Goal: Information Seeking & Learning: Check status

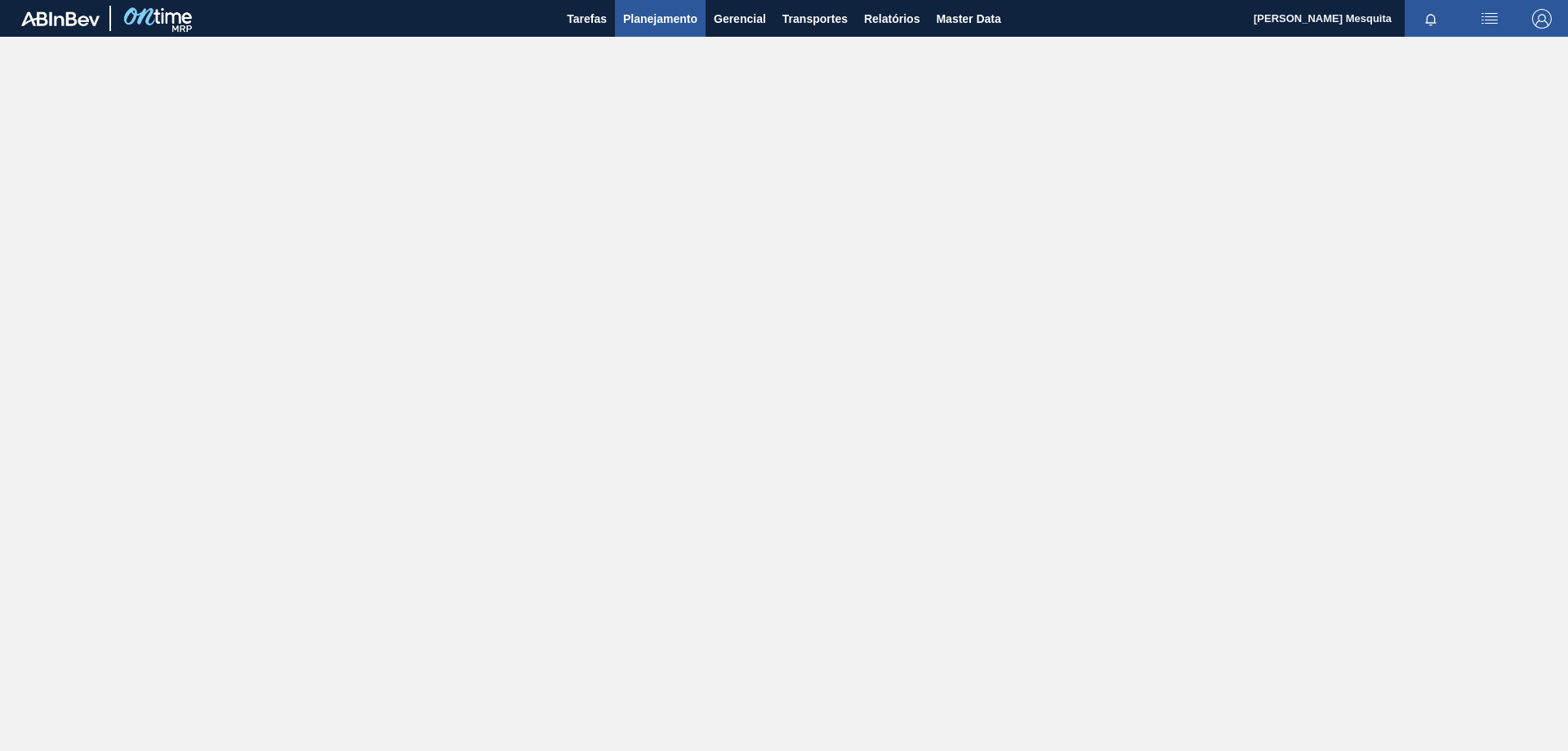
click at [663, 13] on span "Planejamento" at bounding box center [660, 19] width 74 height 20
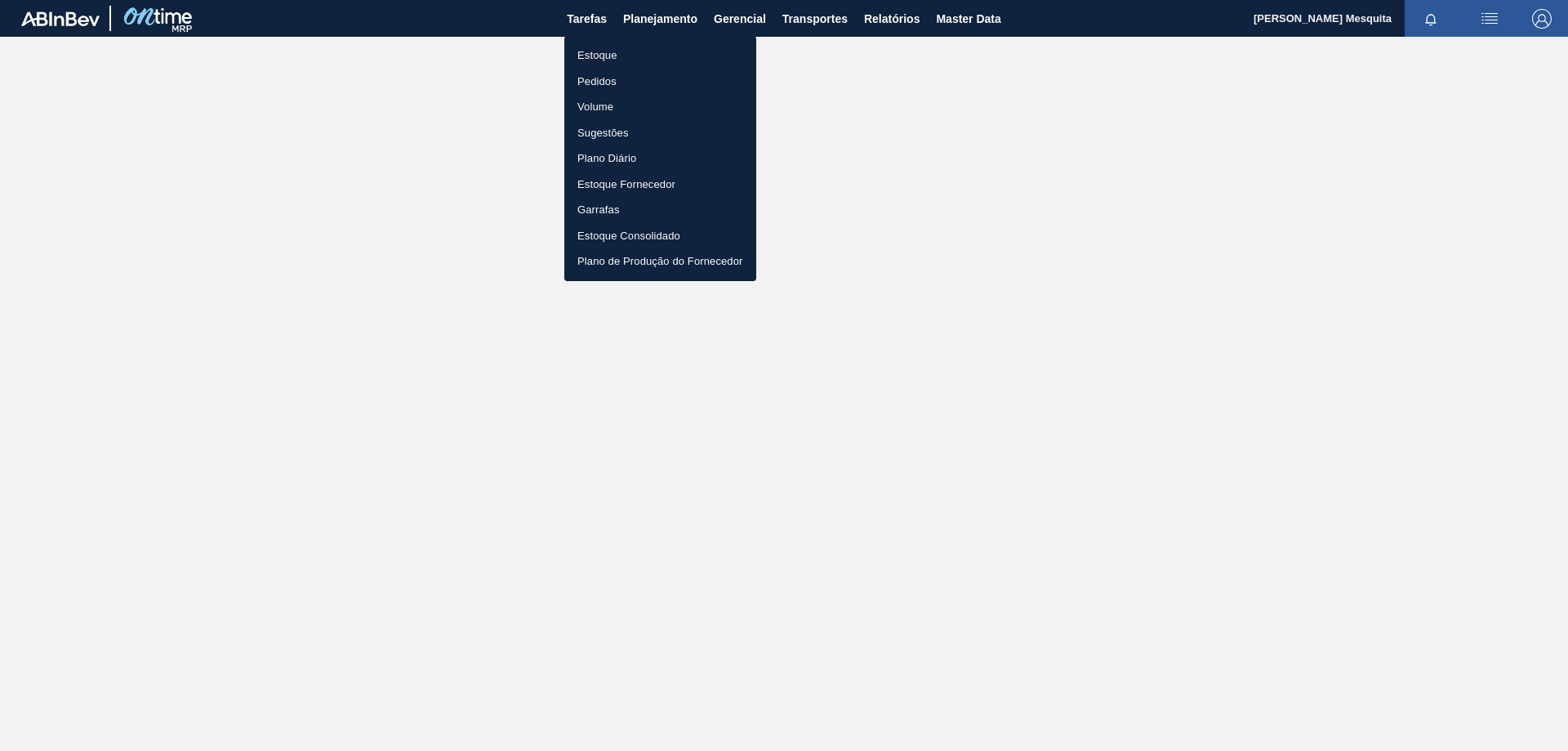
click at [662, 13] on div at bounding box center [784, 376] width 1568 height 751
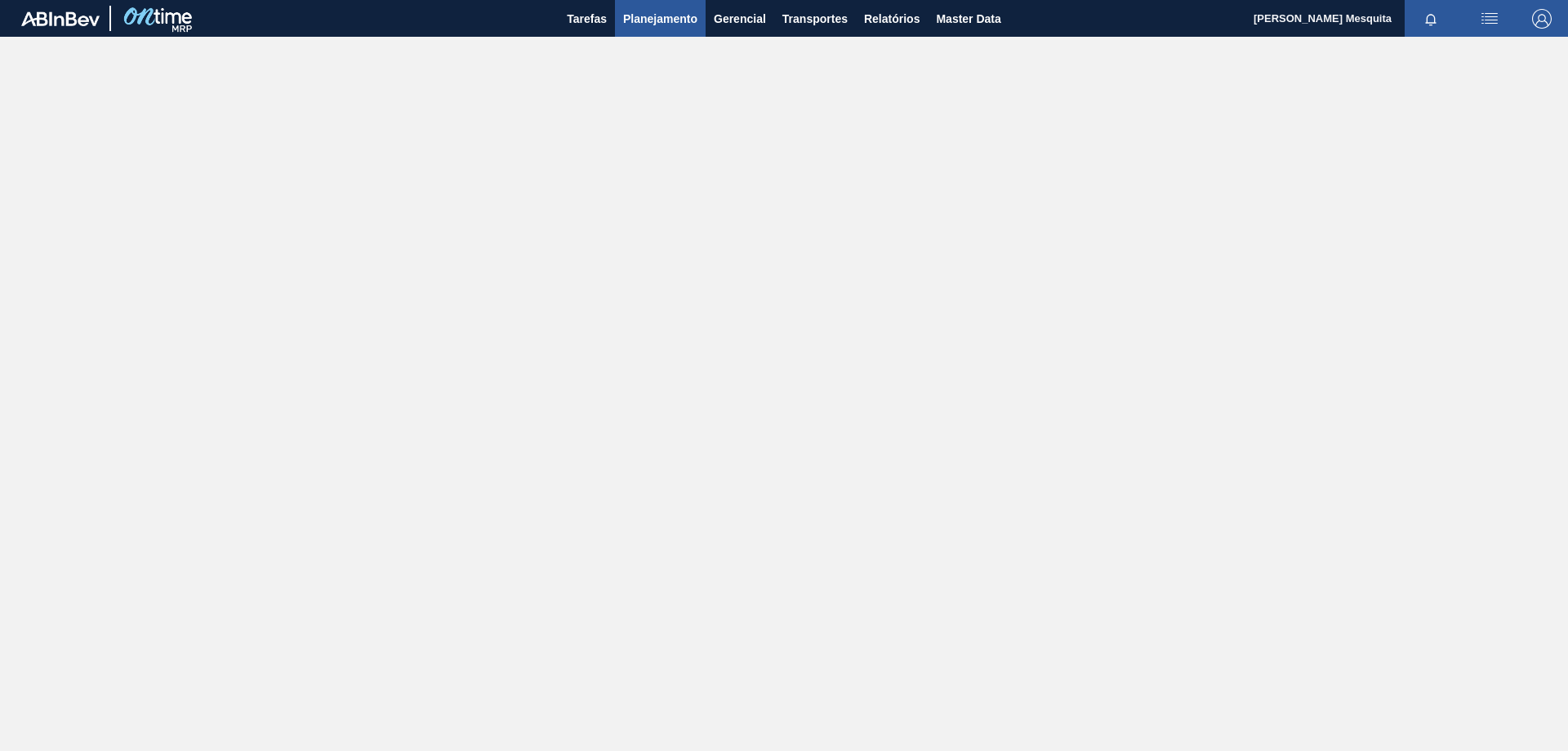
click at [654, 21] on span "Planejamento" at bounding box center [660, 19] width 74 height 20
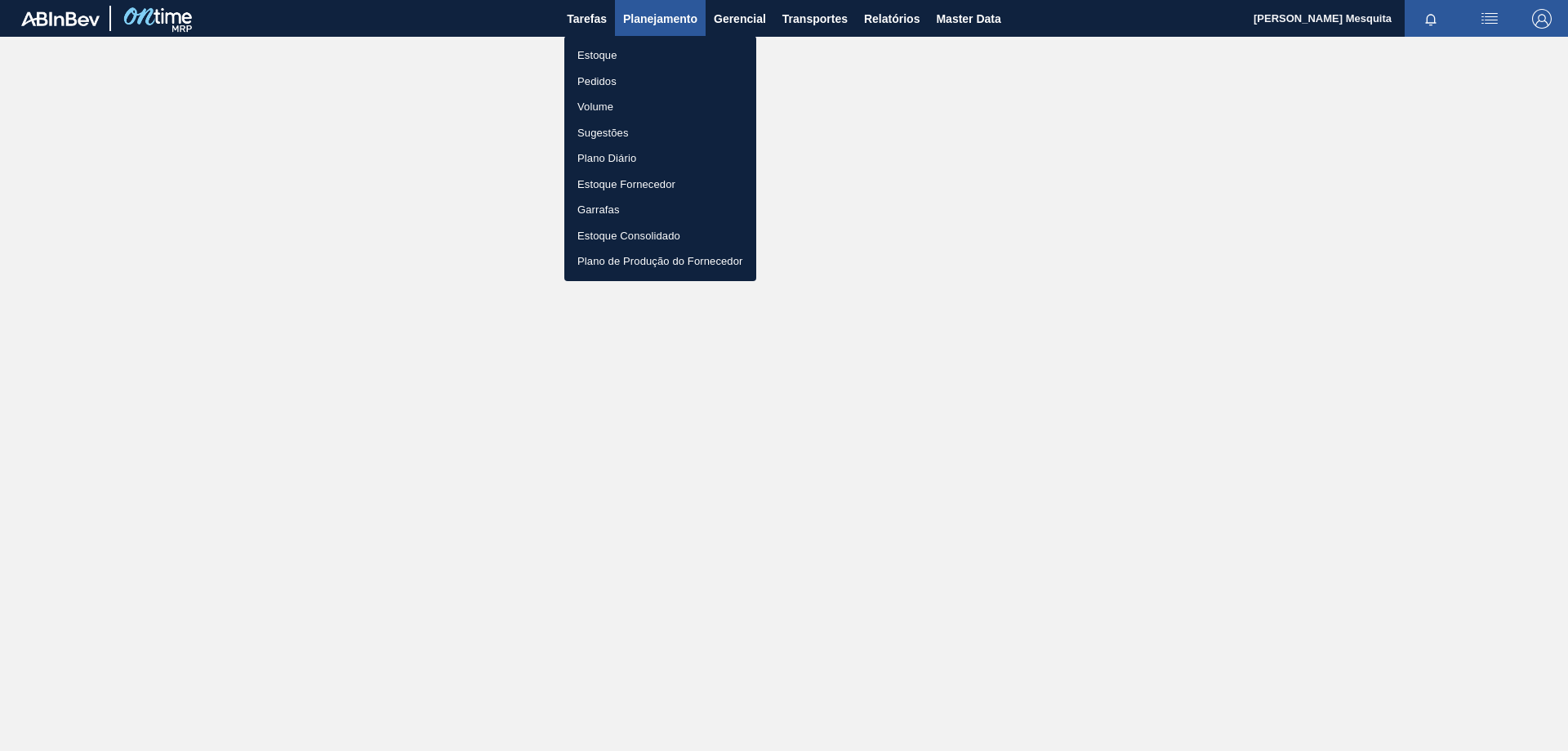
click at [654, 21] on div at bounding box center [784, 376] width 1568 height 751
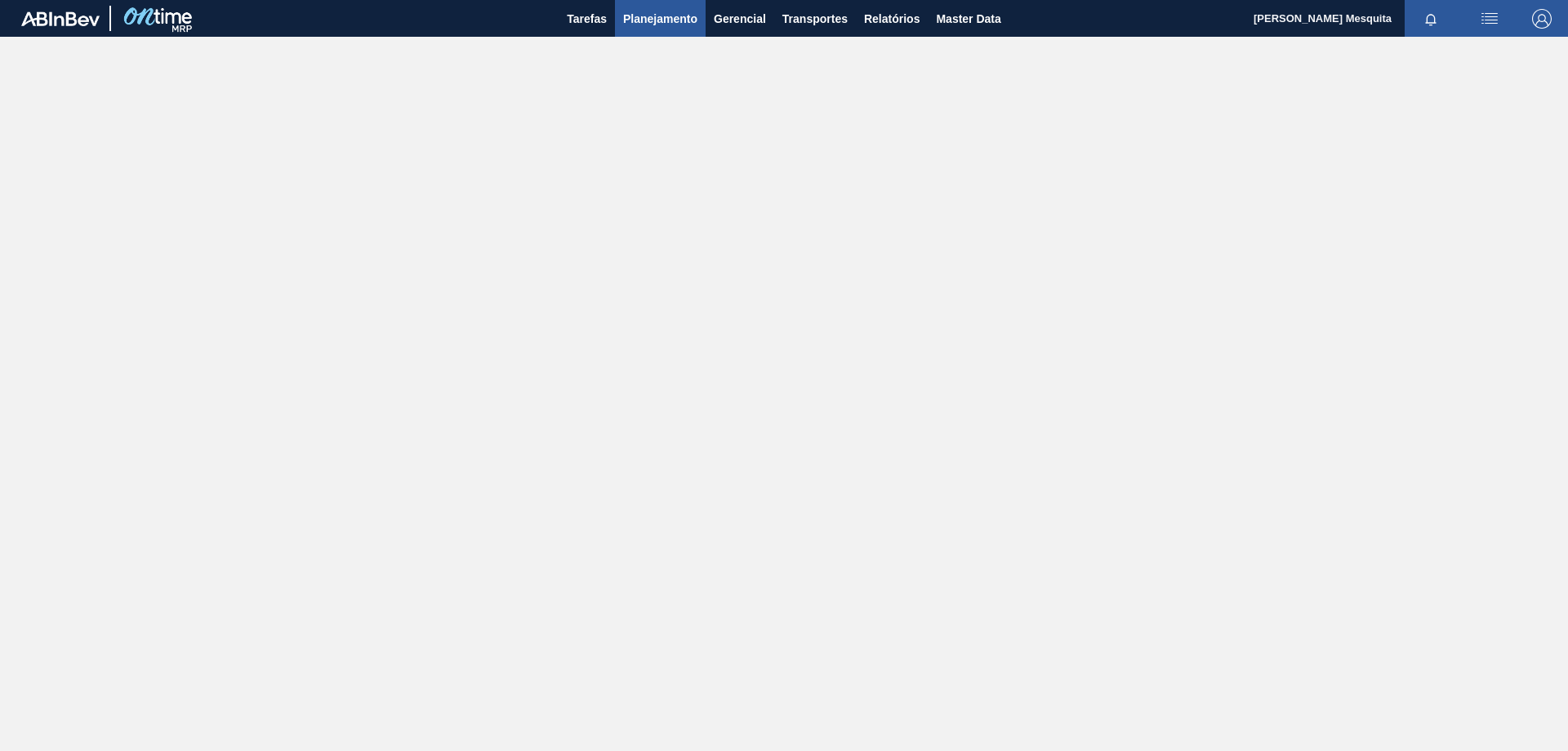
click at [660, 24] on span "Planejamento" at bounding box center [660, 19] width 74 height 20
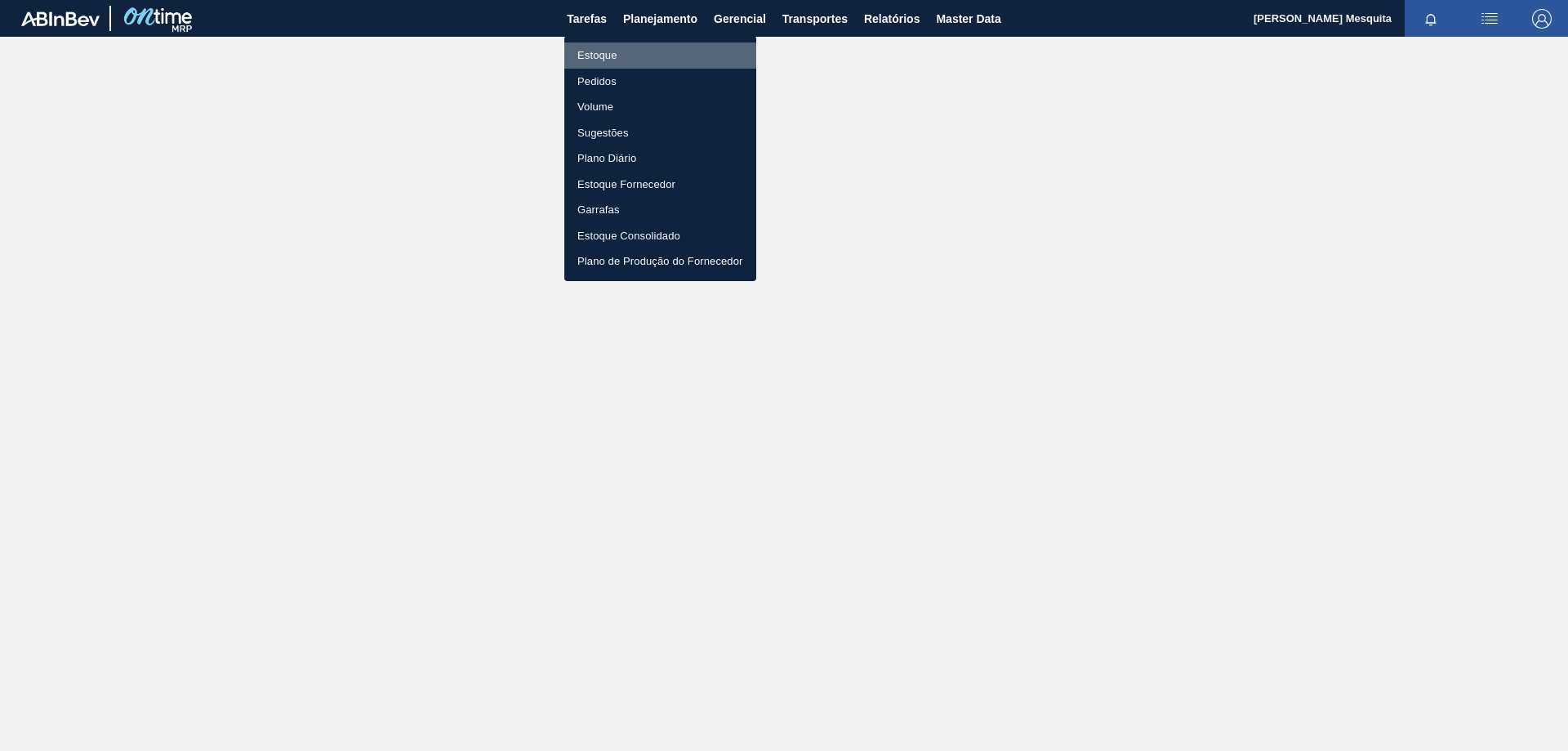
click at [624, 53] on li "Estoque" at bounding box center [660, 55] width 192 height 26
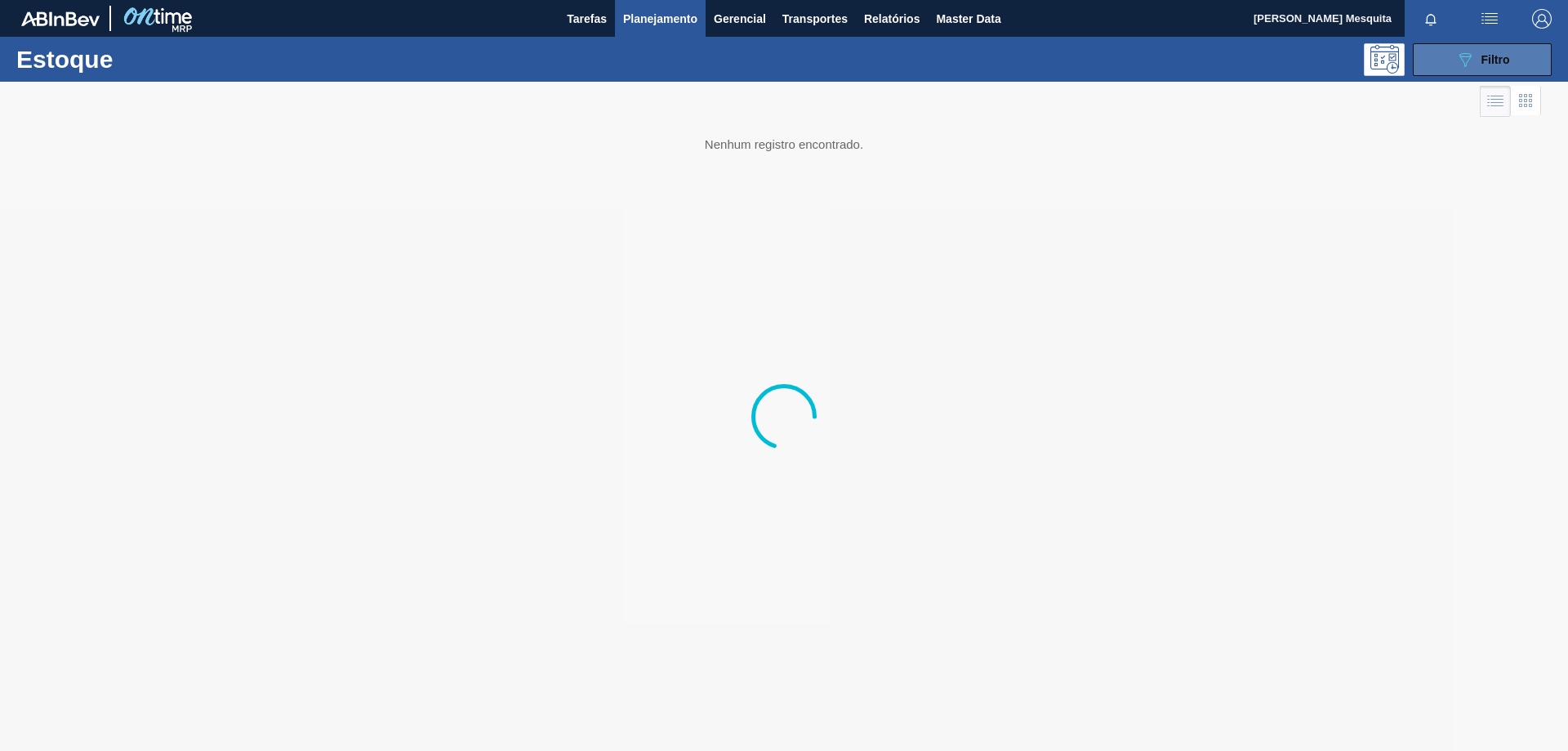
click at [1489, 52] on div "089F7B8B-B2A5-4AFE-B5C0-19BA573D28AC Filtro" at bounding box center [1483, 60] width 54 height 20
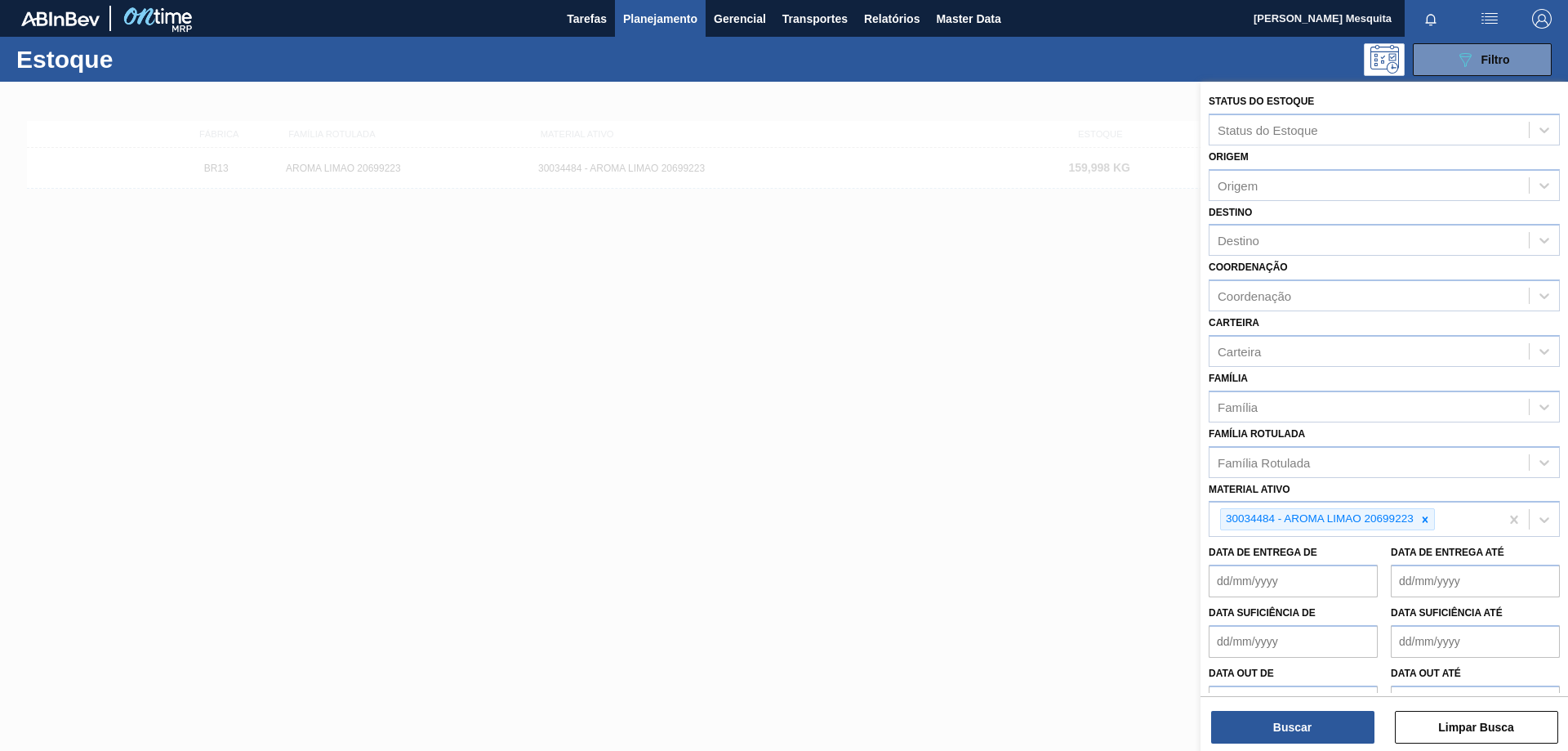
click at [501, 390] on div at bounding box center [784, 457] width 1568 height 751
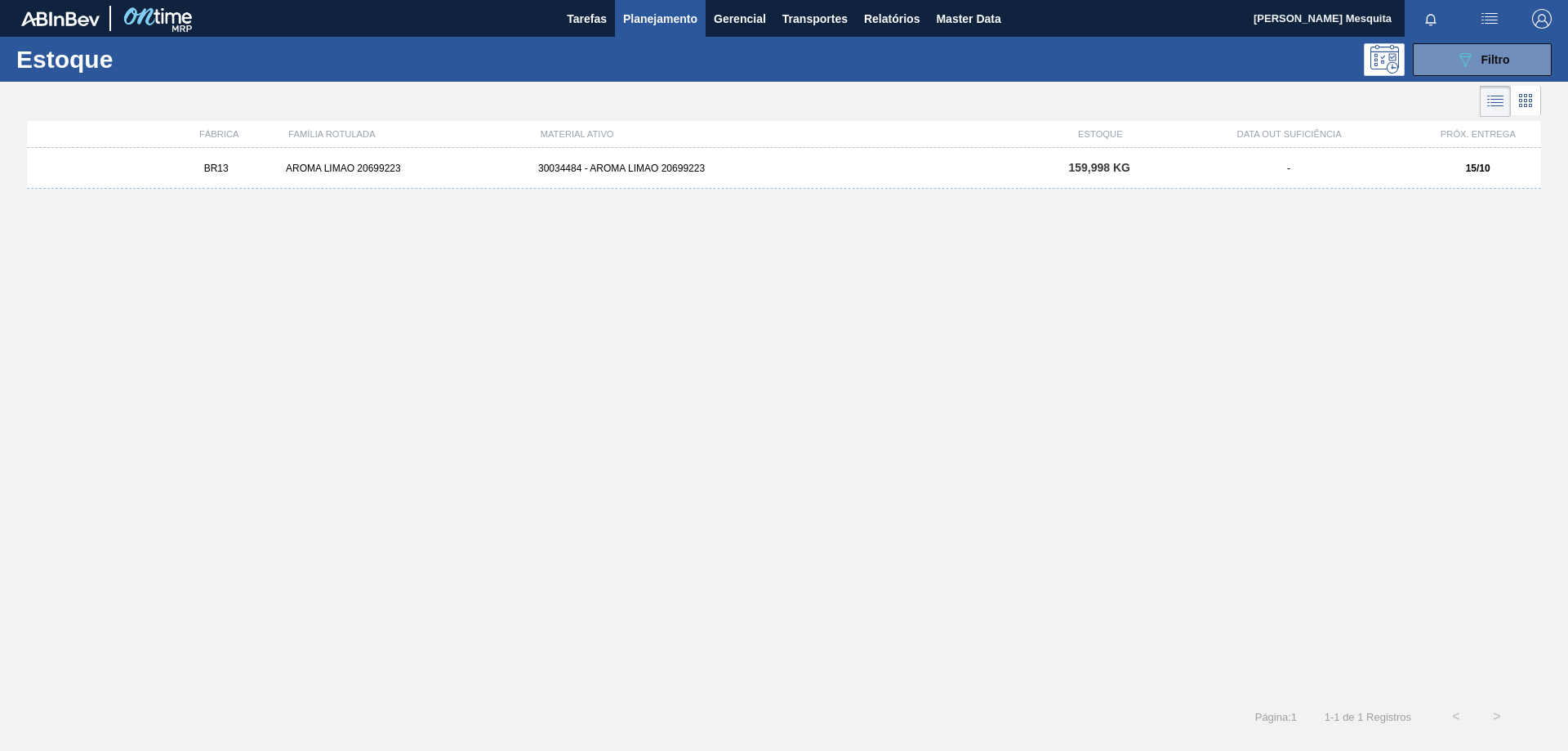
click at [338, 165] on div "AROMA LIMAO 20699223" at bounding box center [405, 168] width 252 height 12
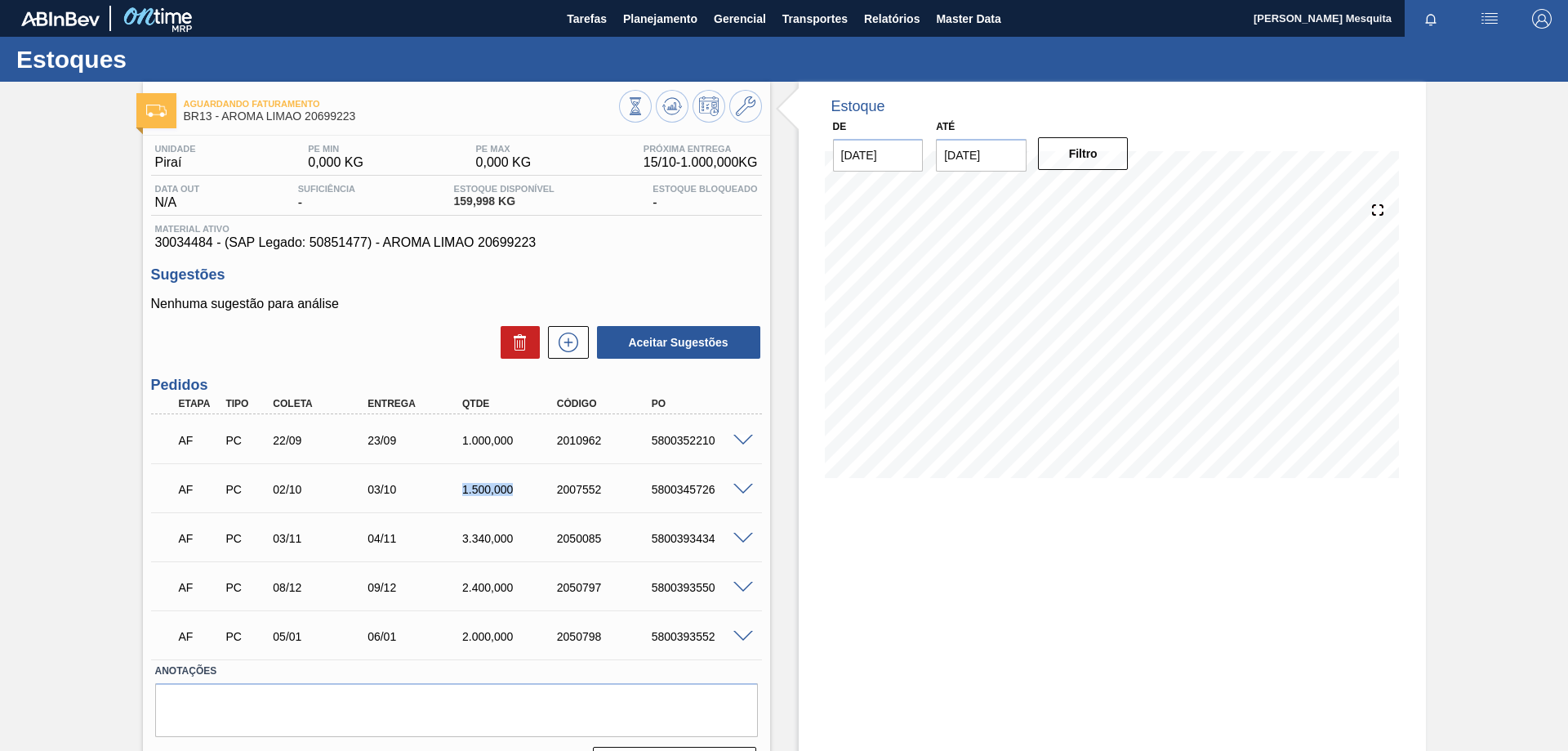
drag, startPoint x: 531, startPoint y: 490, endPoint x: 462, endPoint y: 489, distance: 69.0
click at [462, 489] on div "1.500,000" at bounding box center [510, 489] width 106 height 13
drag, startPoint x: 529, startPoint y: 533, endPoint x: 442, endPoint y: 538, distance: 87.1
click at [442, 538] on div "AF PC 03/11 04/11 3.340,000 2050085 5800393434" at bounding box center [451, 537] width 567 height 33
drag, startPoint x: 163, startPoint y: 441, endPoint x: 726, endPoint y: 498, distance: 565.9
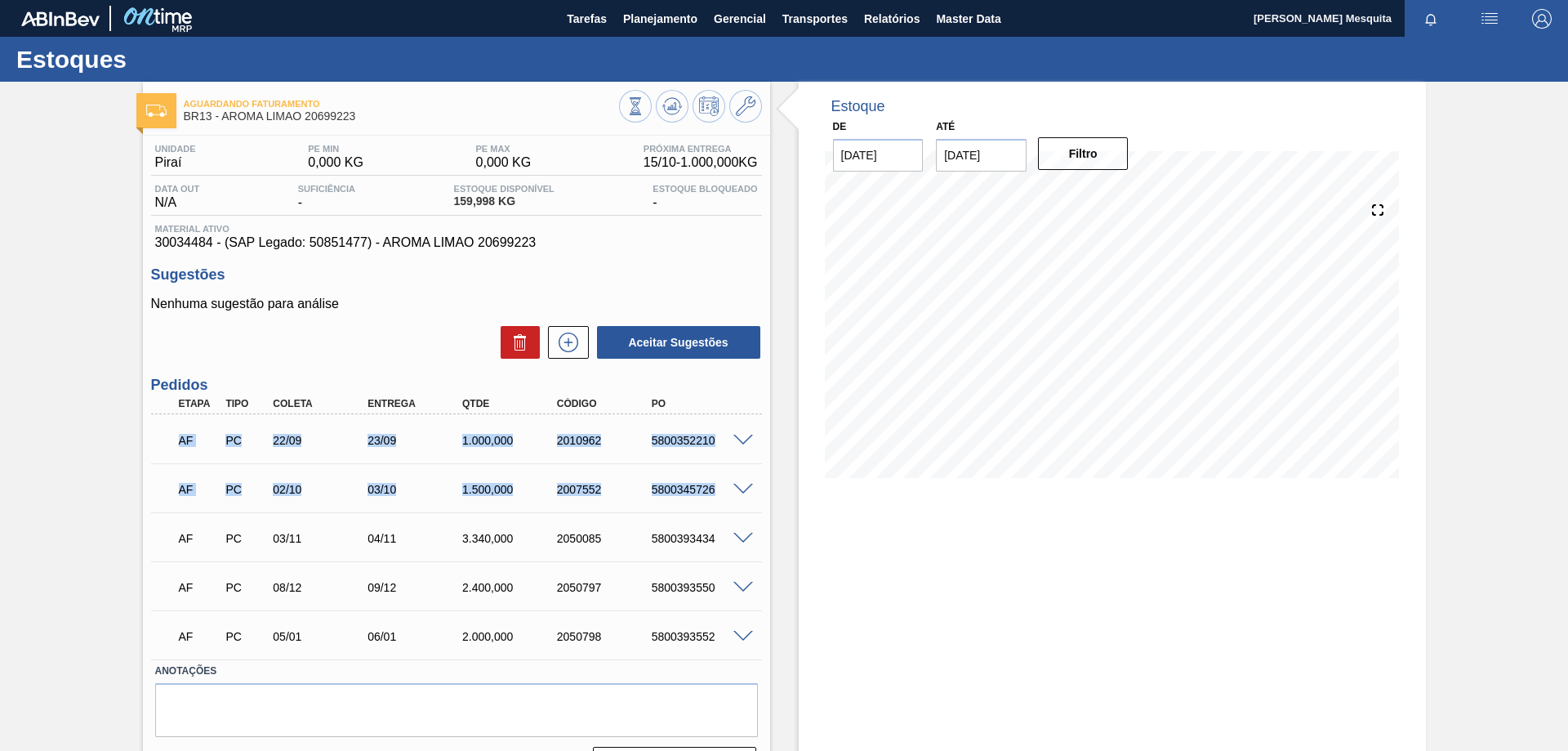
click at [726, 498] on div "AF PC 22/09 23/09 1.000,000 2010962 5800352210 Material 30034484 - AROMA LIMAO …" at bounding box center [456, 537] width 611 height 245
click at [910, 539] on div "Estoque De [DATE] Até [DATE] Filtro" at bounding box center [1112, 437] width 627 height 711
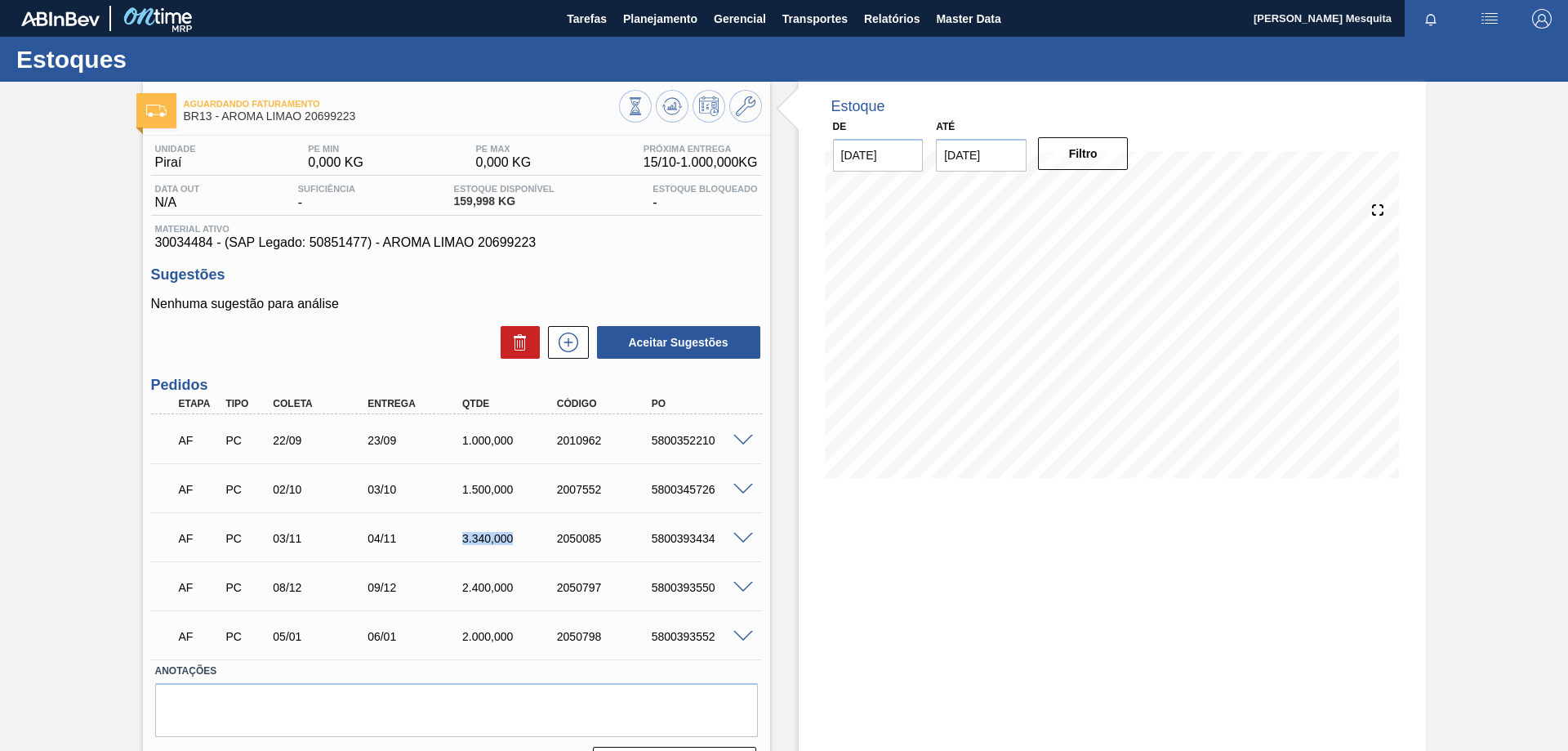
drag, startPoint x: 521, startPoint y: 537, endPoint x: 452, endPoint y: 537, distance: 69.0
click at [452, 537] on div "3.340,000" at bounding box center [499, 538] width 95 height 13
drag, startPoint x: 455, startPoint y: 442, endPoint x: 527, endPoint y: 441, distance: 72.0
click at [527, 441] on div "1.000,000" at bounding box center [499, 440] width 95 height 13
drag, startPoint x: 457, startPoint y: 490, endPoint x: 530, endPoint y: 490, distance: 73.0
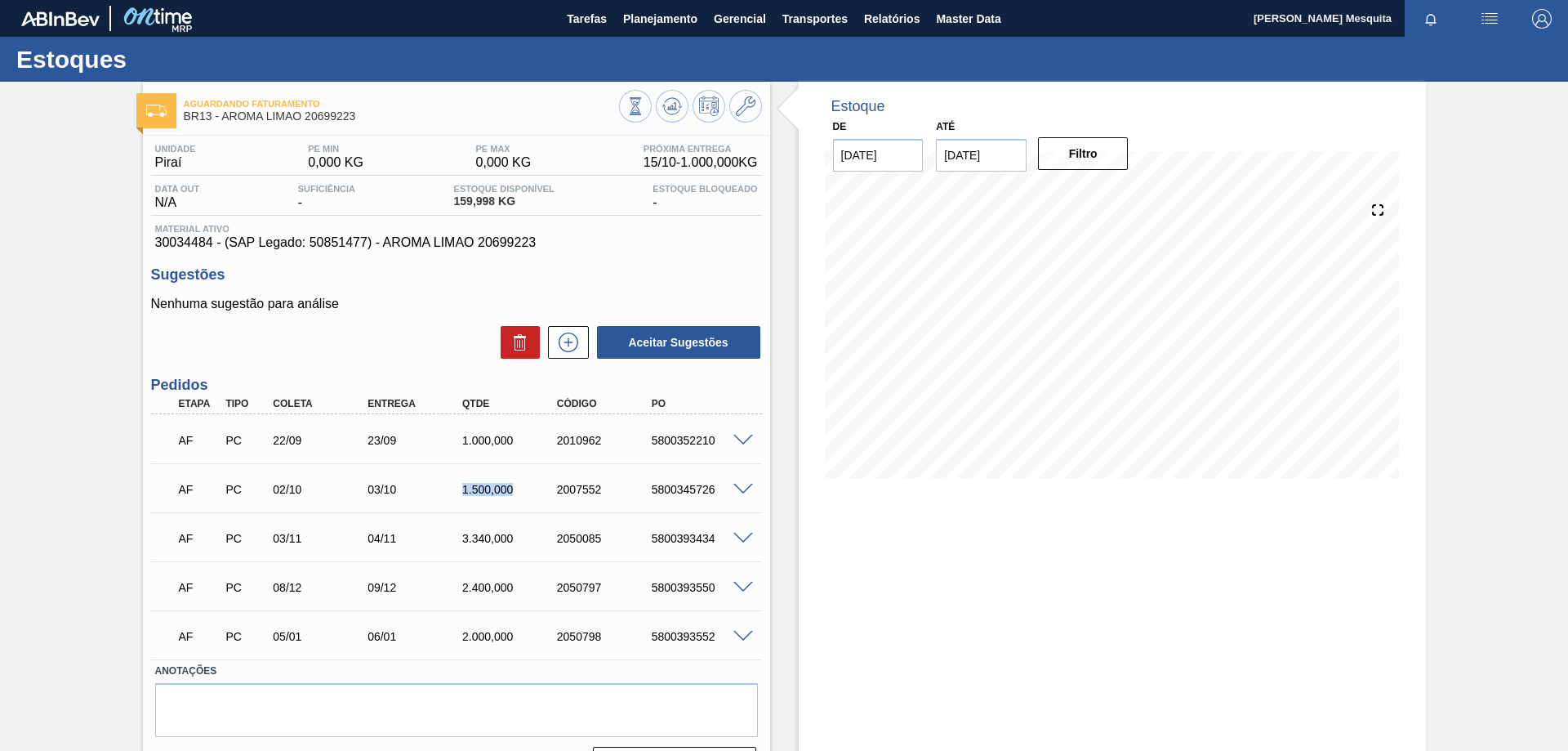
click at [530, 490] on div "1.500,000" at bounding box center [510, 489] width 106 height 13
click at [821, 510] on div "Estoque De [DATE] Até [DATE] Filtro 16/10 Projeção de Estoque 2,659.998 [DOMAIN…" at bounding box center [1112, 437] width 627 height 711
click at [1216, 569] on div "Estoque De [DATE] Até [DATE] Filtro 15/10 Projeção de Estoque 2,659.998 [DOMAIN…" at bounding box center [1112, 437] width 627 height 711
click at [651, 24] on span "Planejamento" at bounding box center [660, 19] width 74 height 20
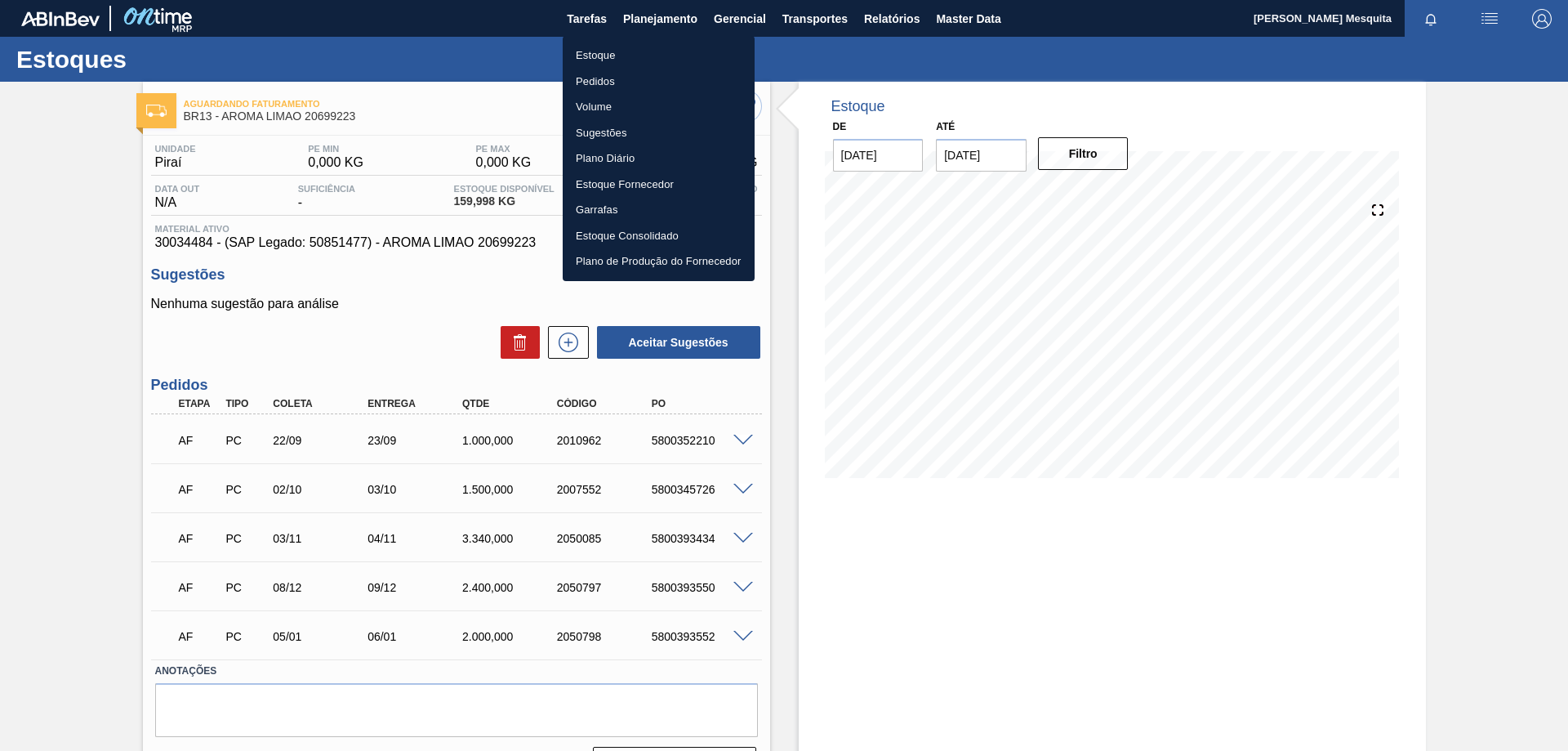
click at [581, 53] on li "Estoque" at bounding box center [659, 55] width 192 height 26
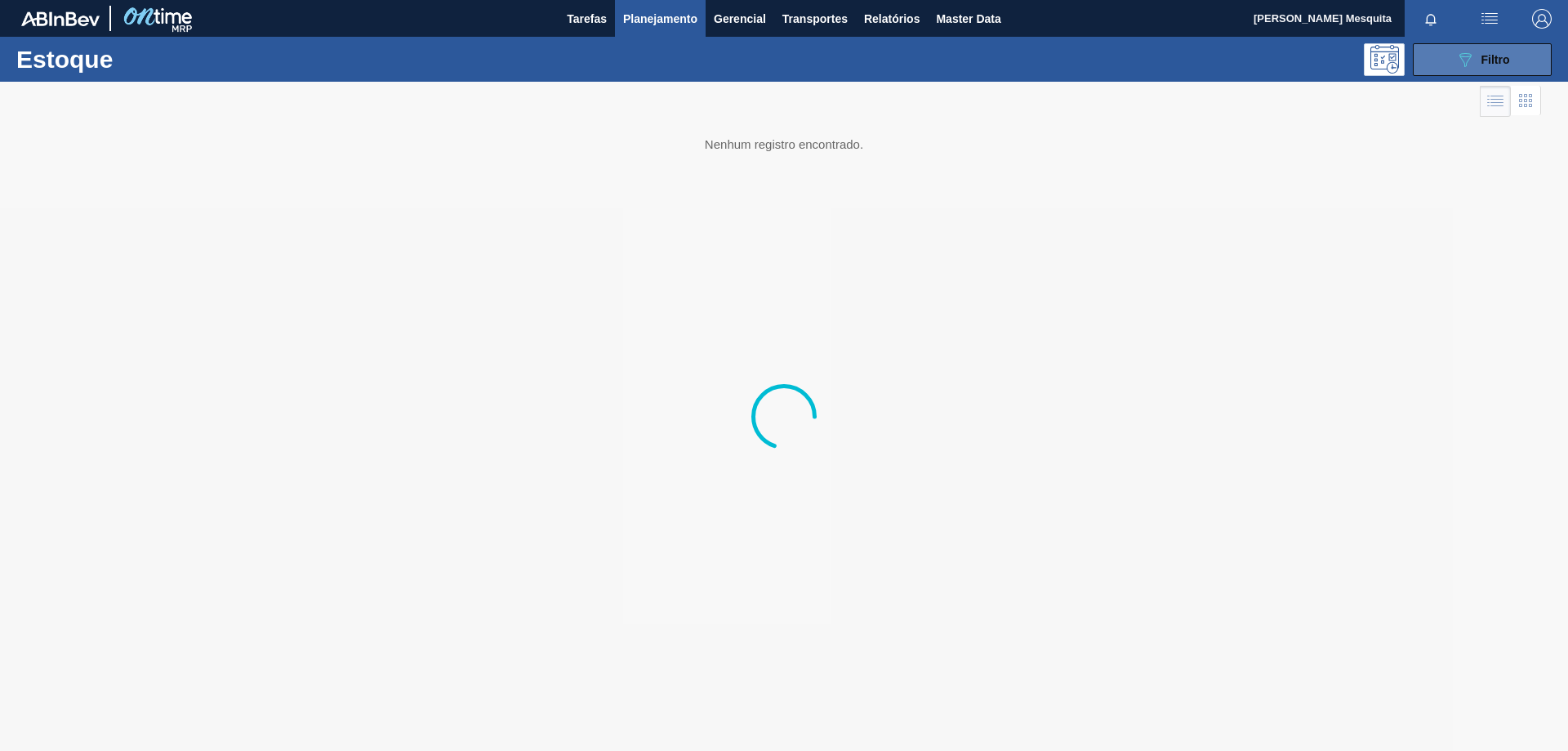
click at [1439, 58] on button "089F7B8B-B2A5-4AFE-B5C0-19BA573D28AC Filtro" at bounding box center [1482, 60] width 138 height 33
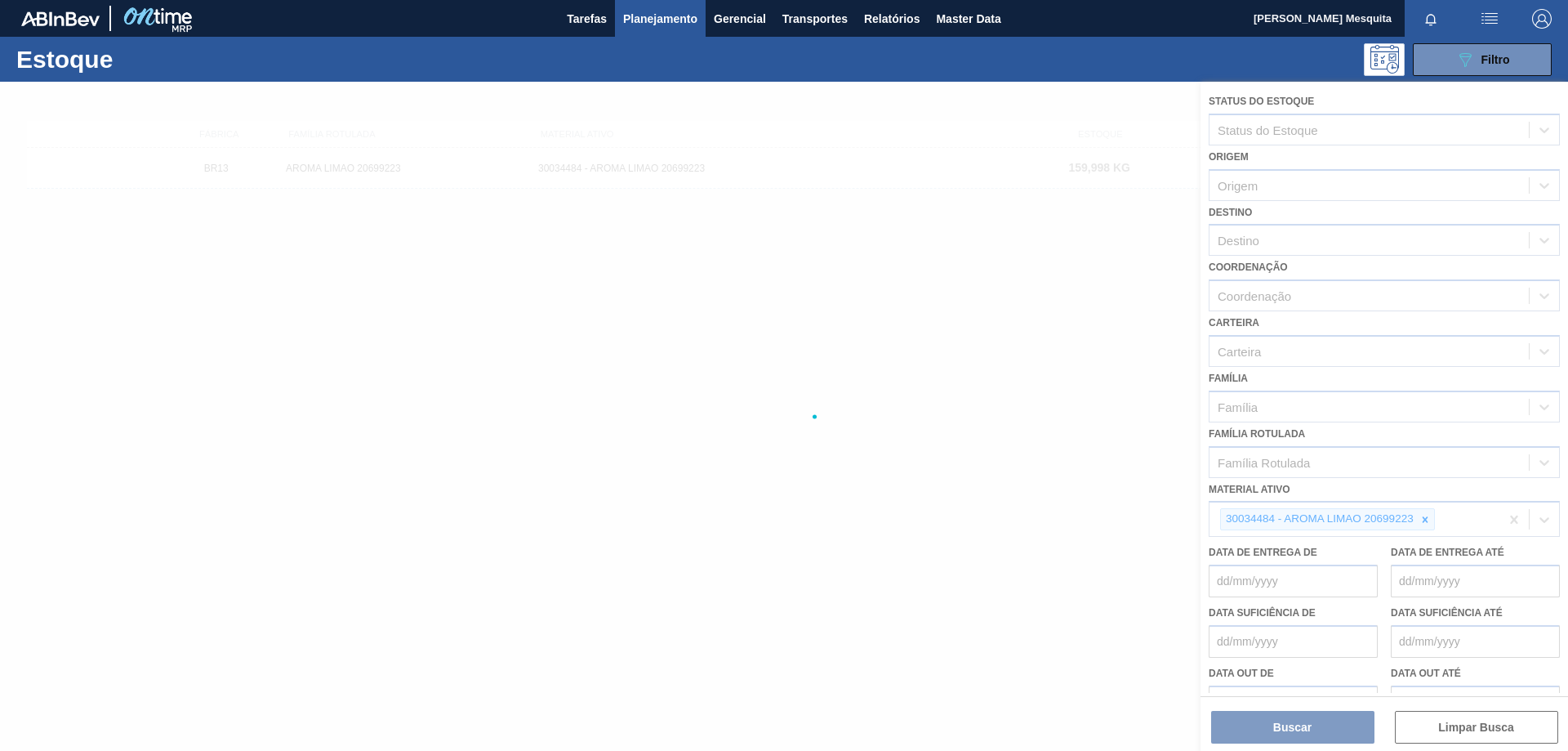
click at [1427, 518] on div at bounding box center [784, 415] width 1568 height 669
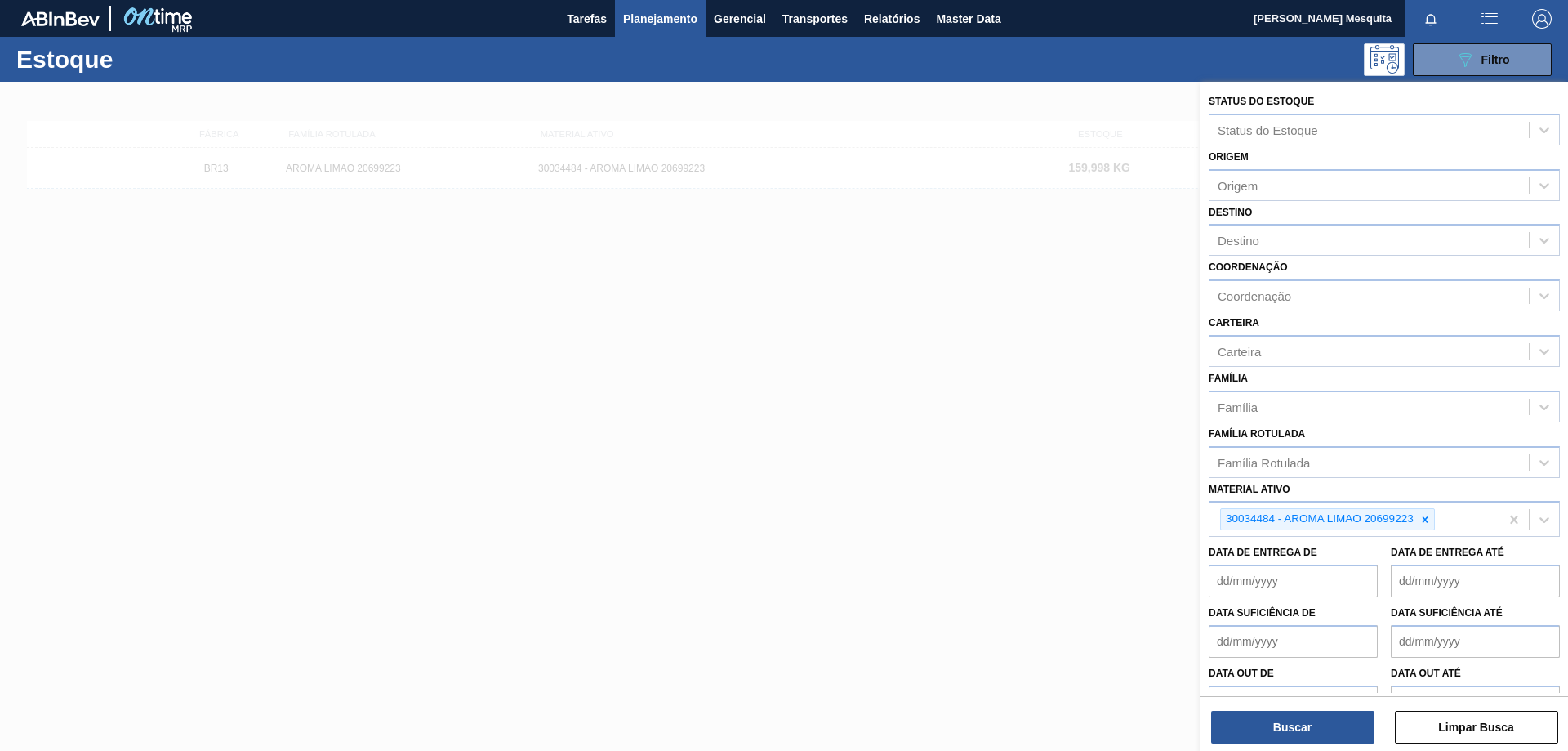
click at [1427, 518] on icon at bounding box center [1425, 518] width 5 height 5
paste ativo "AROMA NATURAL TASTESENSE 20639899"
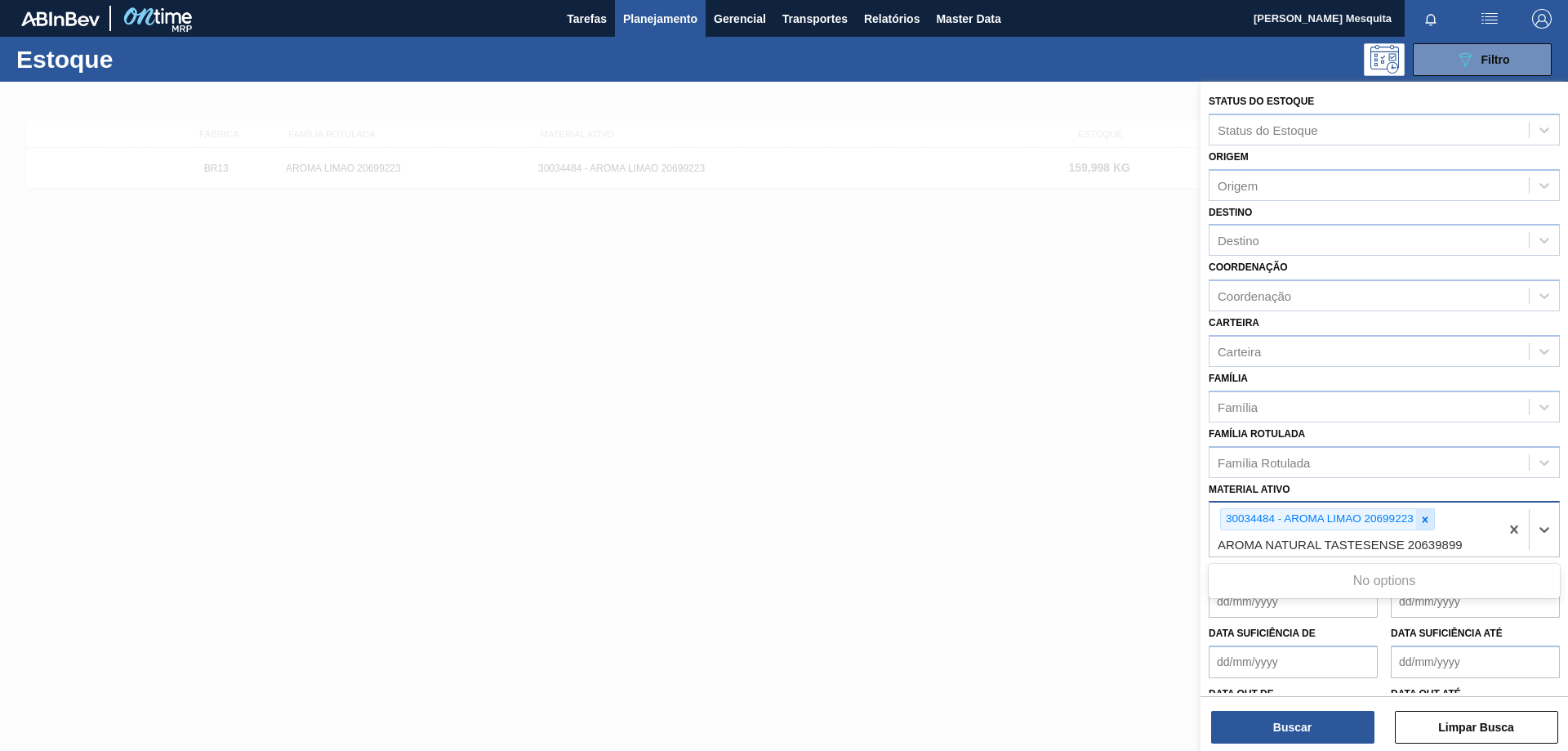
click at [1427, 518] on icon at bounding box center [1425, 519] width 12 height 12
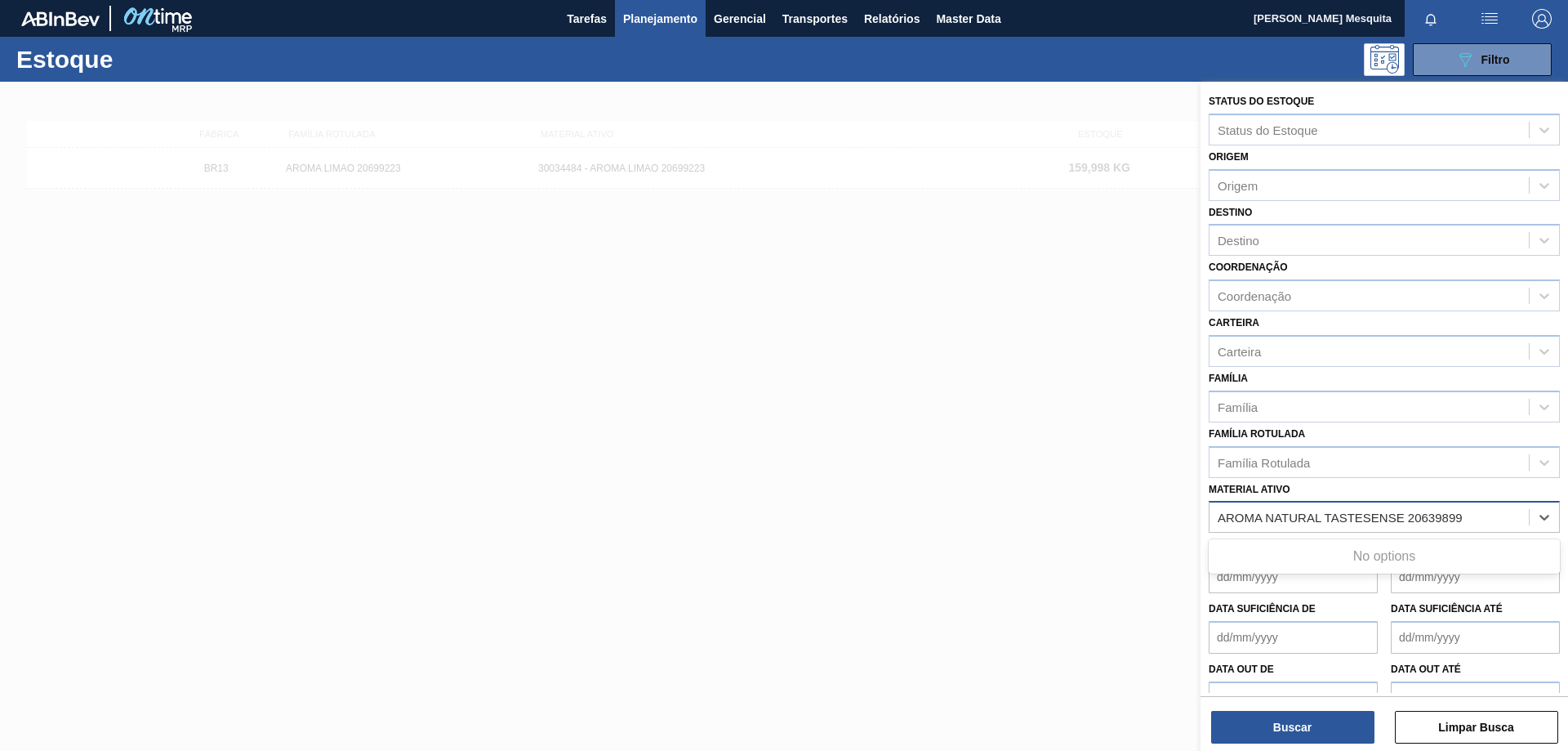
type ativo "AROMA NATURAL TASTESENSE 20639899"
drag, startPoint x: 1475, startPoint y: 511, endPoint x: 1022, endPoint y: 516, distance: 453.0
click at [1201, 516] on div "Status do Estoque Status do Estoque Origem Origem Destino Destino Coordenação C…" at bounding box center [1384, 457] width 367 height 751
paste ativo "30034483"
type ativo "30034483"
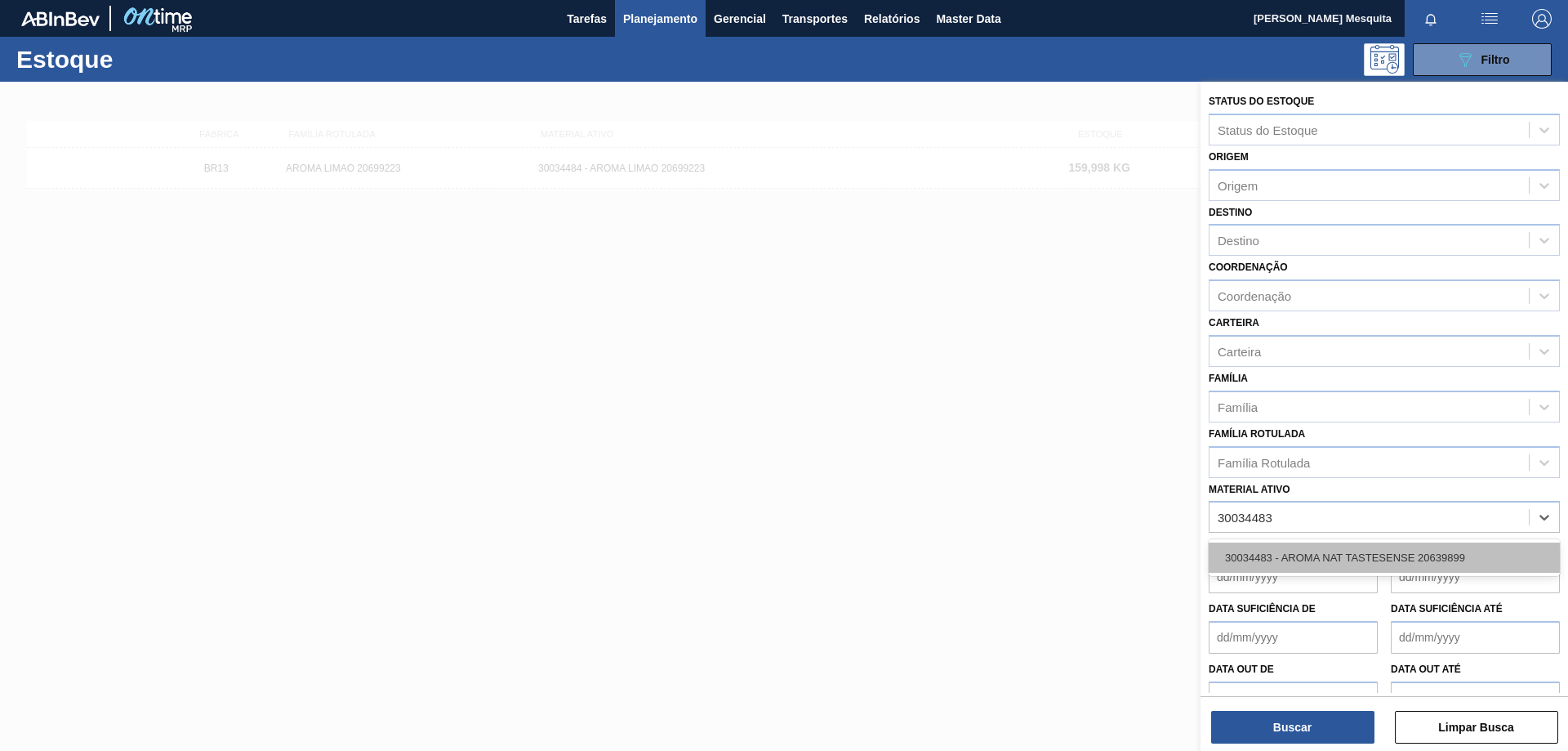
click at [1305, 556] on div "30034483 - AROMA NAT TASTESENSE 20639899" at bounding box center [1384, 556] width 351 height 30
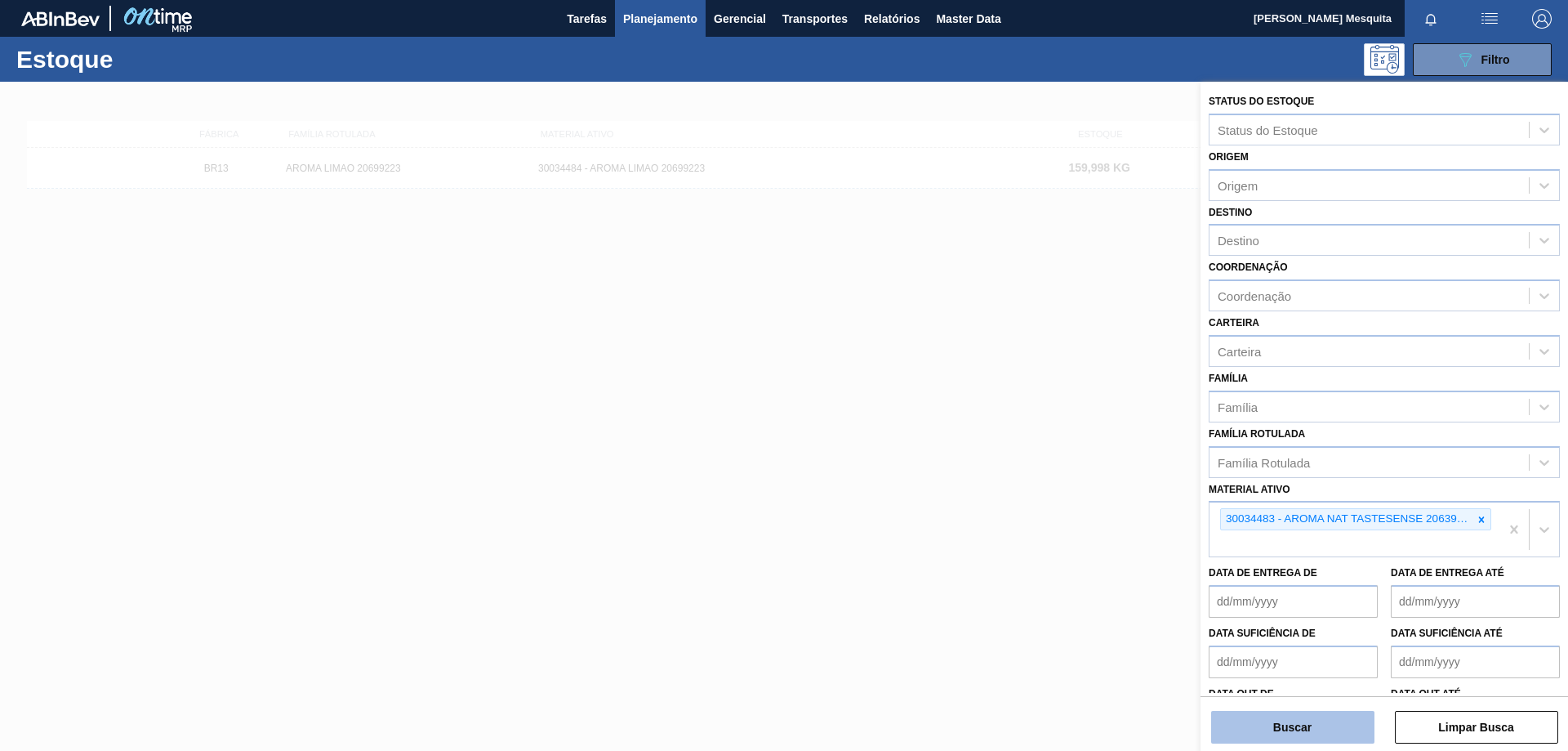
click at [1320, 737] on button "Buscar" at bounding box center [1293, 727] width 164 height 33
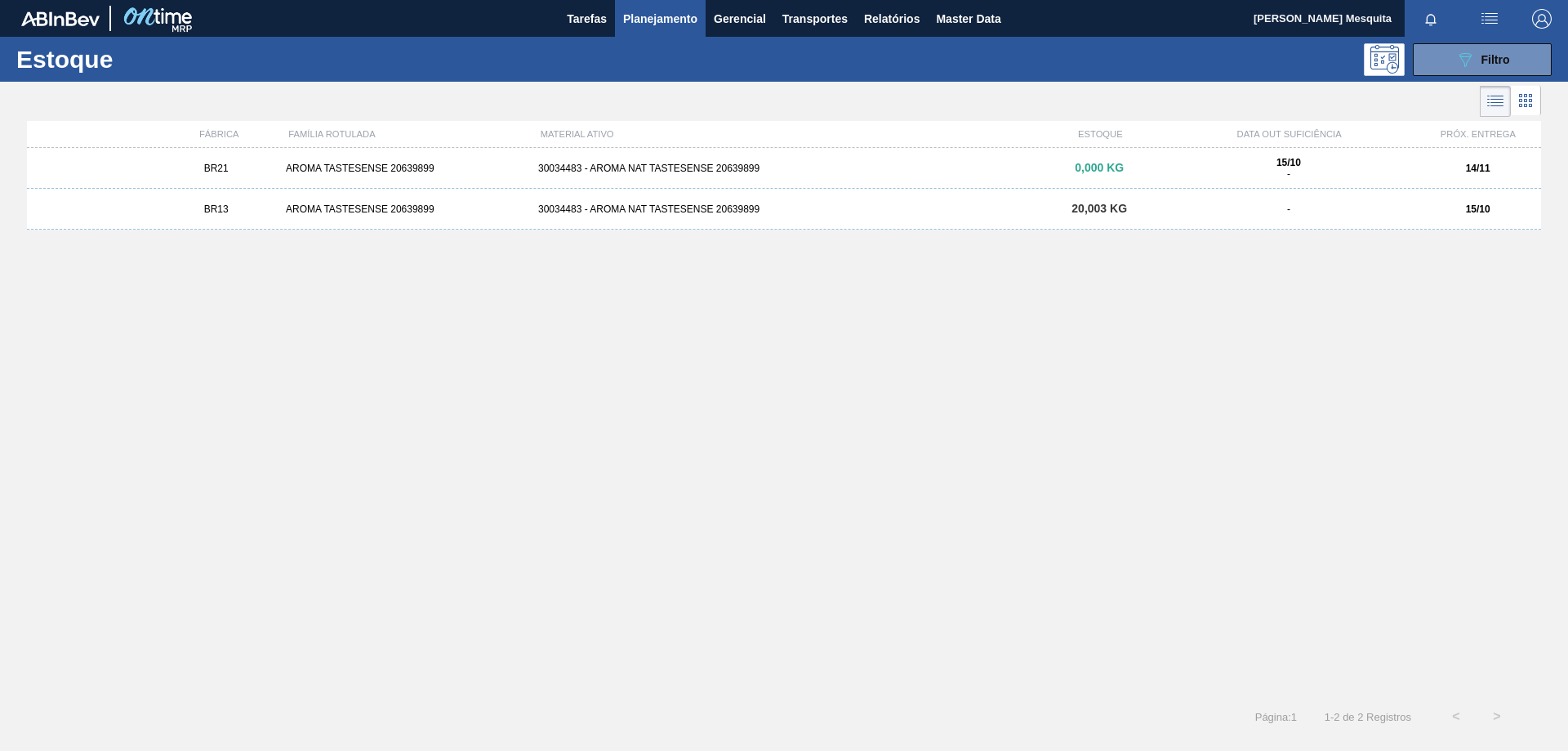
click at [348, 214] on div "BR13 AROMA TASTESENSE 20639899 30034483 - AROMA NAT TASTESENSE 20639899 20,003 …" at bounding box center [784, 209] width 1515 height 41
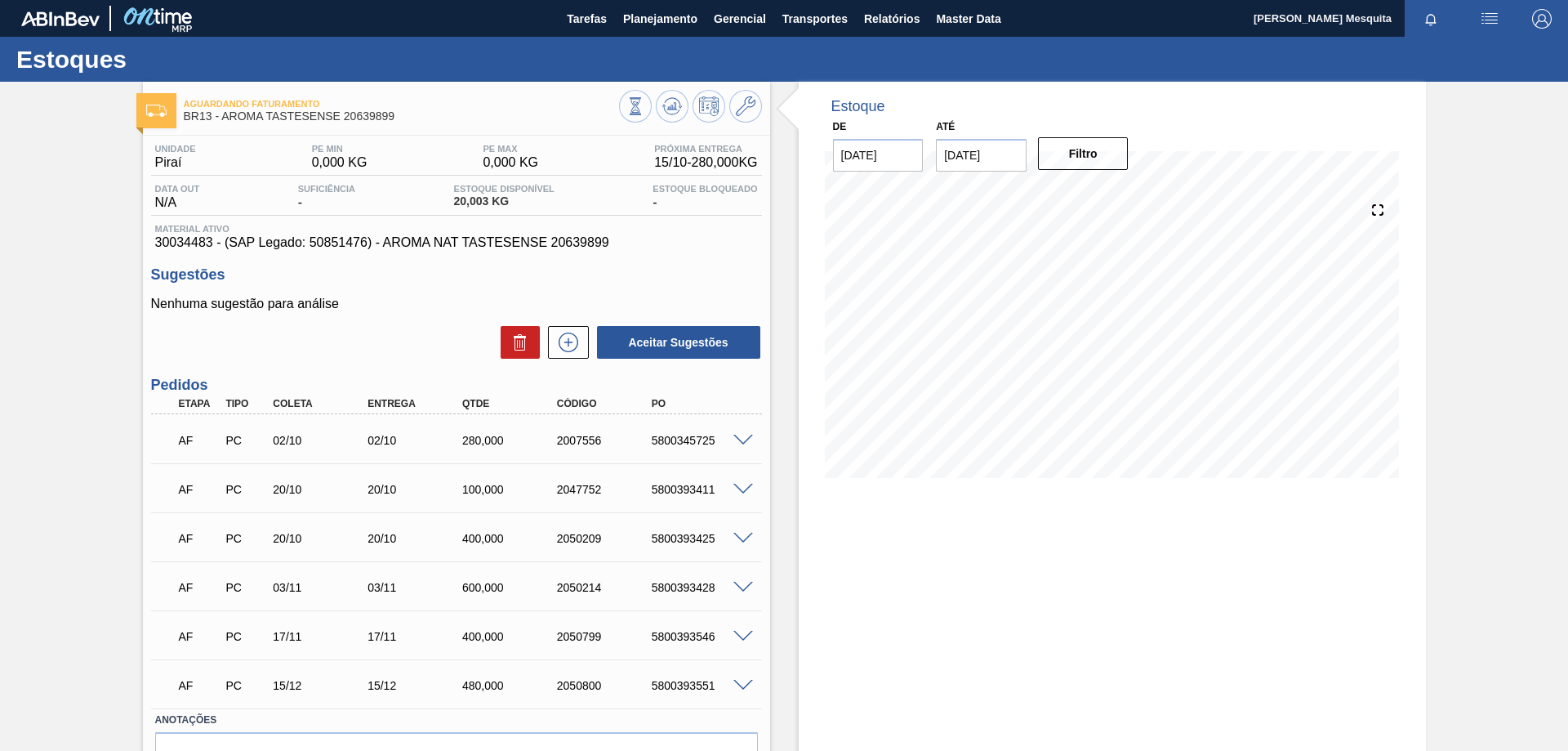
click at [746, 536] on span at bounding box center [744, 539] width 20 height 13
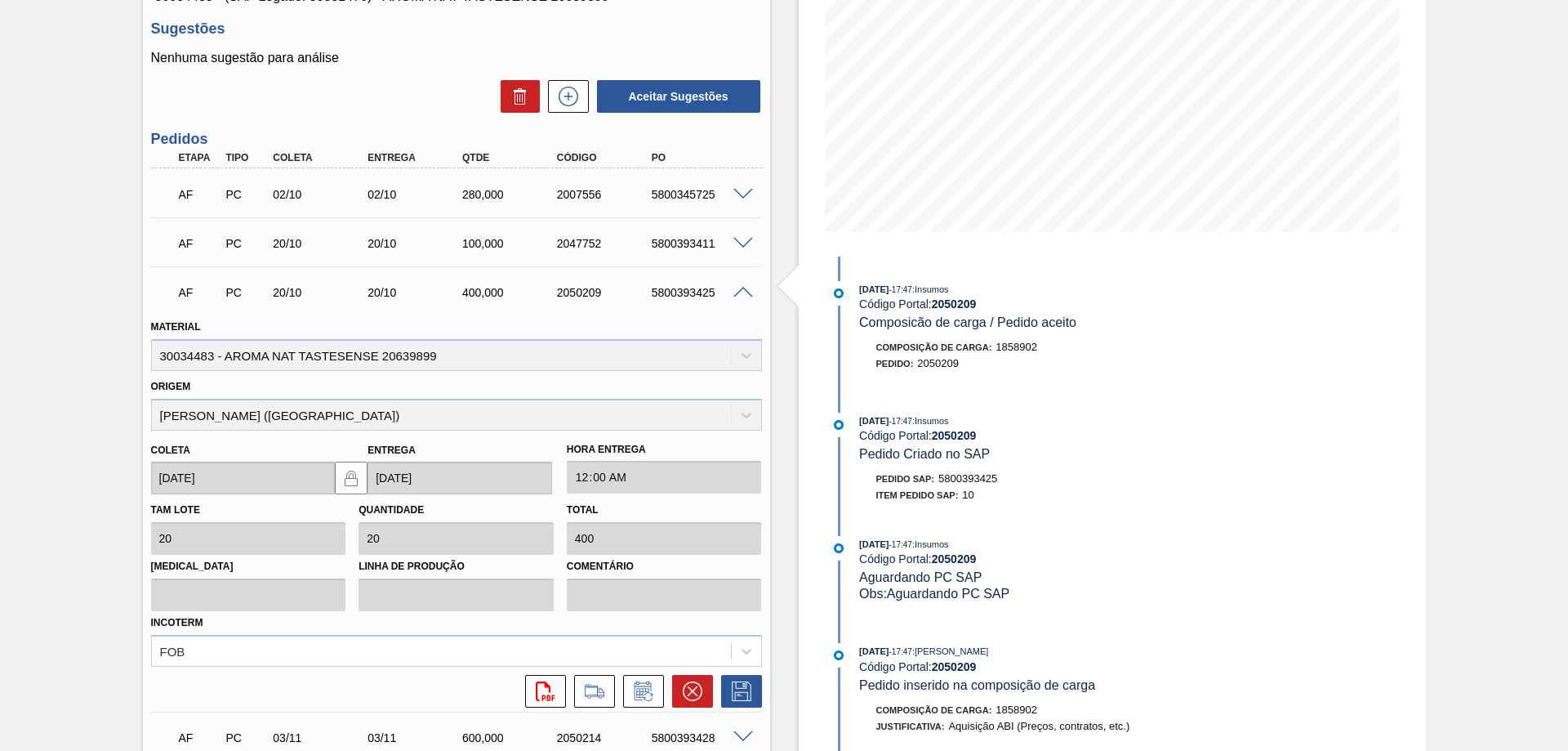
scroll to position [245, 0]
click at [739, 290] on span at bounding box center [744, 294] width 20 height 13
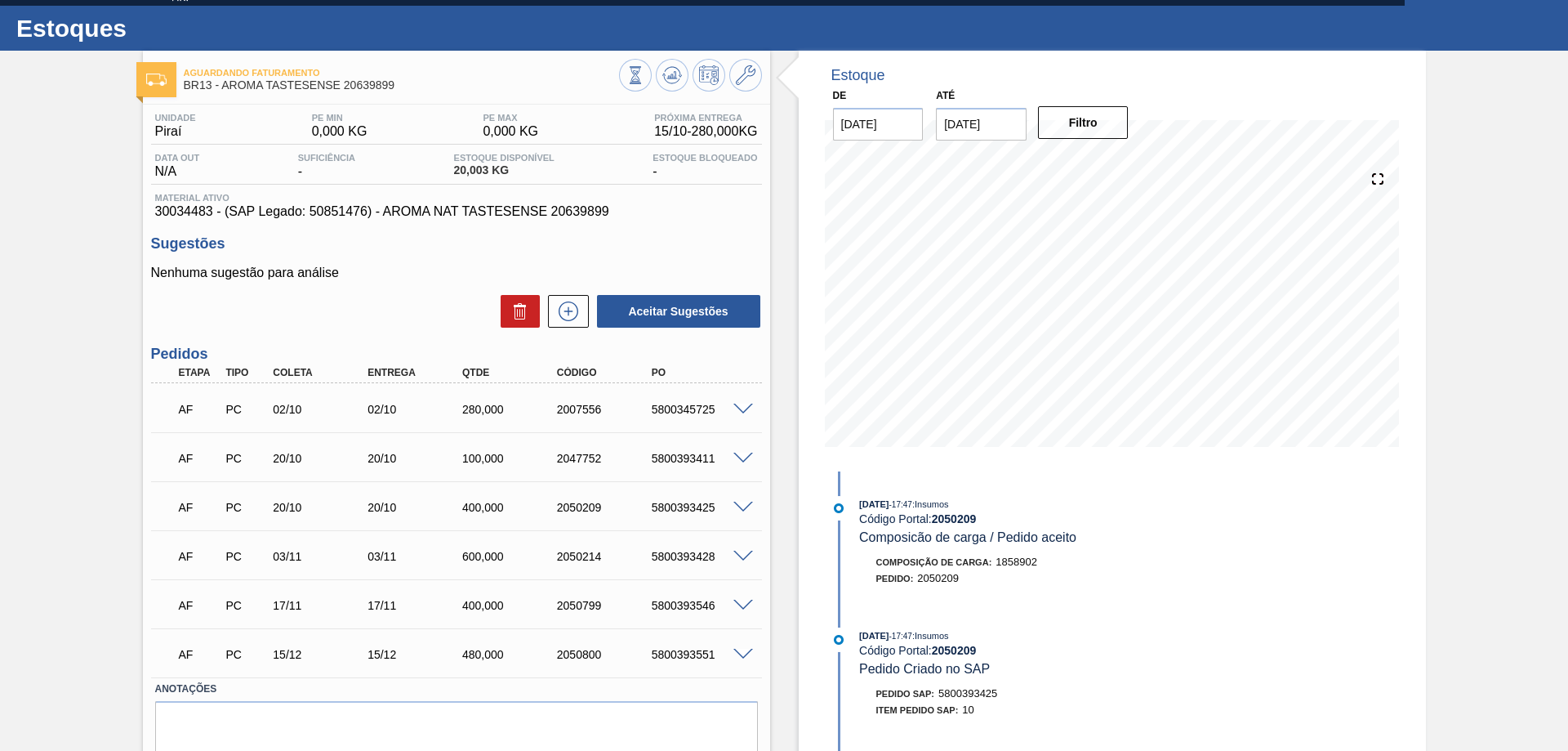
scroll to position [0, 0]
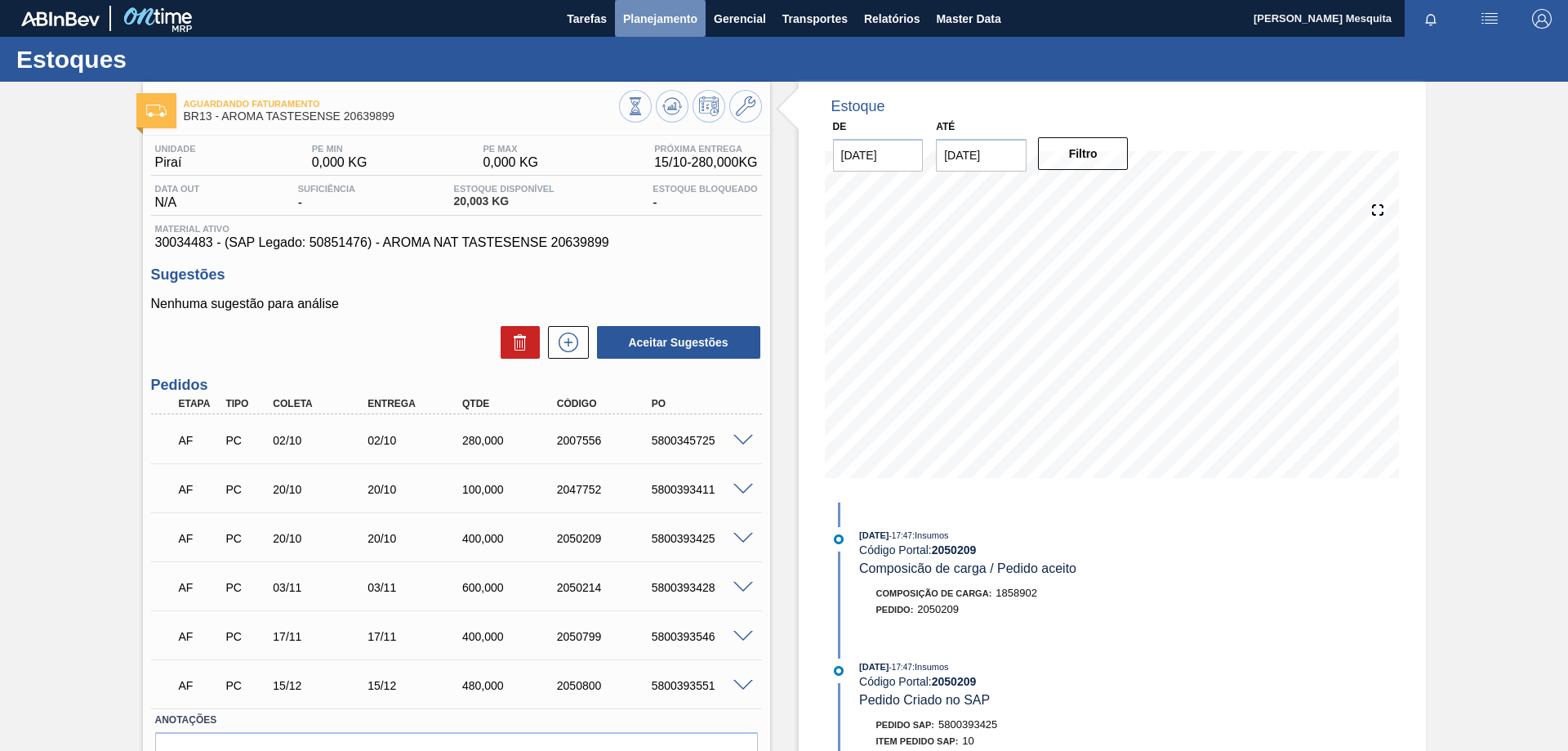
click at [647, 23] on span "Planejamento" at bounding box center [660, 19] width 74 height 20
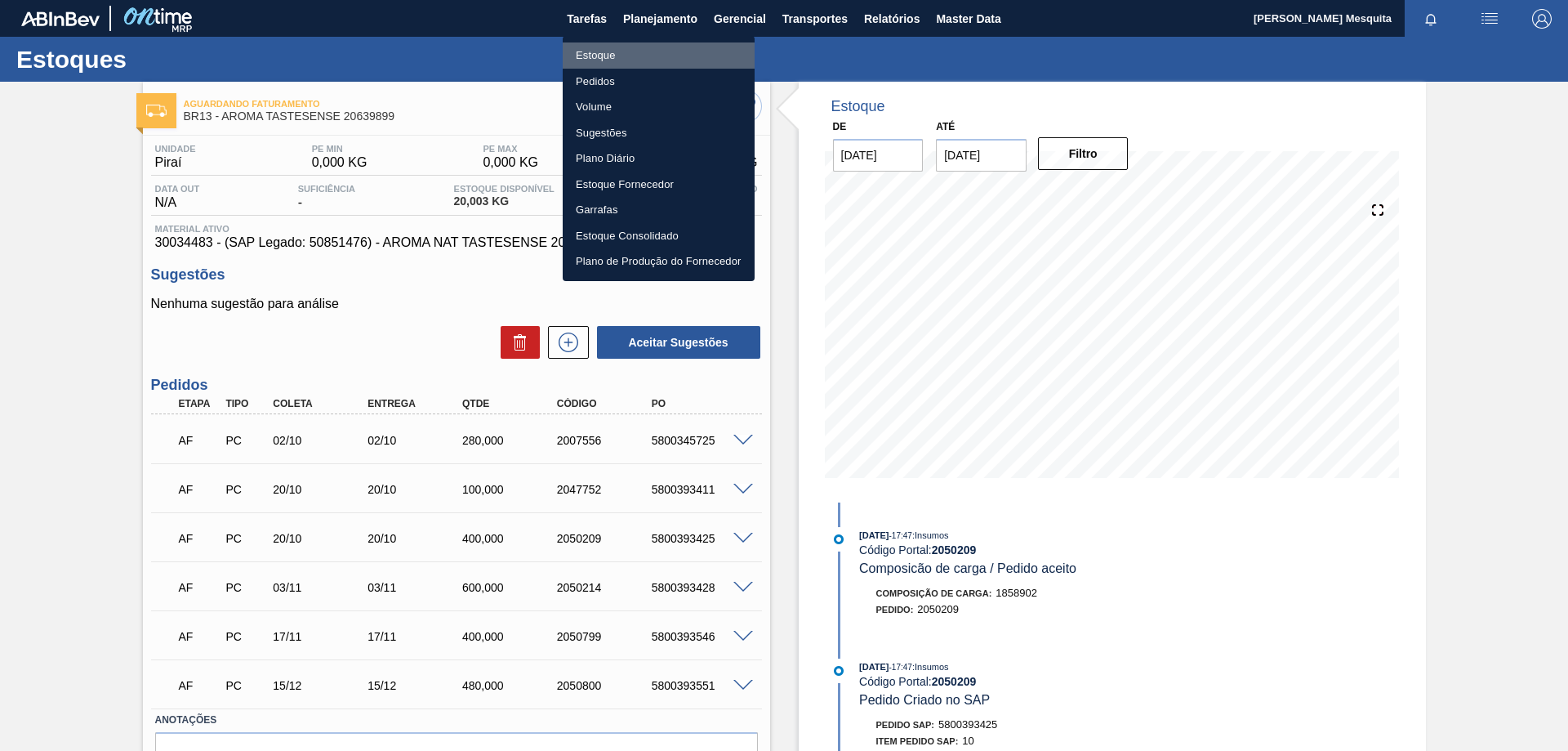
click at [613, 53] on li "Estoque" at bounding box center [659, 55] width 192 height 26
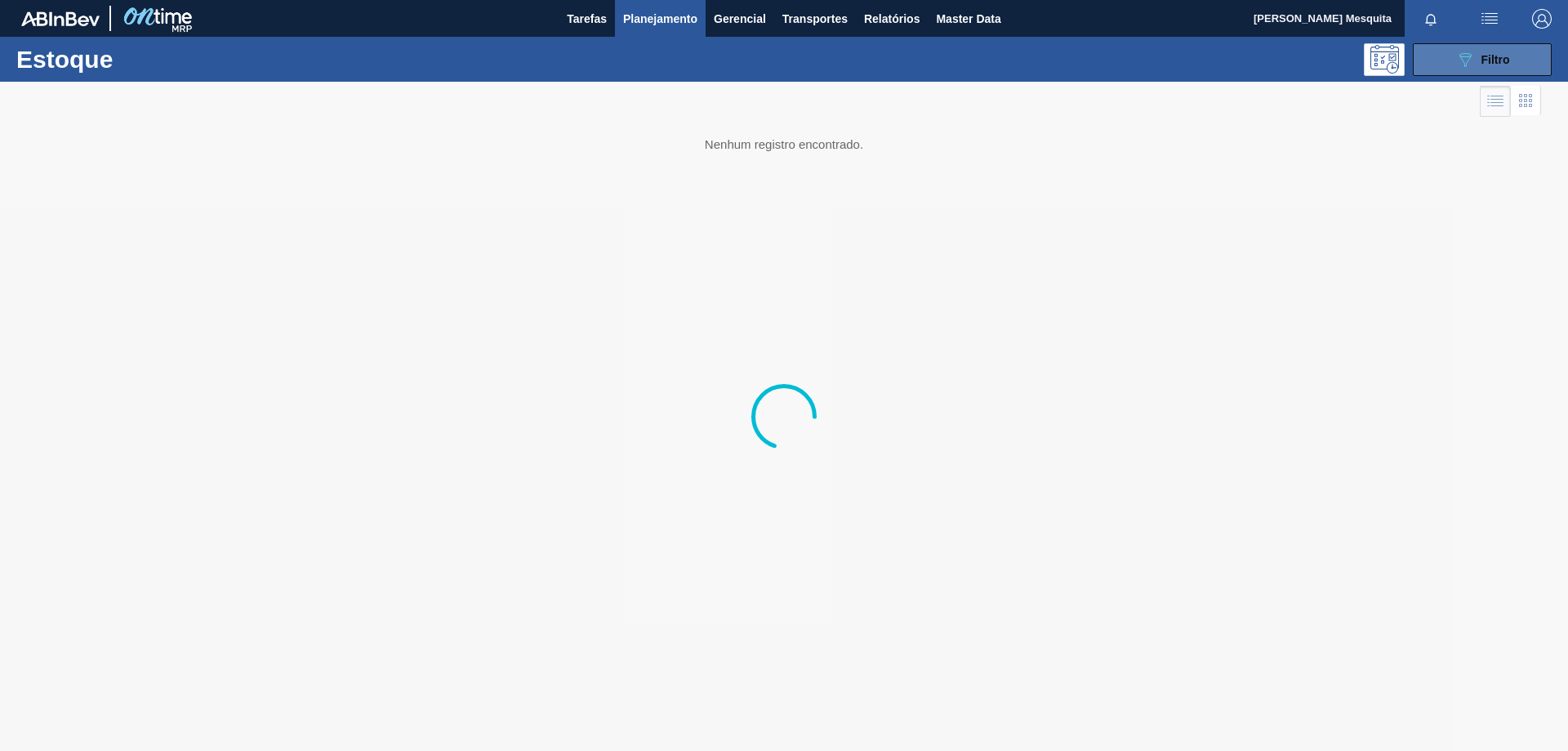
click at [1472, 63] on icon "089F7B8B-B2A5-4AFE-B5C0-19BA573D28AC" at bounding box center [1466, 60] width 20 height 20
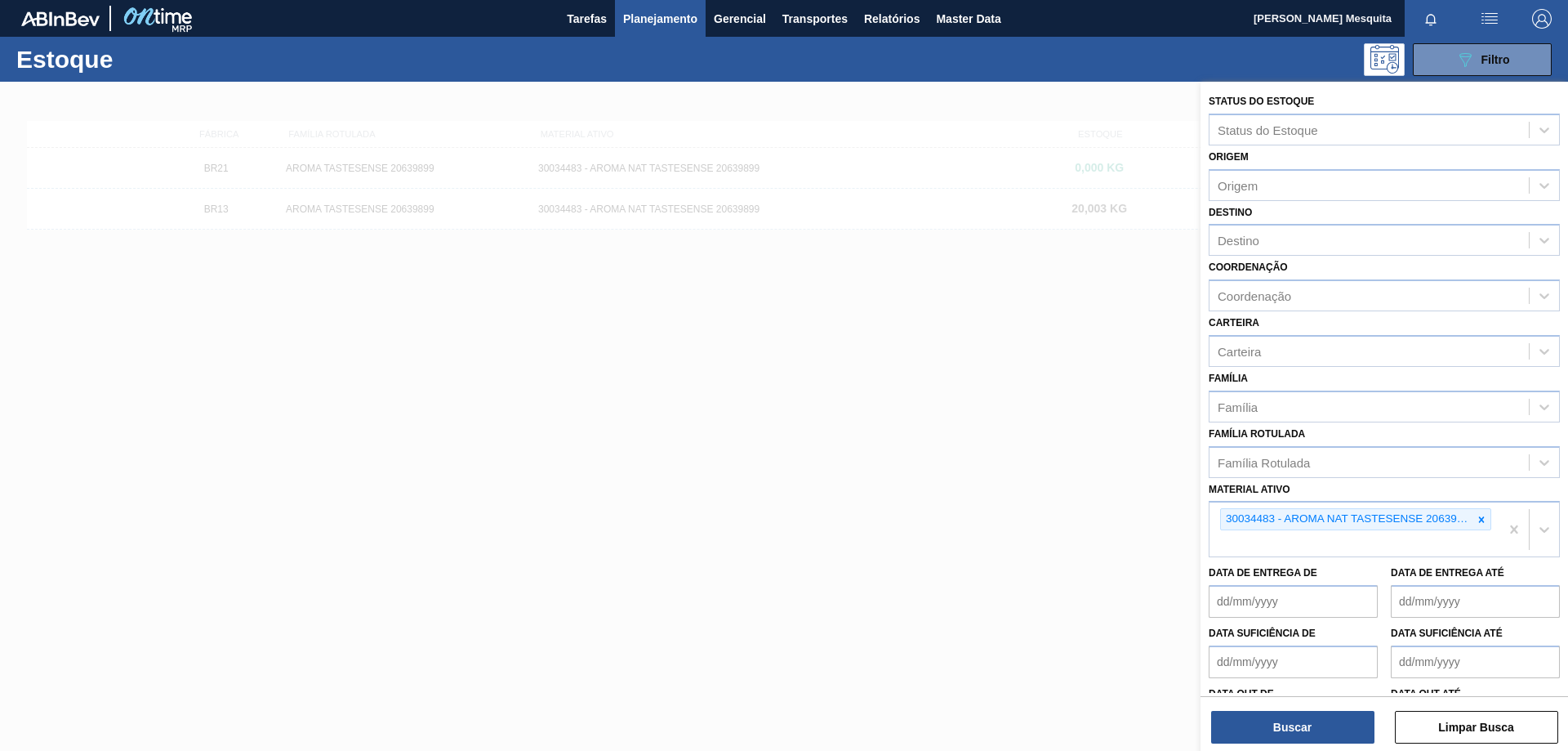
click at [1480, 520] on icon at bounding box center [1482, 518] width 5 height 5
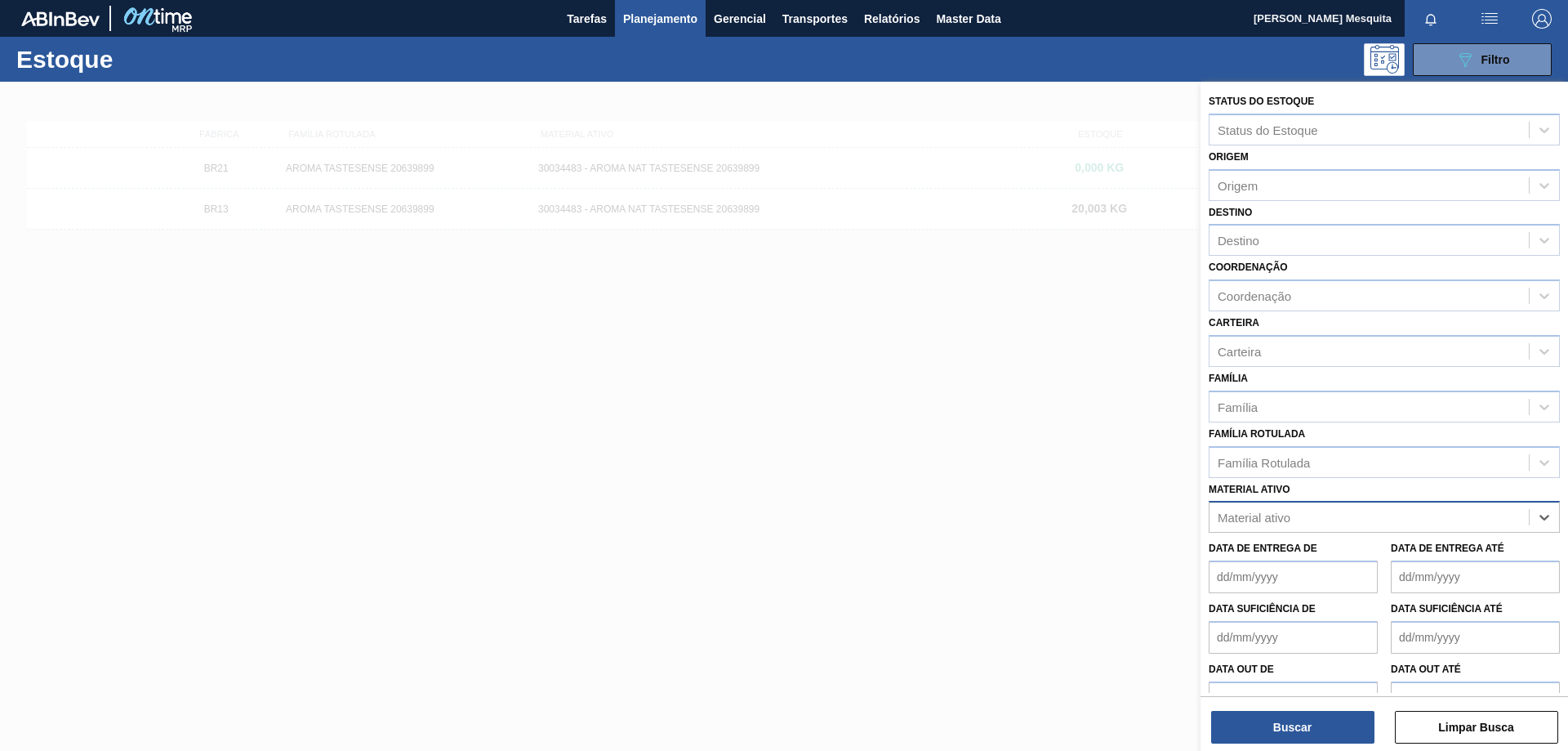
paste ativo "30008340"
type ativo "30008340"
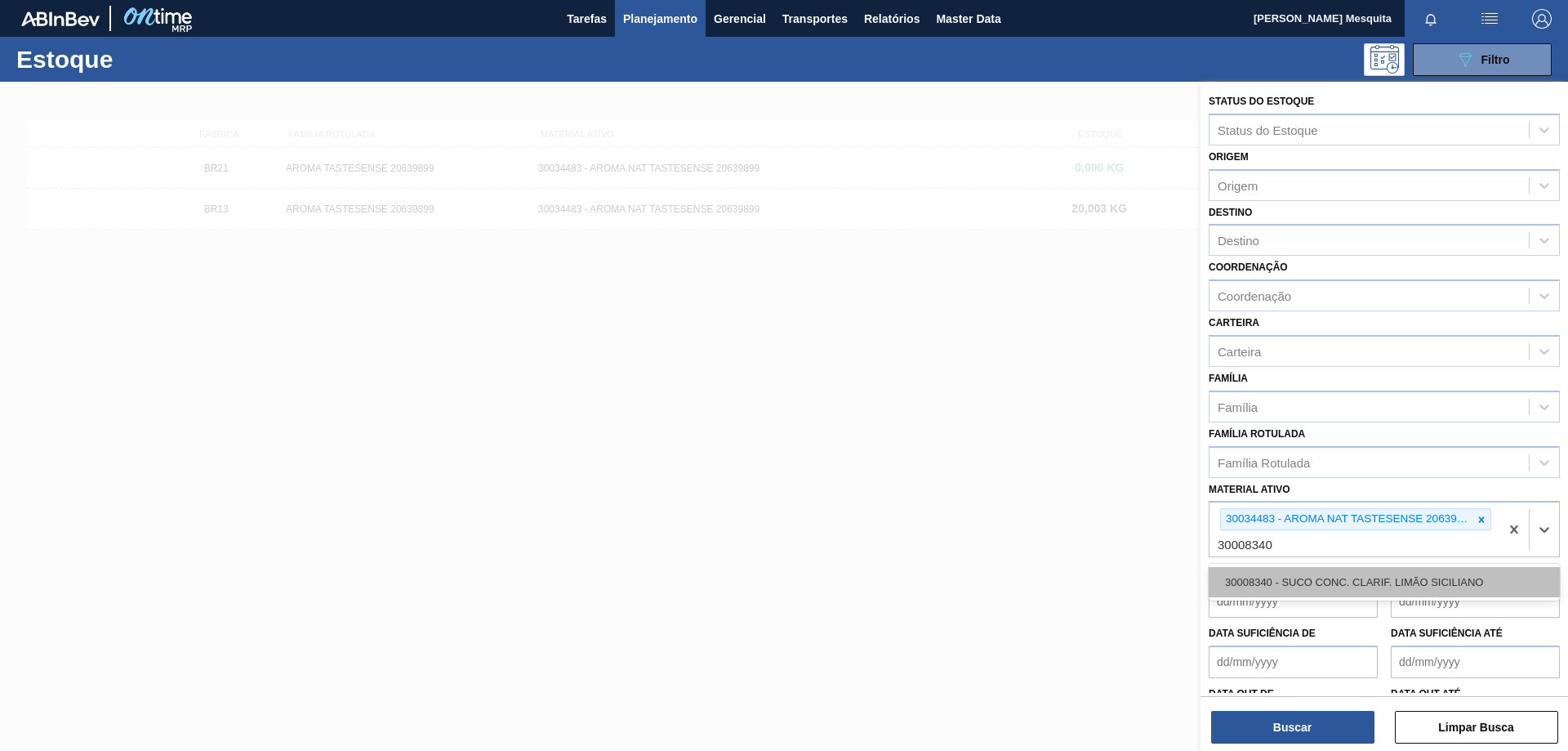
click at [1349, 575] on div "30008340 - SUCO CONC. CLARIF. LIMÃO SICILIANO" at bounding box center [1384, 581] width 351 height 30
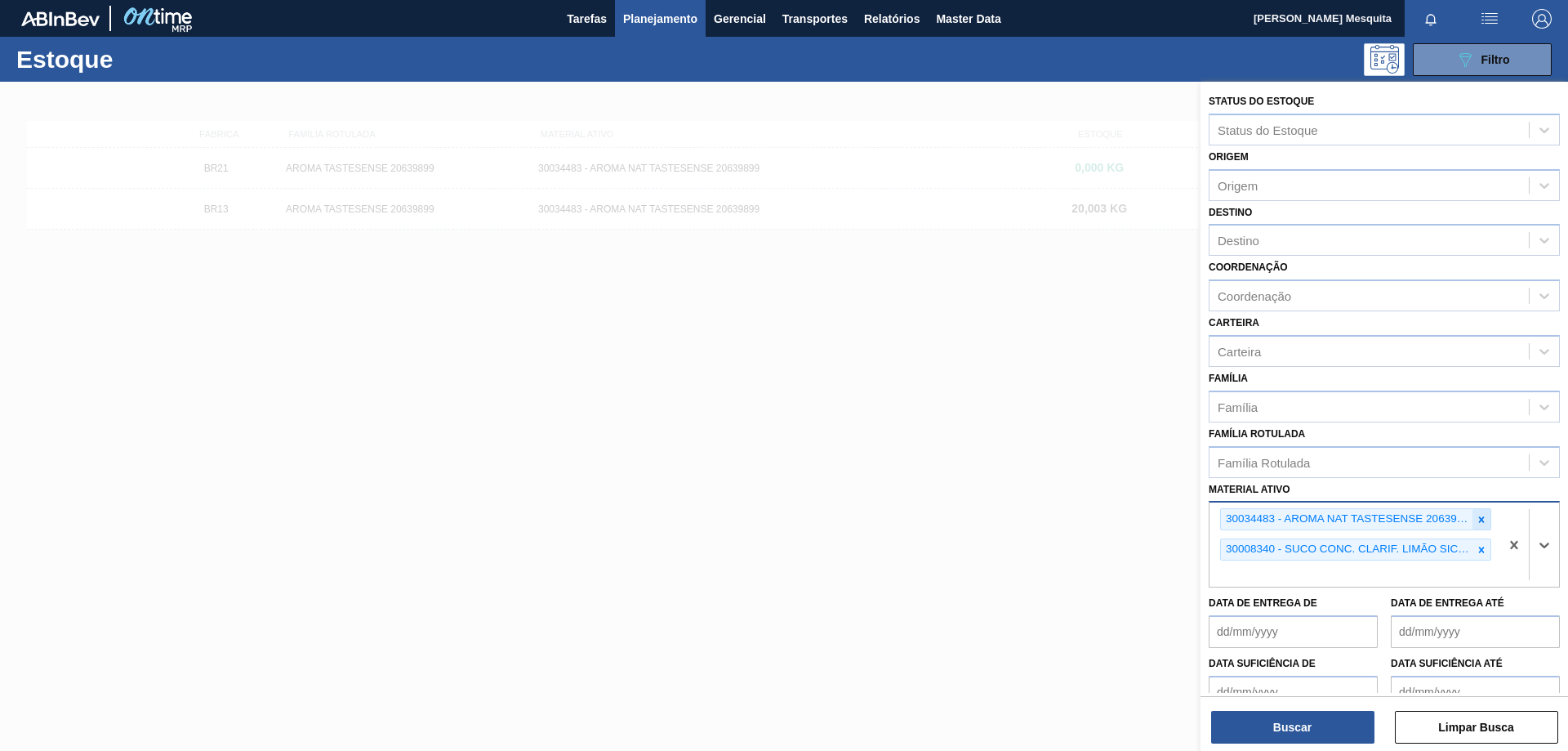
click at [1478, 514] on icon at bounding box center [1481, 519] width 12 height 12
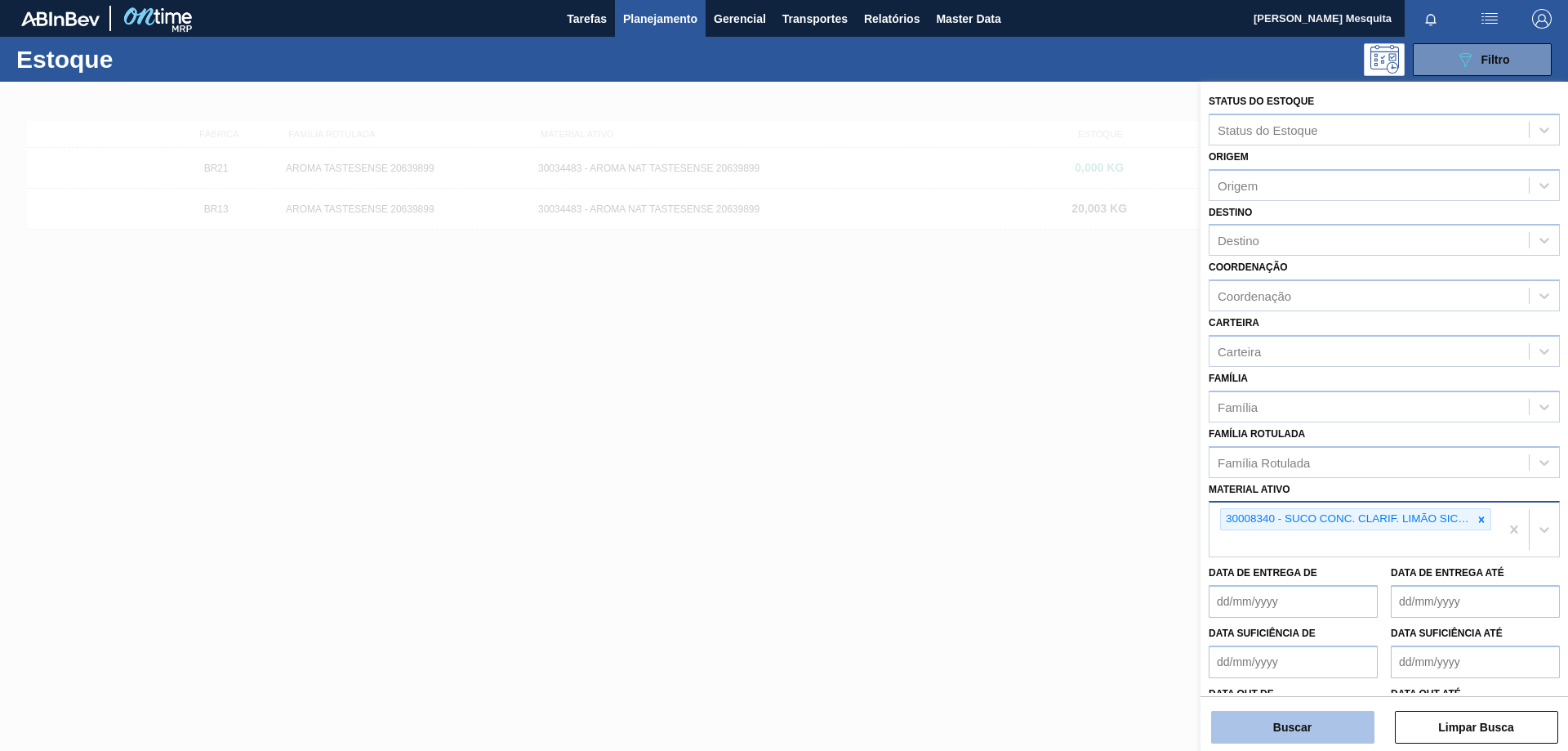
click at [1274, 725] on button "Buscar" at bounding box center [1293, 727] width 164 height 33
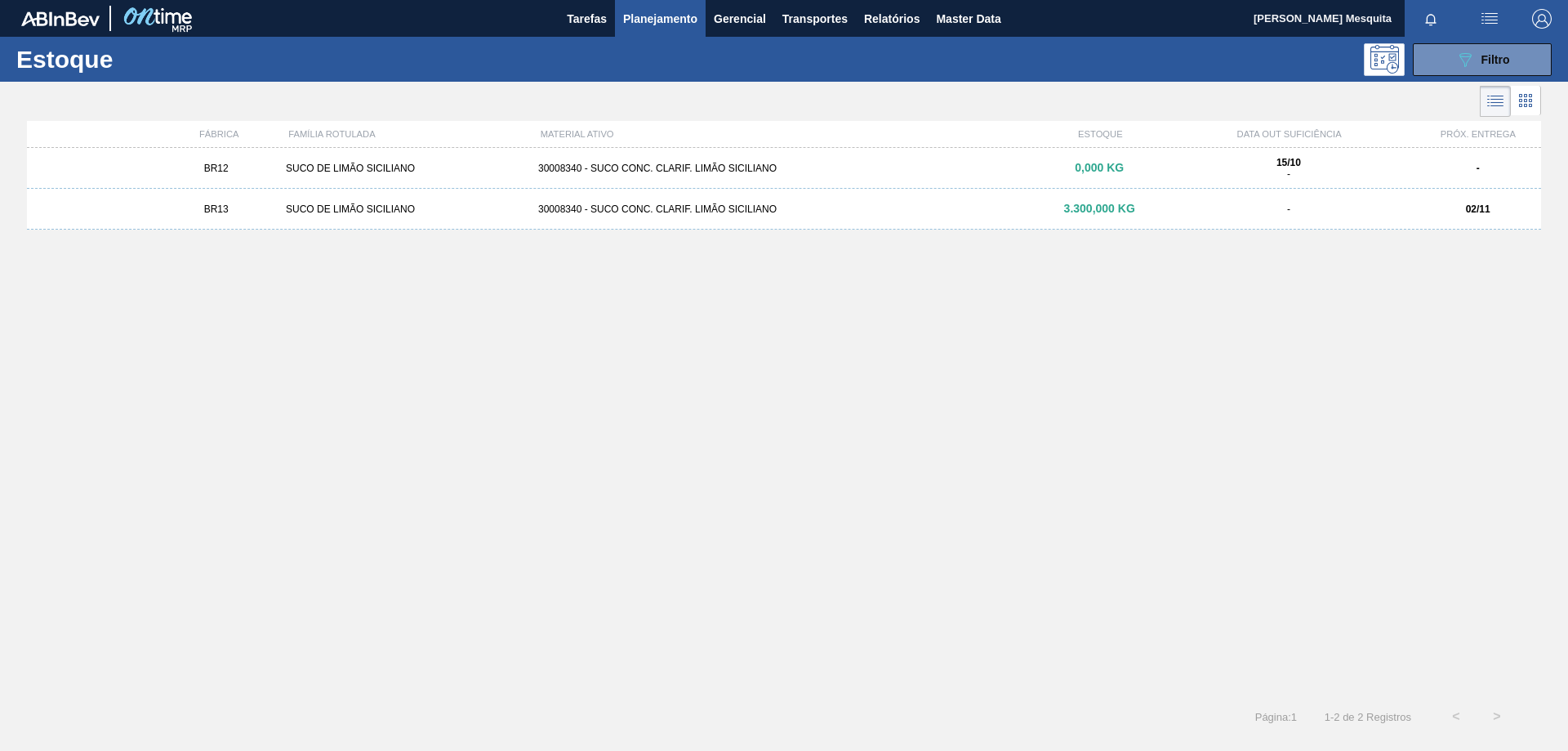
click at [344, 204] on div "SUCO DE LIMÃO SICILIANO" at bounding box center [405, 209] width 252 height 12
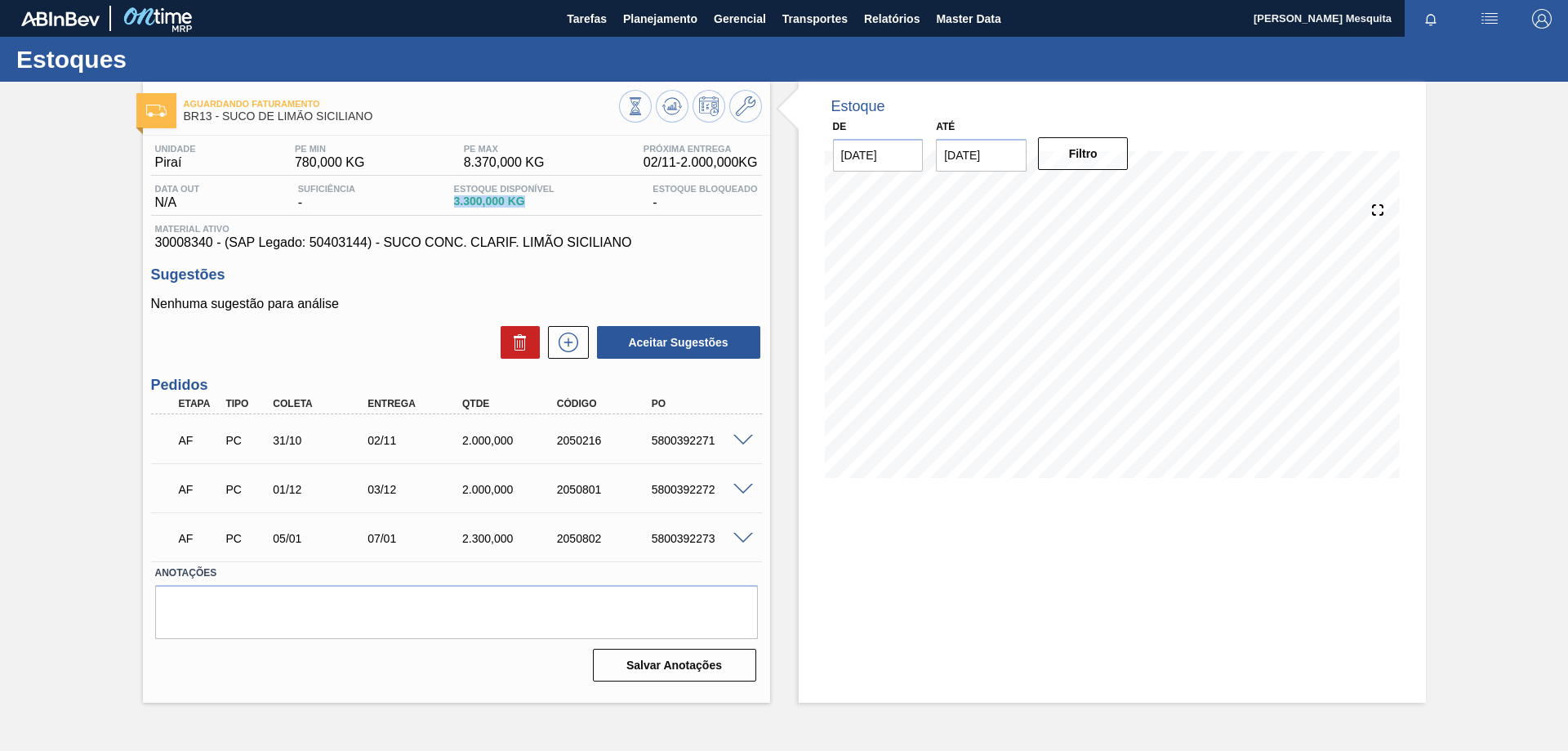
drag, startPoint x: 545, startPoint y: 206, endPoint x: 432, endPoint y: 204, distance: 113.0
click at [432, 204] on div "Data out N/A Suficiência - Estoque Disponível 3.300,000 KG Estoque Bloqueado -" at bounding box center [456, 199] width 611 height 32
click at [466, 238] on span "30008340 - (SAP Legado: 50403144) - SUCO CONC. CLARIF. LIMÃO SICILIANO" at bounding box center [457, 242] width 603 height 14
drag, startPoint x: 645, startPoint y: 242, endPoint x: 451, endPoint y: 238, distance: 194.0
click at [451, 238] on span "30008340 - (SAP Legado: 50403144) - SUCO CONC. CLARIF. LIMÃO SICILIANO" at bounding box center [457, 242] width 603 height 14
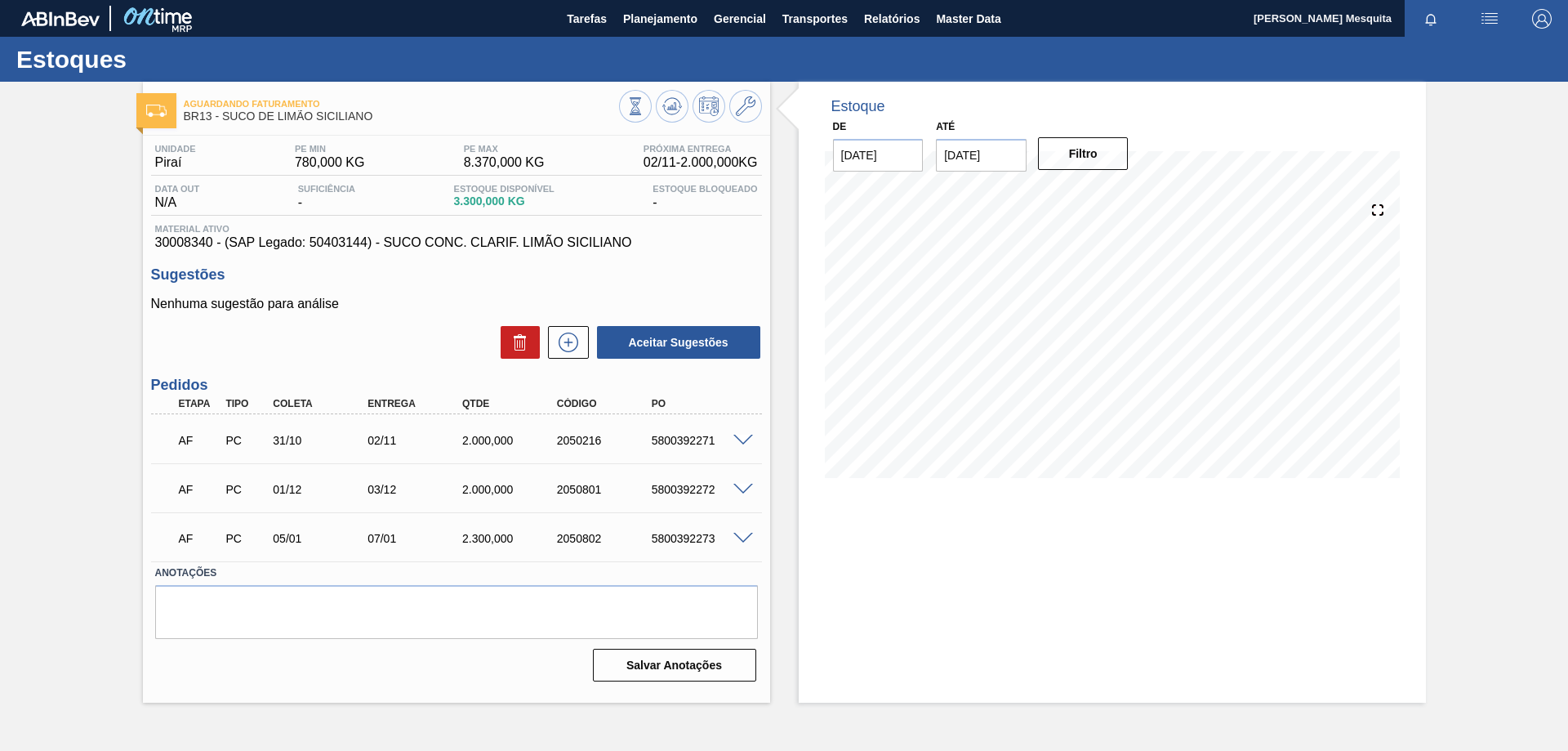
click at [441, 315] on div "Nenhuma sugestão para análise Aceitar Sugestões" at bounding box center [456, 328] width 611 height 63
drag, startPoint x: 154, startPoint y: 243, endPoint x: 213, endPoint y: 244, distance: 59.0
click at [213, 244] on div "Material ativo 30008340 - (SAP Legado: 50403144) - SUCO CONC. CLARIF. LIMÃO SIC…" at bounding box center [456, 236] width 611 height 26
copy span "30008340"
click at [627, 14] on span "Planejamento" at bounding box center [660, 19] width 74 height 20
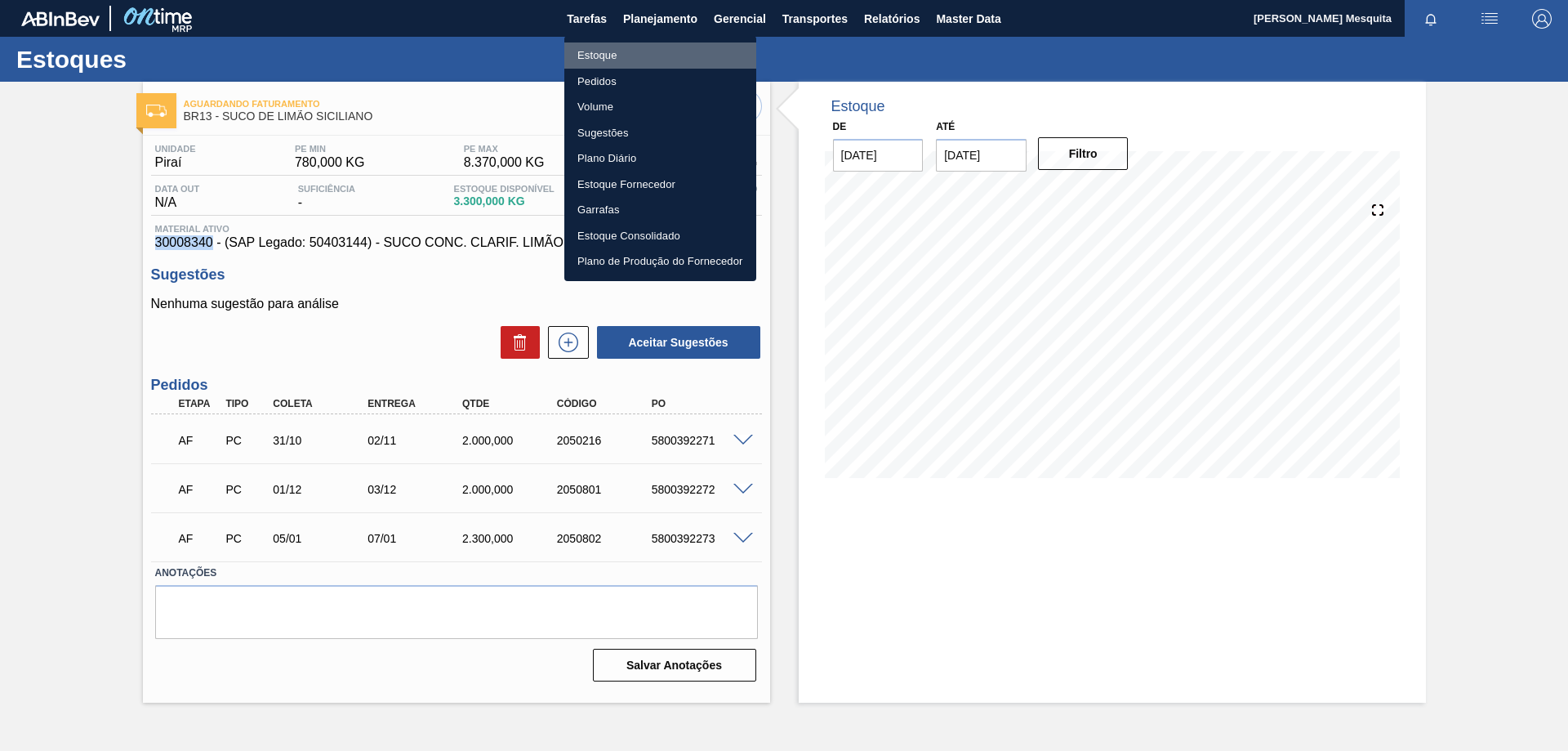
click at [600, 54] on li "Estoque" at bounding box center [660, 55] width 192 height 26
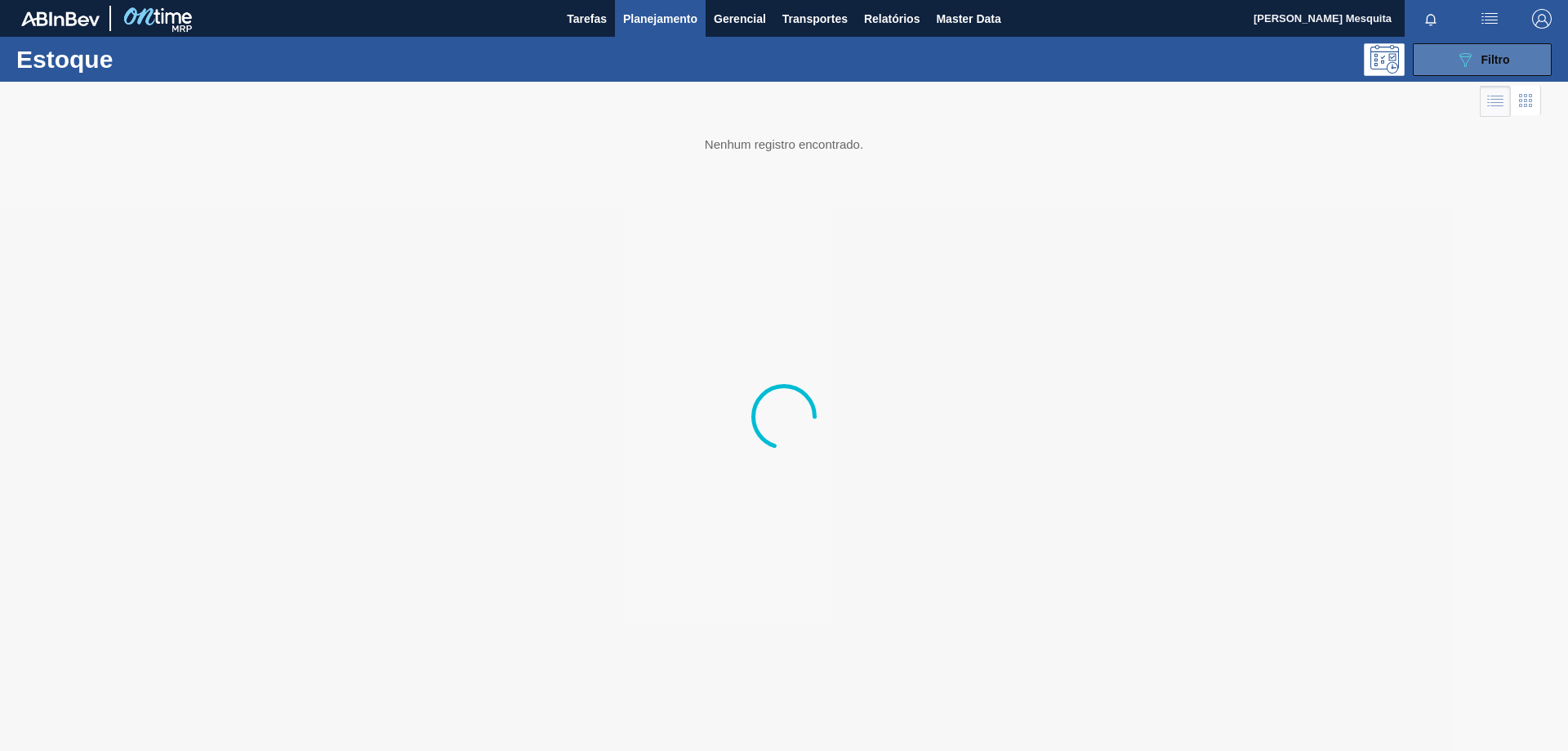
click at [1508, 47] on button "089F7B8B-B2A5-4AFE-B5C0-19BA573D28AC Filtro" at bounding box center [1482, 60] width 138 height 33
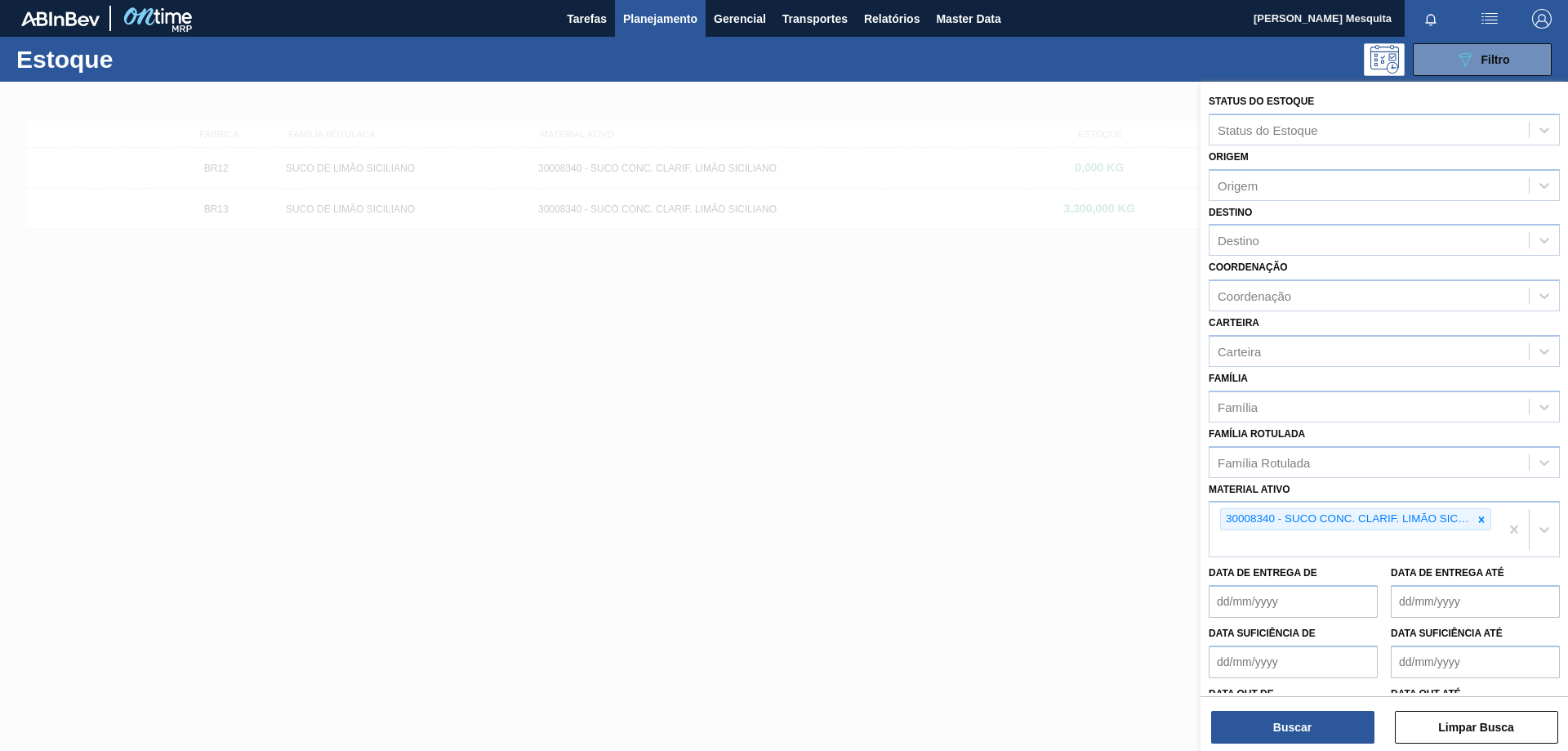
click at [1479, 519] on icon at bounding box center [1482, 518] width 5 height 5
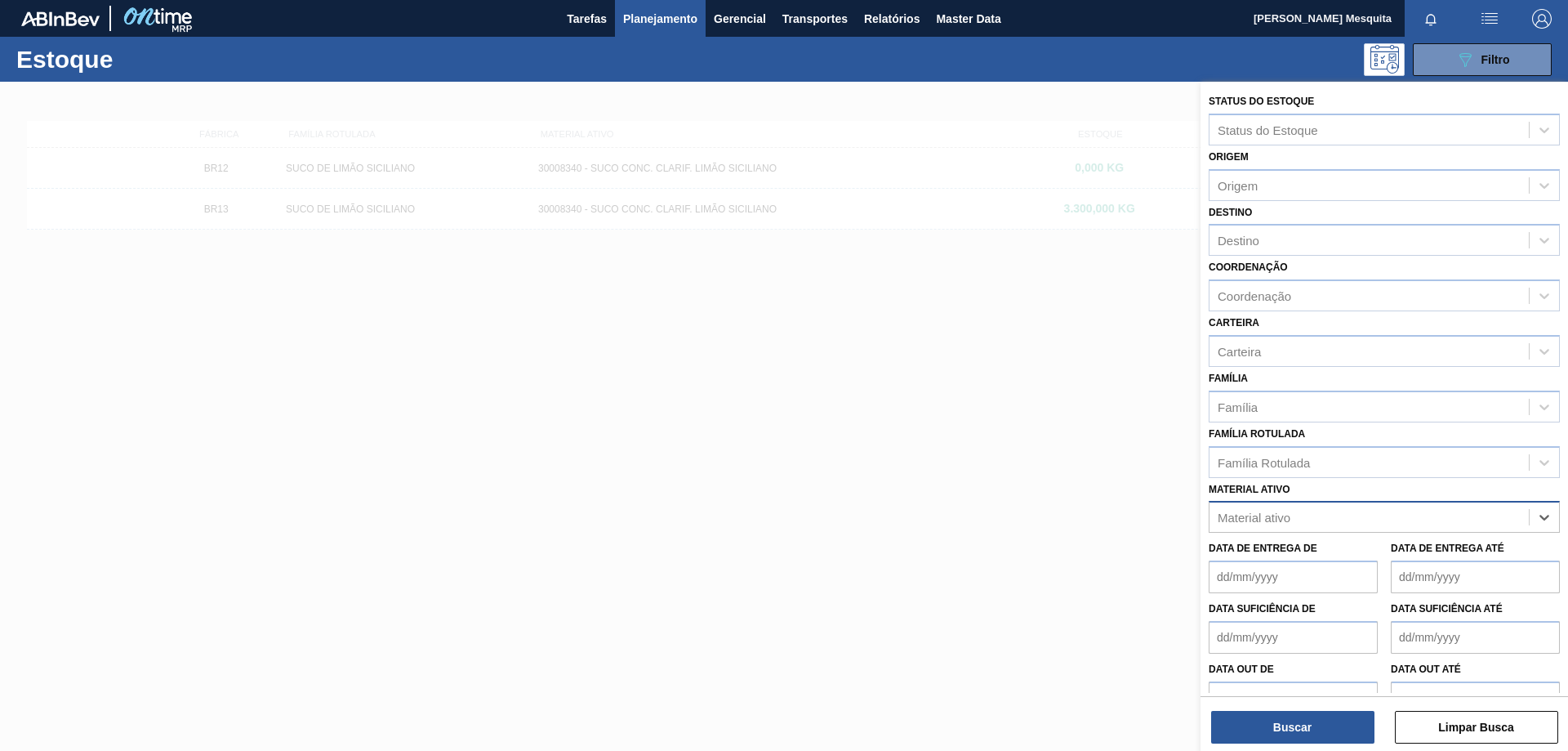
paste ativo "30034486"
type ativo "30034486"
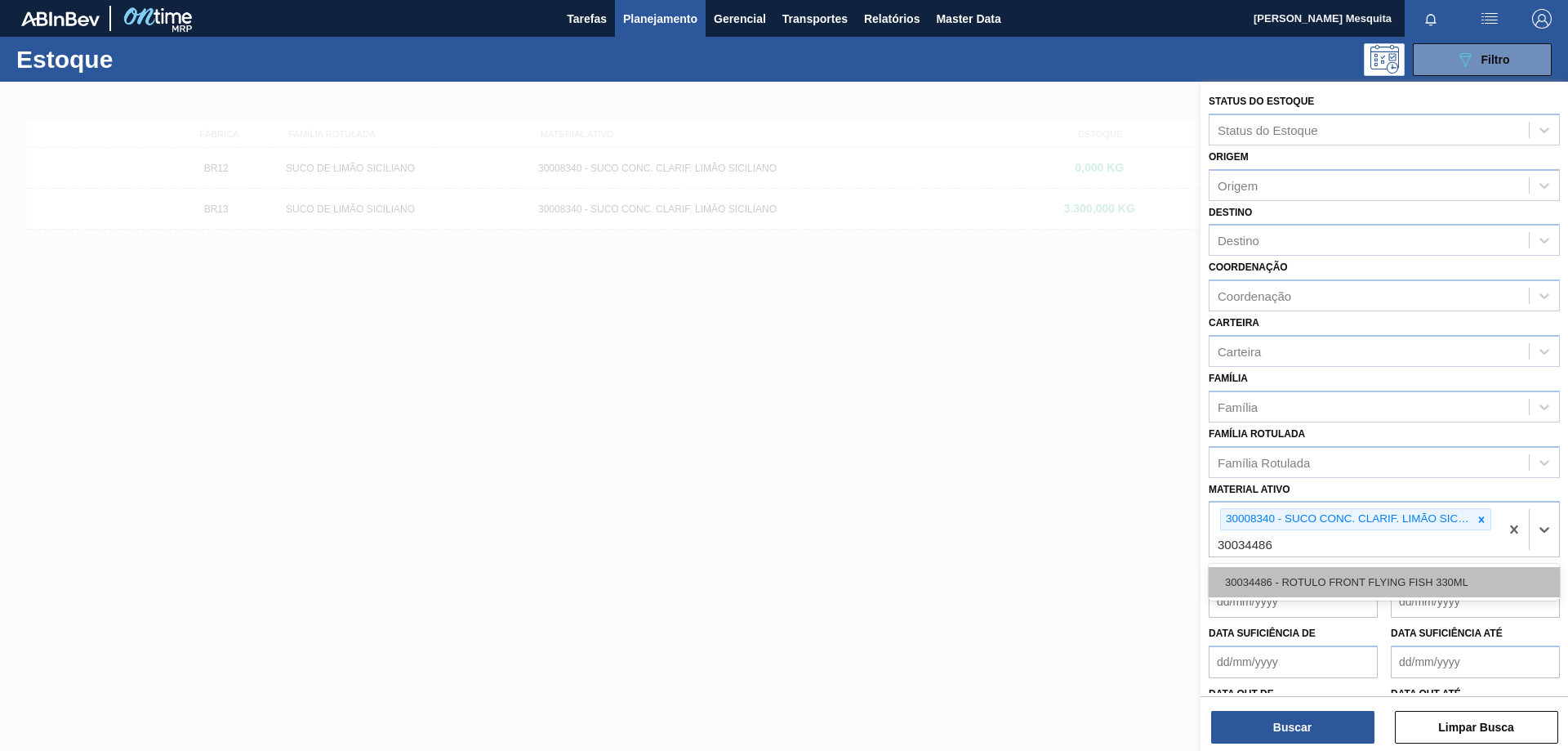
click at [1354, 571] on div "30034486 - ROTULO FRONT FLYING FISH 330ML" at bounding box center [1384, 581] width 351 height 30
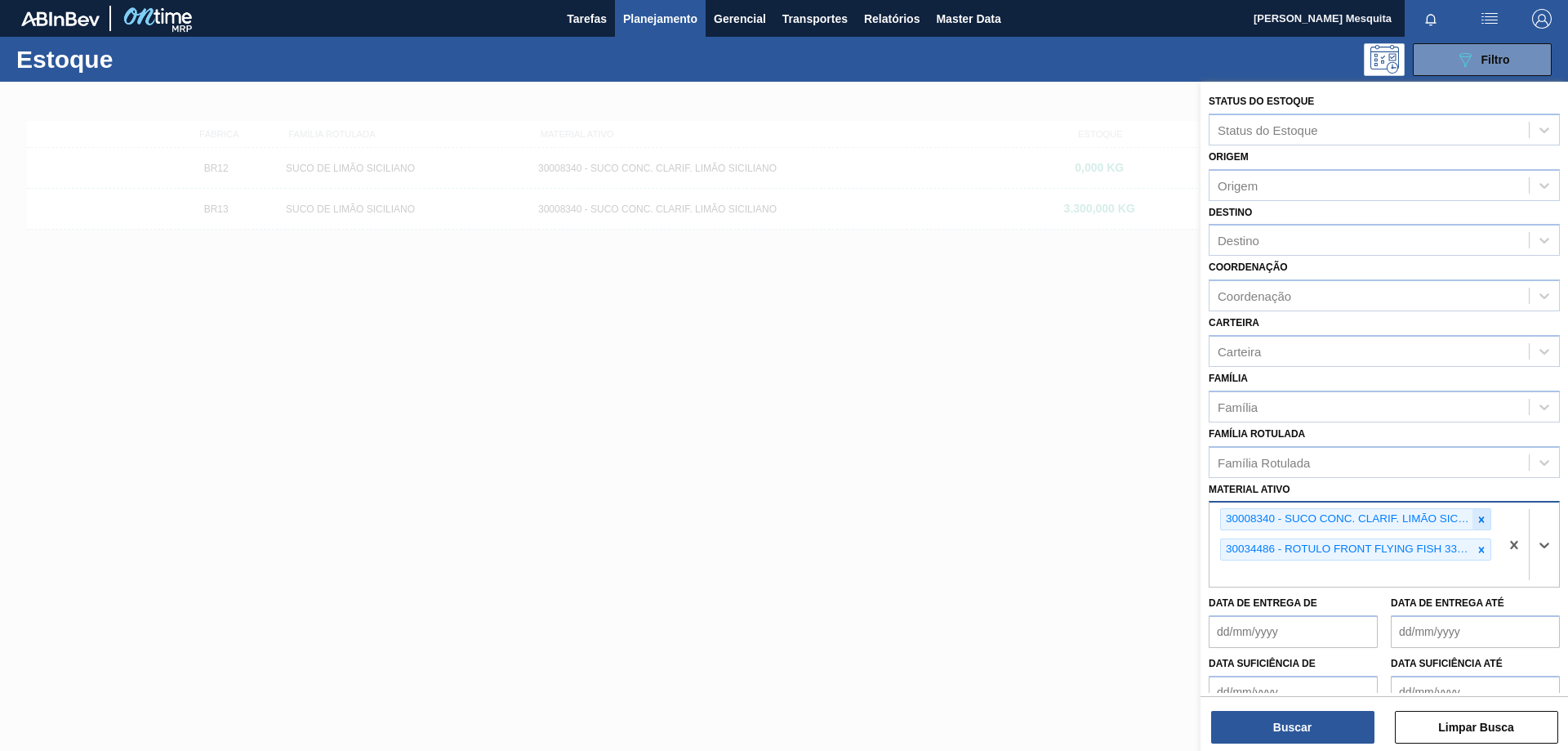
click at [1481, 514] on icon at bounding box center [1481, 519] width 12 height 12
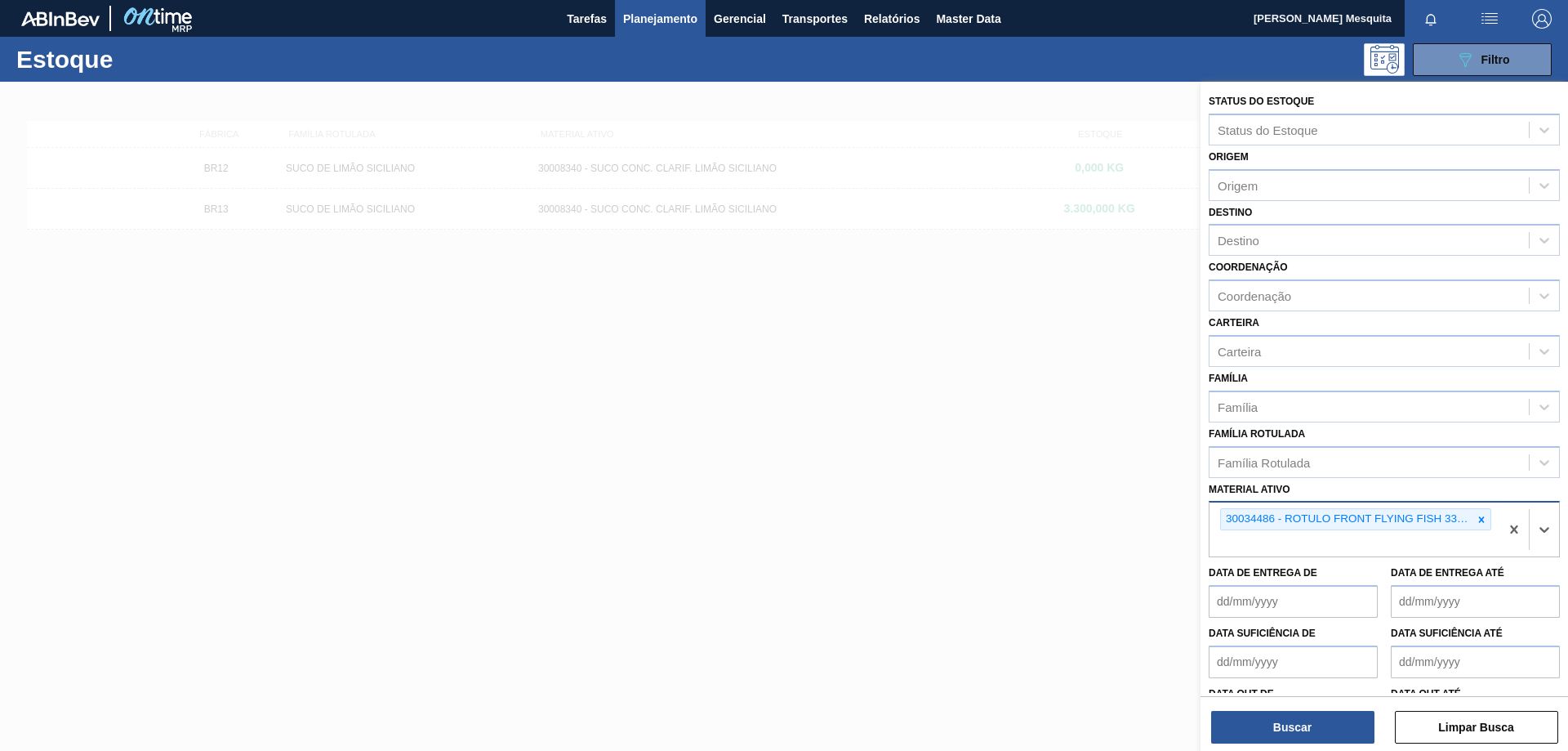
paste ativo "30034488"
type ativo "30034488"
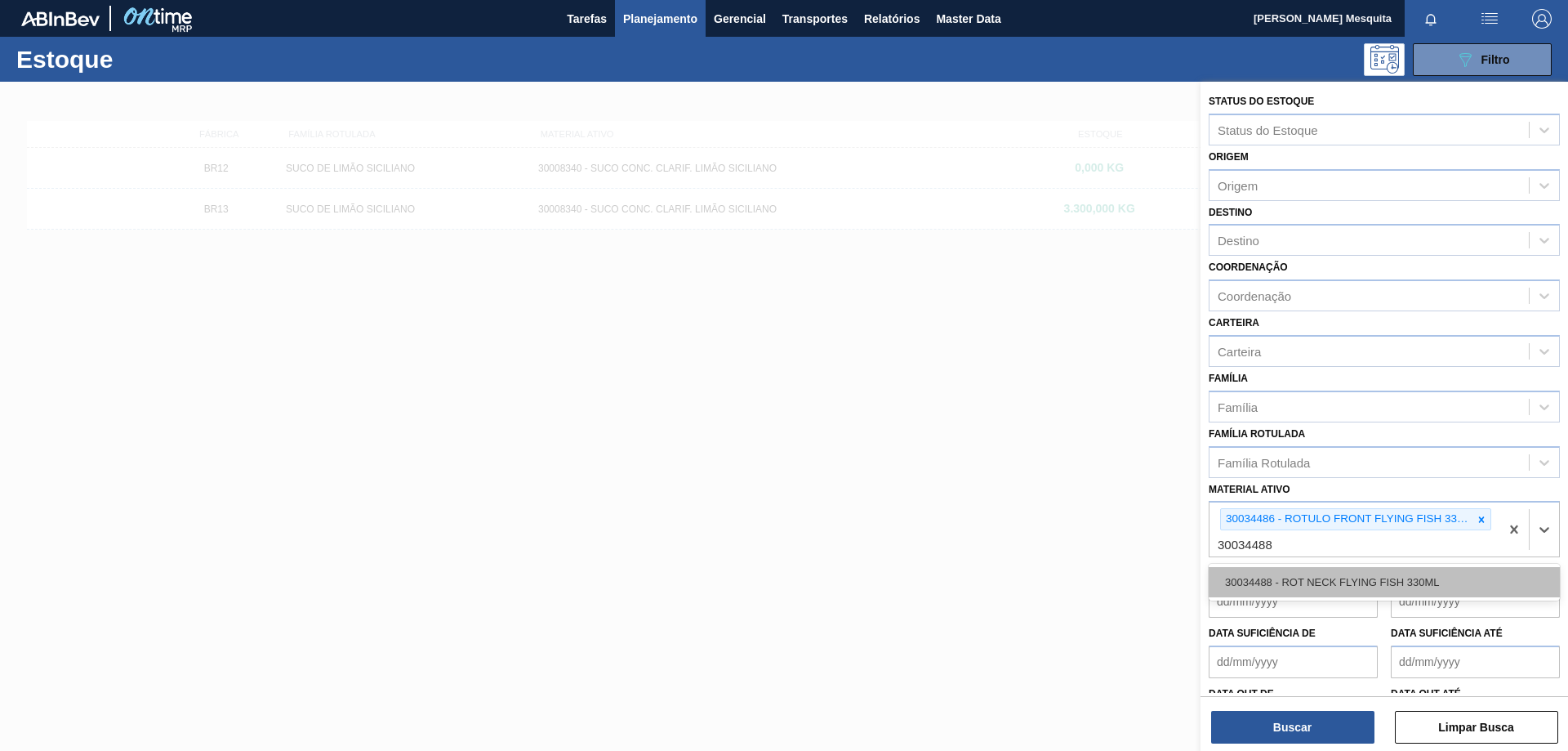
click at [1340, 584] on div "30034488 - ROT NECK FLYING FISH 330ML" at bounding box center [1384, 581] width 351 height 30
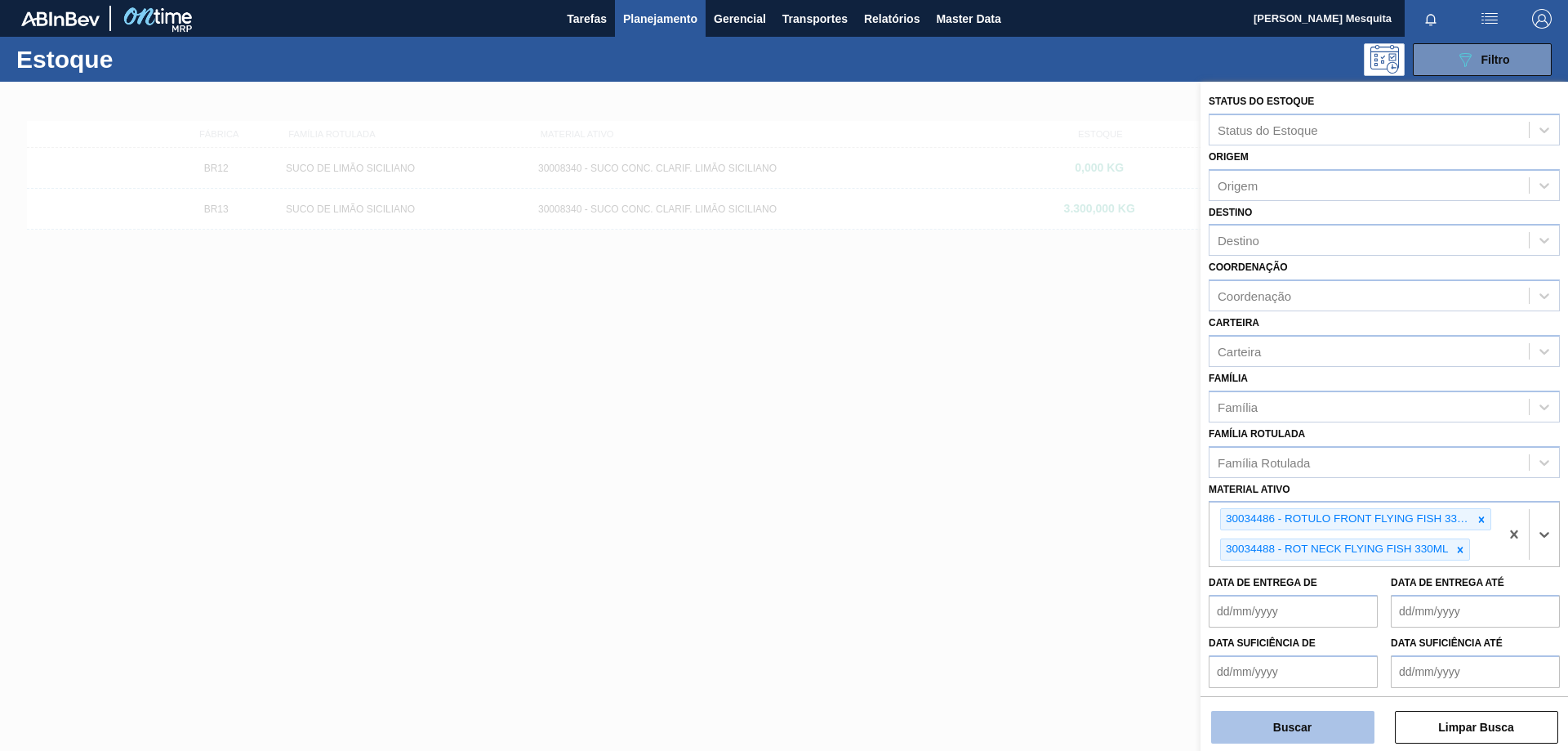
click at [1312, 726] on button "Buscar" at bounding box center [1293, 727] width 164 height 33
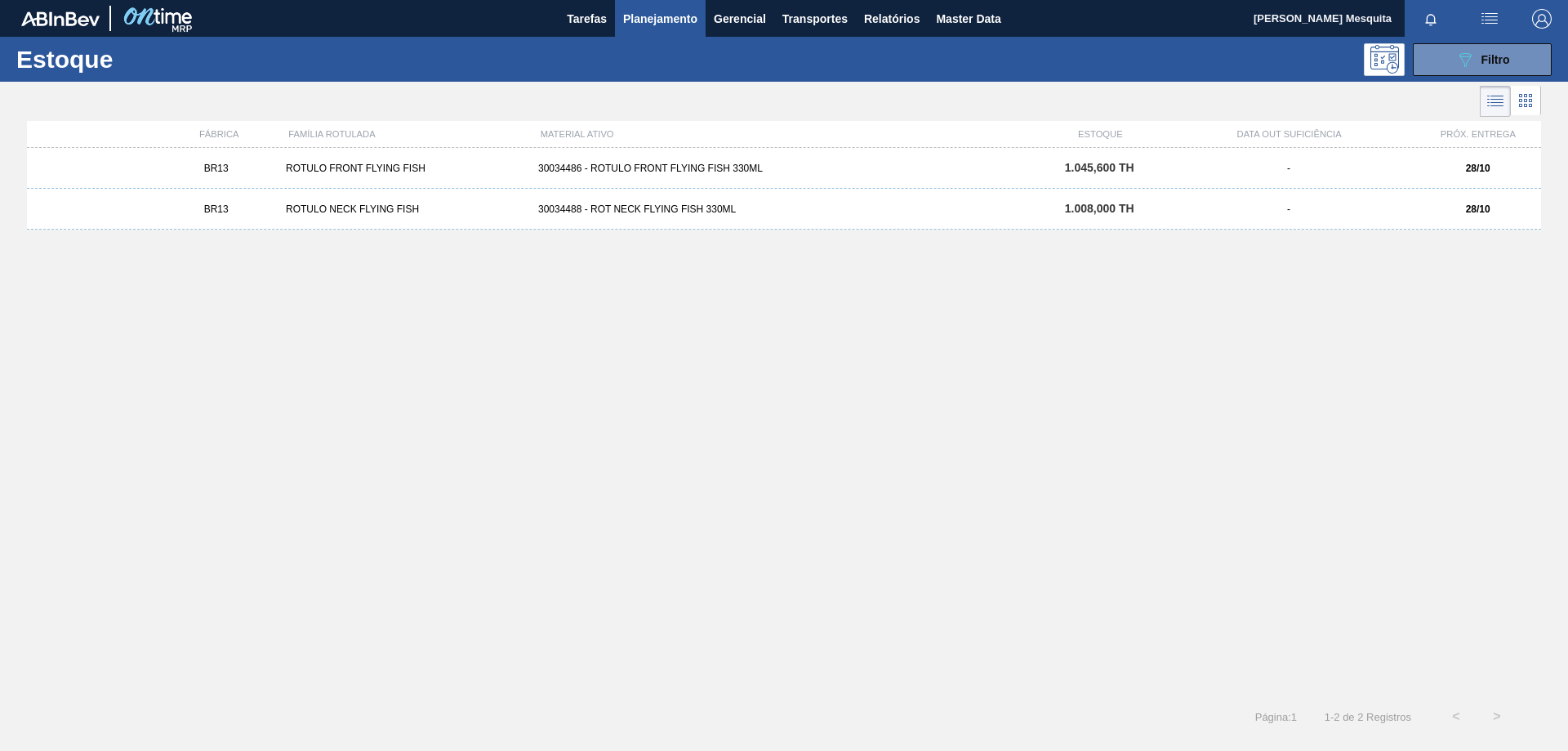
click at [405, 157] on div "BR13 ROTULO FRONT FLYING FISH 30034486 - ROTULO FRONT FLYING FISH 330ML 1.045,6…" at bounding box center [784, 167] width 1515 height 41
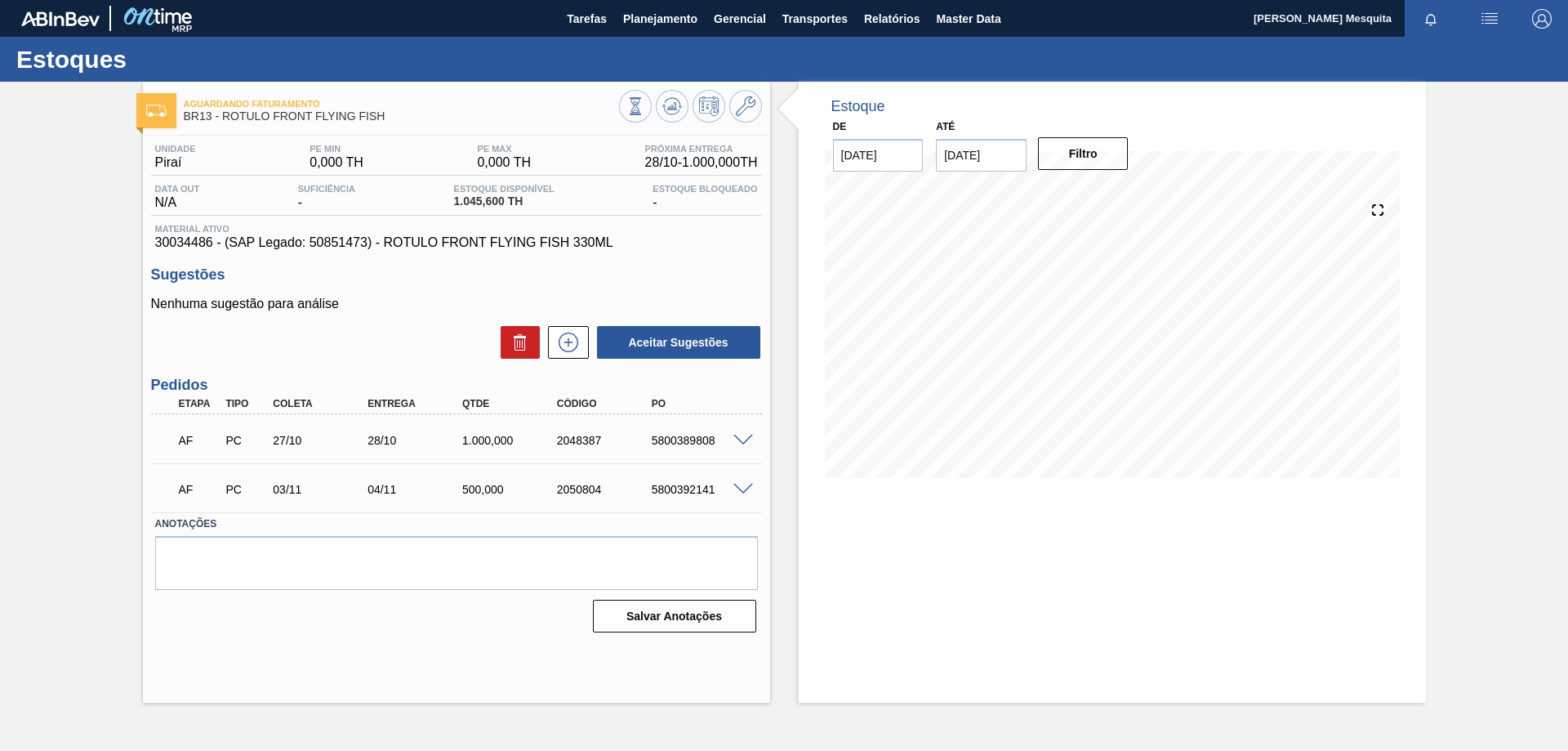
click at [742, 440] on span at bounding box center [744, 441] width 20 height 13
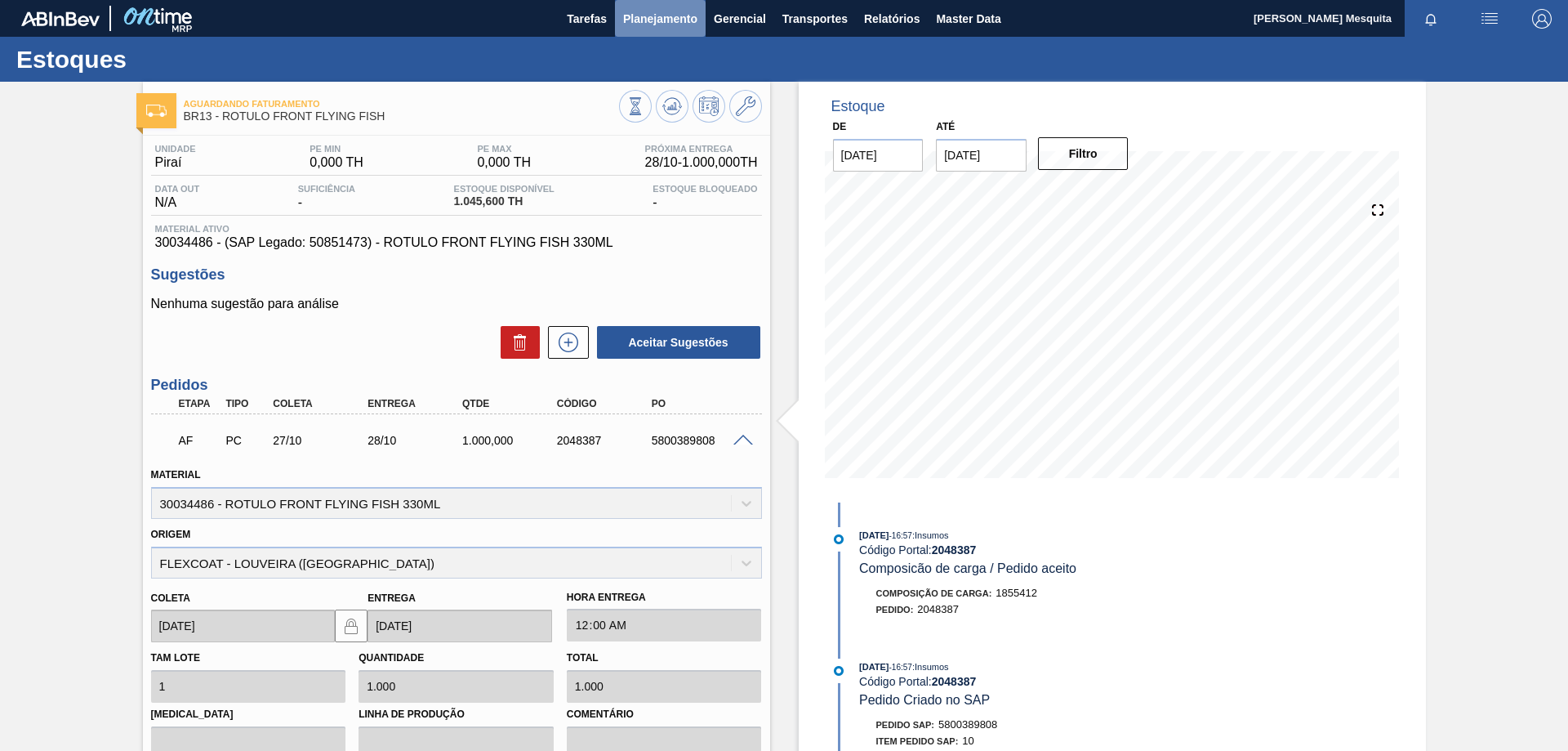
click at [662, 16] on span "Planejamento" at bounding box center [660, 19] width 74 height 20
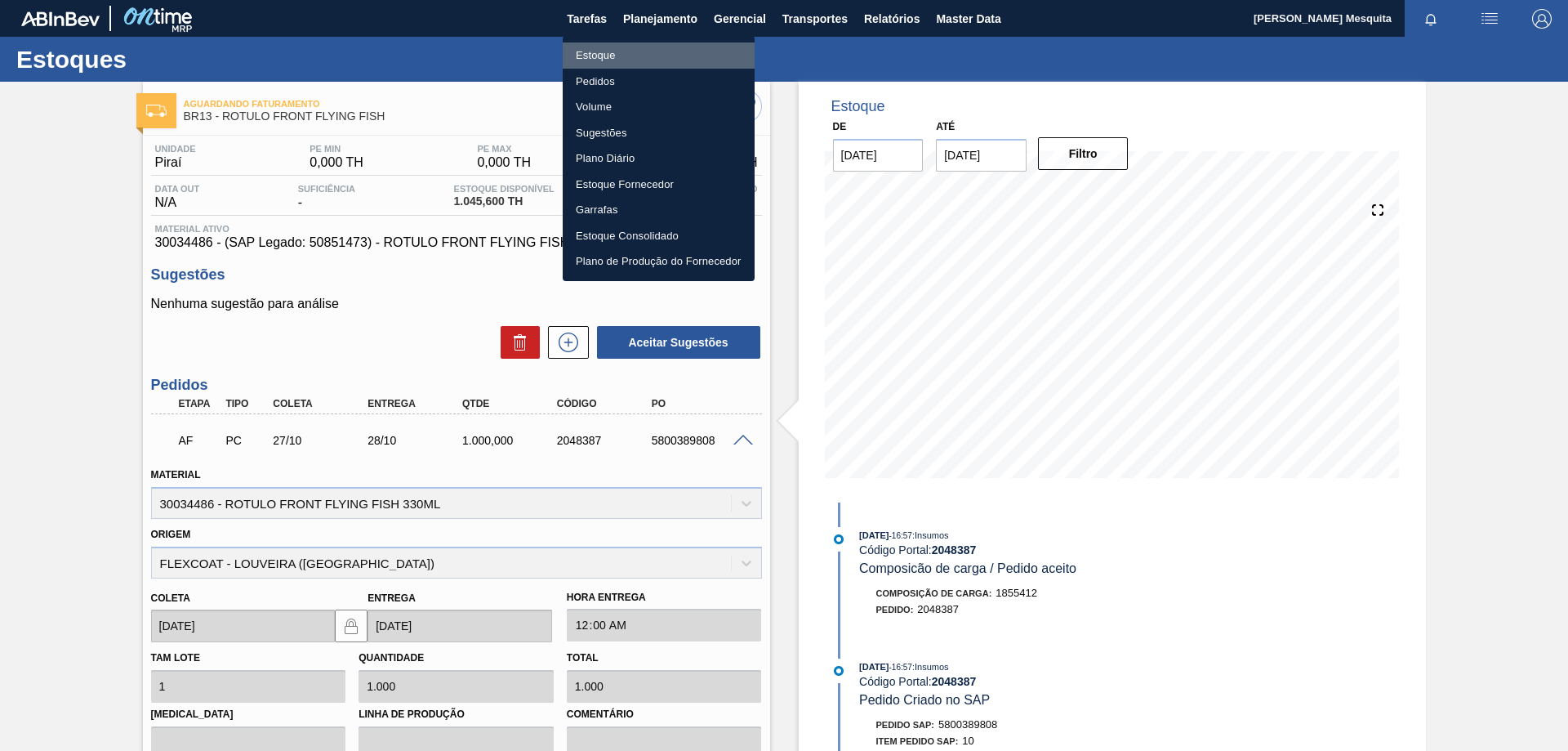
click at [613, 57] on li "Estoque" at bounding box center [659, 55] width 192 height 26
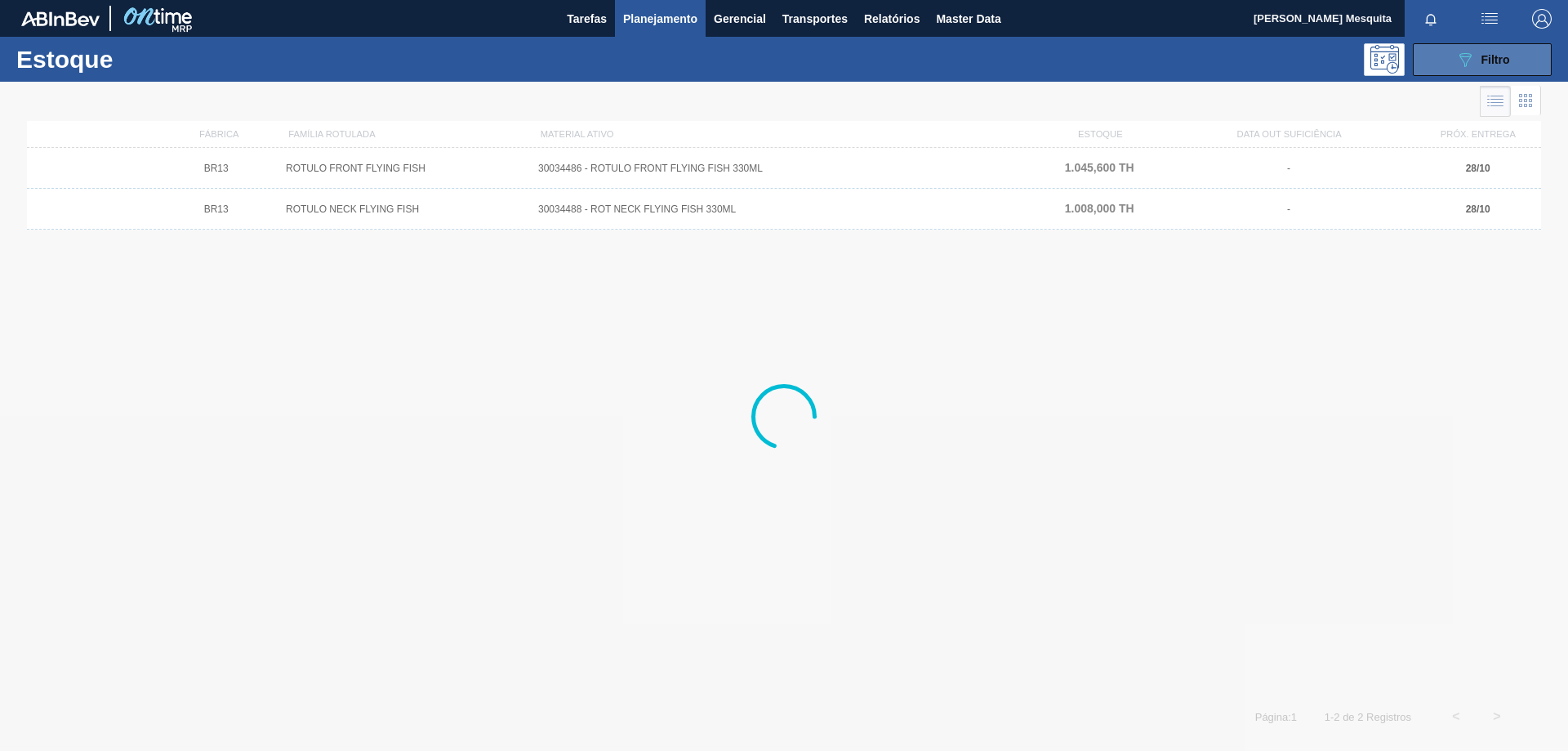
click at [1464, 62] on icon "089F7B8B-B2A5-4AFE-B5C0-19BA573D28AC" at bounding box center [1466, 60] width 20 height 20
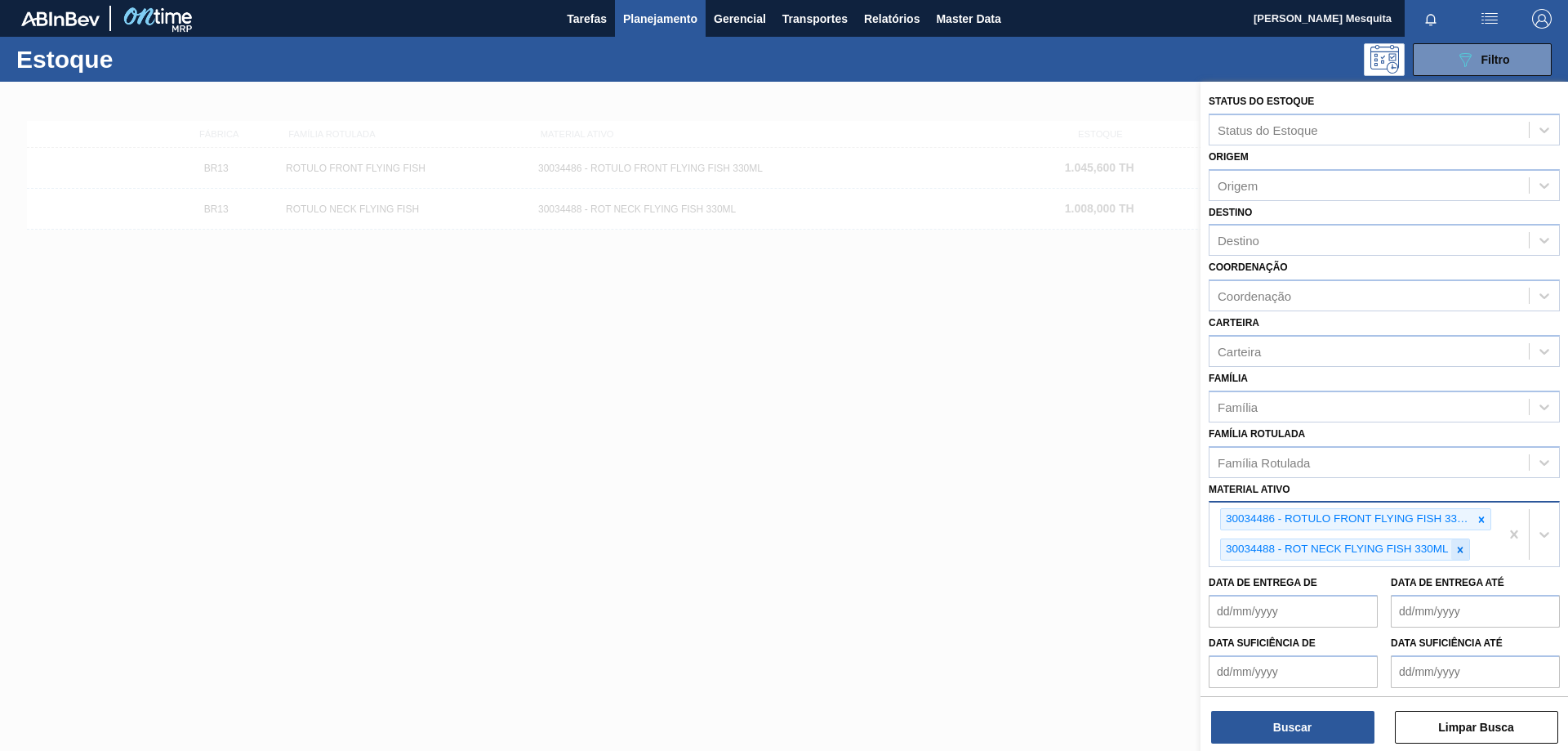
click at [1466, 552] on div at bounding box center [1460, 549] width 18 height 21
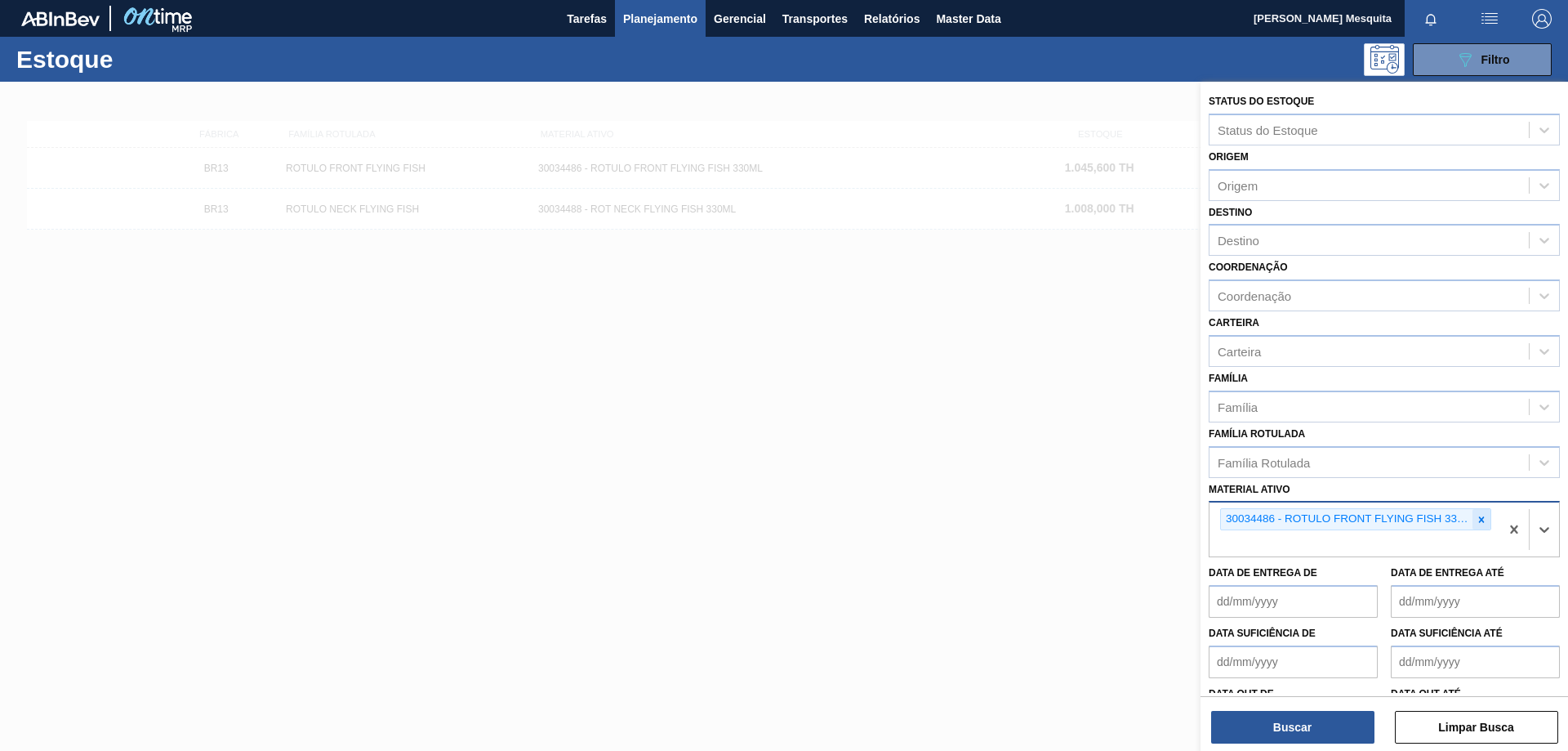
click at [1486, 518] on div at bounding box center [1481, 518] width 18 height 21
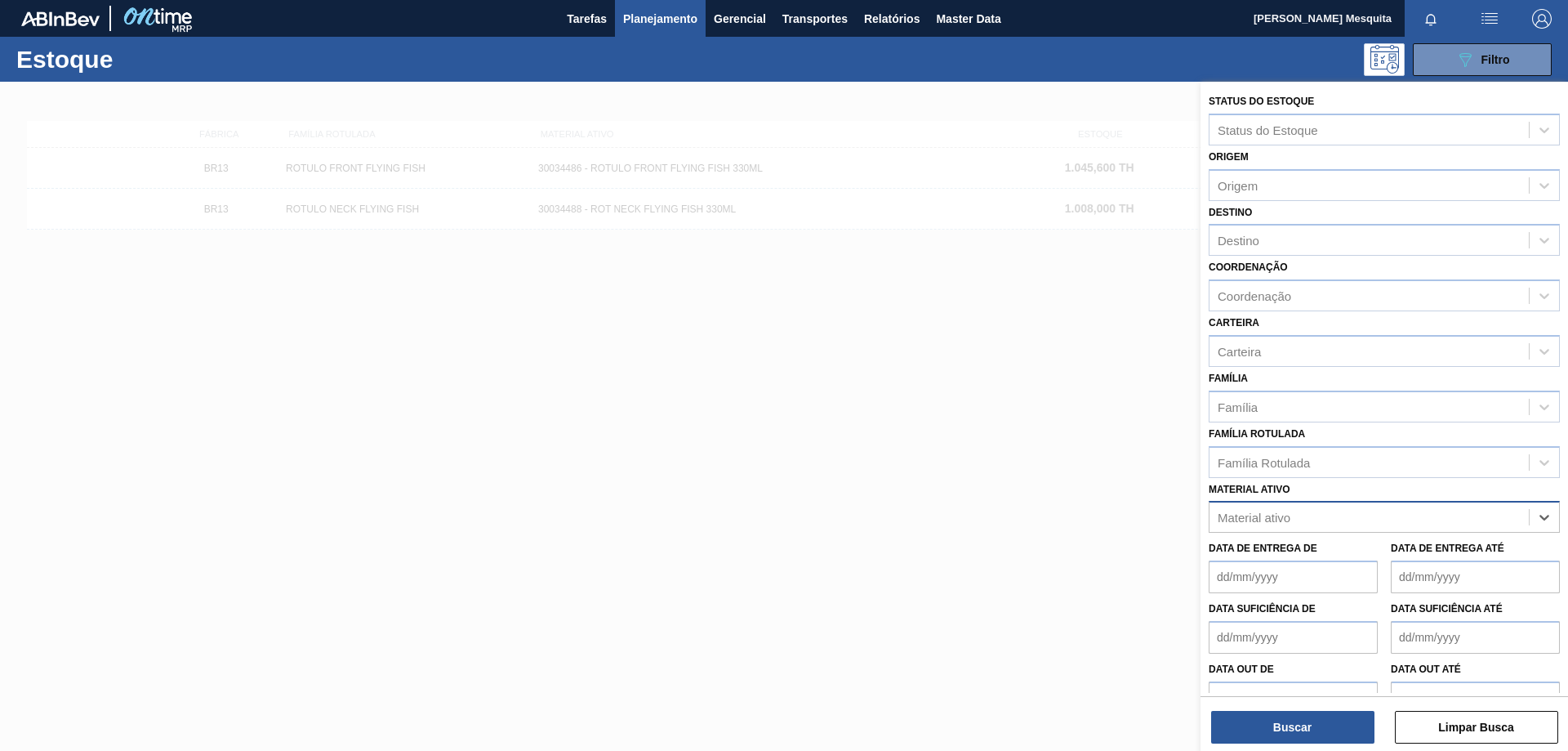
paste ativo "30034670"
type ativo "30034670"
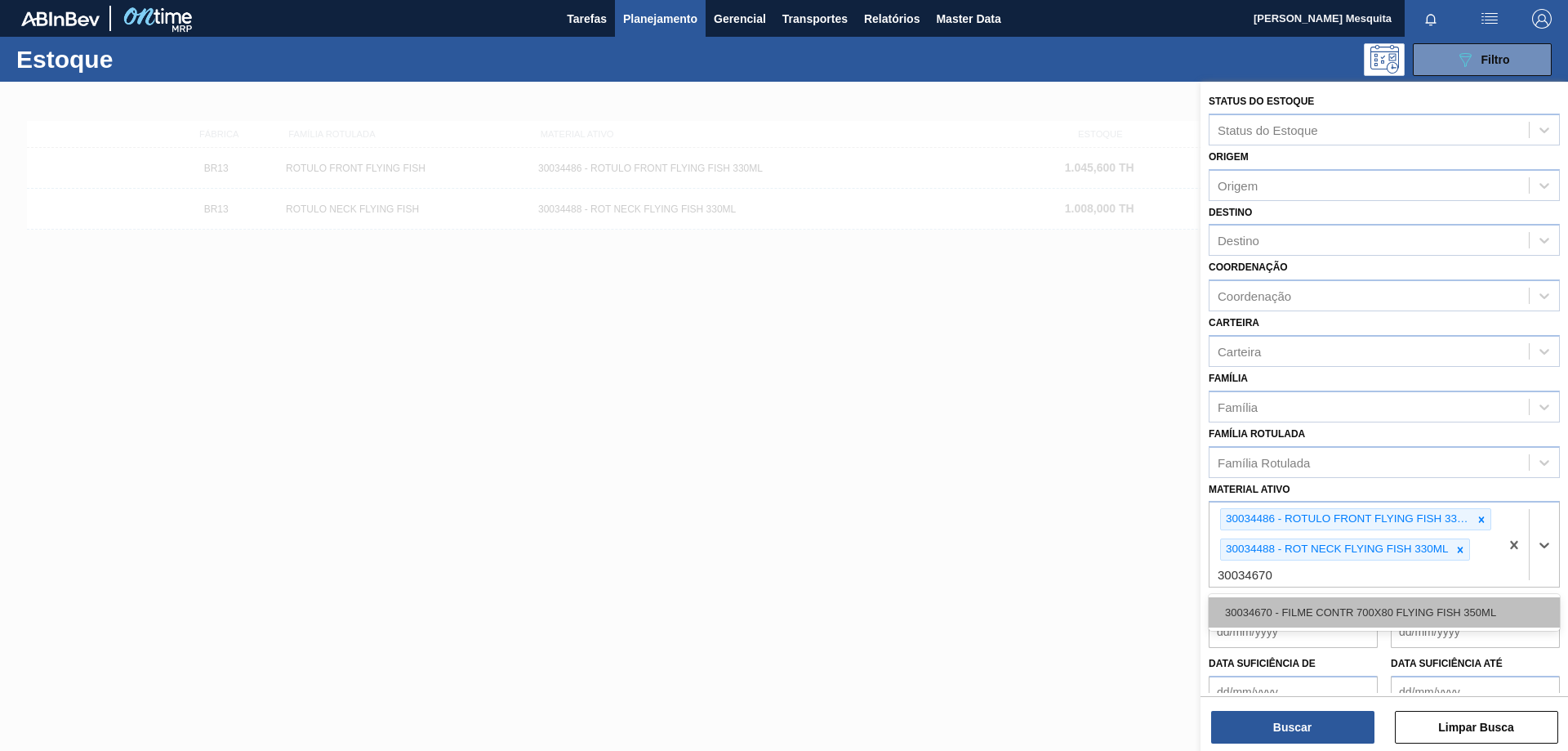
click at [1331, 604] on div "30034670 - FILME CONTR 700X80 FLYING FISH 350ML" at bounding box center [1384, 612] width 351 height 30
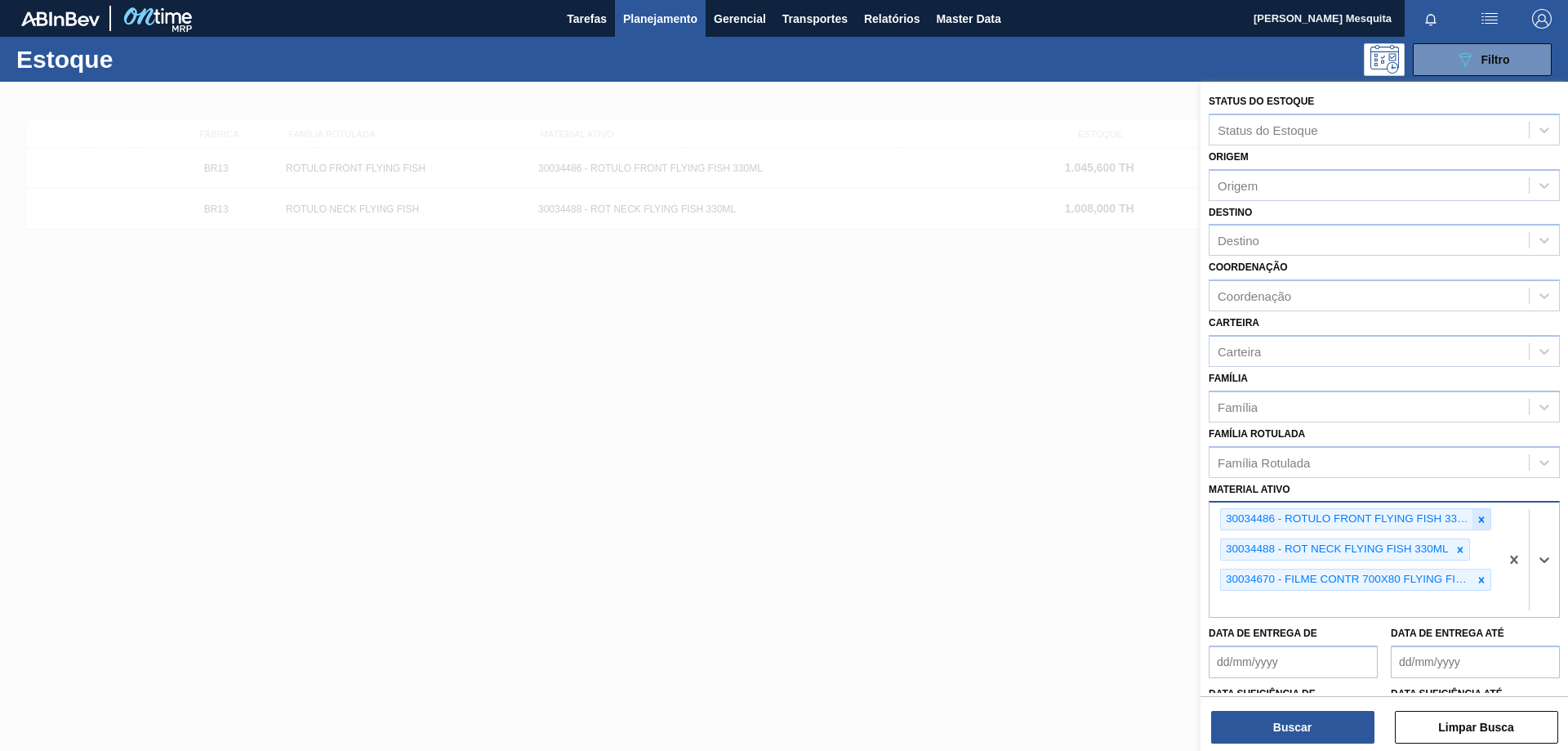
click at [1486, 522] on div at bounding box center [1481, 518] width 18 height 21
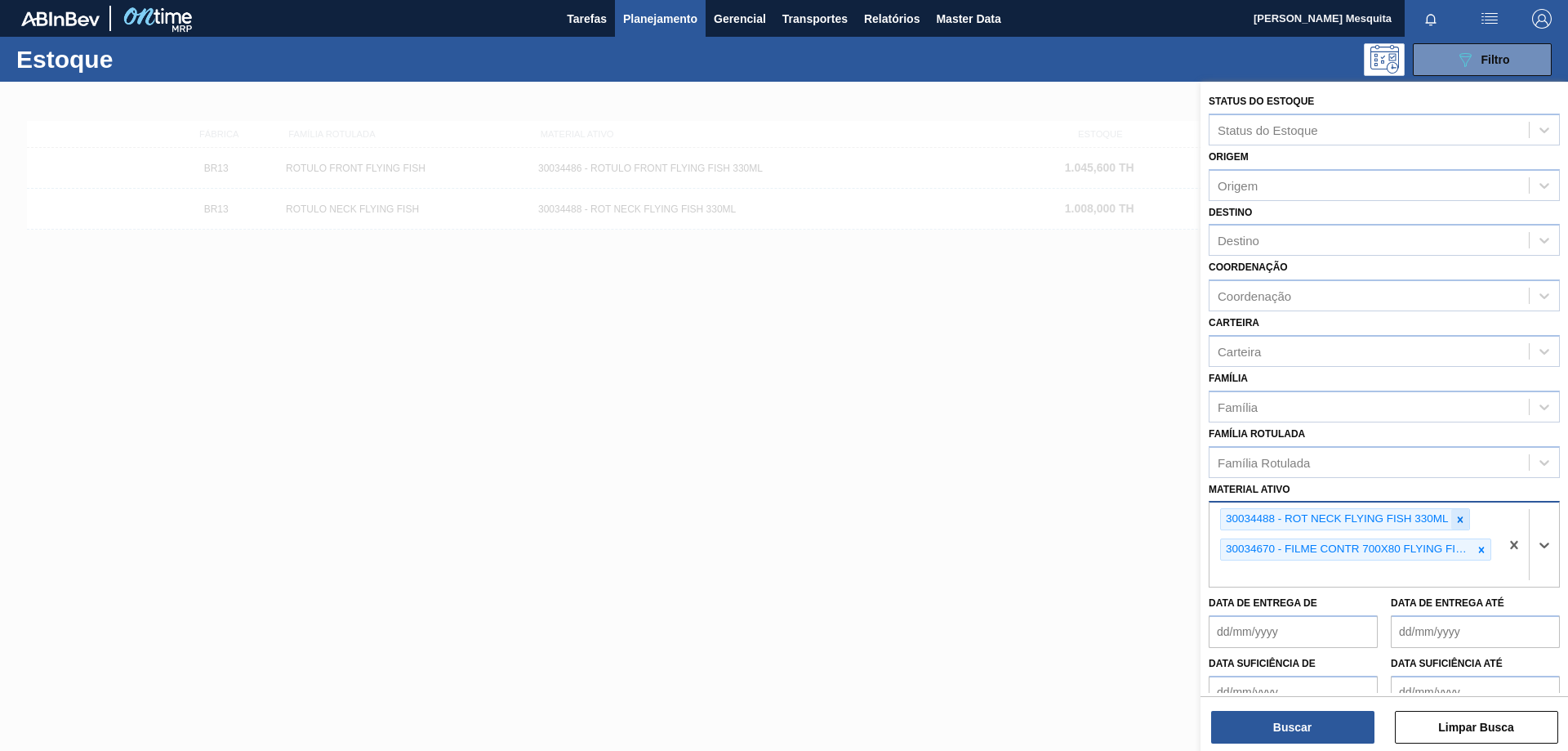
click at [1462, 518] on icon at bounding box center [1460, 519] width 12 height 12
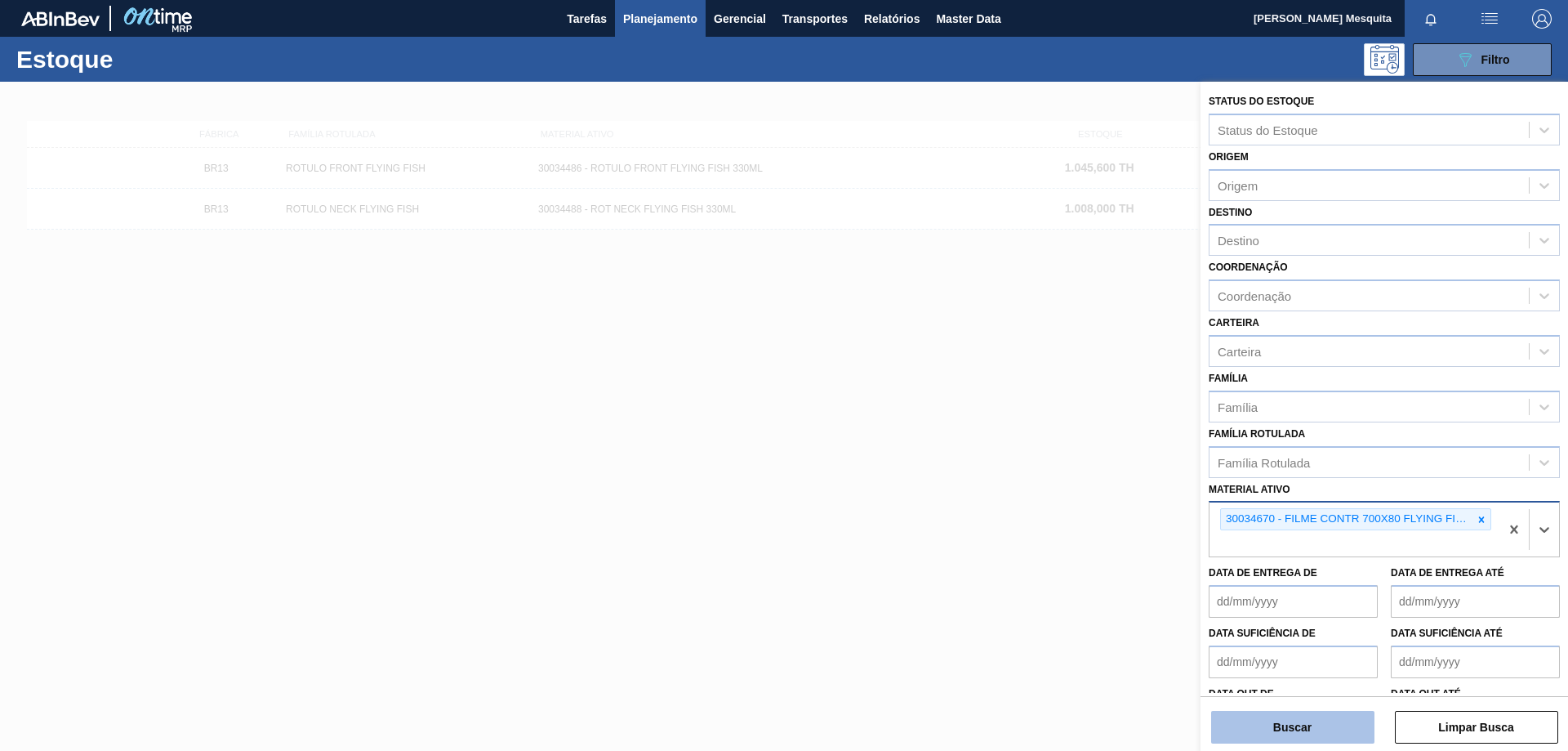
click at [1330, 720] on button "Buscar" at bounding box center [1293, 727] width 164 height 33
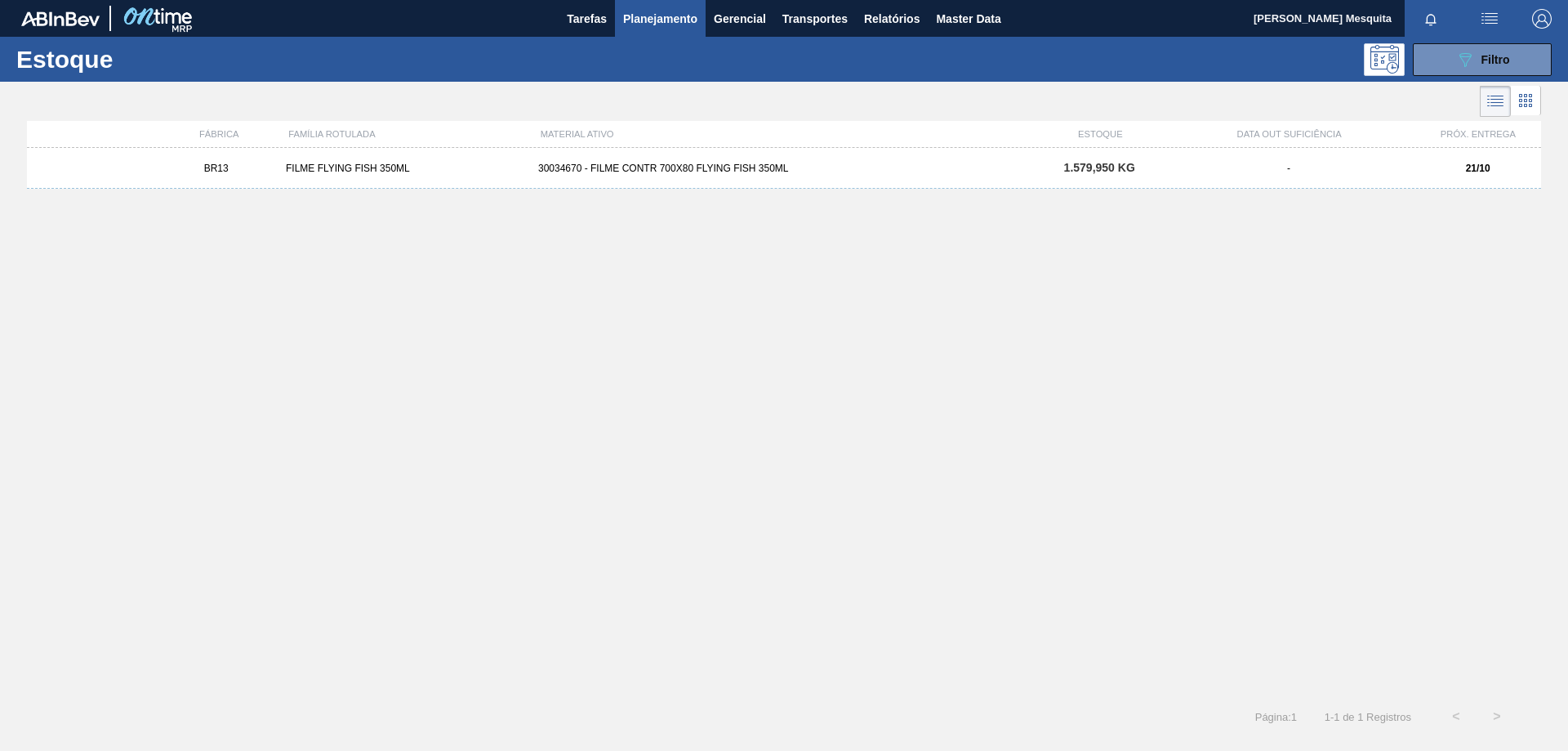
click at [398, 160] on div "BR13 FILME FLYING FISH 350ML 30034670 - FILME CONTR 700X80 FLYING FISH 350ML 1.…" at bounding box center [784, 167] width 1515 height 41
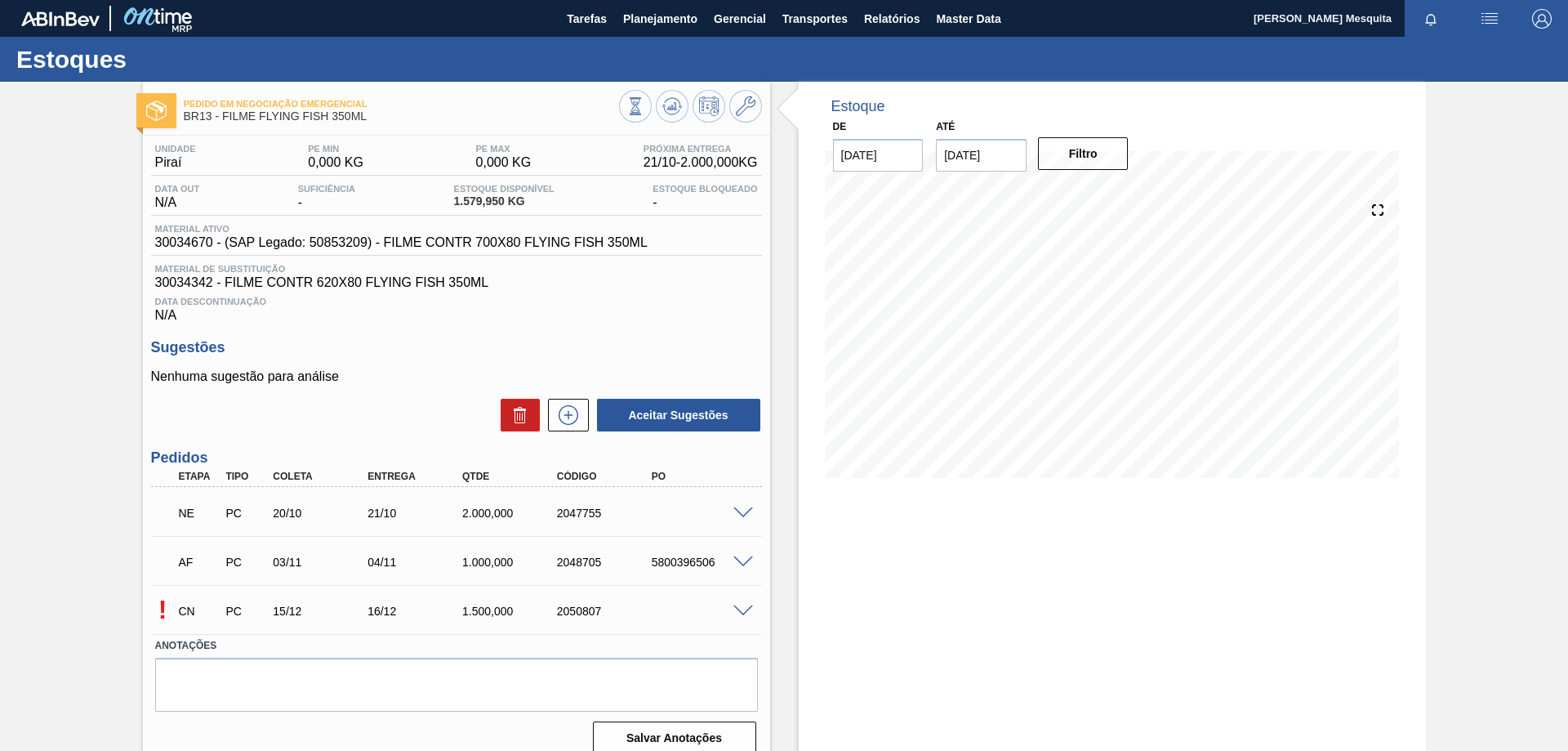
click at [746, 508] on span at bounding box center [744, 514] width 20 height 13
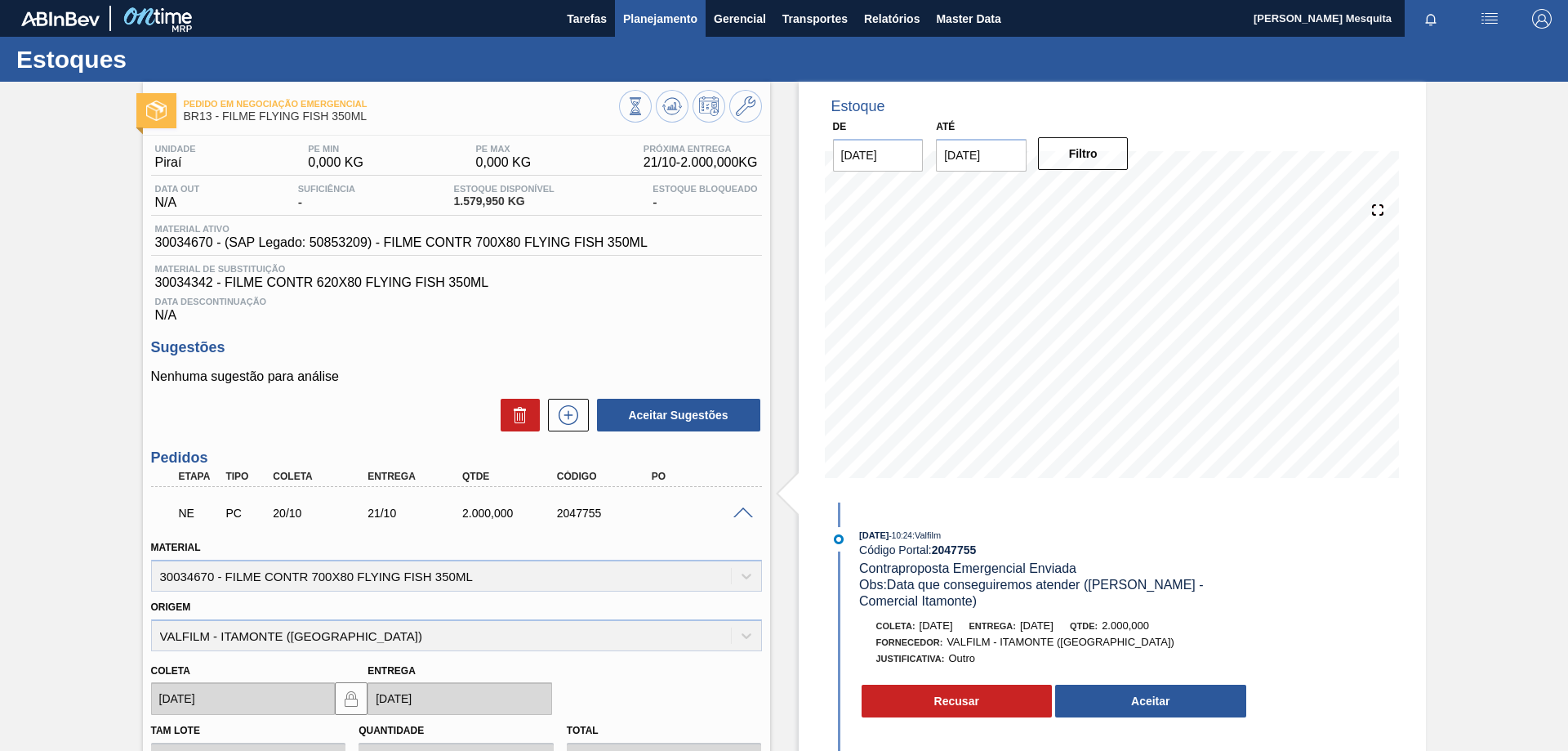
click at [644, 21] on span "Planejamento" at bounding box center [660, 19] width 74 height 20
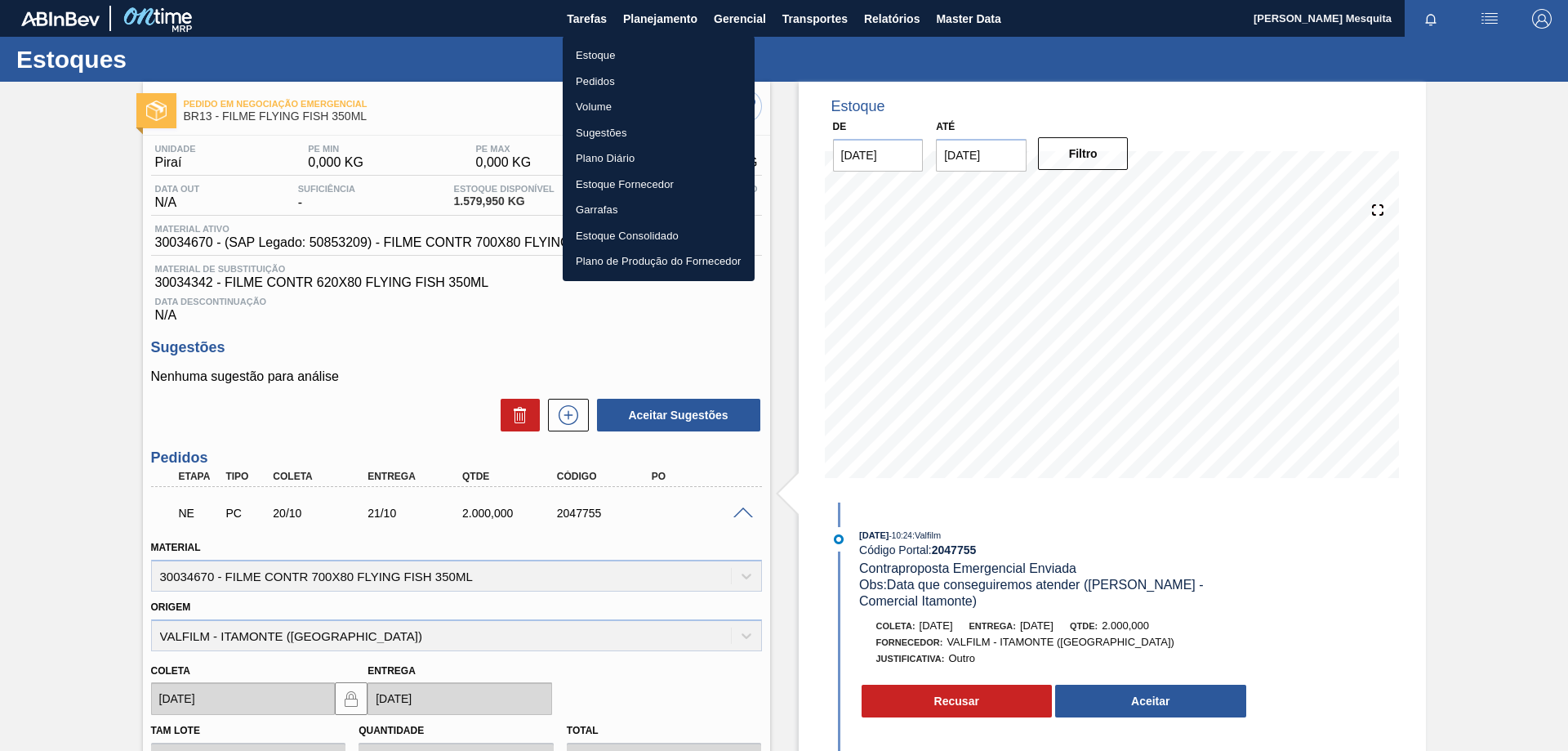
click at [611, 60] on li "Estoque" at bounding box center [659, 55] width 192 height 26
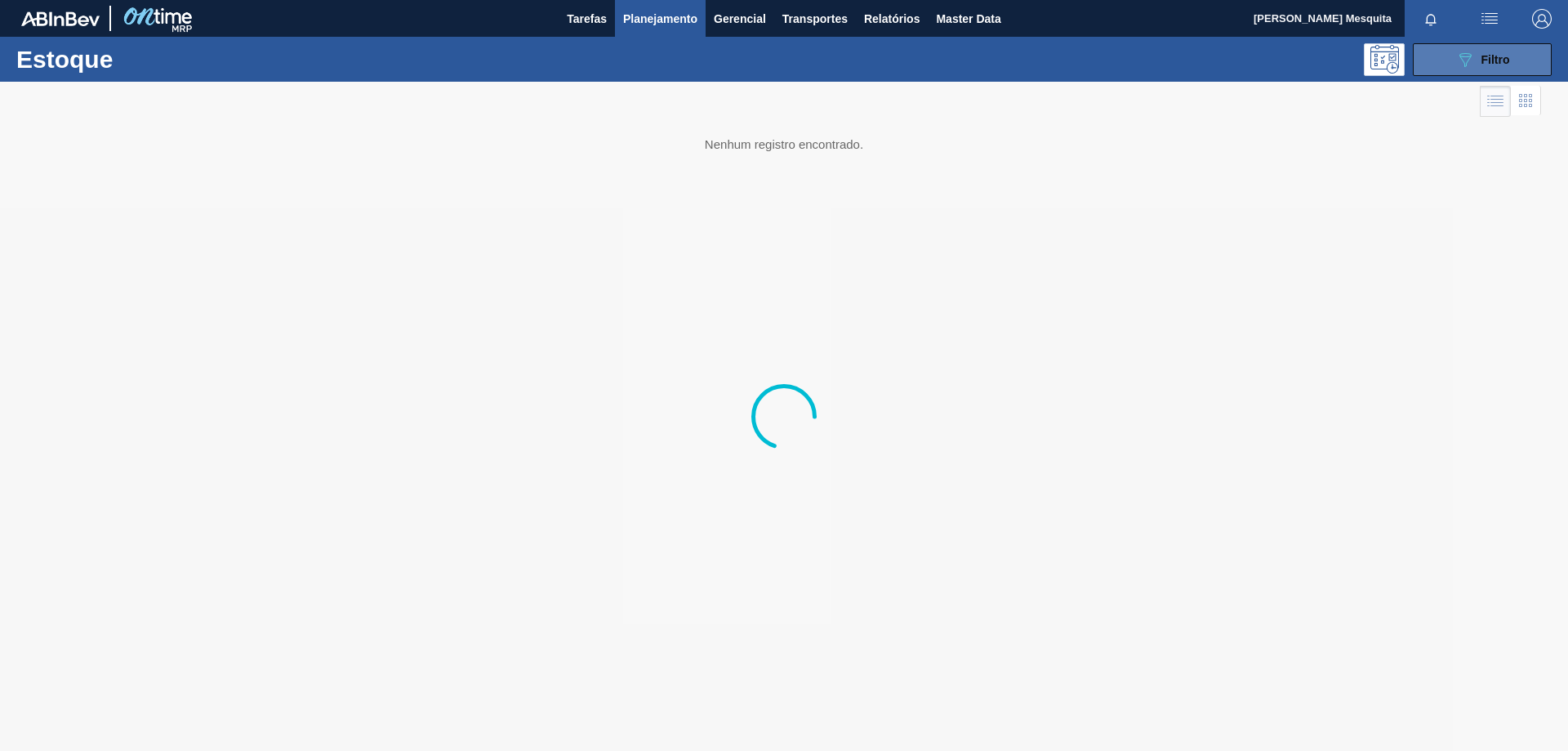
click at [1499, 66] on div "089F7B8B-B2A5-4AFE-B5C0-19BA573D28AC Filtro" at bounding box center [1483, 60] width 54 height 20
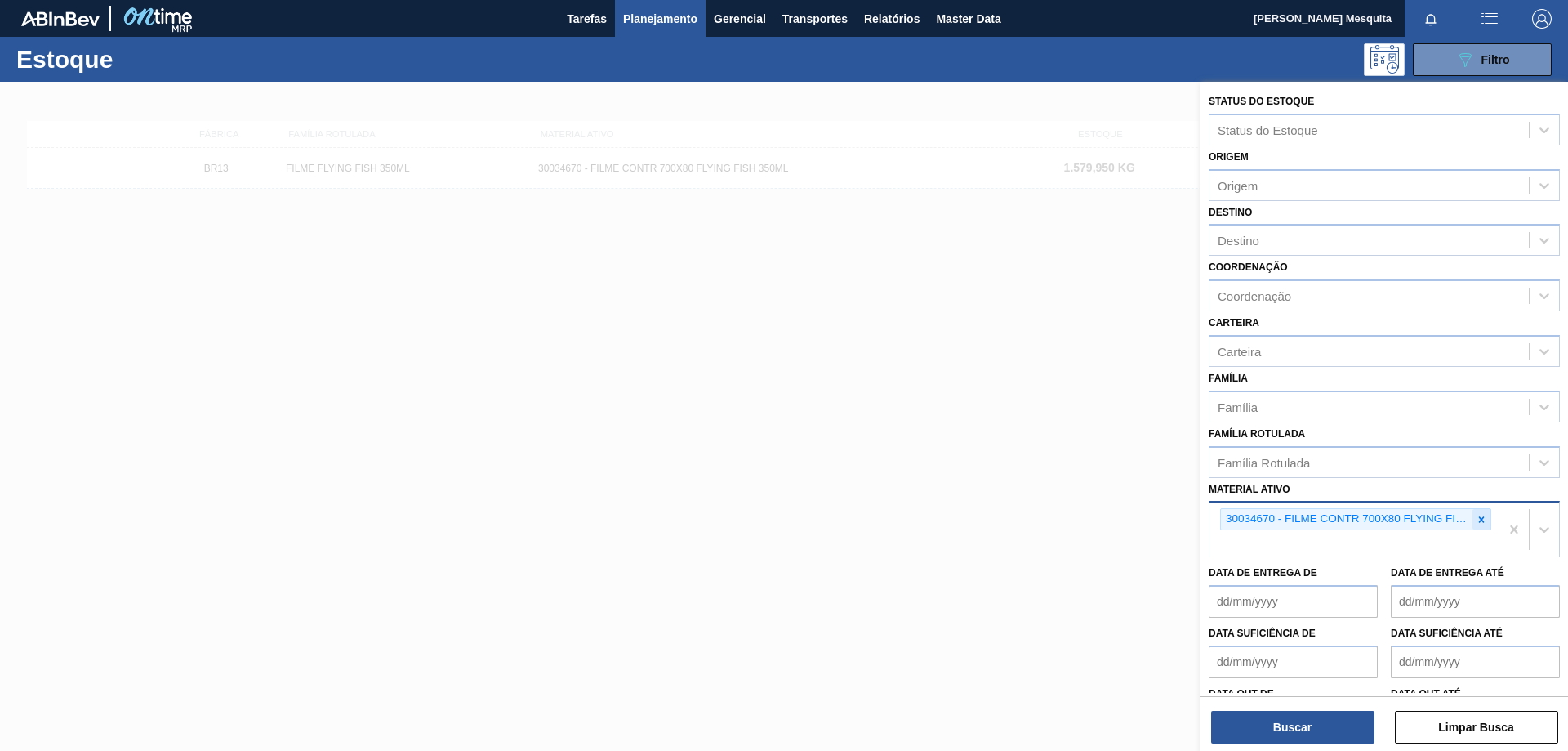
click at [1477, 520] on icon at bounding box center [1481, 519] width 12 height 12
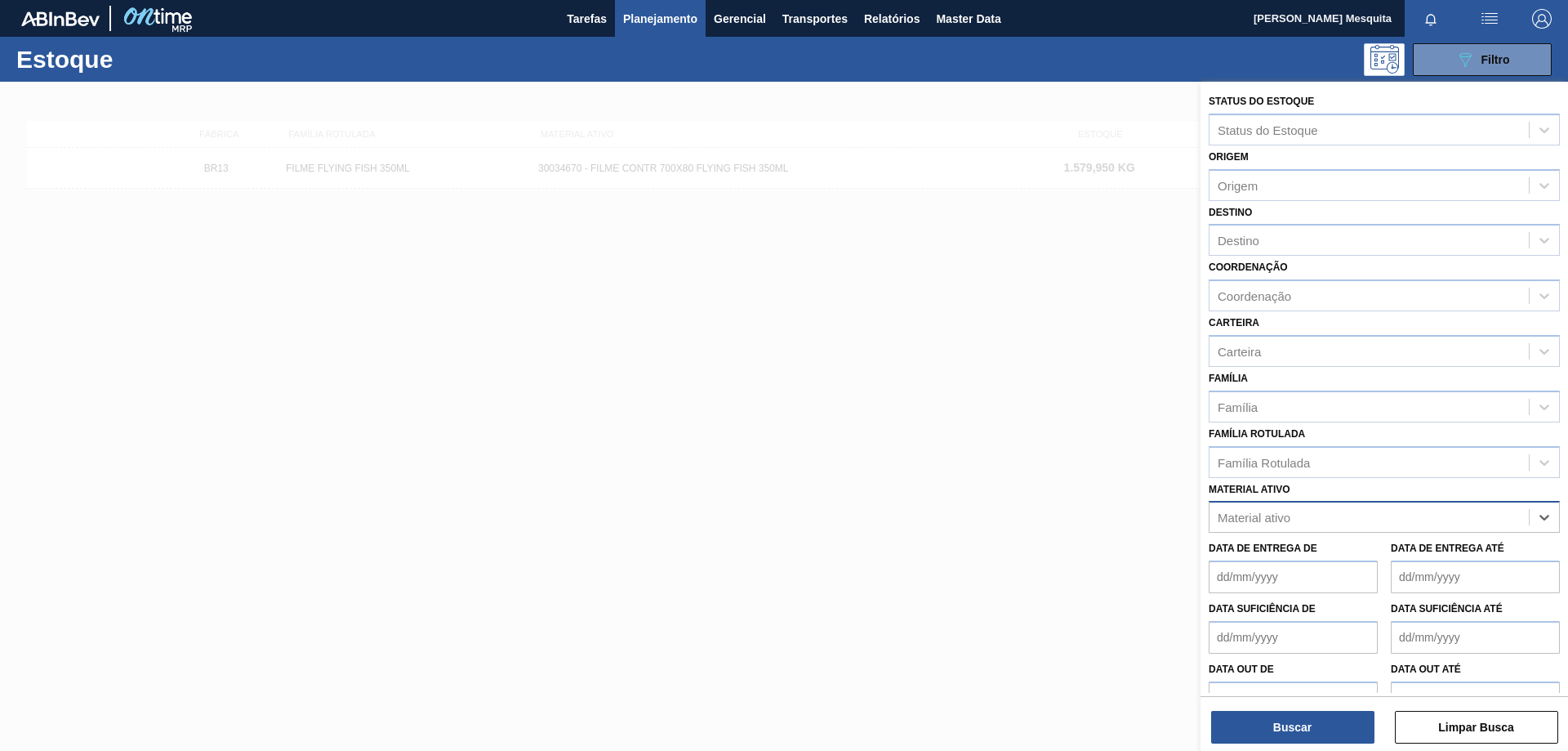
paste ativo "30008340"
type ativo "30008340"
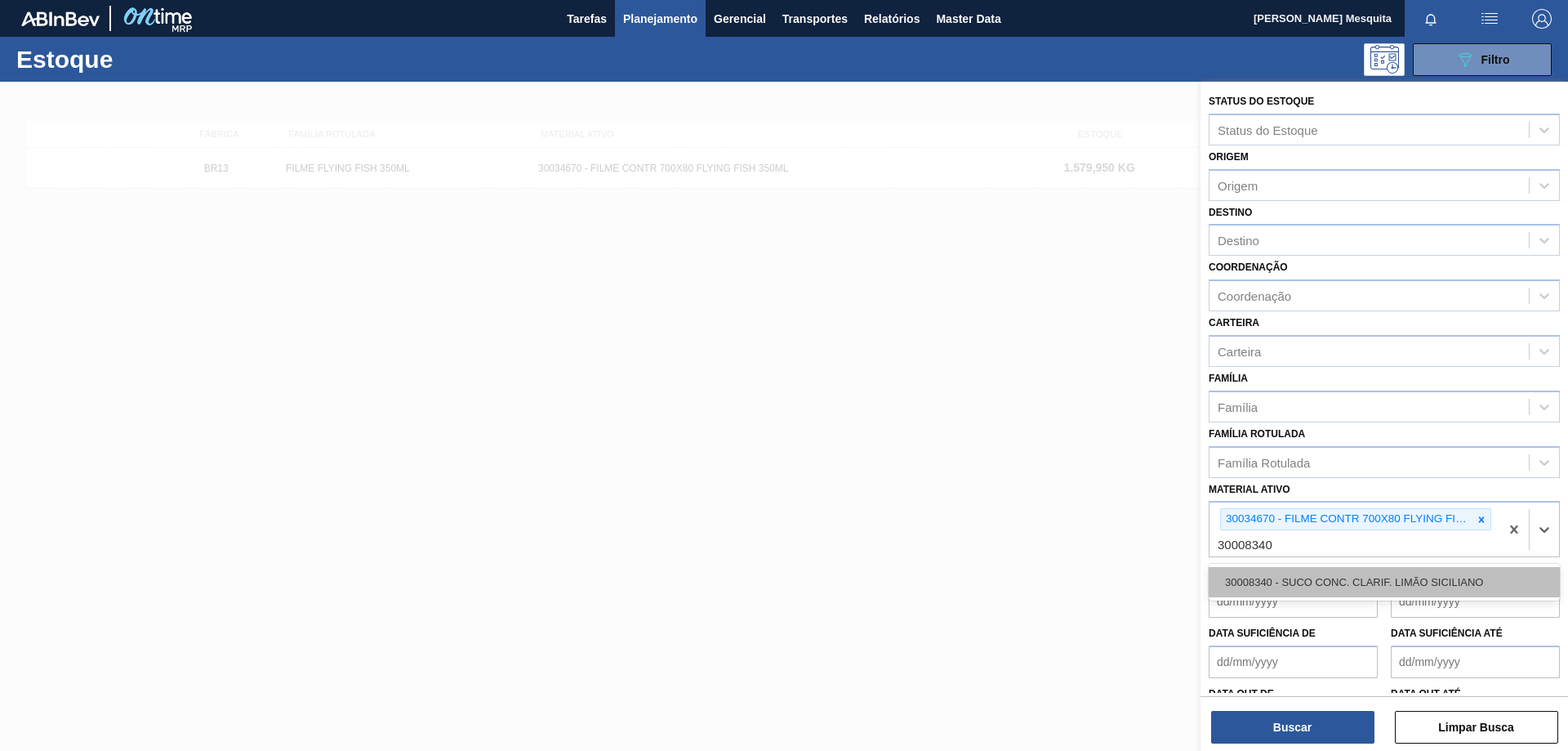
click at [1334, 580] on div "30008340 - SUCO CONC. CLARIF. LIMÃO SICILIANO" at bounding box center [1384, 581] width 351 height 30
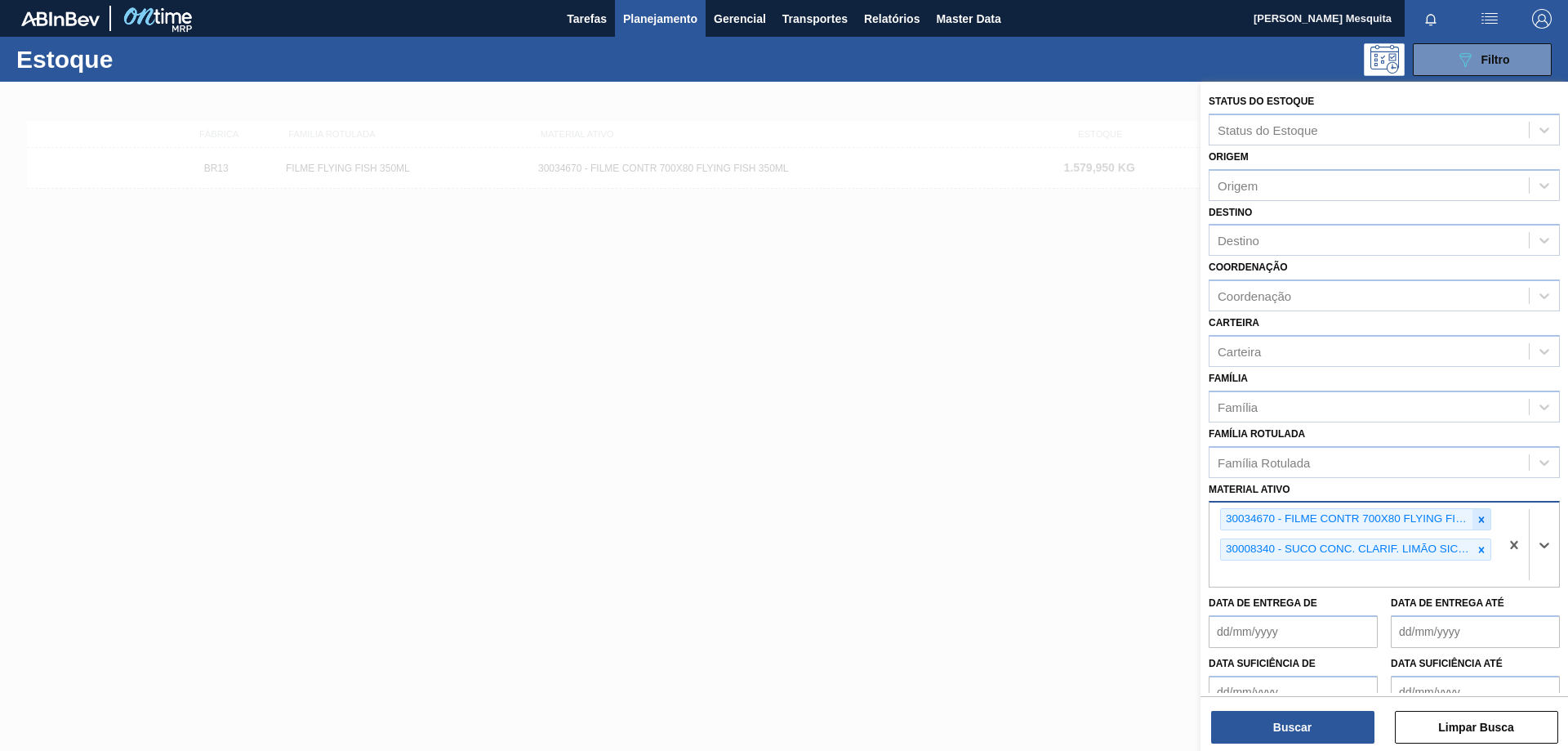
click at [1477, 517] on icon at bounding box center [1481, 519] width 12 height 12
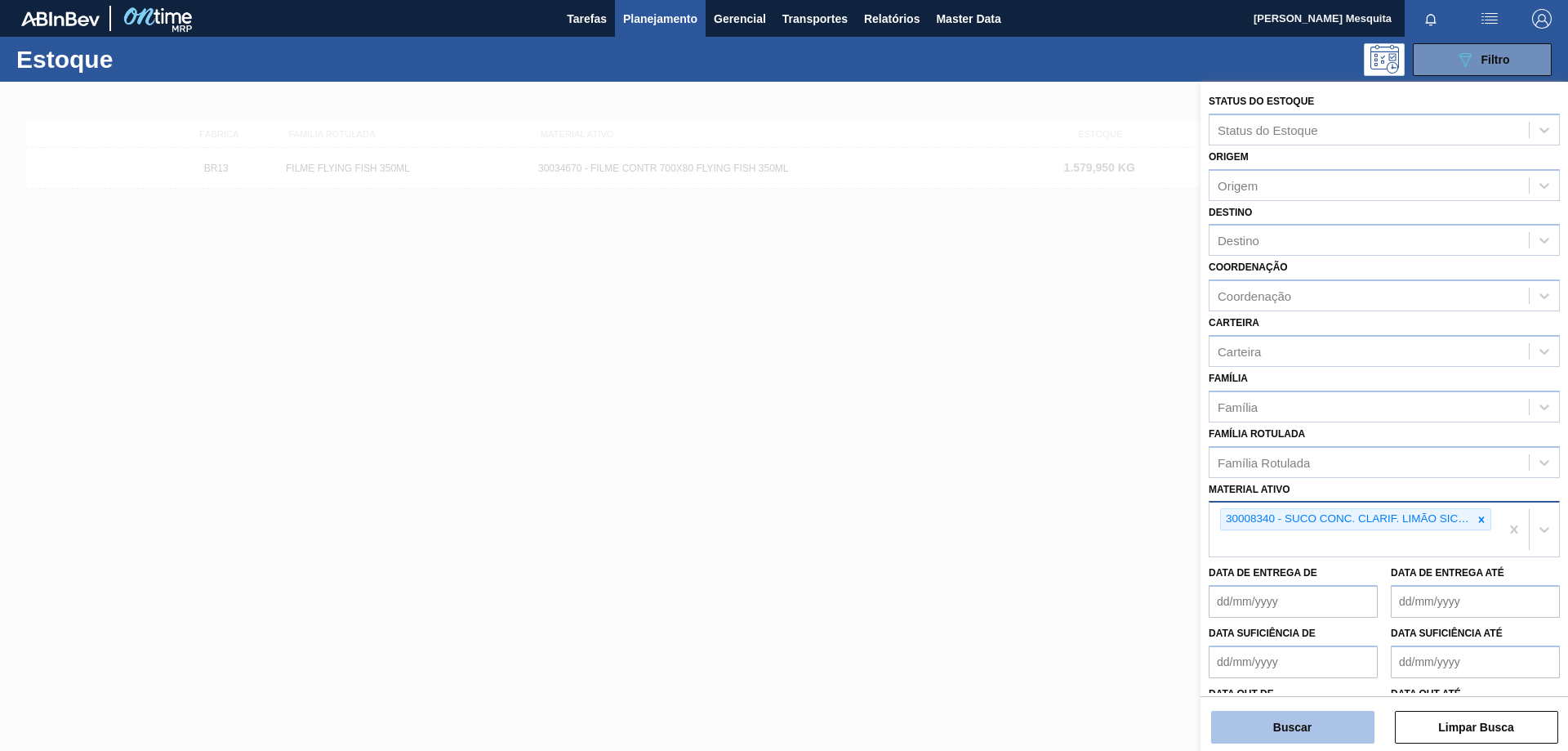
click at [1312, 723] on button "Buscar" at bounding box center [1293, 727] width 164 height 33
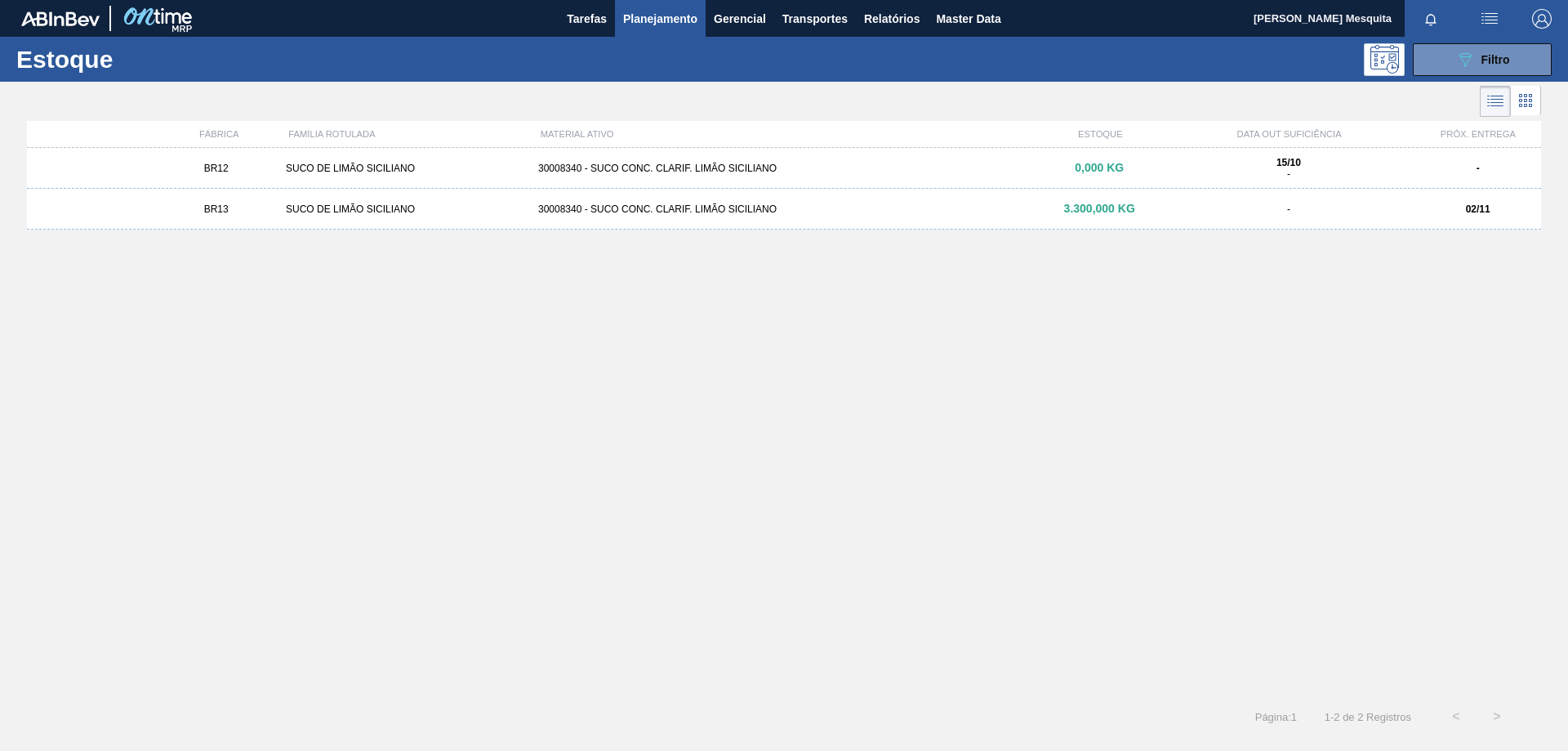
click at [380, 212] on div "SUCO DE LIMÃO SICILIANO" at bounding box center [405, 209] width 252 height 12
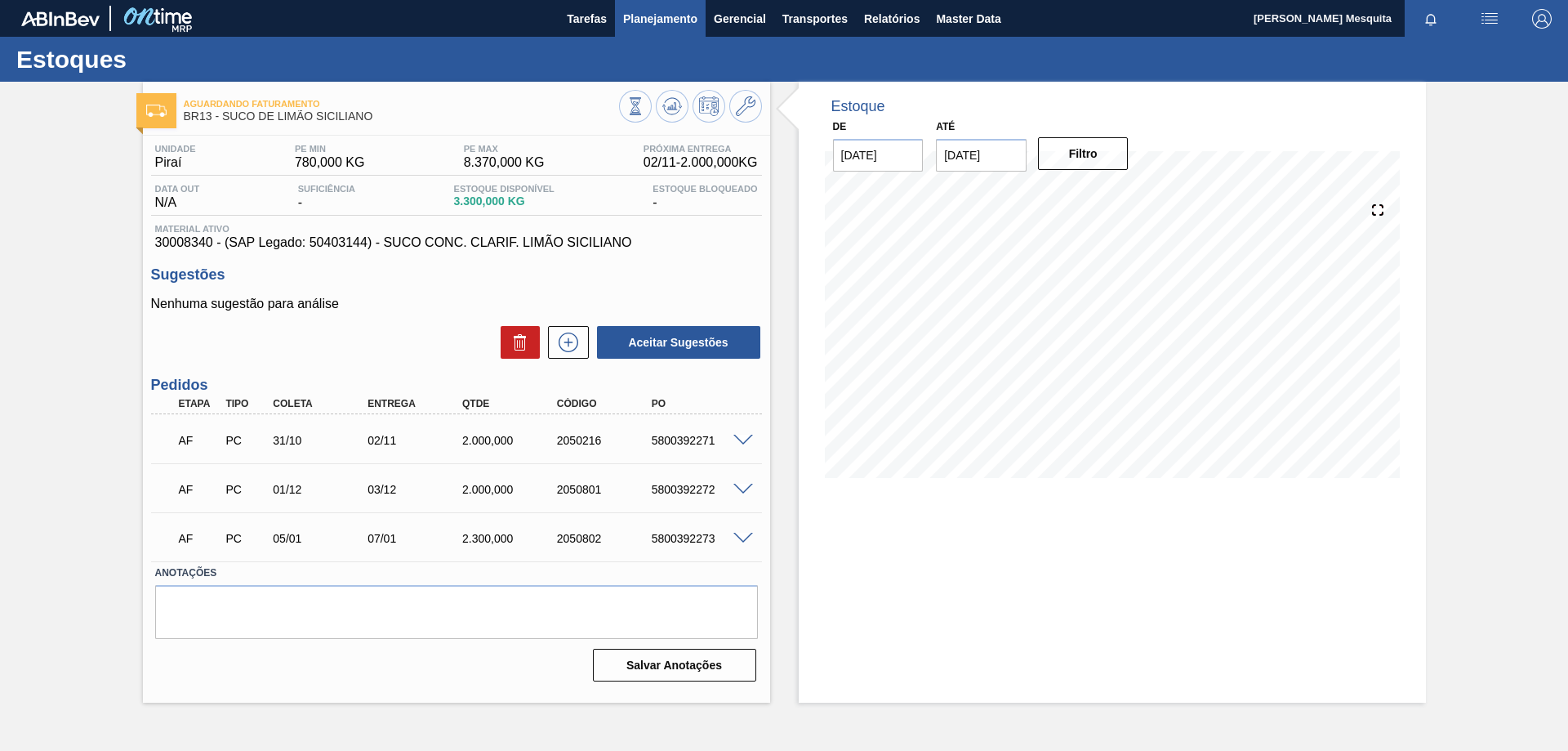
click at [645, 16] on span "Planejamento" at bounding box center [660, 19] width 74 height 20
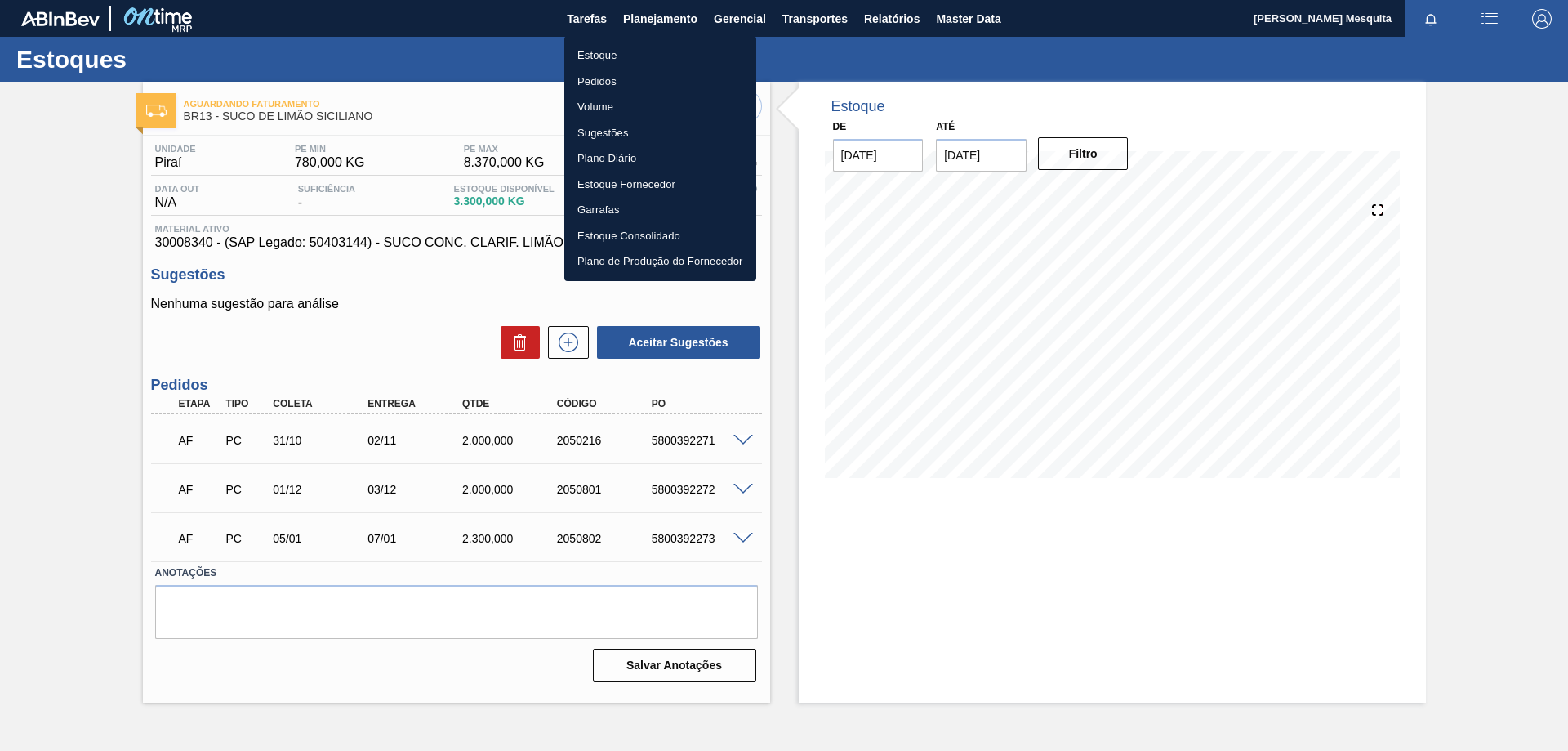
click at [616, 54] on li "Estoque" at bounding box center [660, 55] width 192 height 26
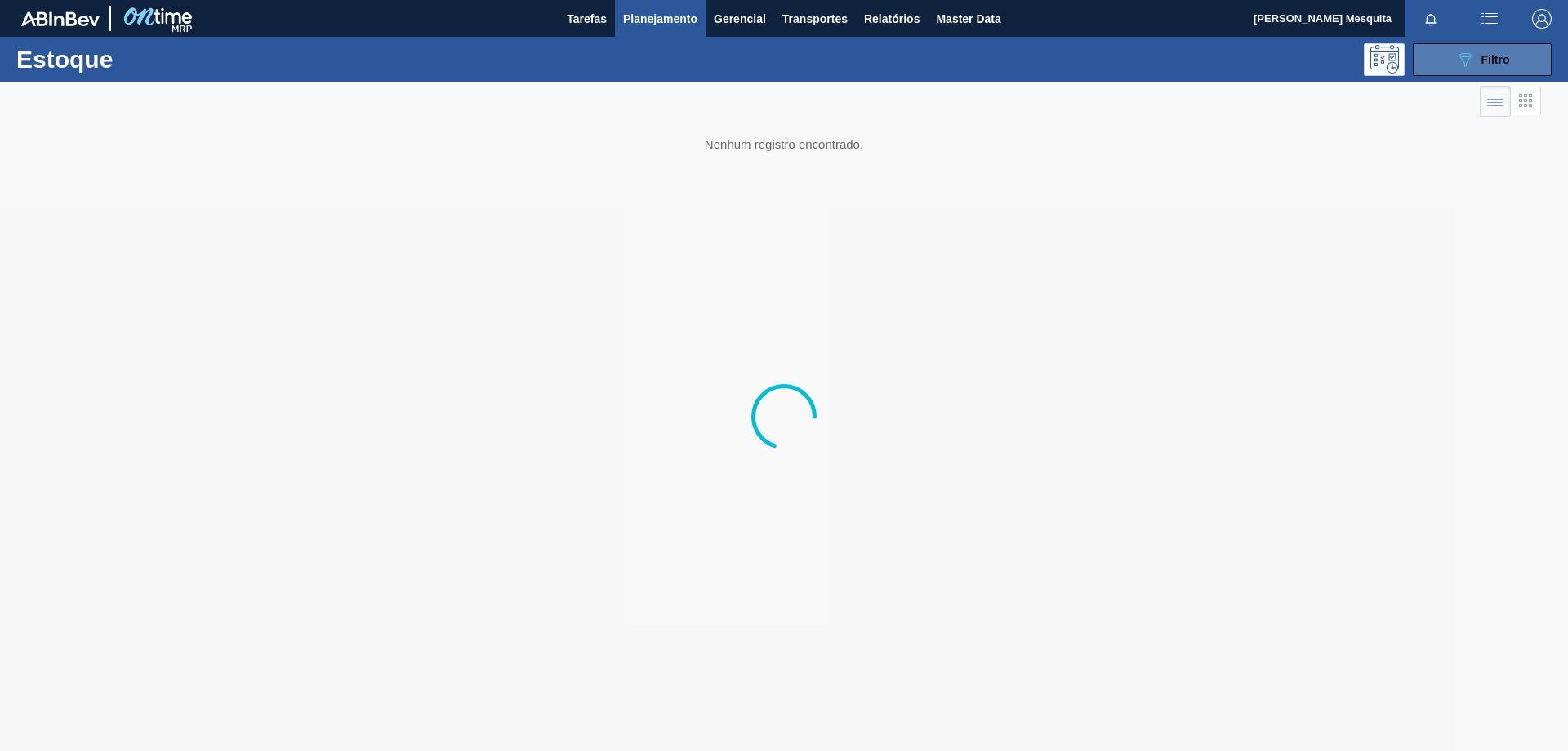
click at [1477, 50] on div "089F7B8B-B2A5-4AFE-B5C0-19BA573D28AC Filtro" at bounding box center [1483, 60] width 54 height 20
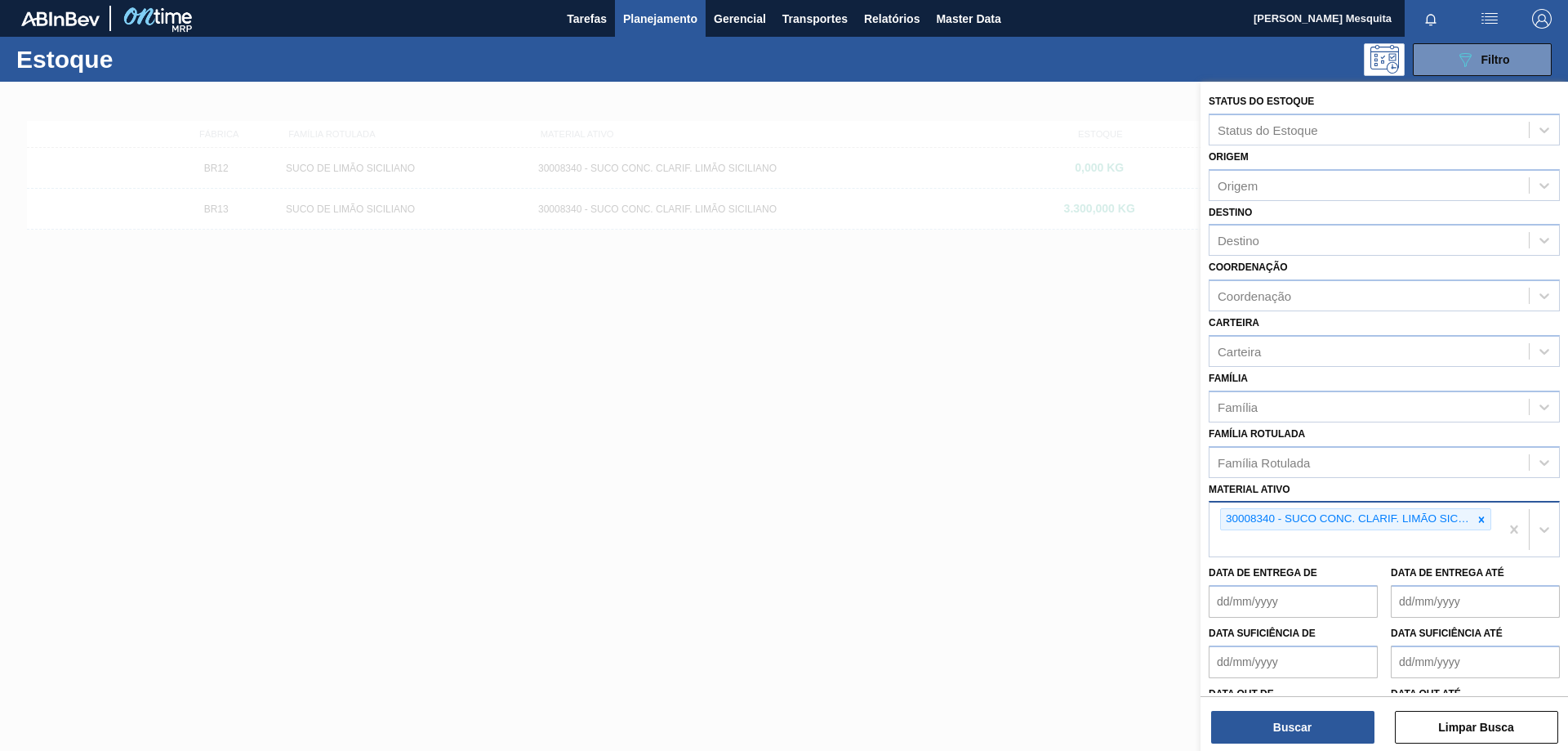
click at [1476, 517] on icon at bounding box center [1481, 519] width 12 height 12
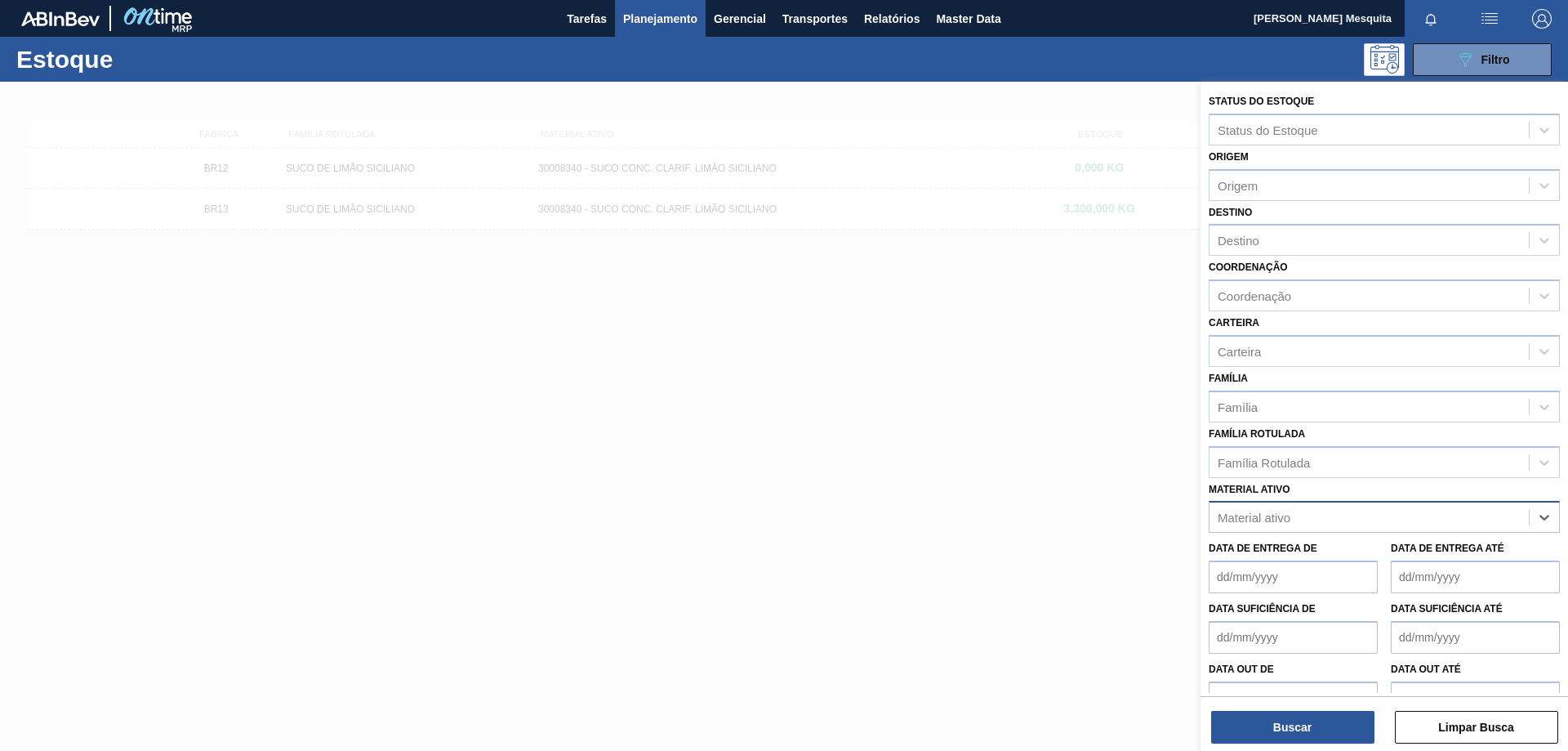
paste ativo "30034486 30034488"
type ativo "30034486 30034488"
click at [1275, 517] on ativo "30034486 30034488" at bounding box center [1275, 517] width 114 height 14
drag, startPoint x: 1338, startPoint y: 512, endPoint x: 1283, endPoint y: 509, distance: 55.1
click at [1283, 509] on div "Material ativo" at bounding box center [1369, 518] width 319 height 24
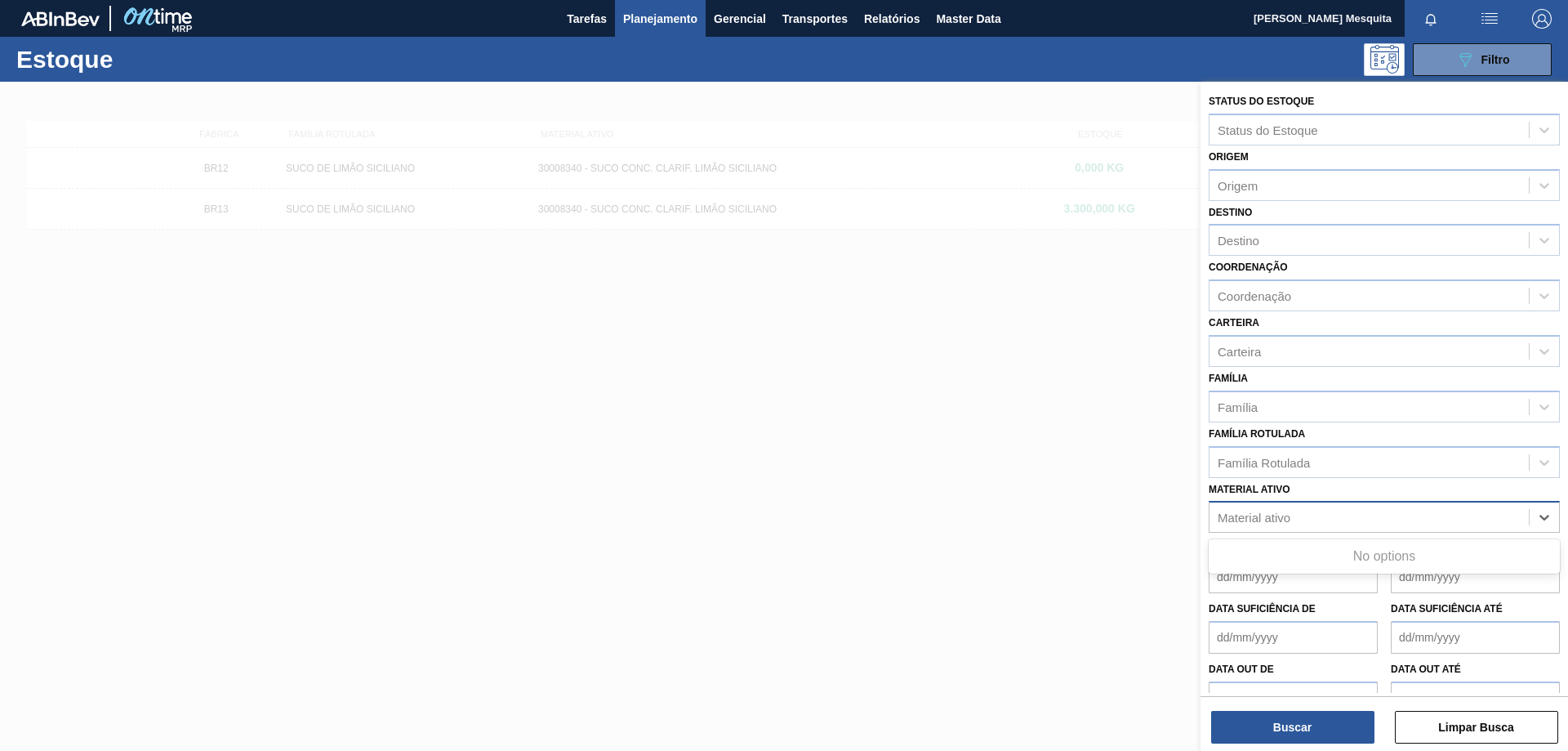
click at [1322, 515] on div "Material ativo" at bounding box center [1369, 518] width 319 height 24
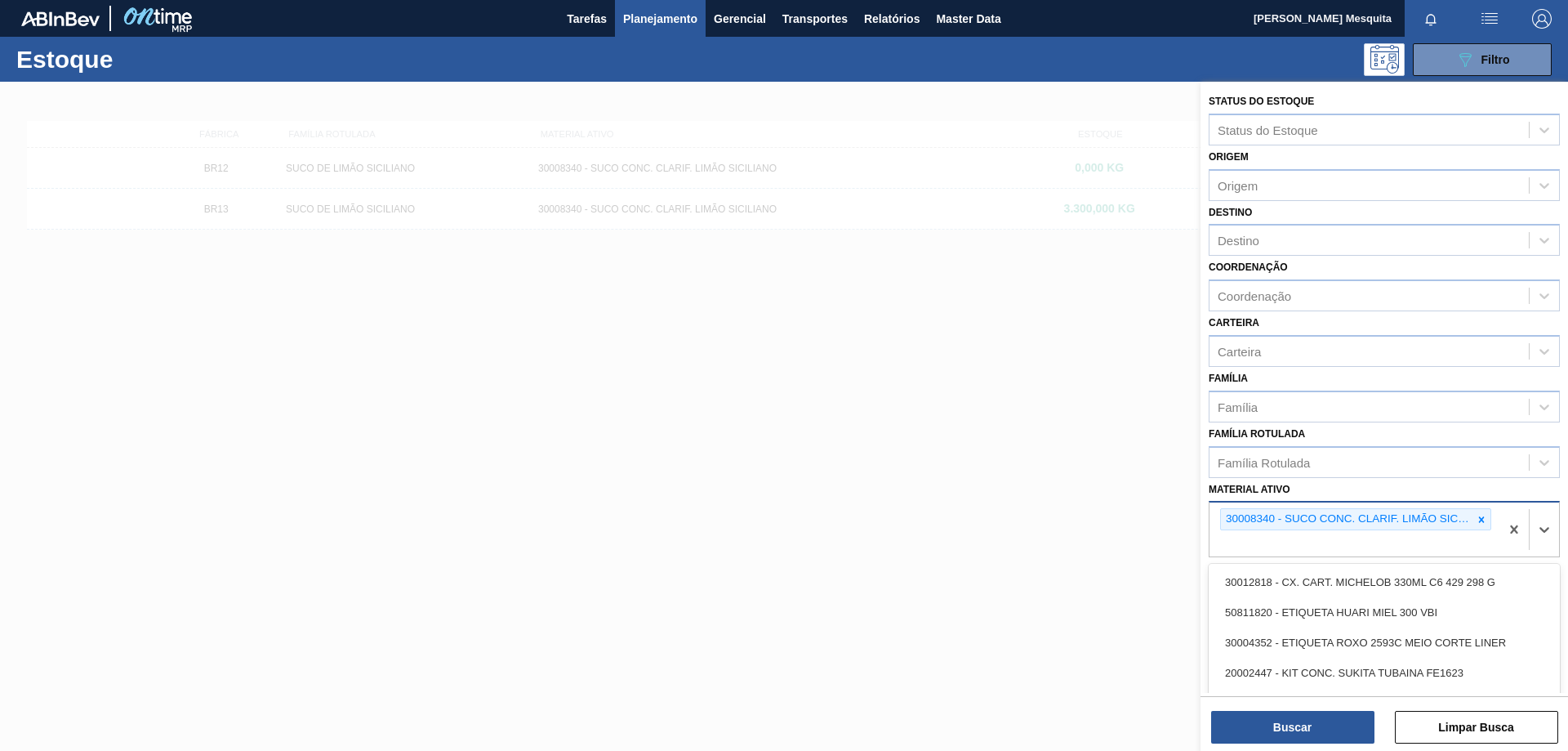
paste ativo "30034486 30034488"
type ativo "30034486 30034488"
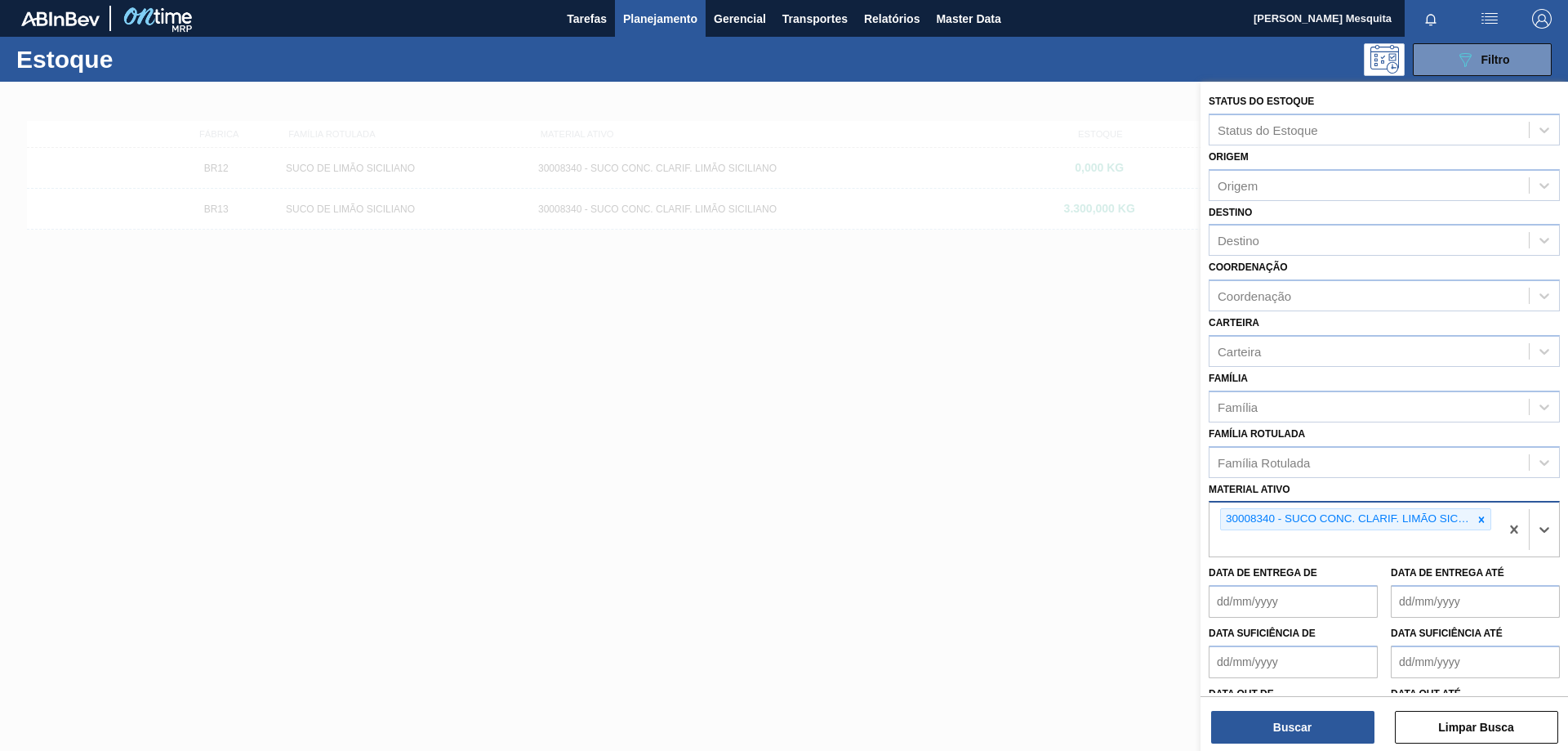
drag, startPoint x: 1346, startPoint y: 541, endPoint x: 1314, endPoint y: 541, distance: 32.0
click at [1314, 541] on div "30008340 - SUCO CONC. CLARIF. LIMÃO SICILIANO" at bounding box center [1354, 529] width 290 height 54
click at [1476, 518] on icon at bounding box center [1481, 519] width 12 height 12
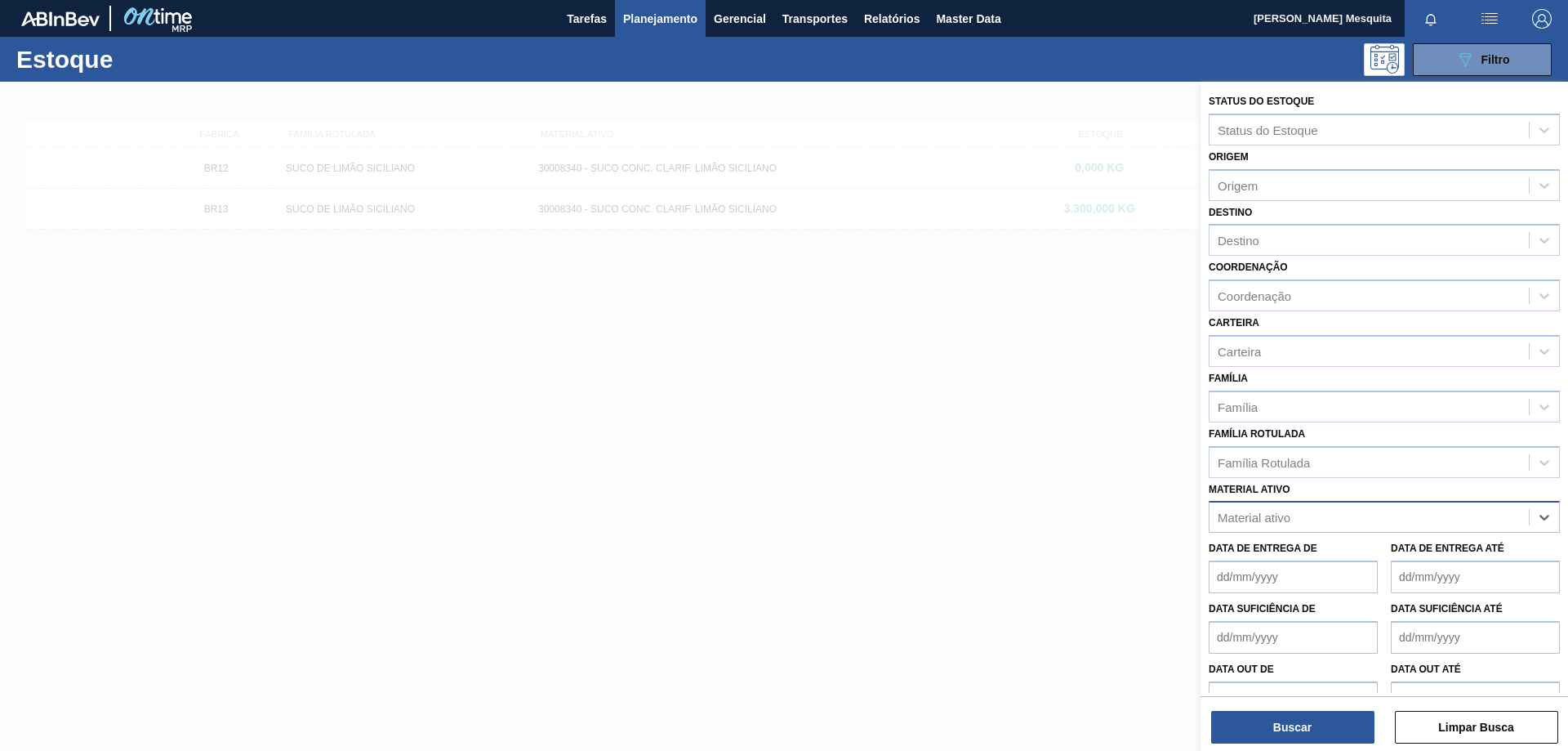
paste ativo "30034486 30034488"
click at [1273, 517] on ativo "30034486 30034488" at bounding box center [1275, 517] width 114 height 14
drag, startPoint x: 1273, startPoint y: 516, endPoint x: 1354, endPoint y: 515, distance: 81.0
click at [1354, 515] on div "30034486 30034488 30034486 30034488" at bounding box center [1369, 518] width 319 height 24
type ativo "30034486"
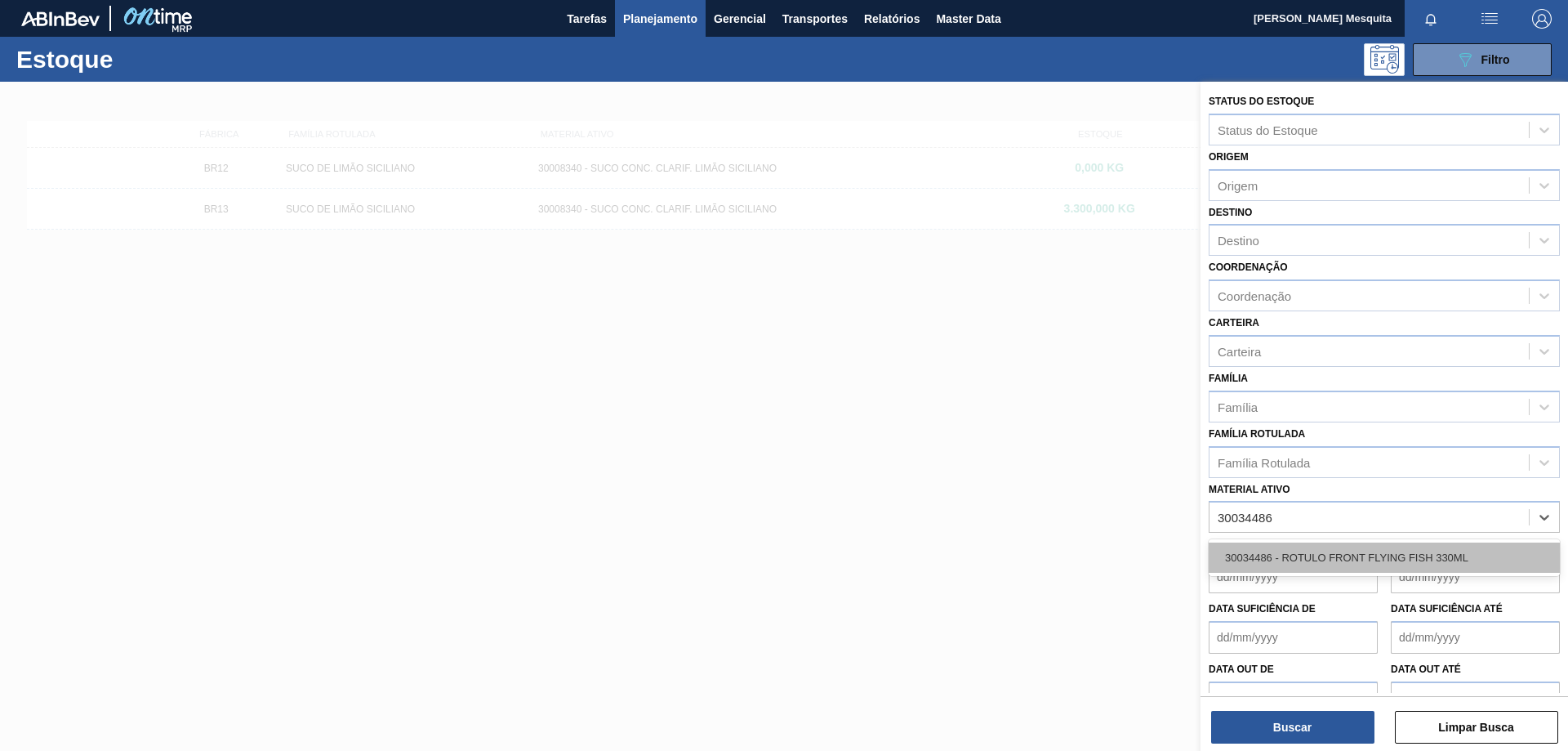
click at [1358, 553] on div "30034486 - ROTULO FRONT FLYING FISH 330ML" at bounding box center [1384, 556] width 351 height 30
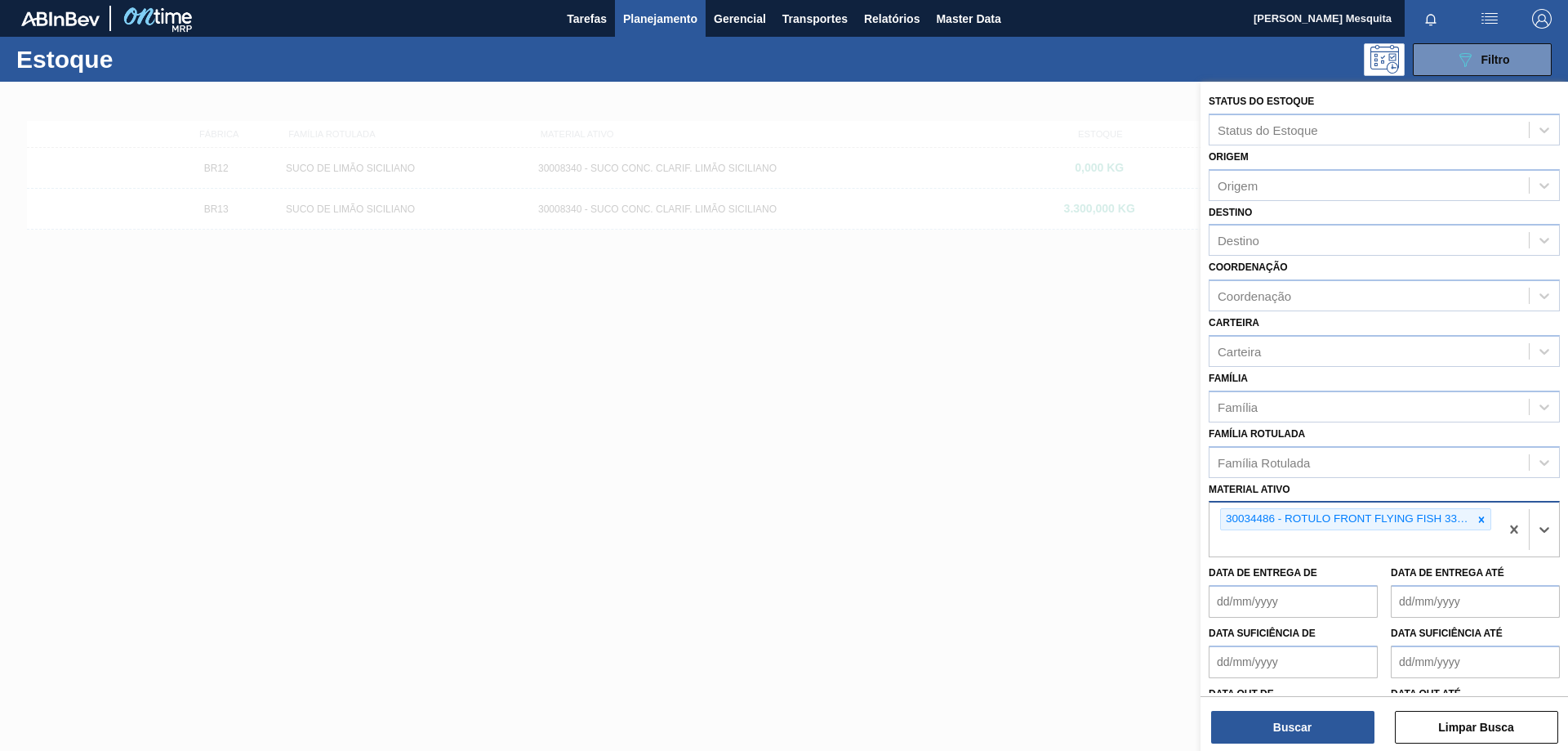
paste ativo "30034486 30034488"
drag, startPoint x: 1275, startPoint y: 543, endPoint x: 1188, endPoint y: 537, distance: 87.2
click at [1201, 537] on div "Status do Estoque Status do Estoque Origem Origem Destino Destino Coordenação C…" at bounding box center [1384, 457] width 367 height 751
type ativo "30034488"
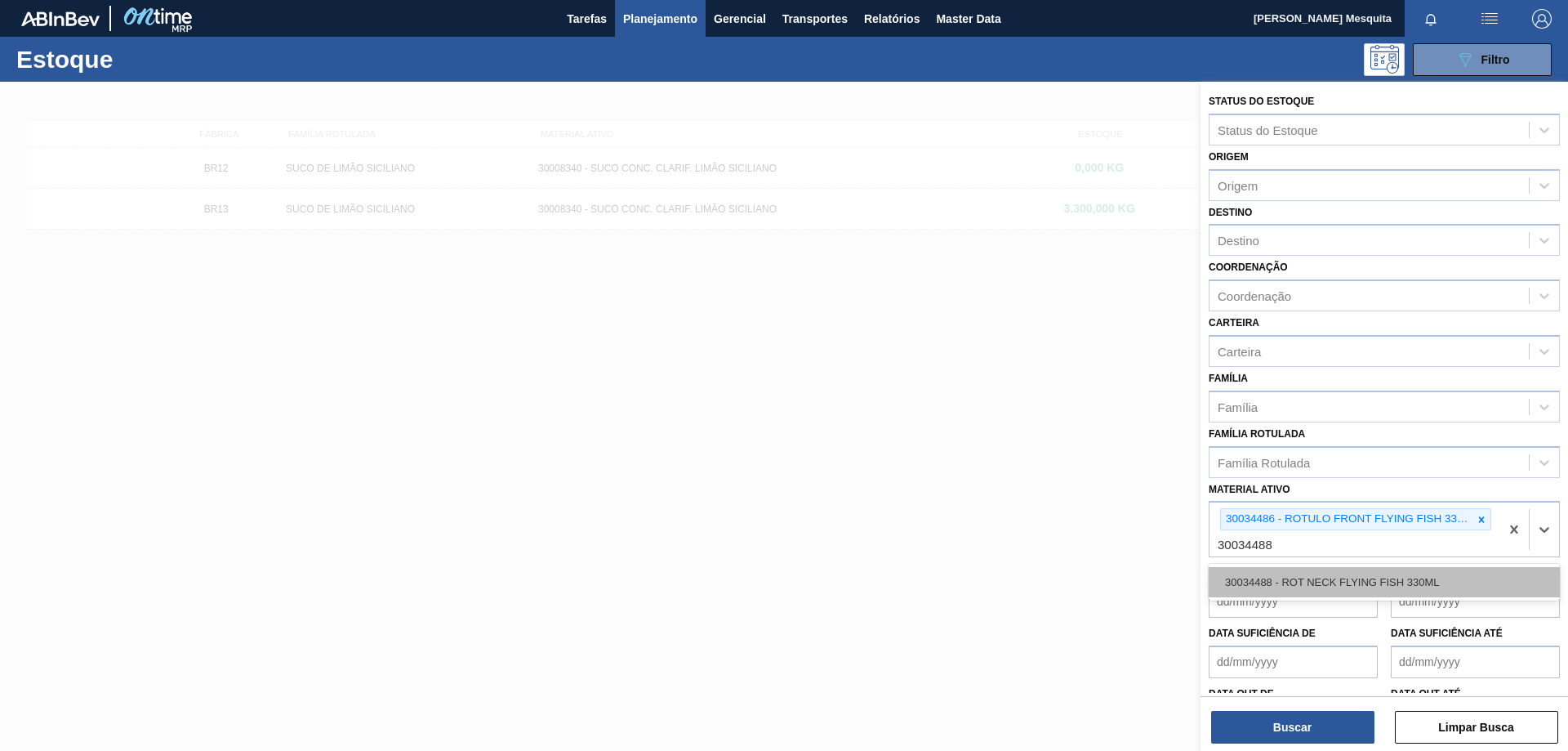
click at [1307, 597] on div "30034488 - ROT NECK FLYING FISH 330ML" at bounding box center [1384, 581] width 351 height 30
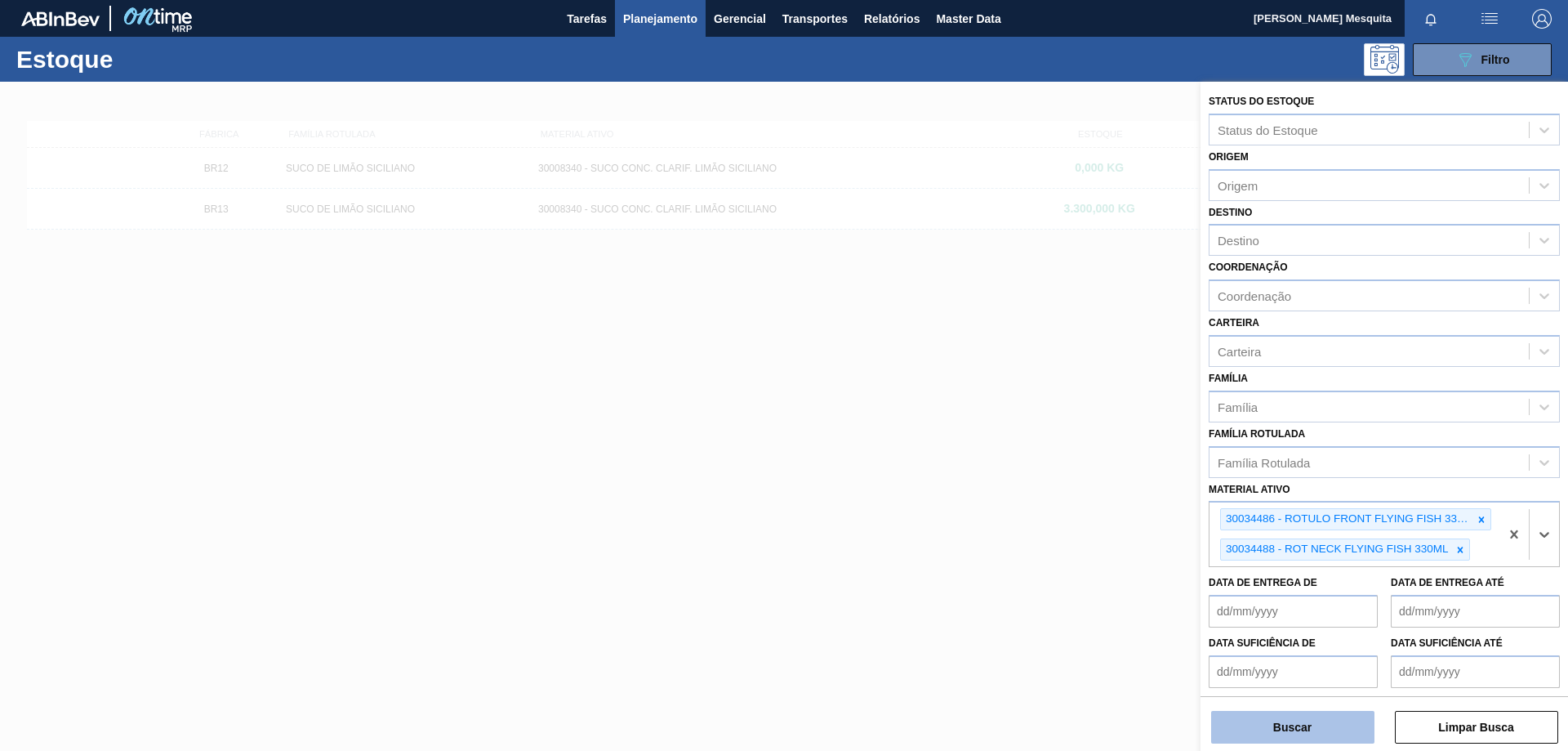
click at [1308, 727] on button "Buscar" at bounding box center [1293, 727] width 164 height 33
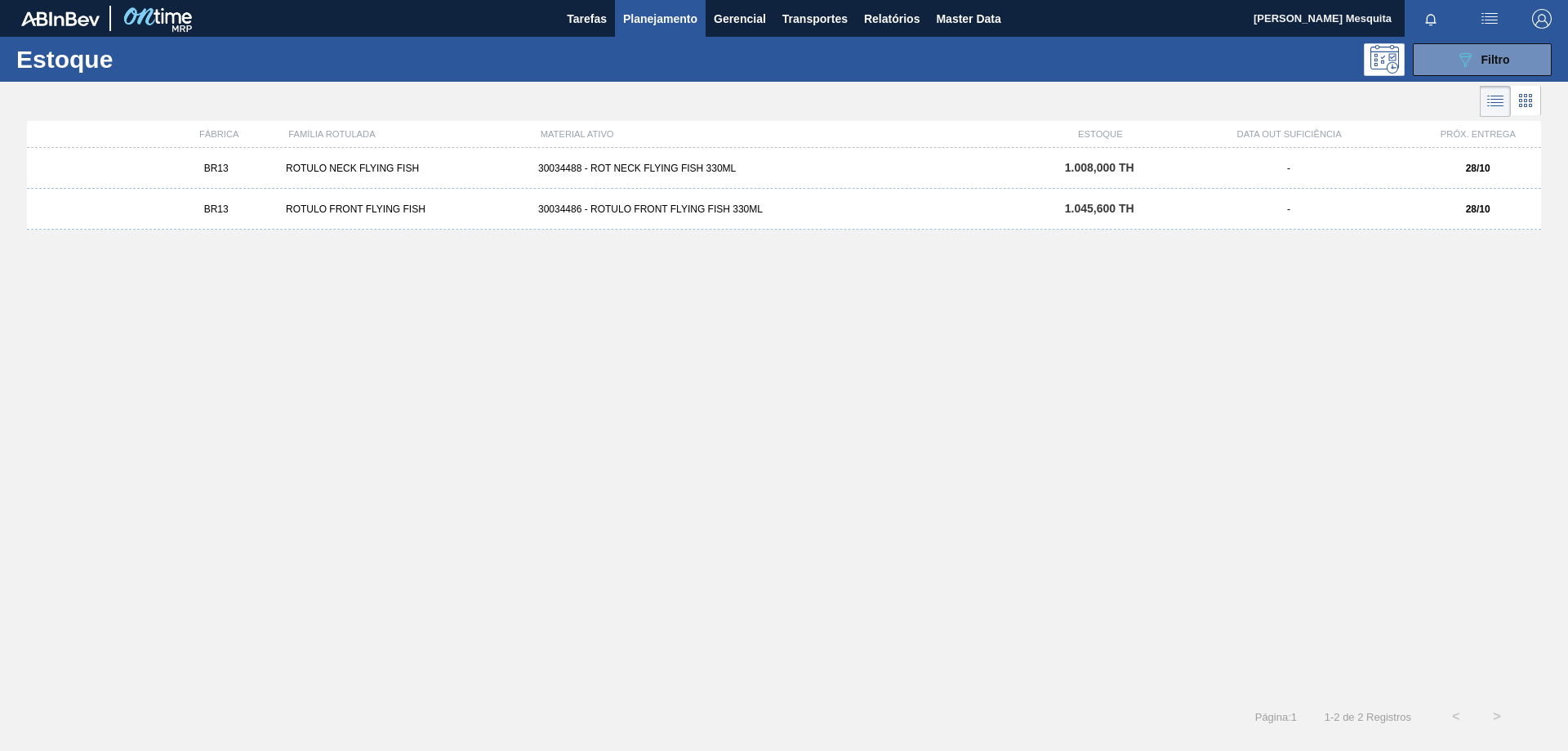
click at [388, 170] on div "ROTULO NECK FLYING FISH" at bounding box center [405, 168] width 252 height 12
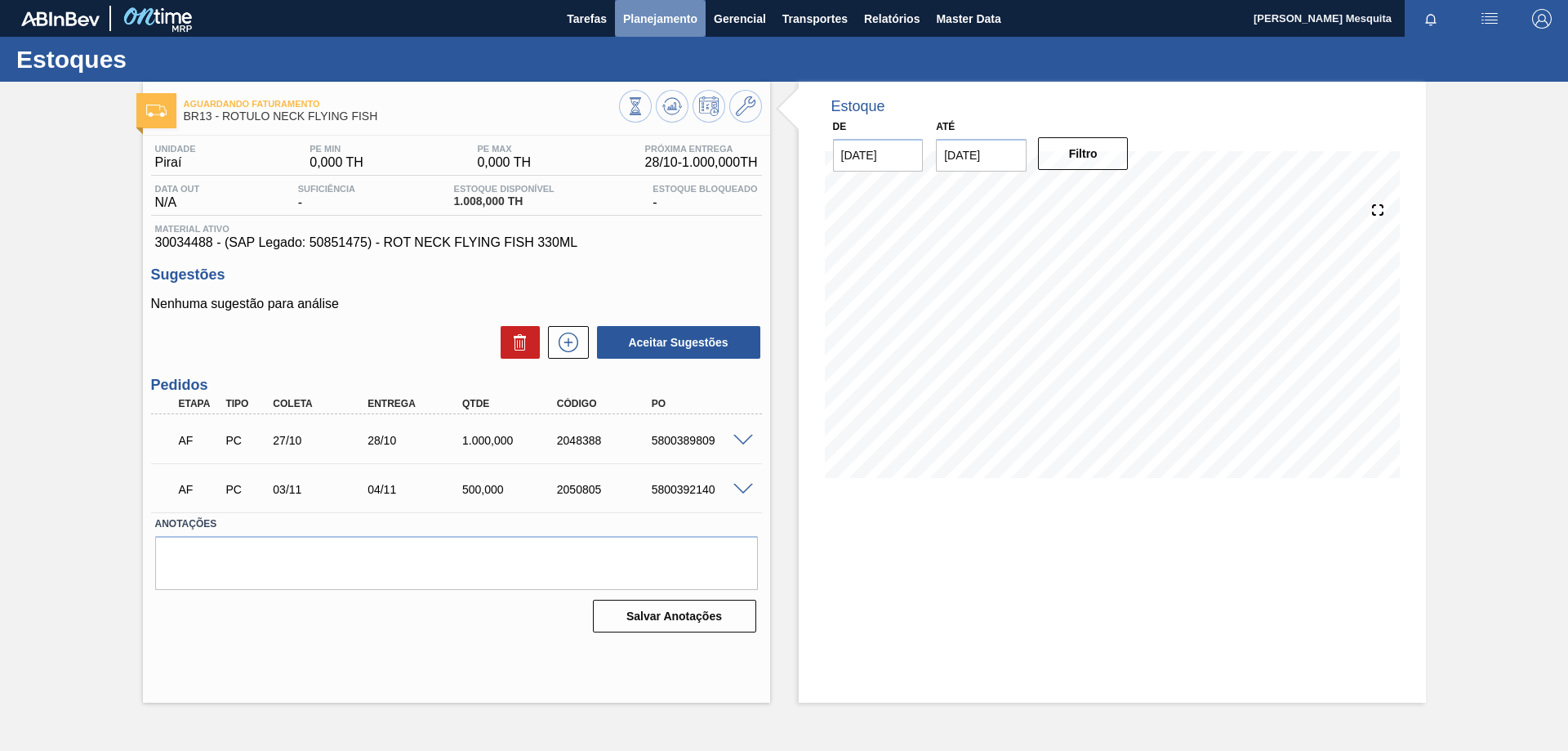
click at [636, 17] on span "Planejamento" at bounding box center [660, 19] width 74 height 20
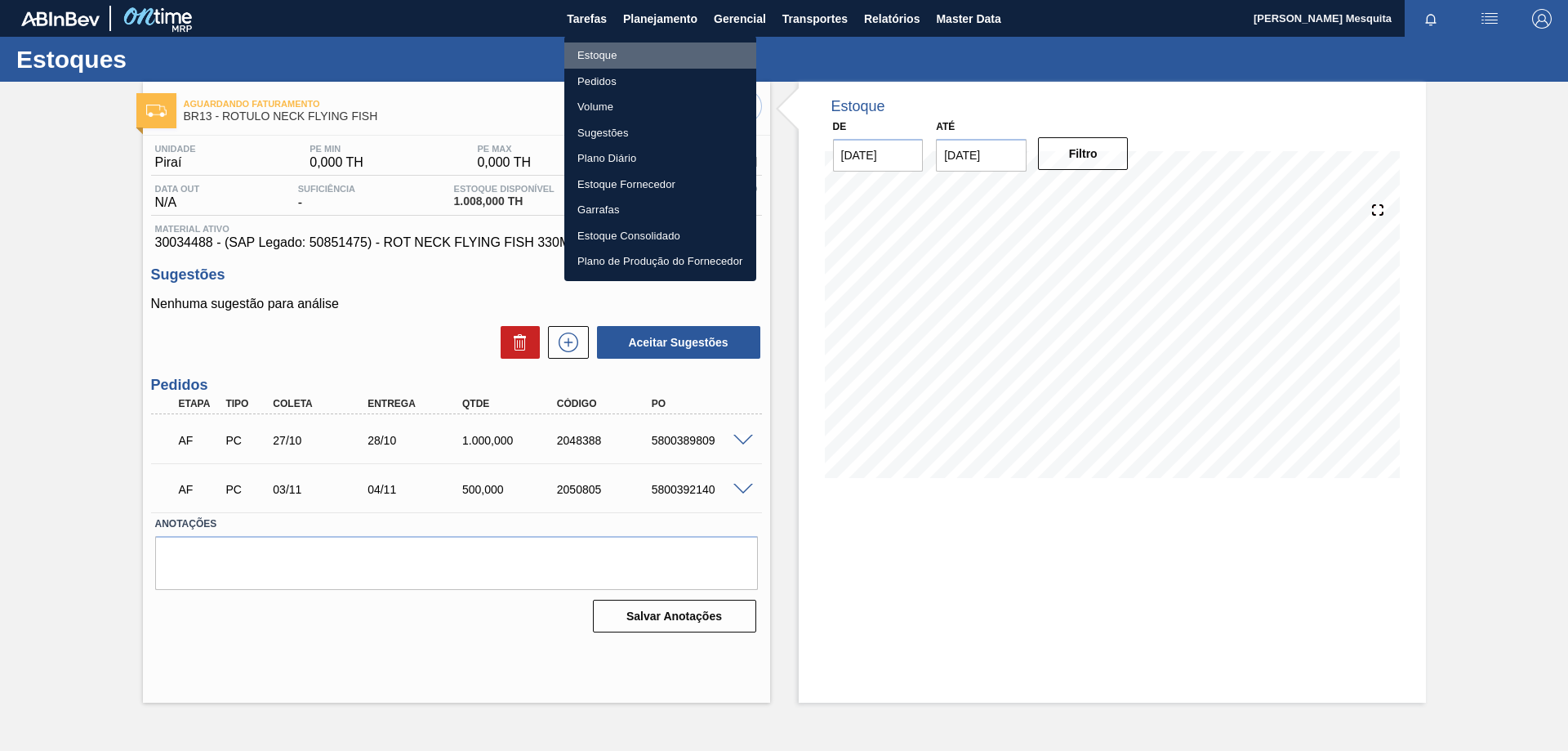
click at [612, 53] on li "Estoque" at bounding box center [660, 55] width 192 height 26
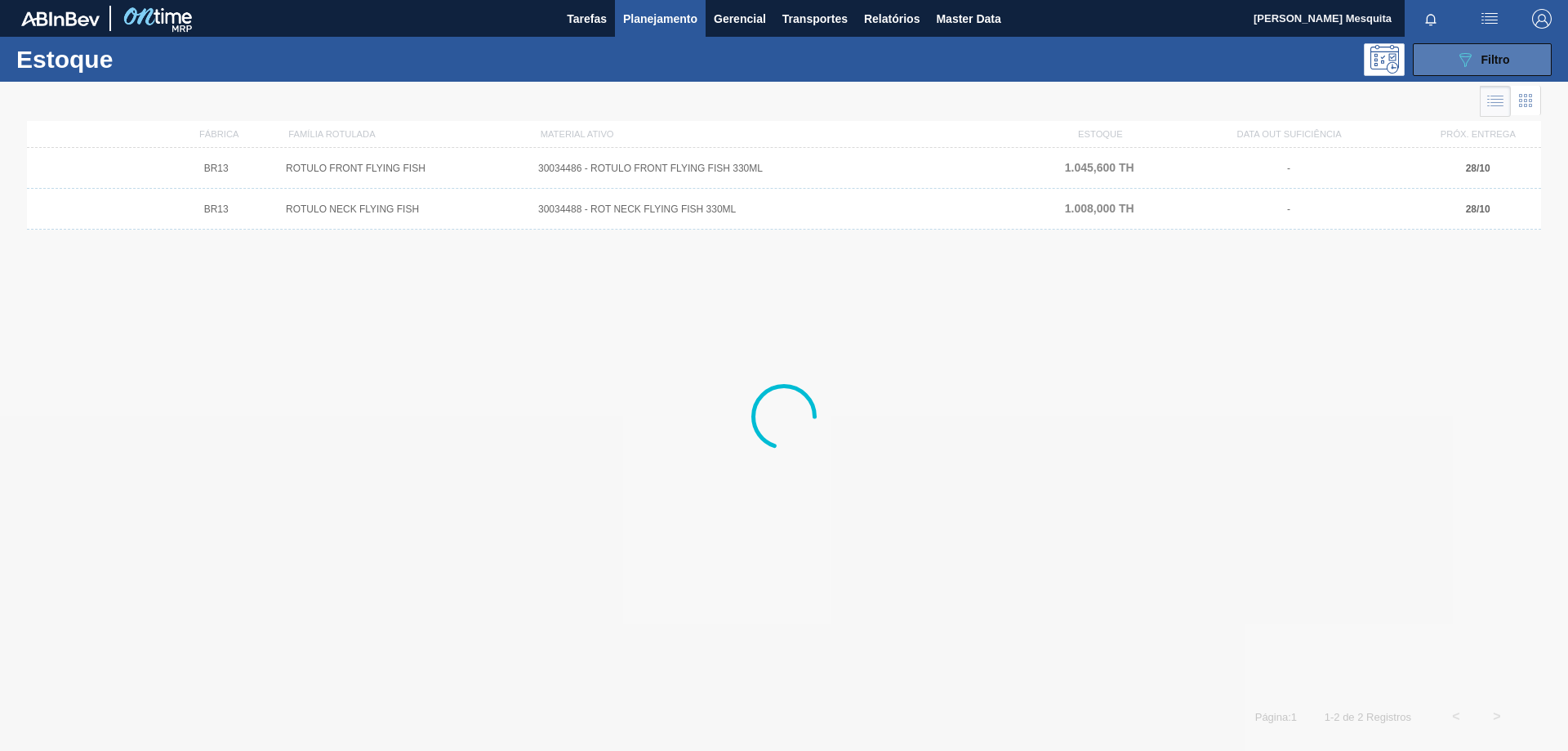
click at [1487, 62] on span "Filtro" at bounding box center [1496, 60] width 29 height 13
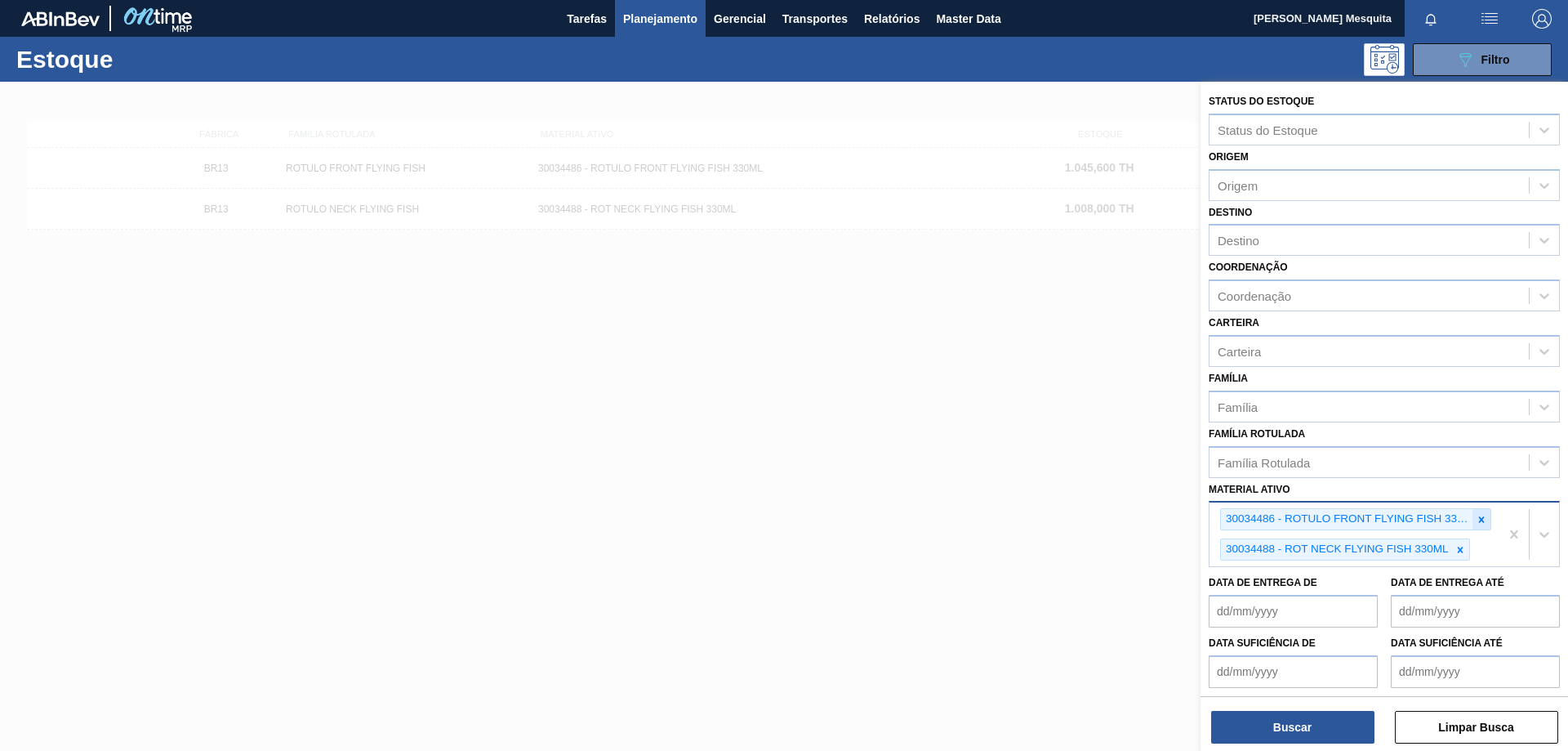
click at [1486, 518] on div at bounding box center [1481, 518] width 18 height 21
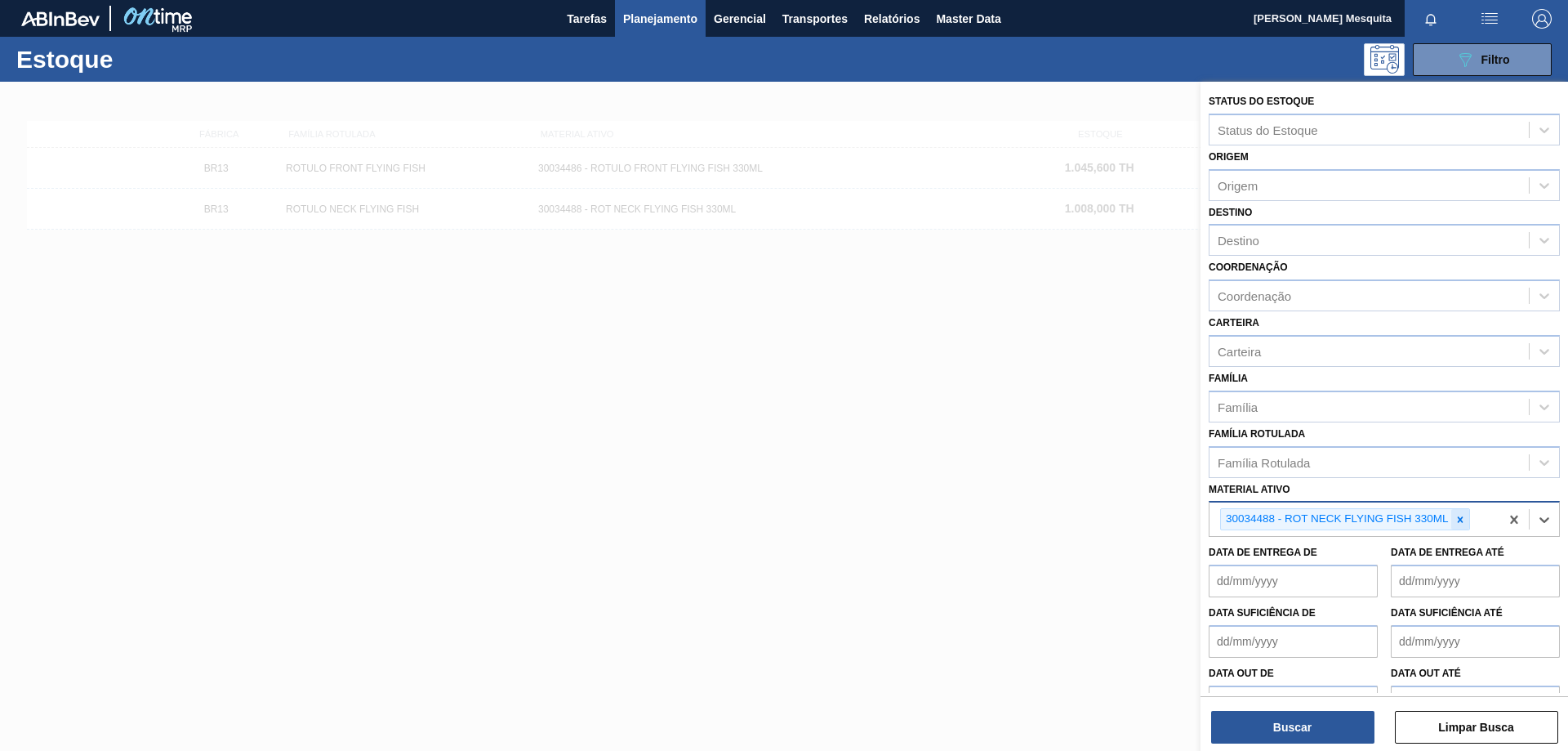
click at [1464, 518] on icon at bounding box center [1460, 519] width 12 height 12
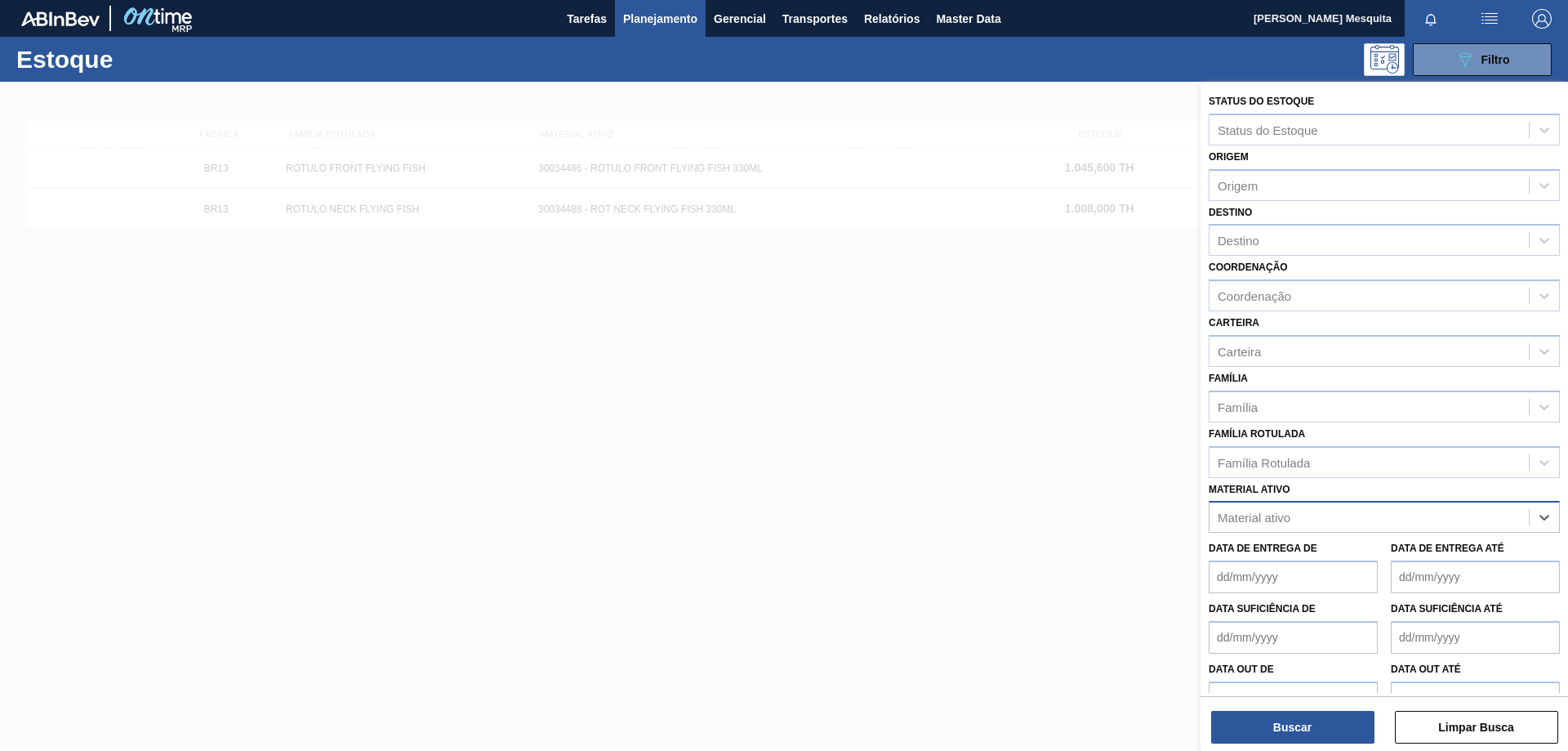
paste ativo "30034564"
type ativo "30034564"
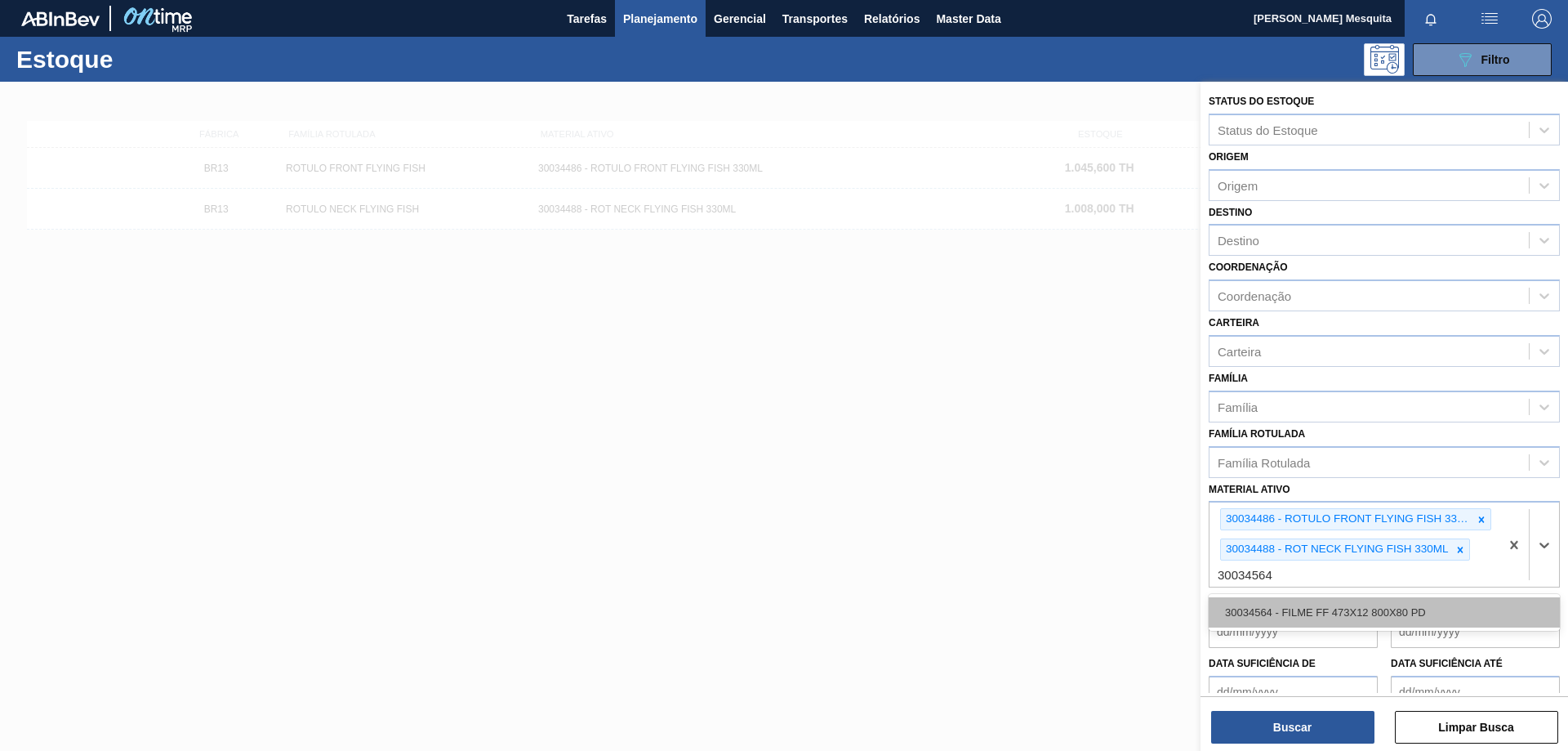
click at [1325, 612] on div "30034564 - FILME FF 473X12 800X80 PD" at bounding box center [1384, 612] width 351 height 30
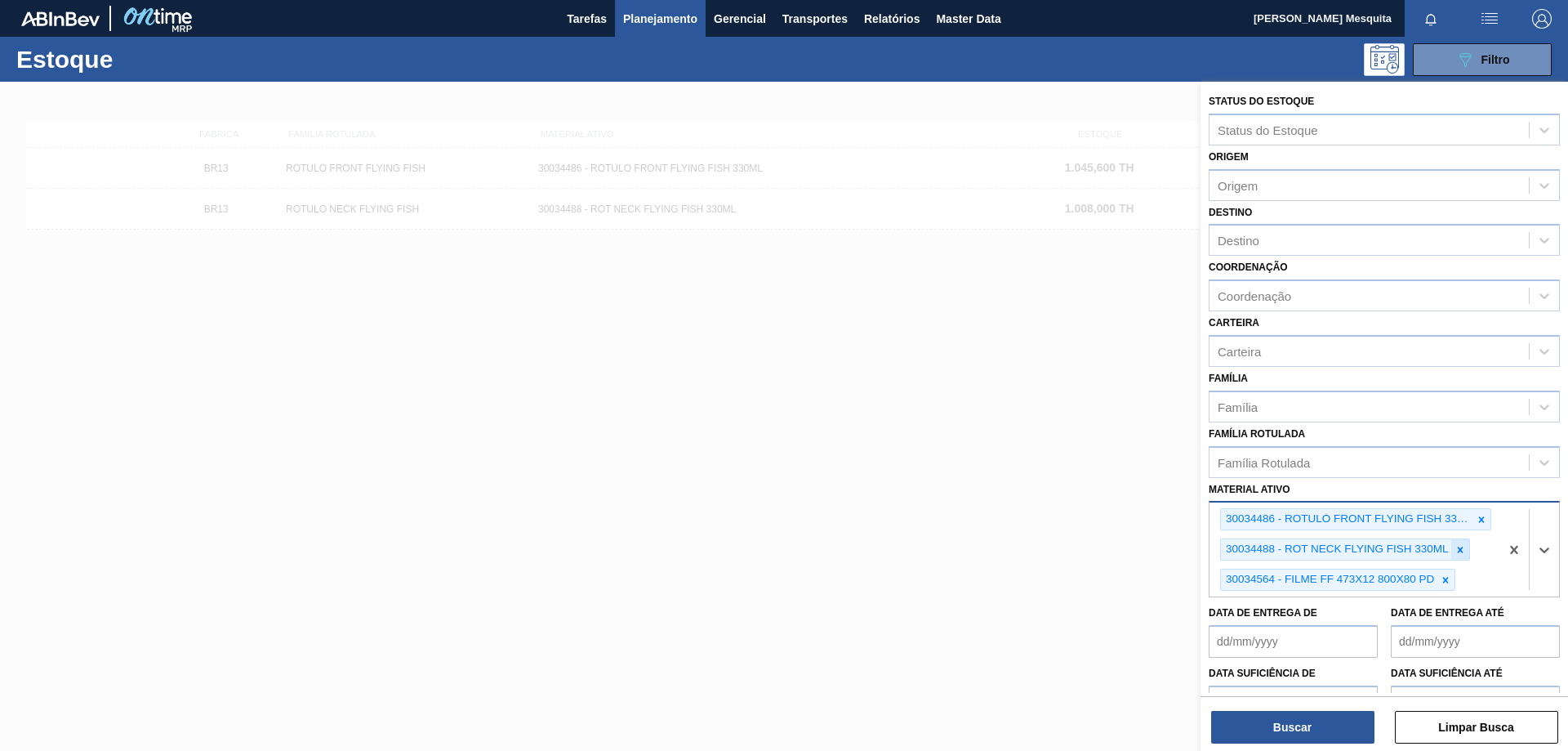
click at [1456, 548] on icon at bounding box center [1460, 549] width 12 height 12
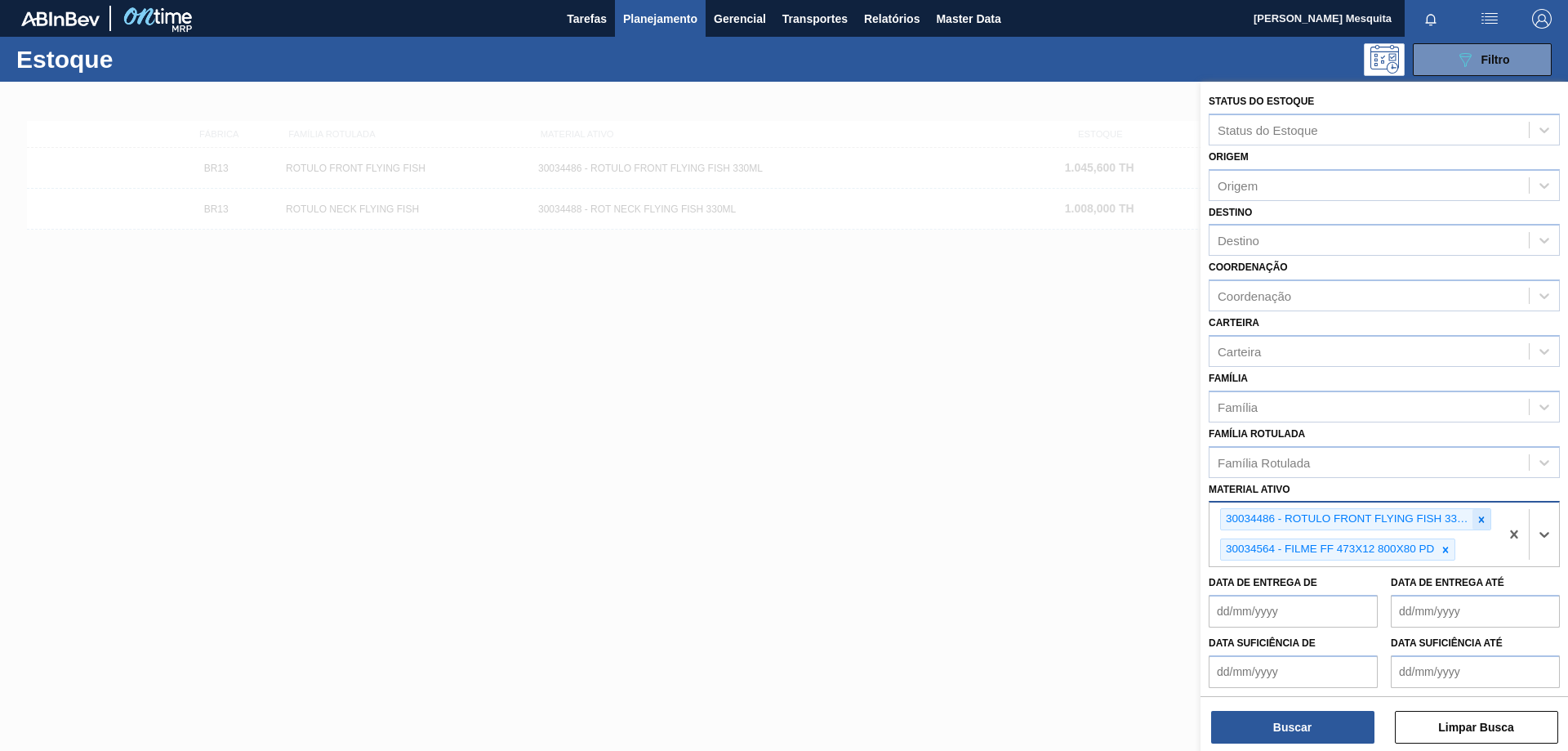
click at [1481, 519] on icon at bounding box center [1481, 519] width 12 height 12
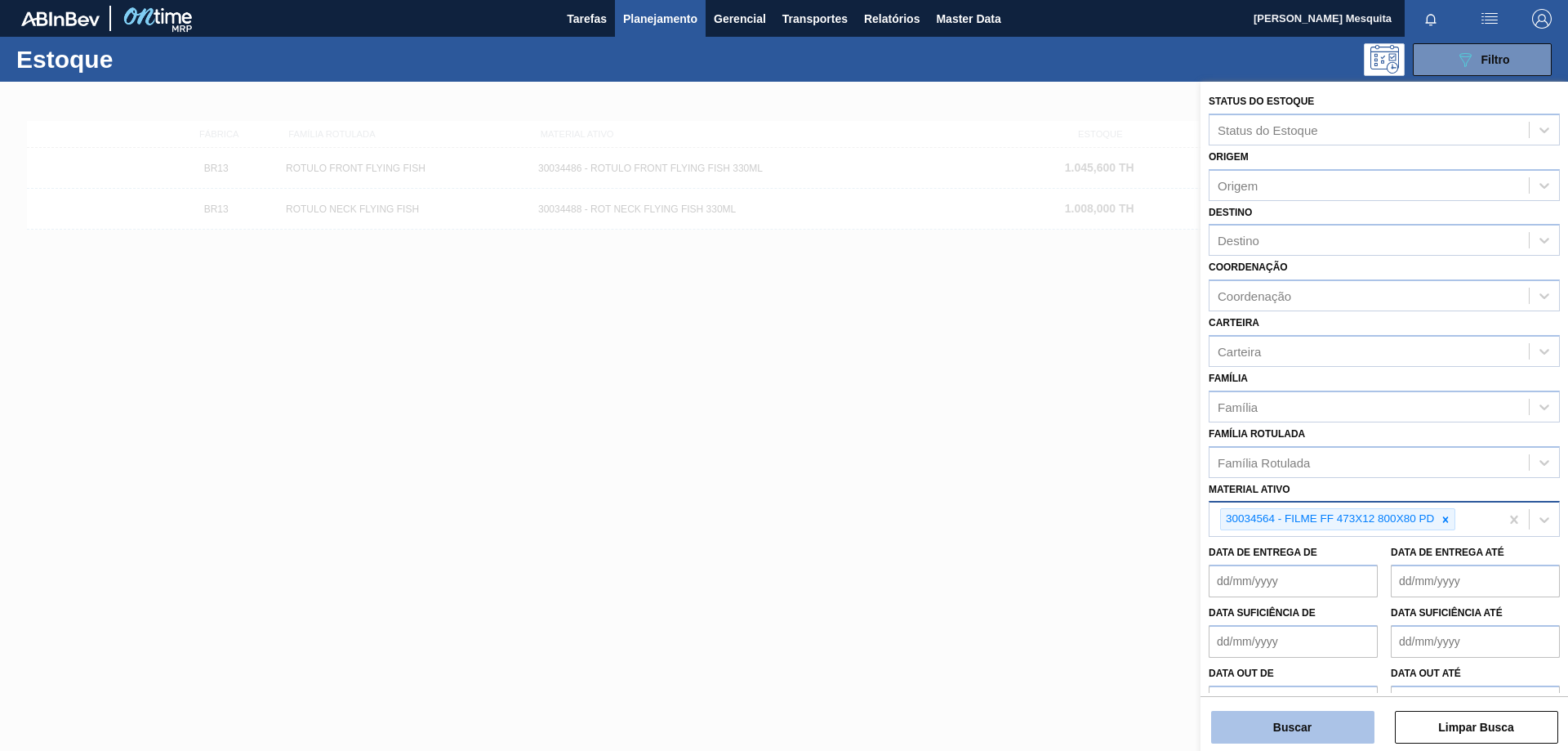
click at [1288, 727] on button "Buscar" at bounding box center [1293, 727] width 164 height 33
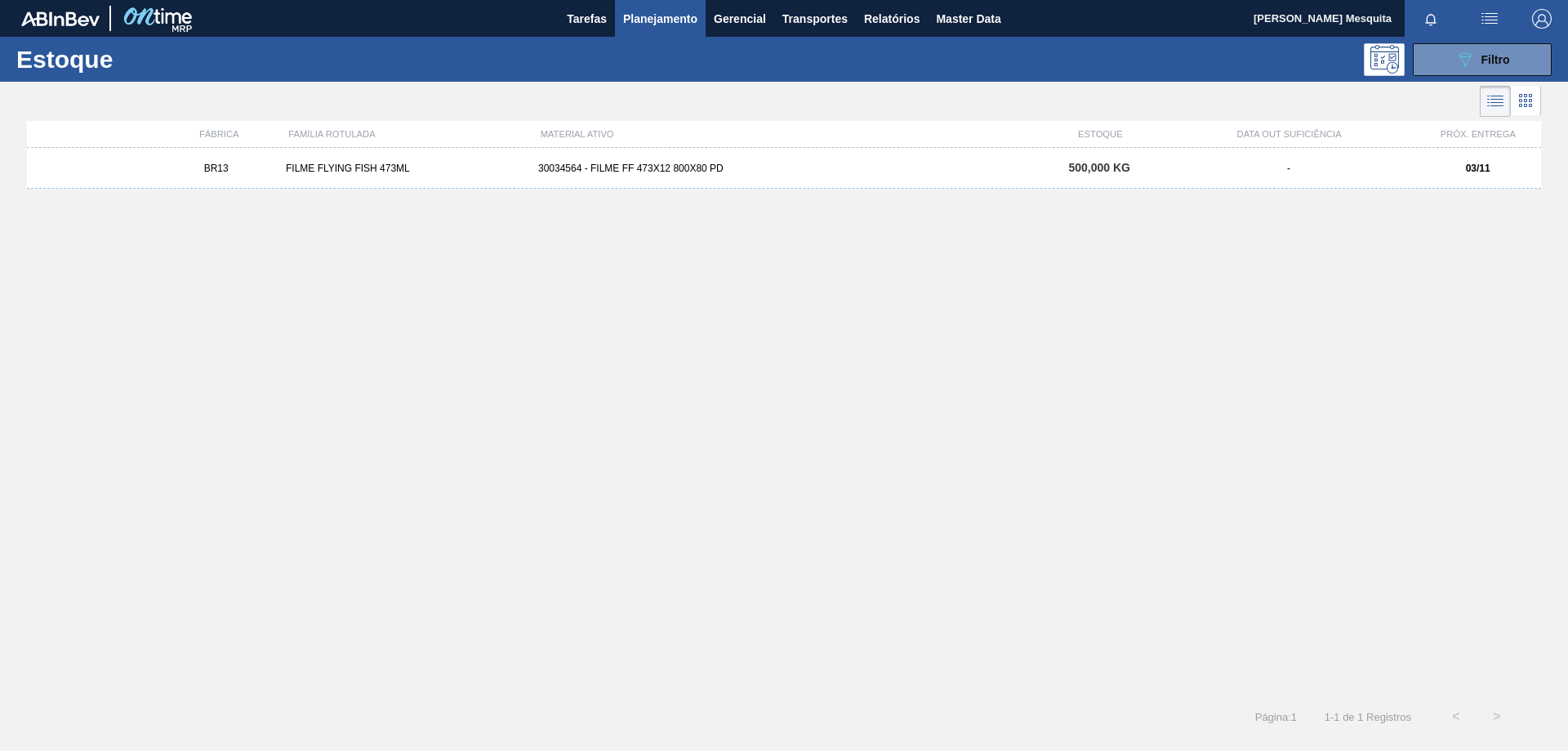
click at [623, 169] on div "30034564 - FILME FF 473X12 800X80 PD" at bounding box center [784, 168] width 505 height 12
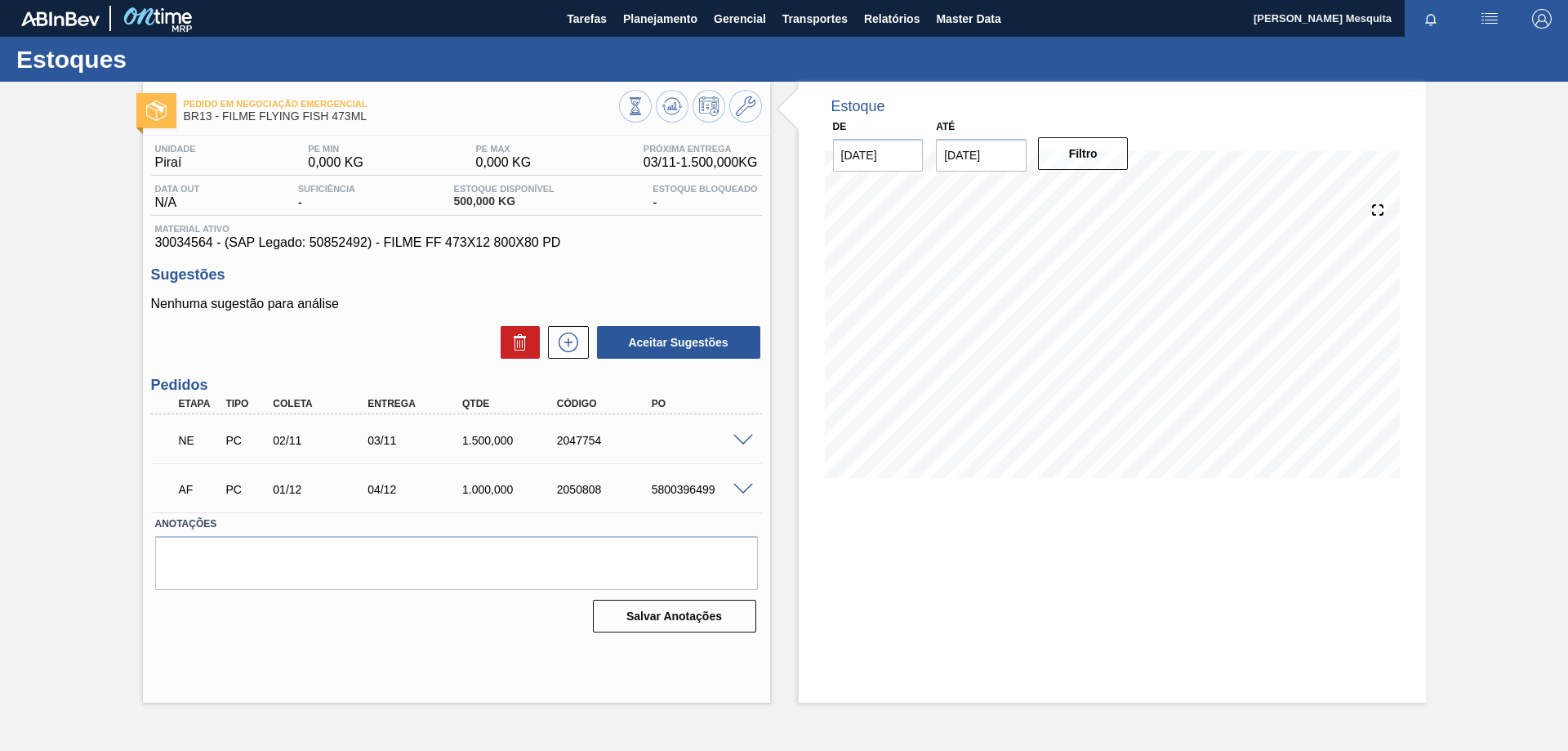
click at [744, 436] on span at bounding box center [744, 441] width 20 height 13
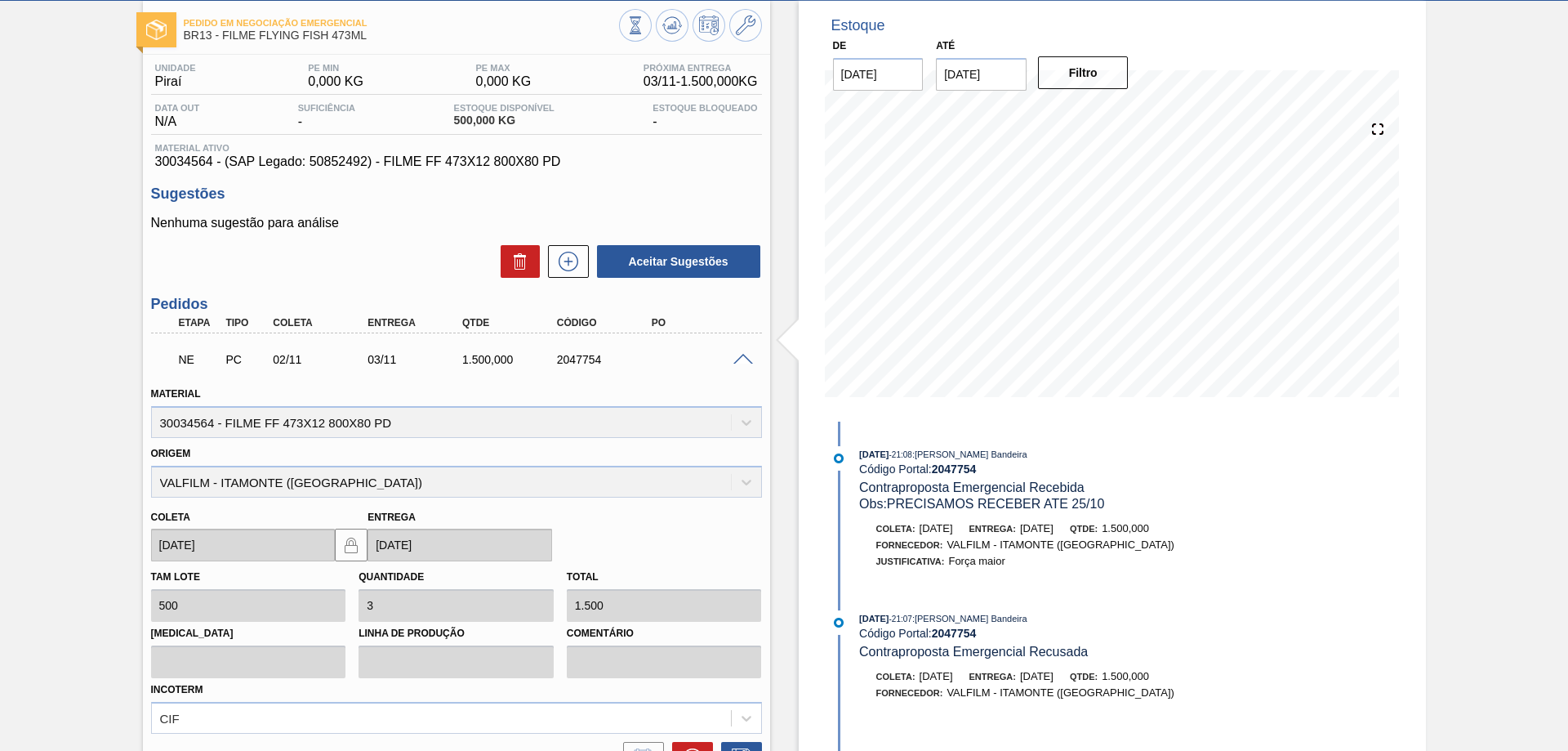
scroll to position [81, 0]
click at [751, 356] on span at bounding box center [744, 359] width 20 height 13
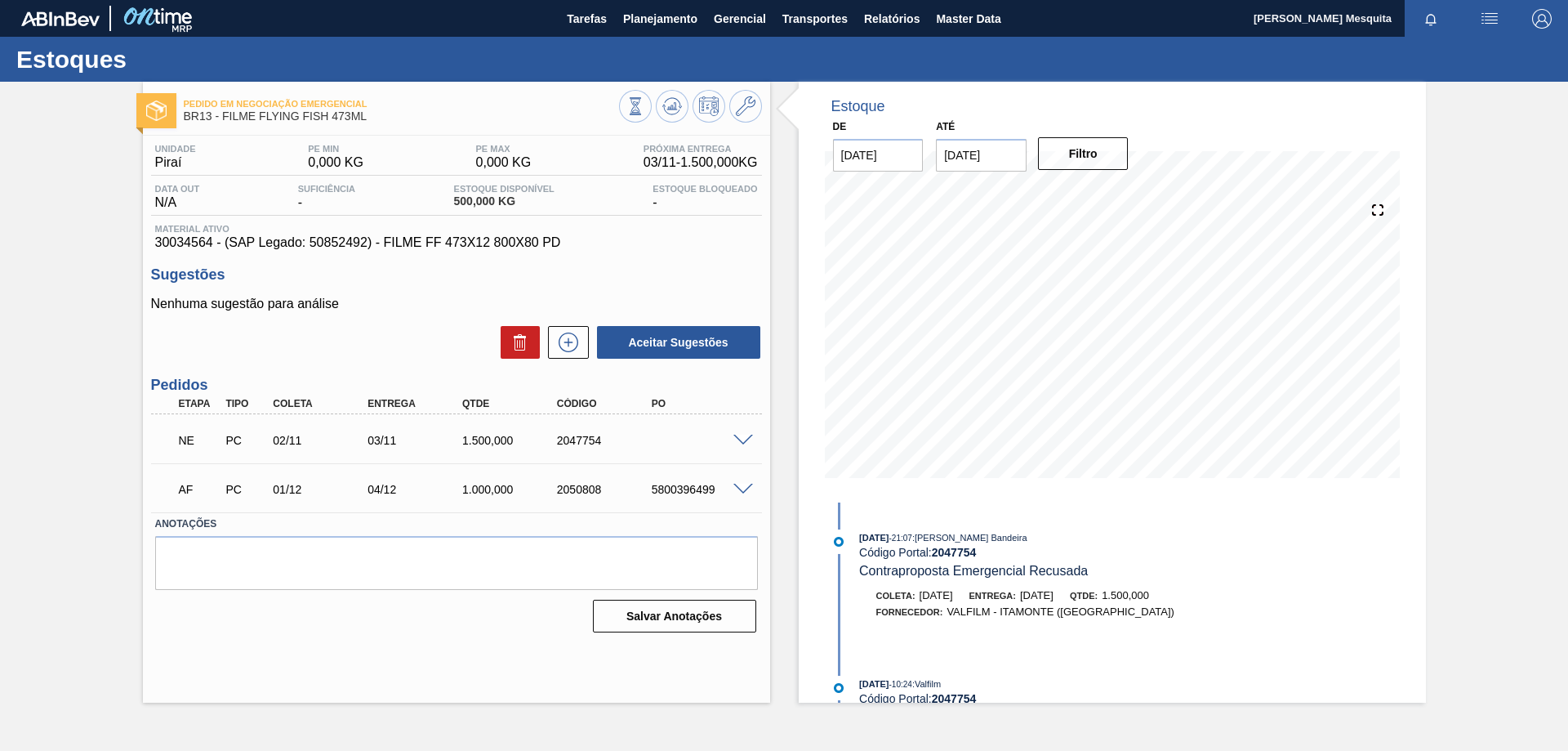
scroll to position [164, 0]
click at [692, 40] on div "Estoques" at bounding box center [784, 60] width 1568 height 45
click at [677, 17] on span "Planejamento" at bounding box center [660, 19] width 74 height 20
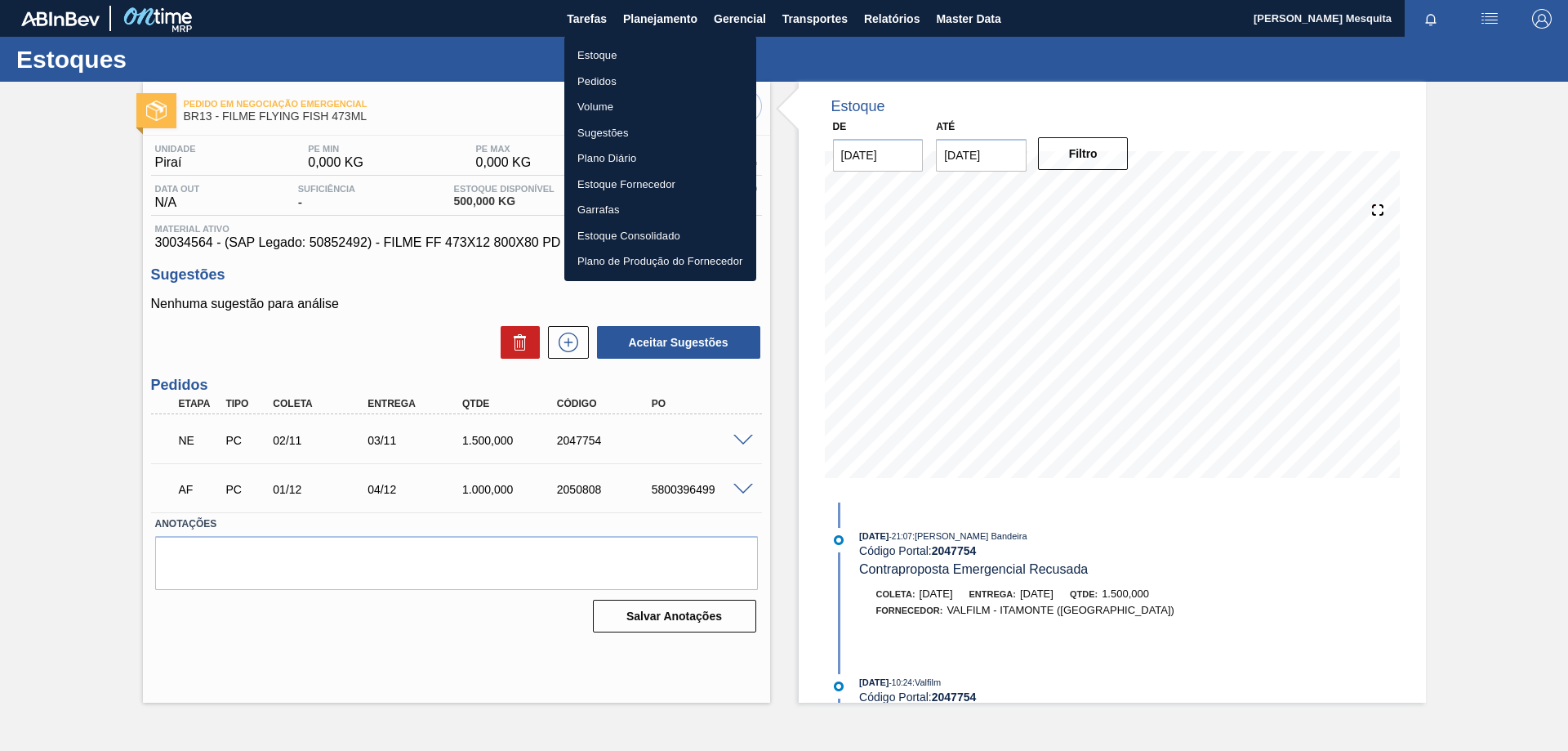
click at [879, 18] on div at bounding box center [784, 376] width 1568 height 751
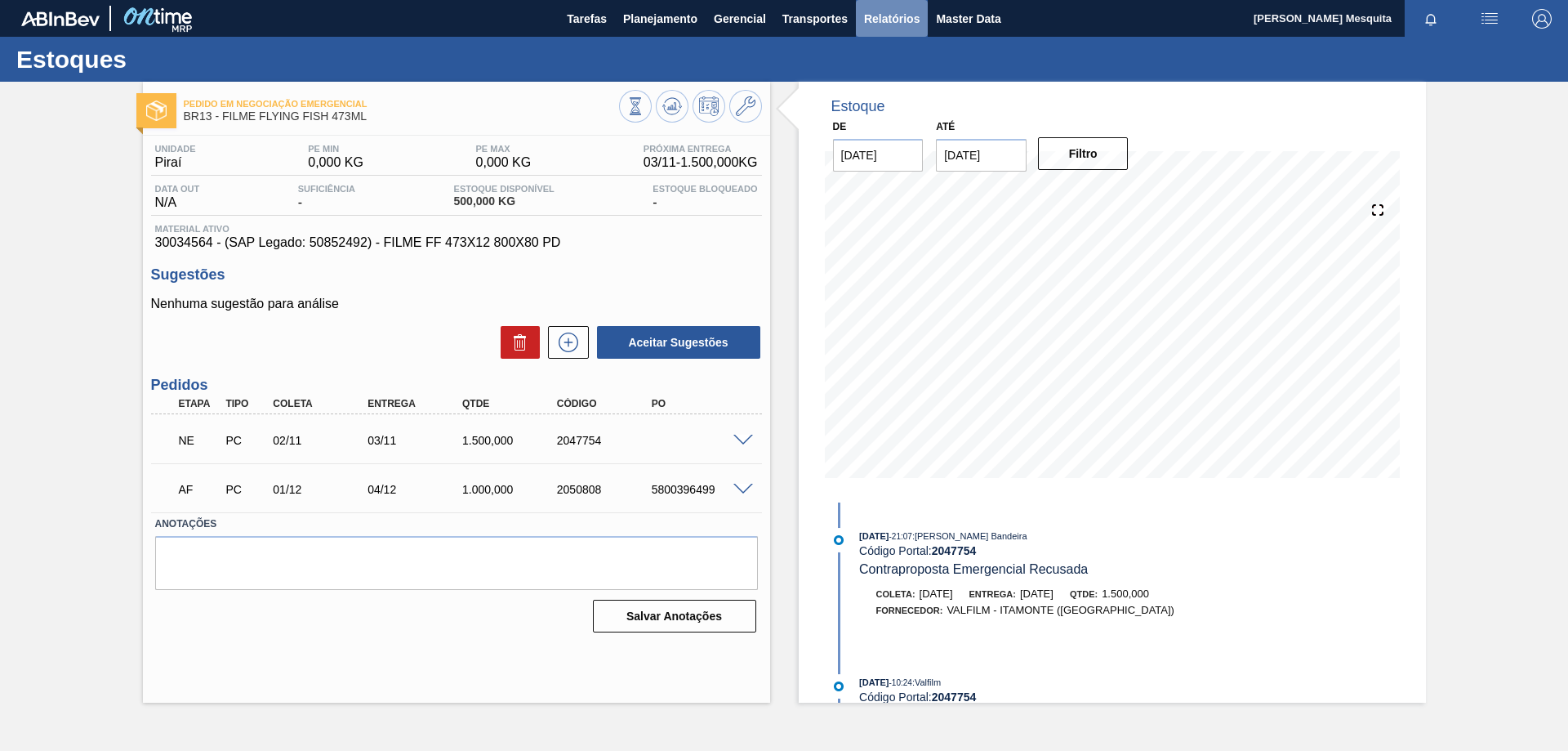
click at [891, 14] on span "Relatórios" at bounding box center [891, 19] width 55 height 20
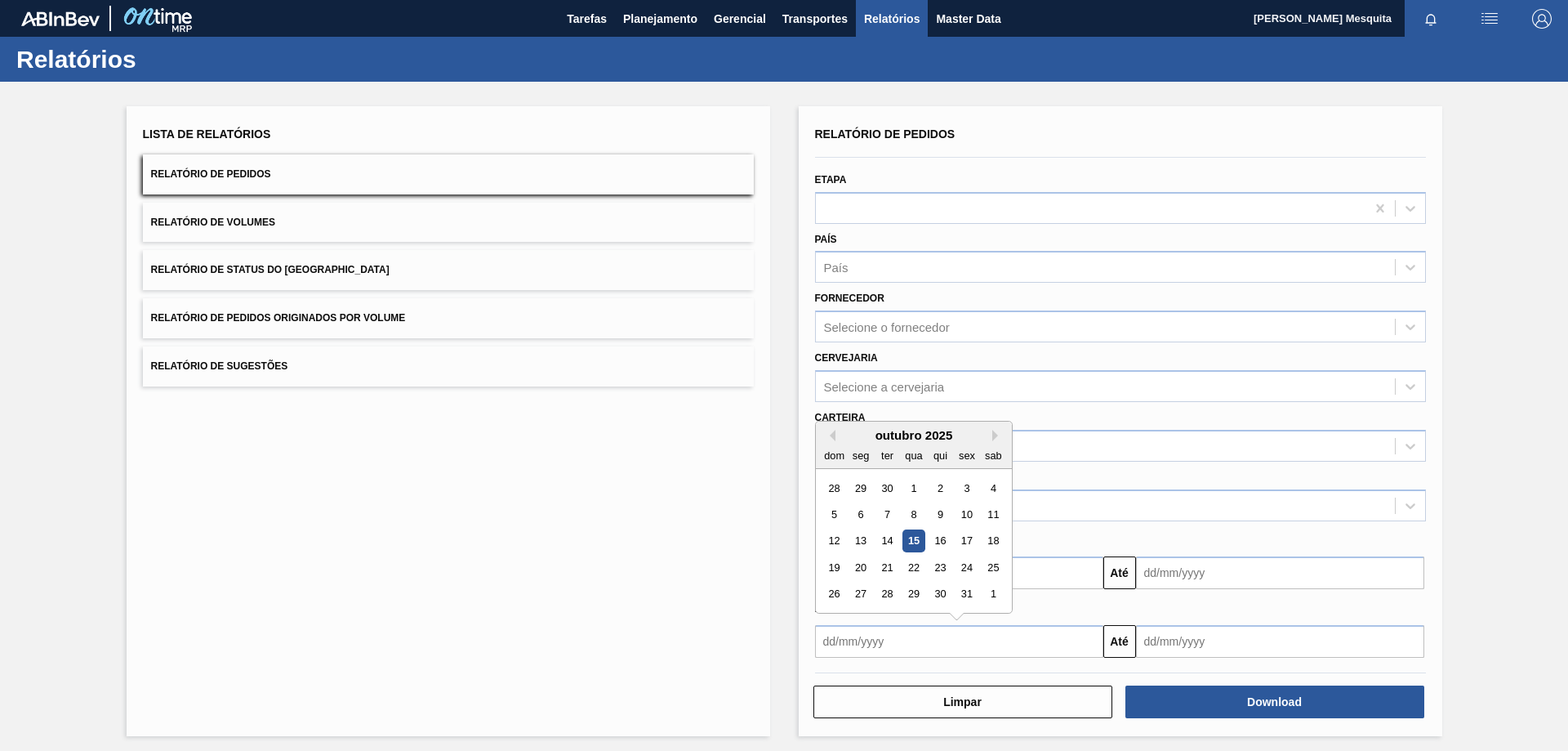
click at [889, 635] on input "text" at bounding box center [959, 642] width 289 height 33
click at [858, 514] on div "6" at bounding box center [860, 514] width 22 height 22
type input "[DATE]"
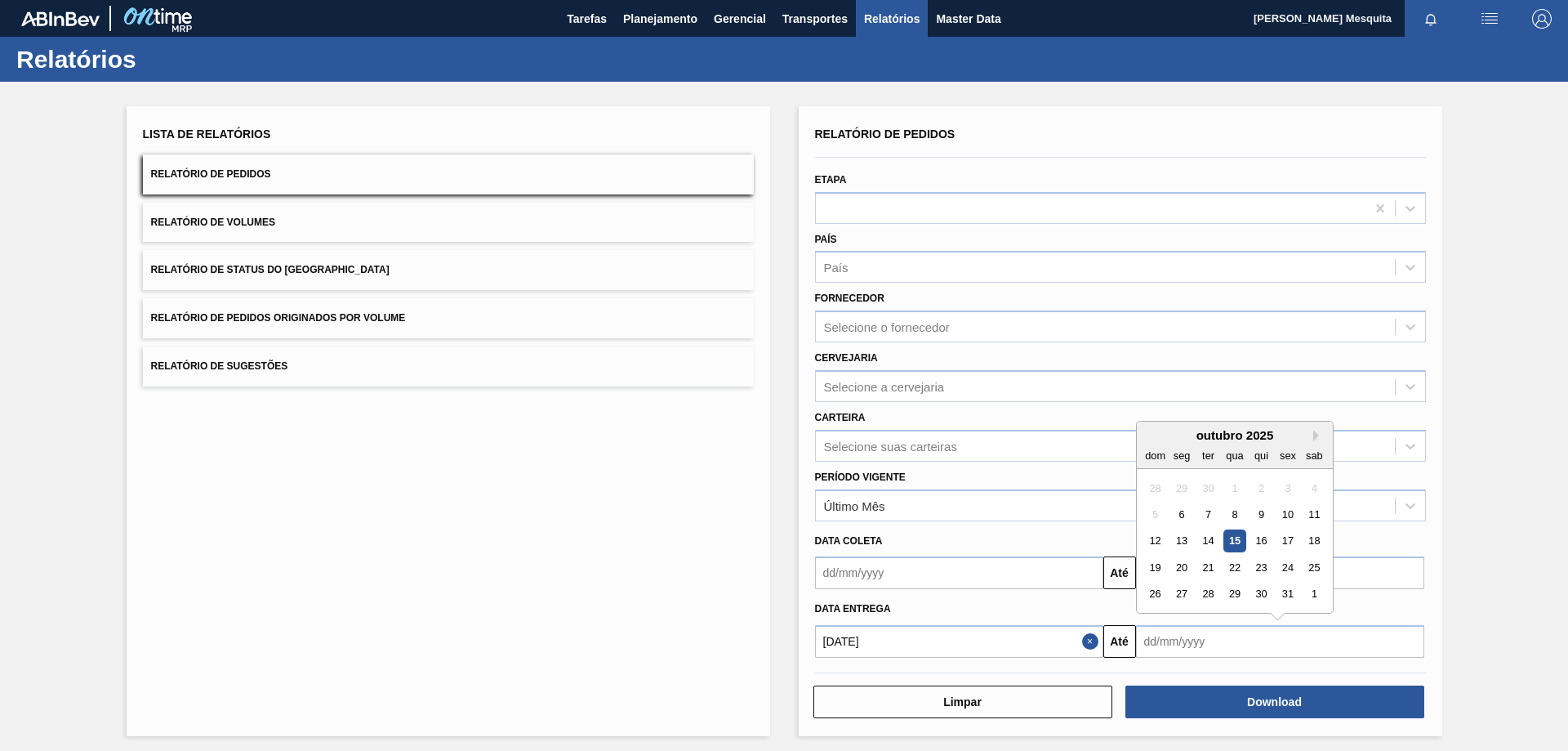
click at [1203, 649] on input "text" at bounding box center [1280, 642] width 289 height 33
click at [1316, 433] on button "Next Month" at bounding box center [1318, 435] width 12 height 12
click at [1231, 594] on div "31" at bounding box center [1234, 594] width 22 height 22
type input "[DATE]"
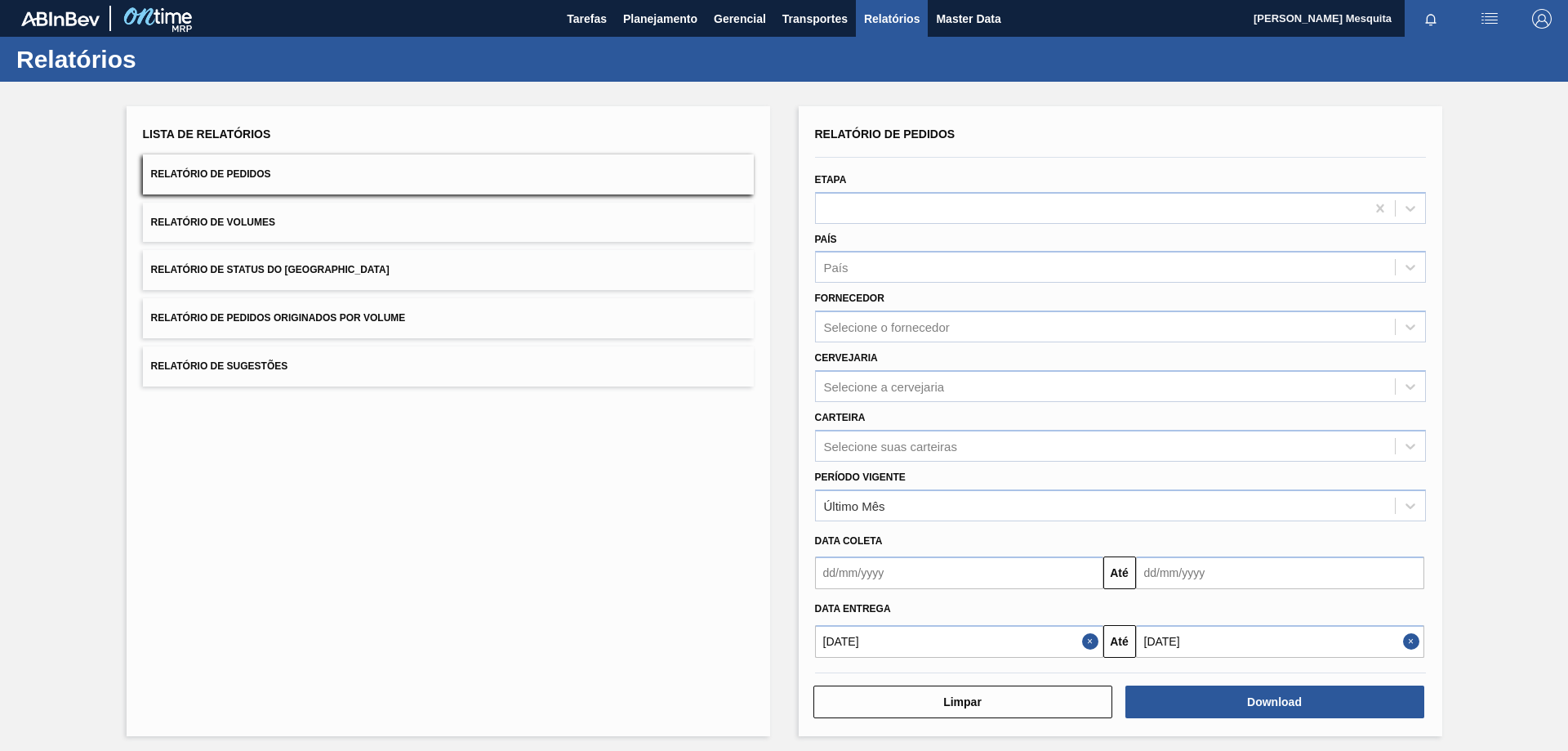
click at [1466, 622] on div "Lista de Relatórios Relatório de Pedidos Relatório de Volumes Relatório de Stat…" at bounding box center [784, 419] width 1568 height 675
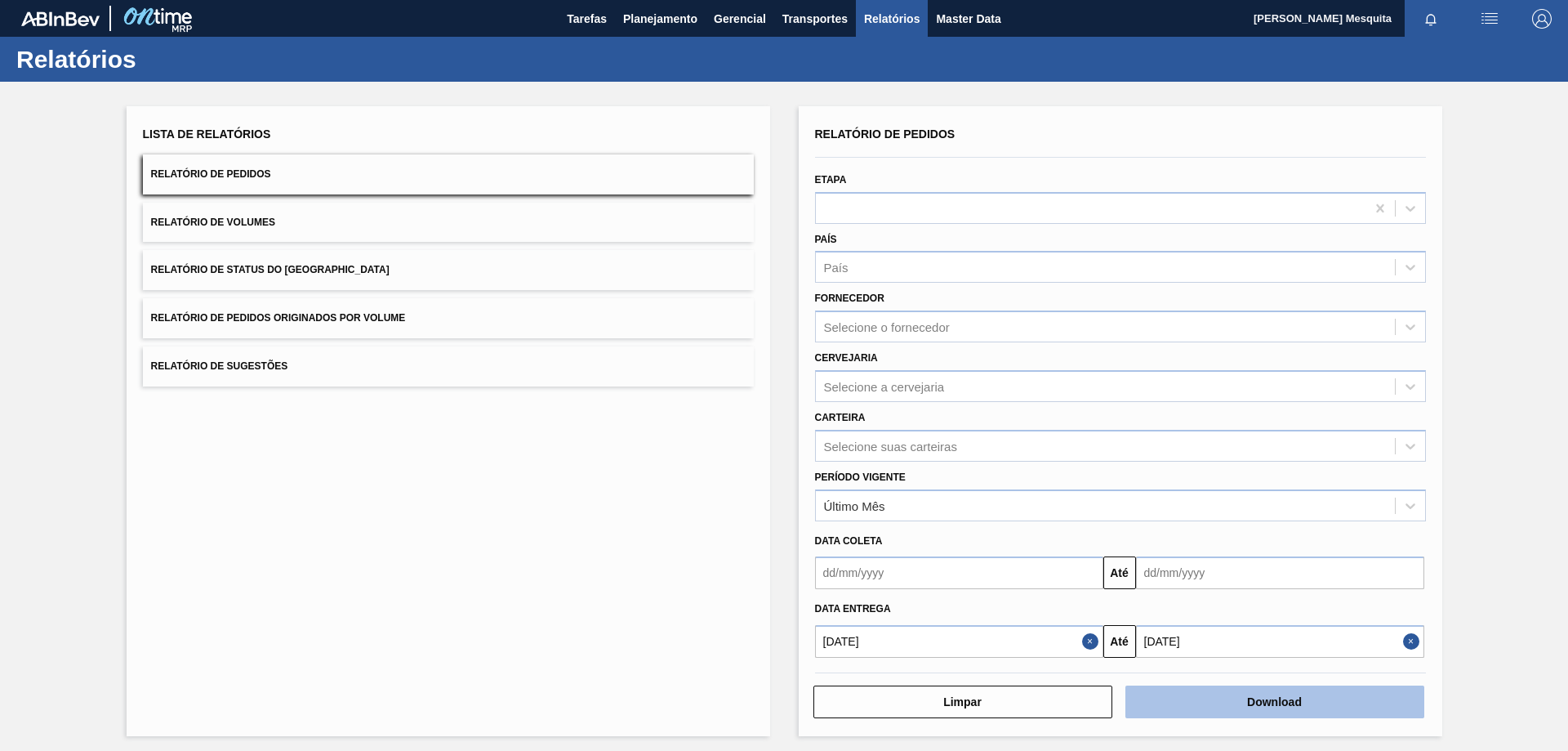
click at [1297, 704] on button "Download" at bounding box center [1275, 701] width 299 height 33
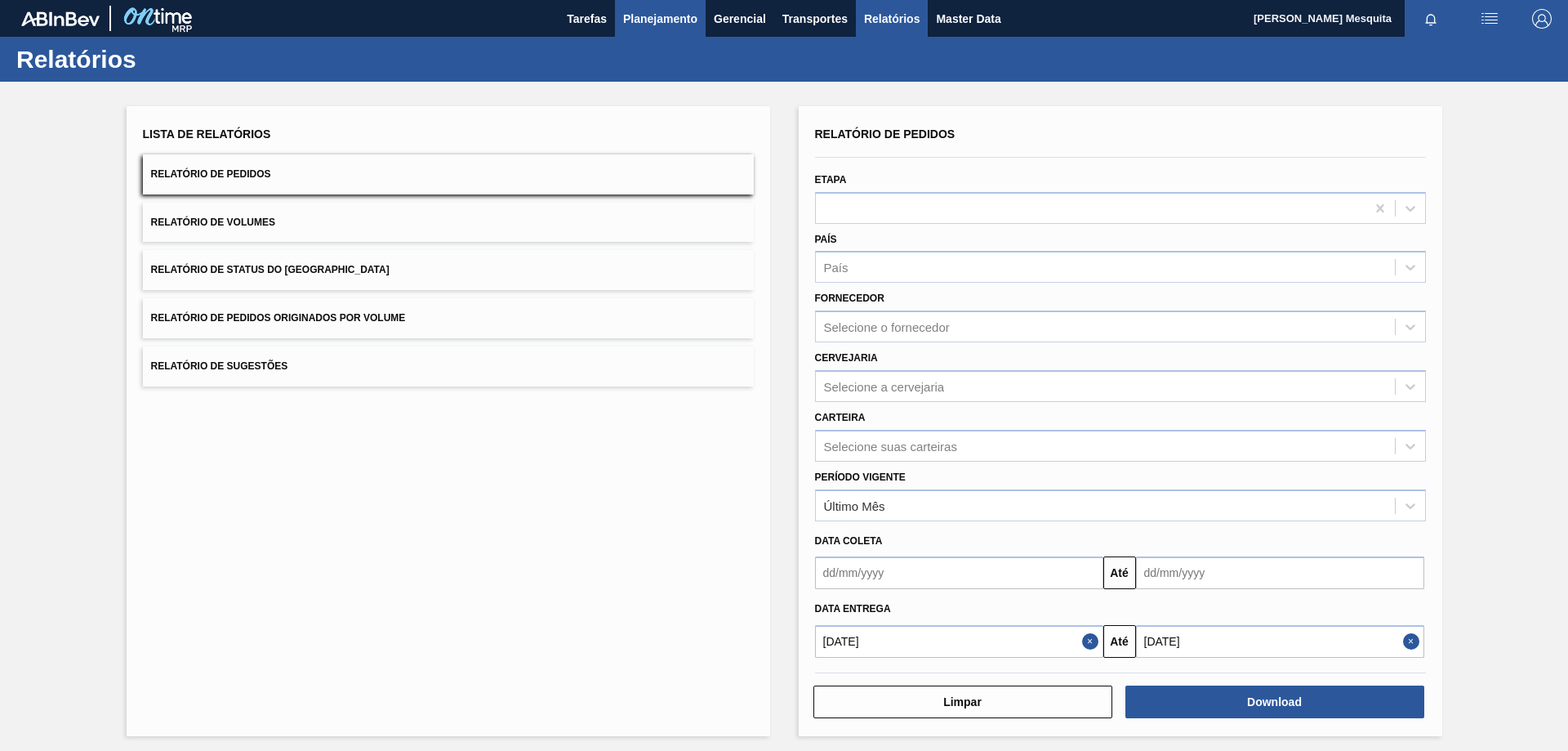
click at [671, 13] on span "Planejamento" at bounding box center [660, 19] width 74 height 20
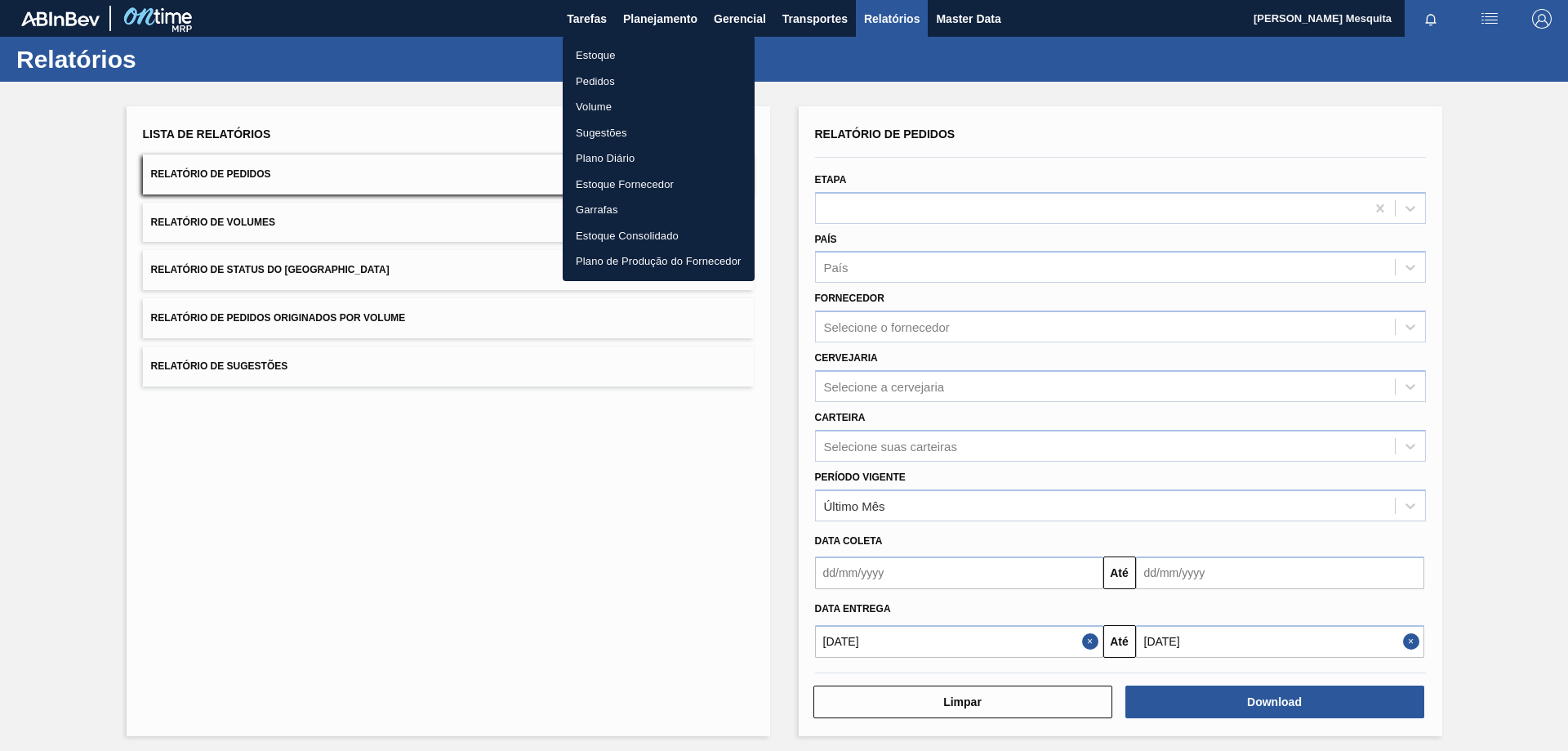
click at [600, 43] on li "Estoque" at bounding box center [659, 55] width 192 height 26
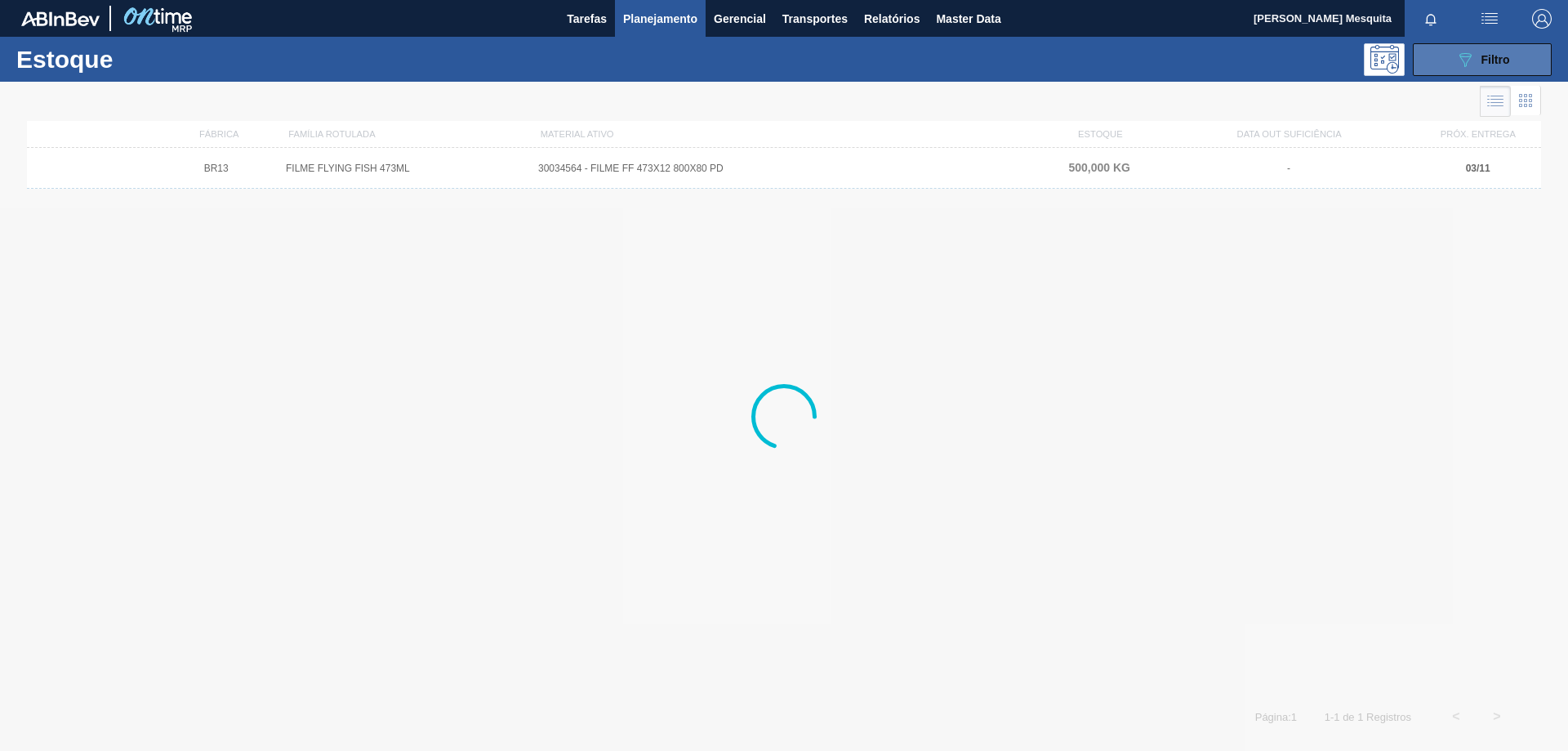
click at [1511, 58] on button "089F7B8B-B2A5-4AFE-B5C0-19BA573D28AC Filtro" at bounding box center [1482, 60] width 138 height 33
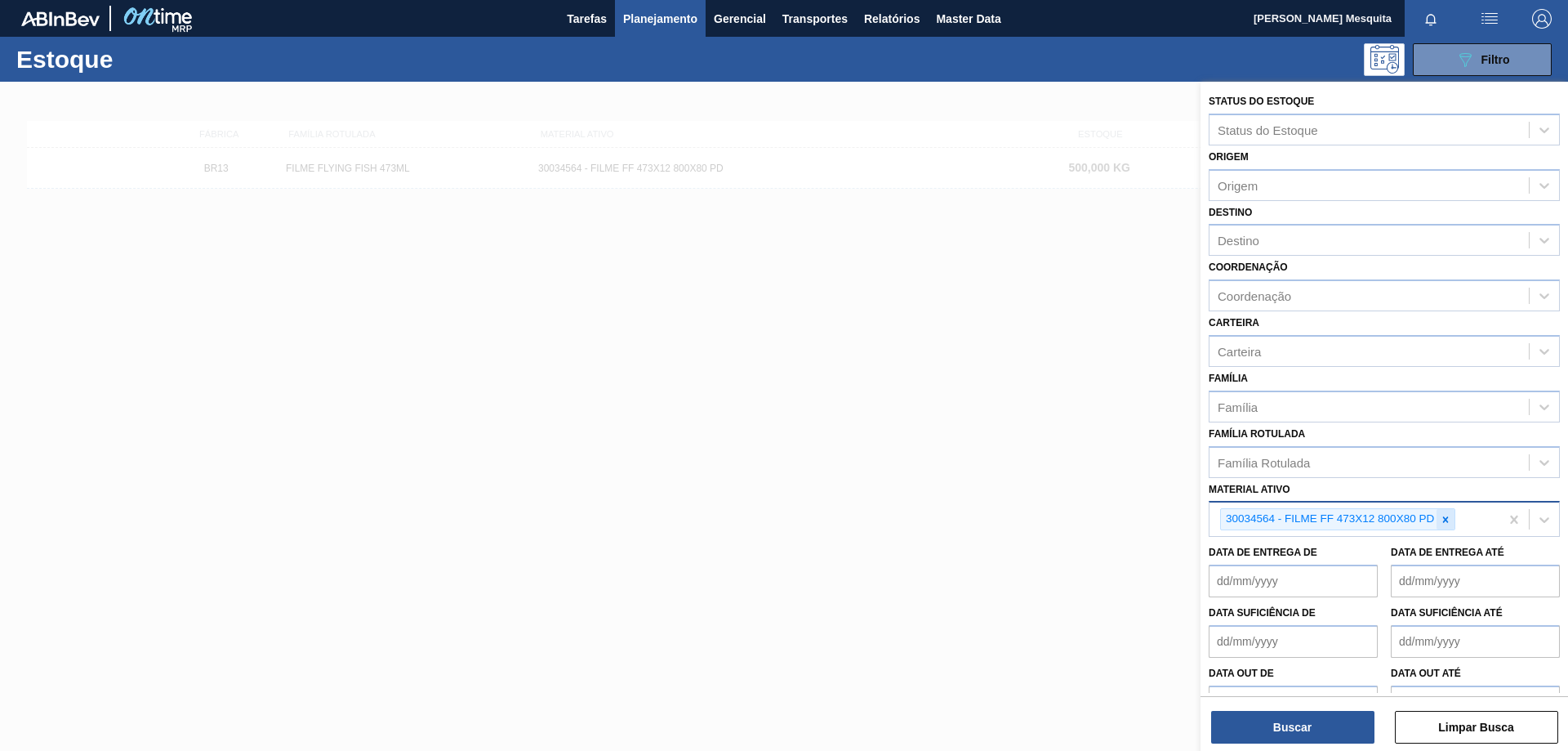
click at [1444, 520] on icon at bounding box center [1445, 519] width 12 height 12
paste ativo "30034670"
type ativo "30034670"
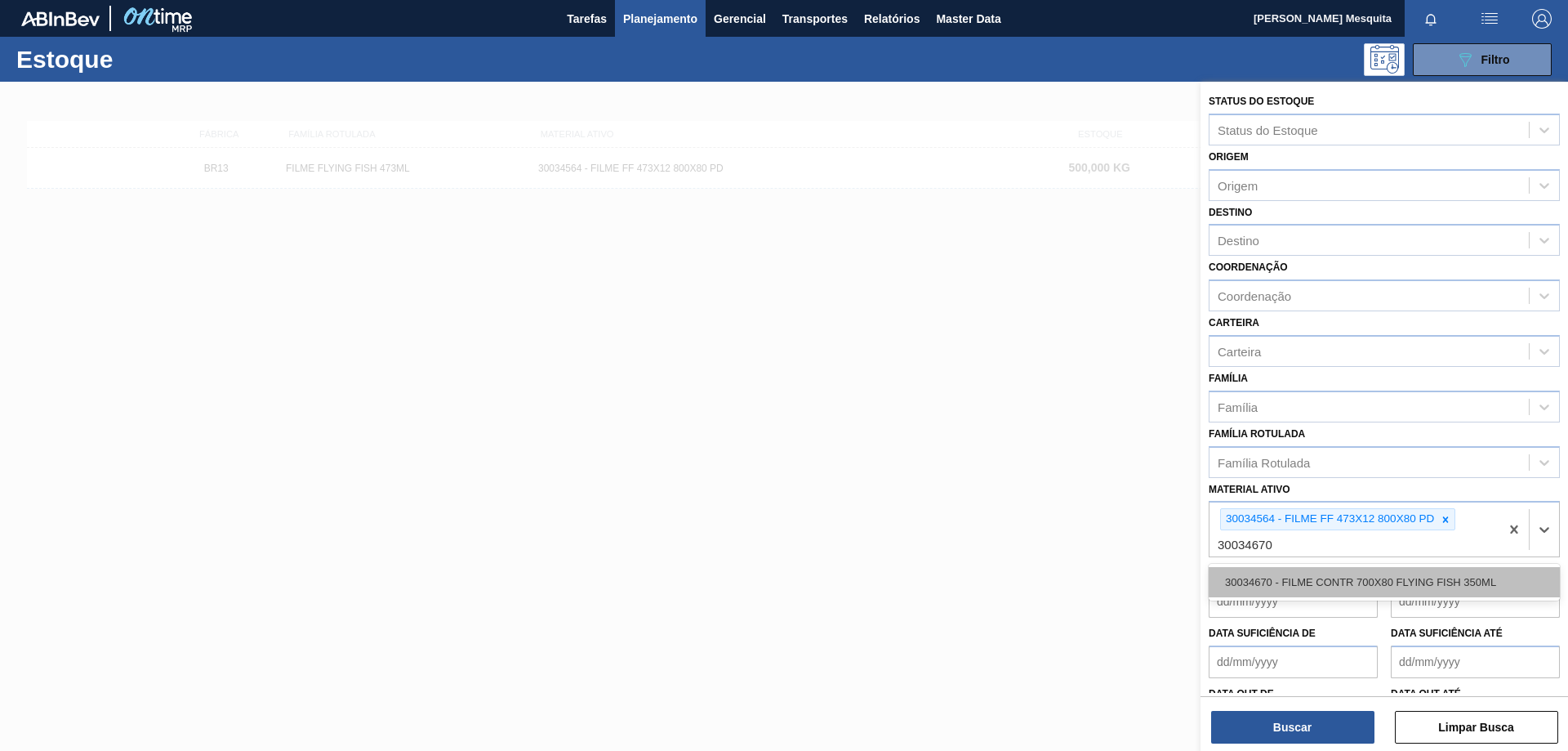
click at [1342, 586] on div "30034670 - FILME CONTR 700X80 FLYING FISH 350ML" at bounding box center [1384, 581] width 351 height 30
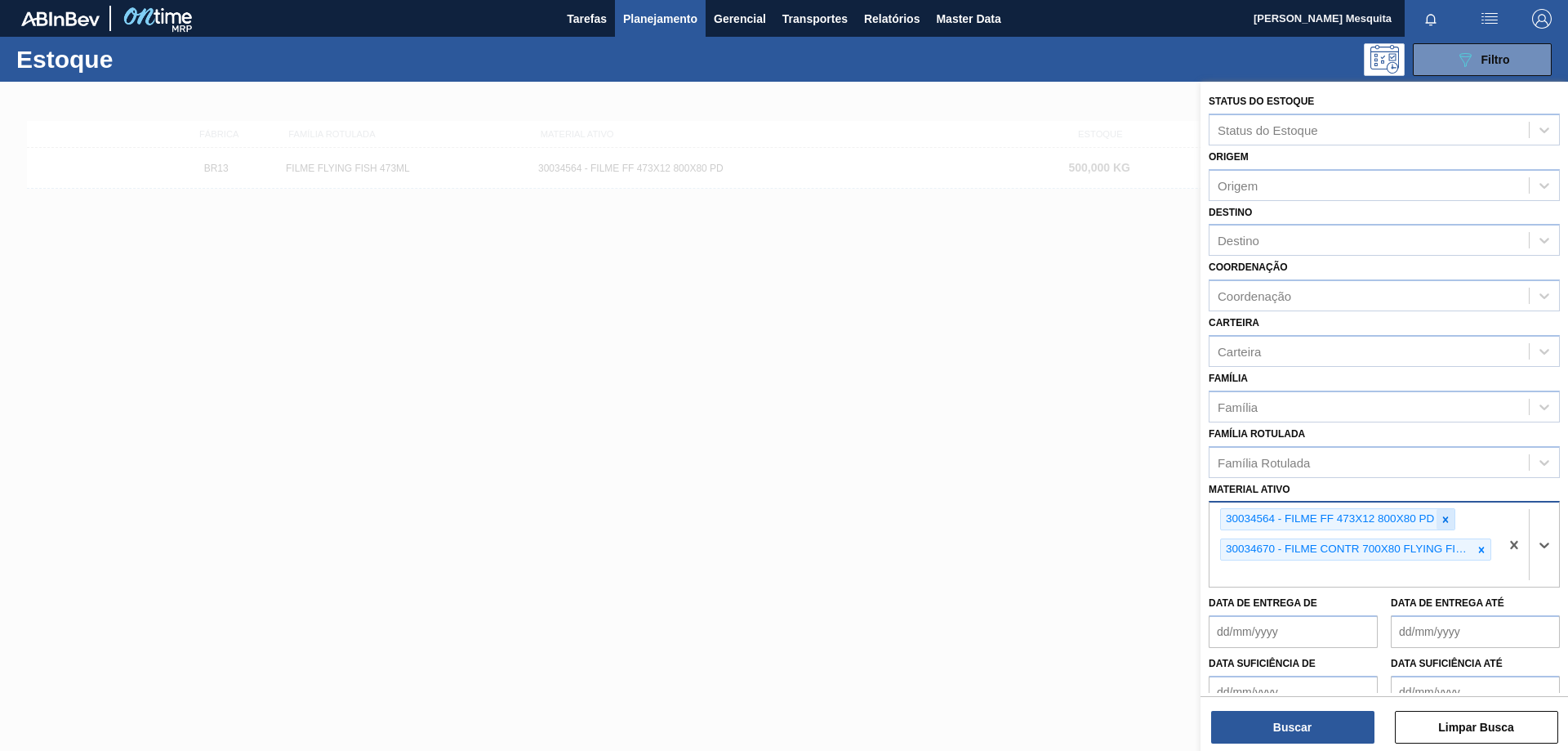
click at [1449, 519] on icon at bounding box center [1445, 519] width 12 height 12
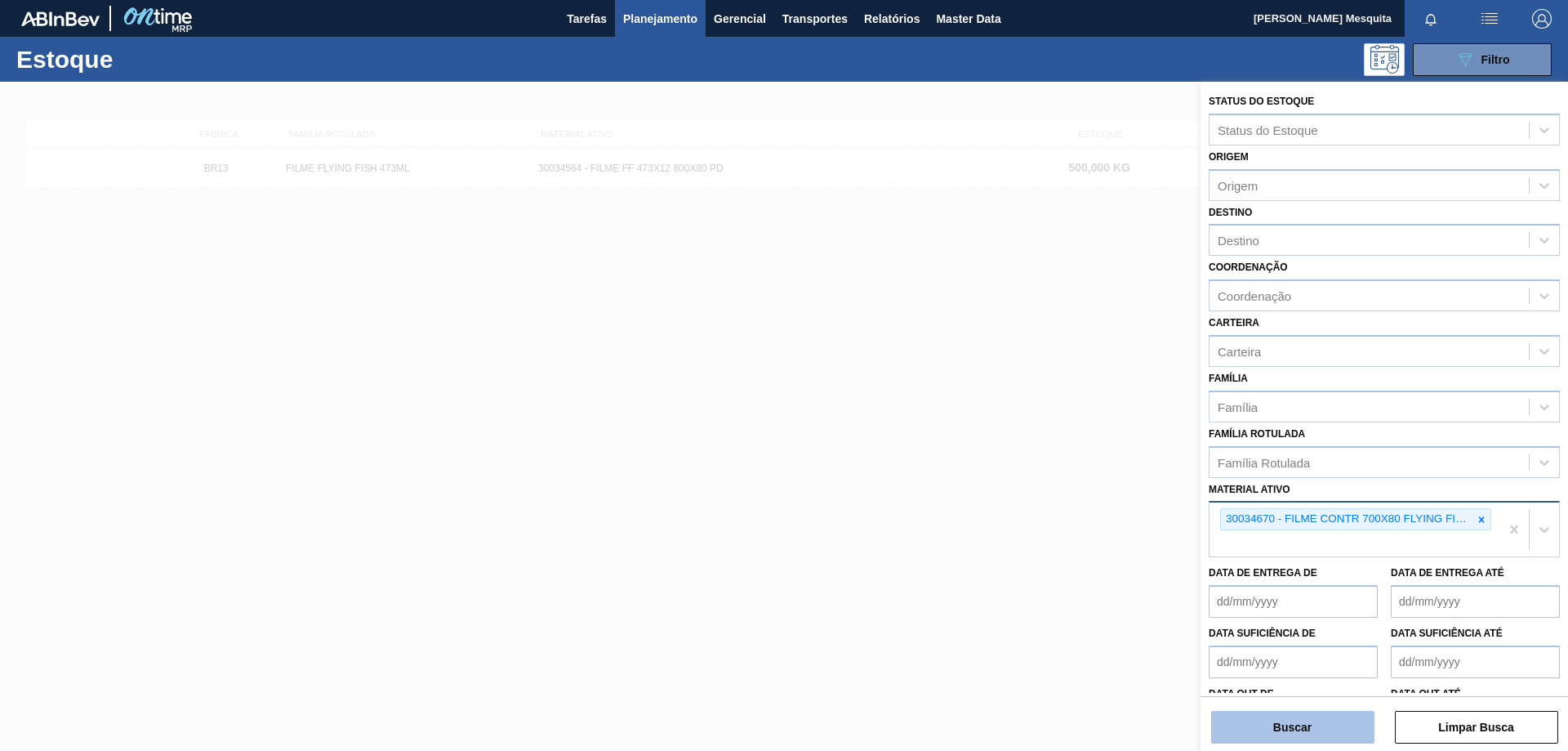
click at [1330, 734] on button "Buscar" at bounding box center [1293, 727] width 164 height 33
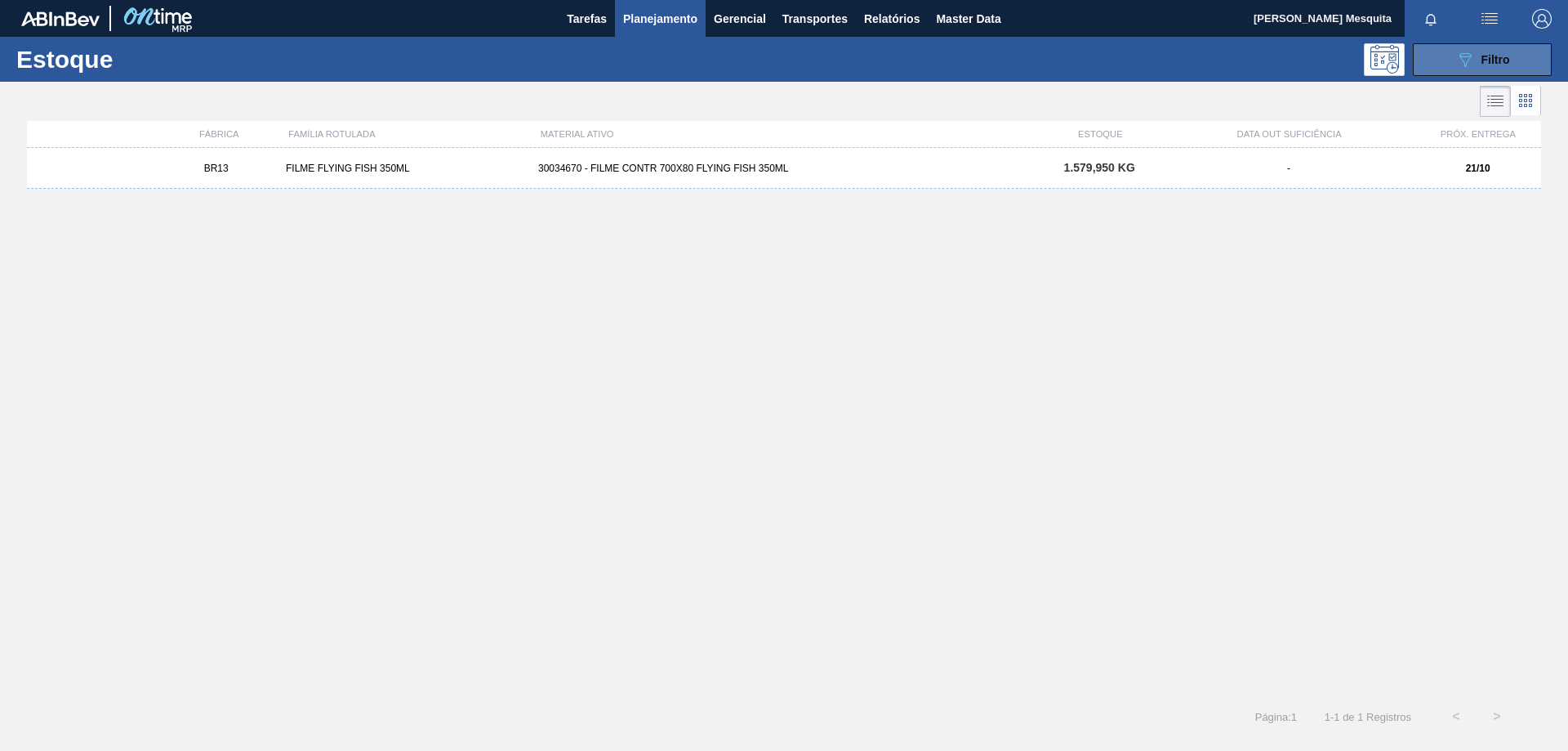
click at [1453, 71] on button "089F7B8B-B2A5-4AFE-B5C0-19BA573D28AC Filtro" at bounding box center [1482, 60] width 138 height 33
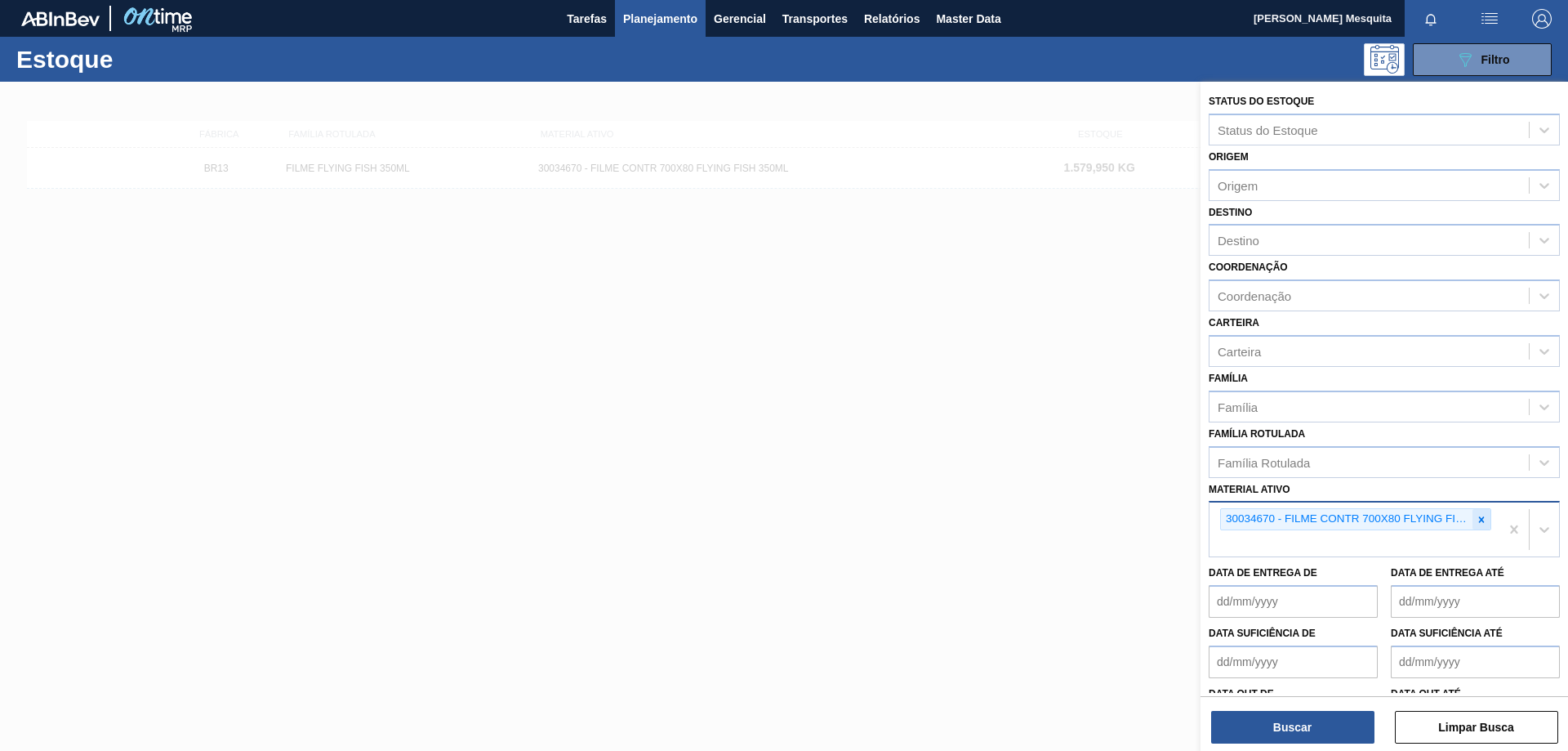
click at [1481, 519] on icon at bounding box center [1481, 519] width 12 height 12
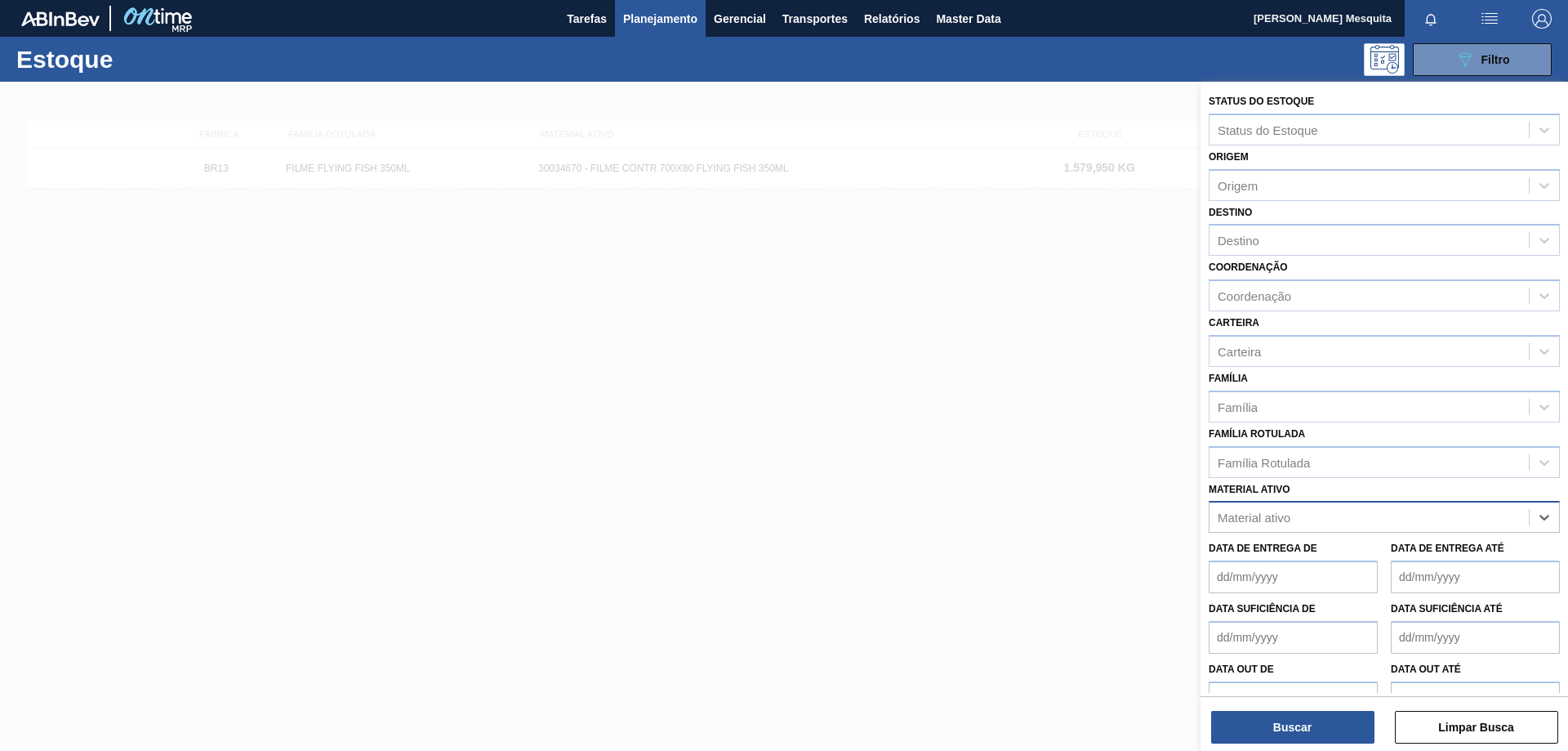
paste ativo "30034670"
type ativo "30034670"
click at [1340, 558] on div "30034670 - FILME CONTR 700X80 FLYING FISH 350ML" at bounding box center [1384, 556] width 351 height 30
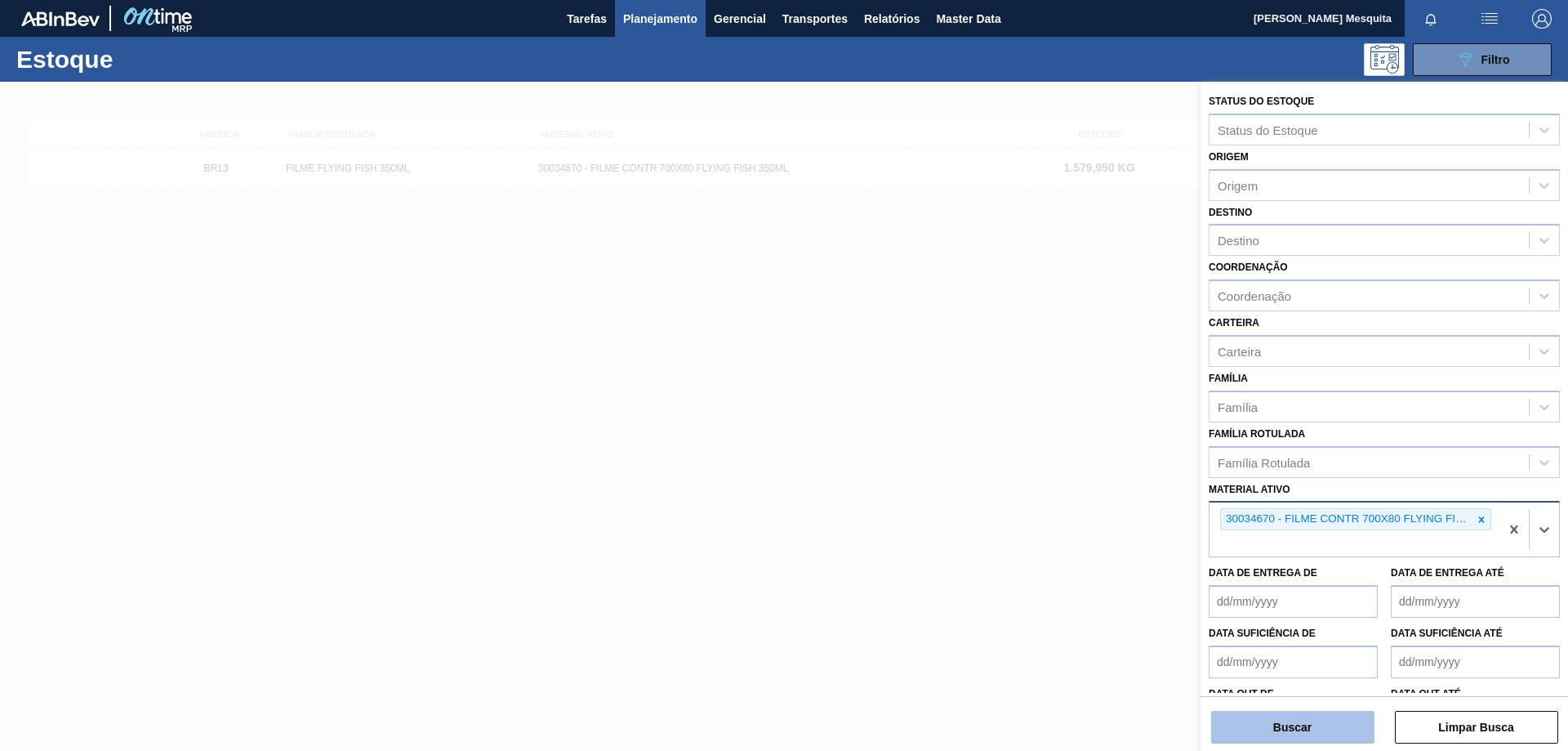
click at [1288, 724] on button "Buscar" at bounding box center [1293, 727] width 164 height 33
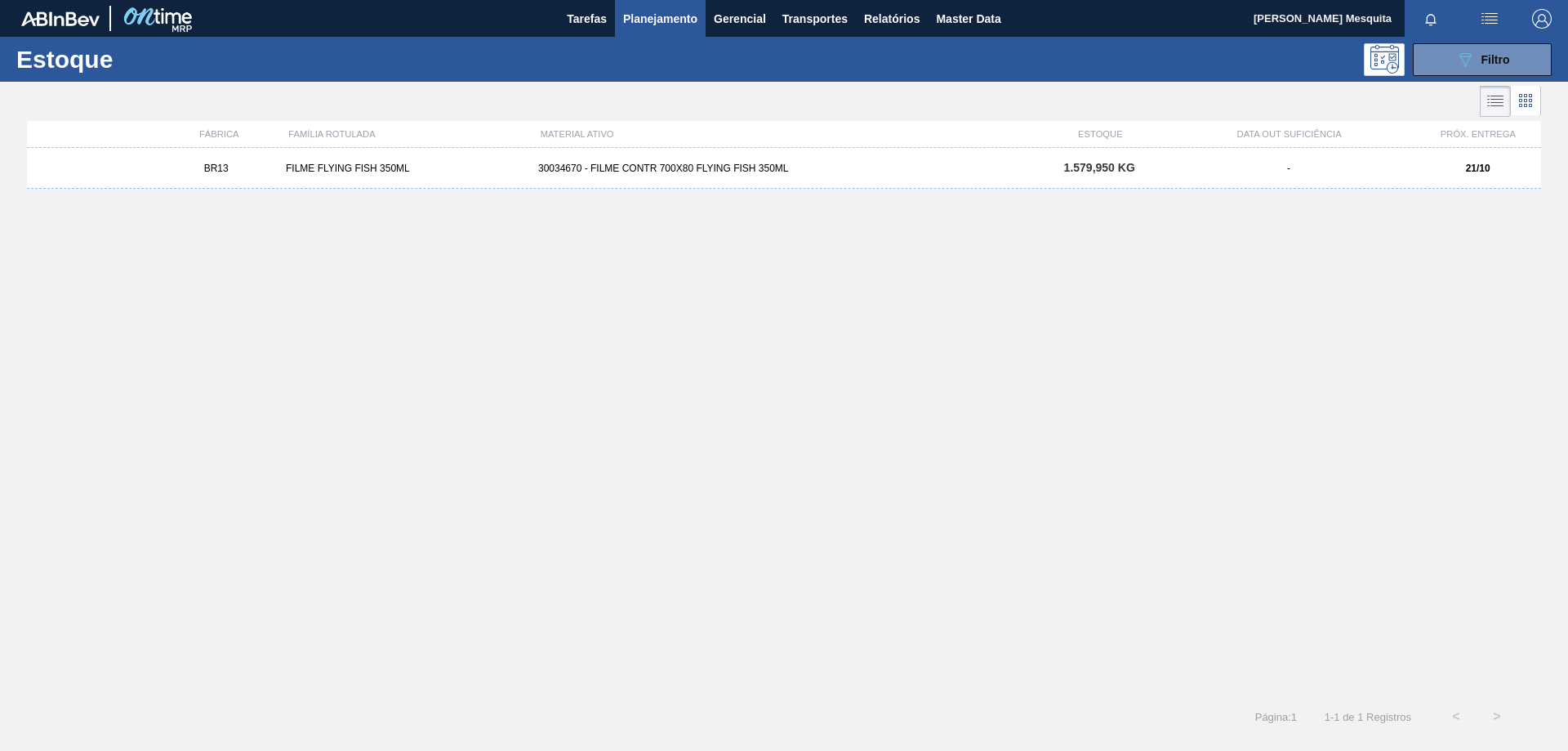
click at [681, 173] on div "30034670 - FILME CONTR 700X80 FLYING FISH 350ML" at bounding box center [784, 168] width 505 height 12
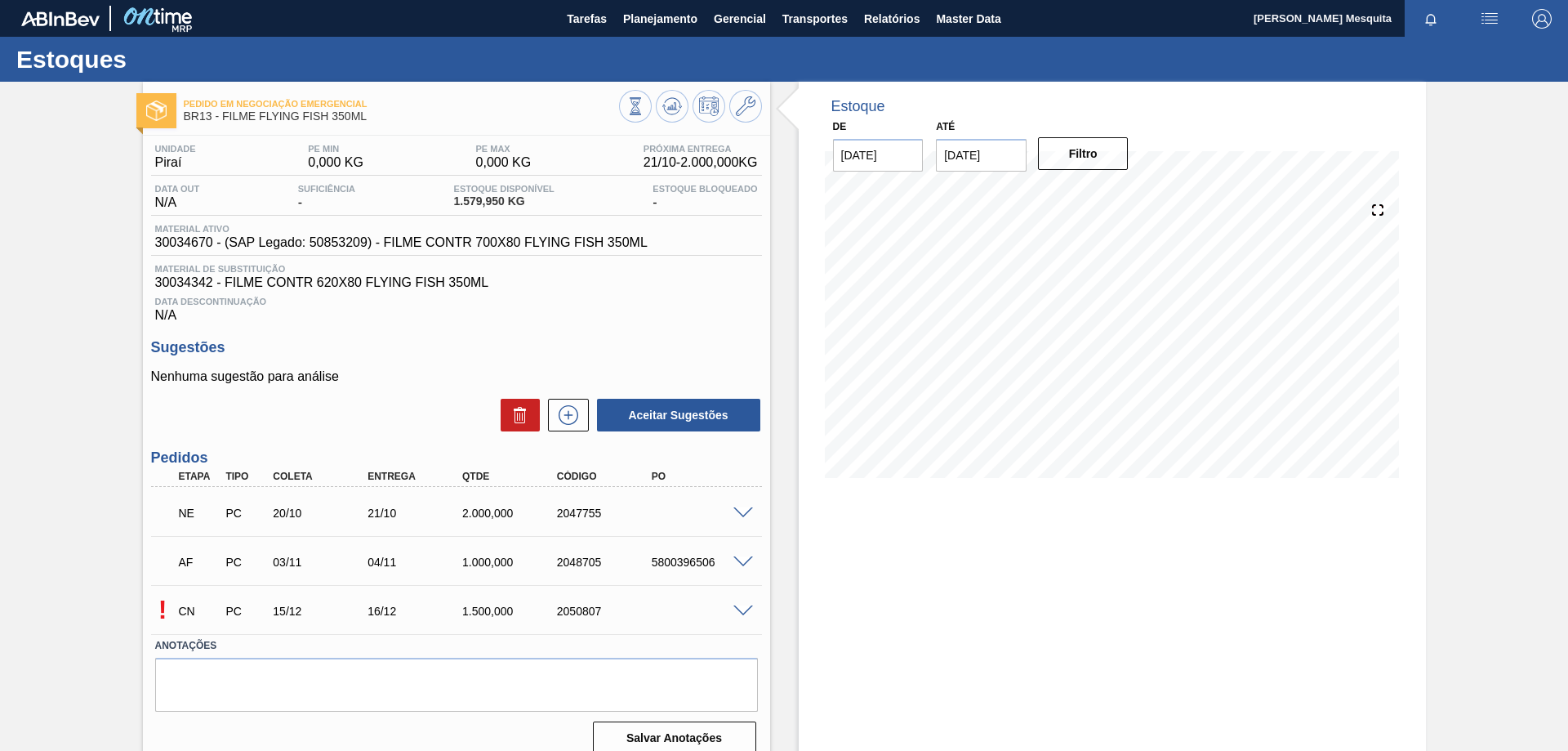
click at [744, 565] on span at bounding box center [744, 563] width 20 height 13
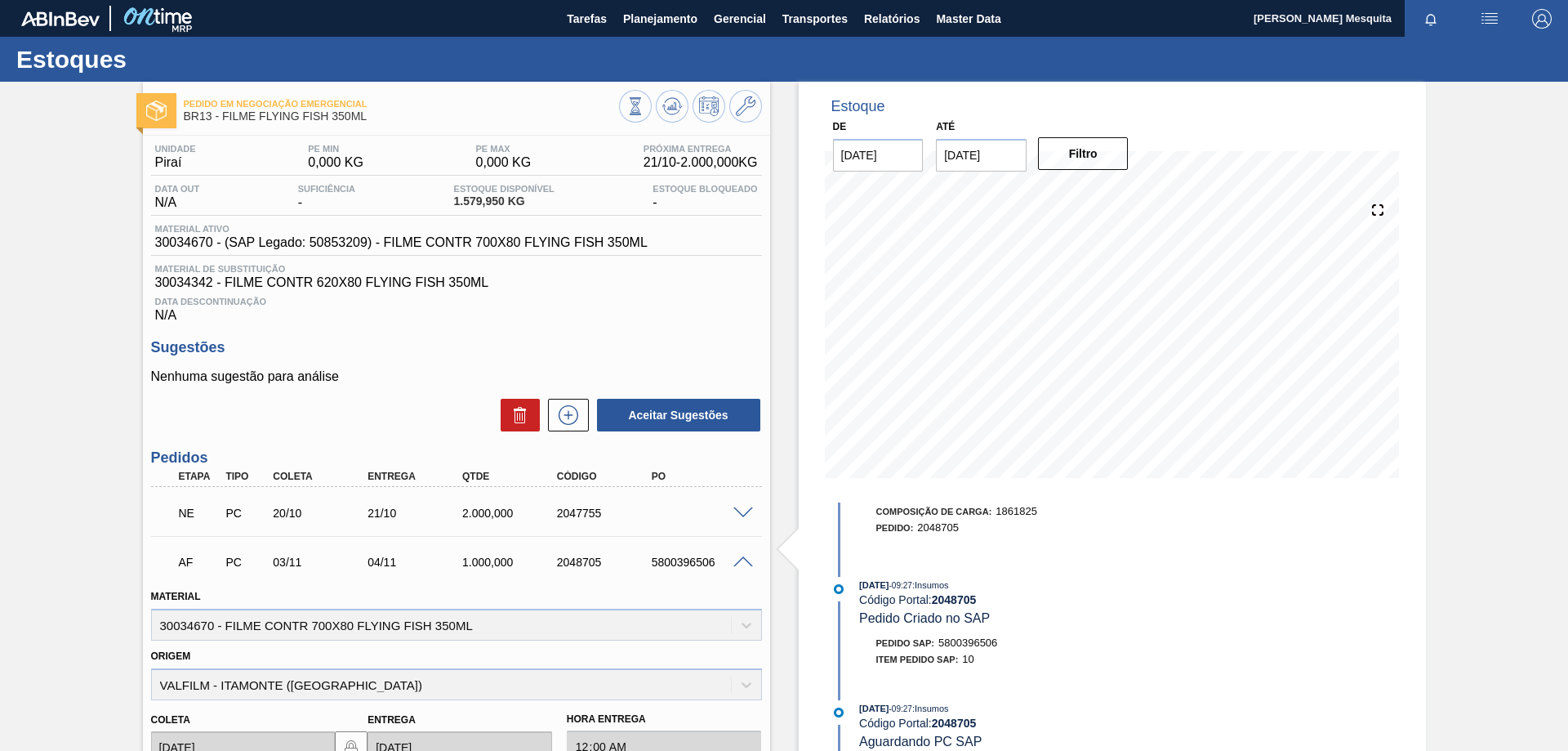
scroll to position [81, 0]
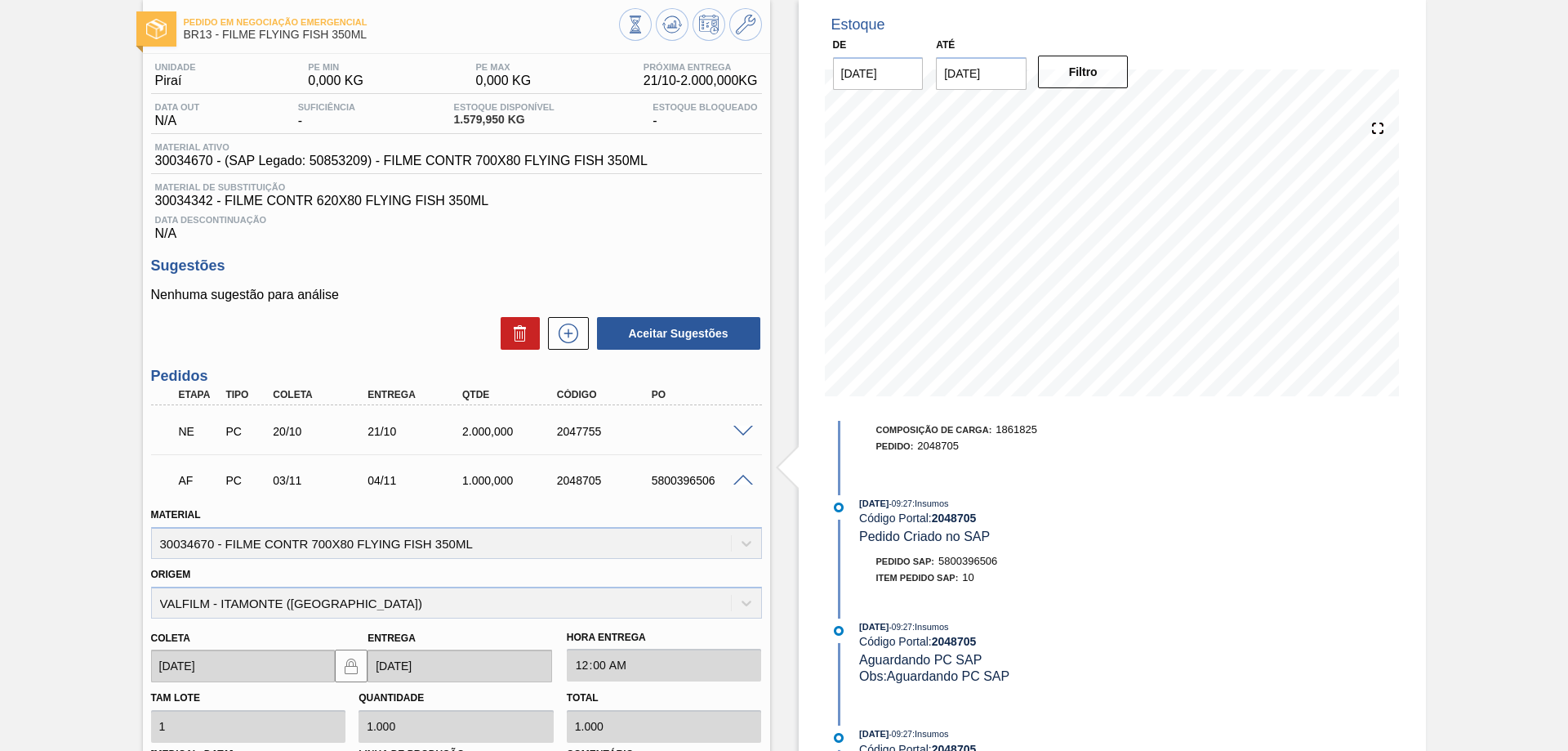
click at [734, 480] on span at bounding box center [744, 480] width 20 height 13
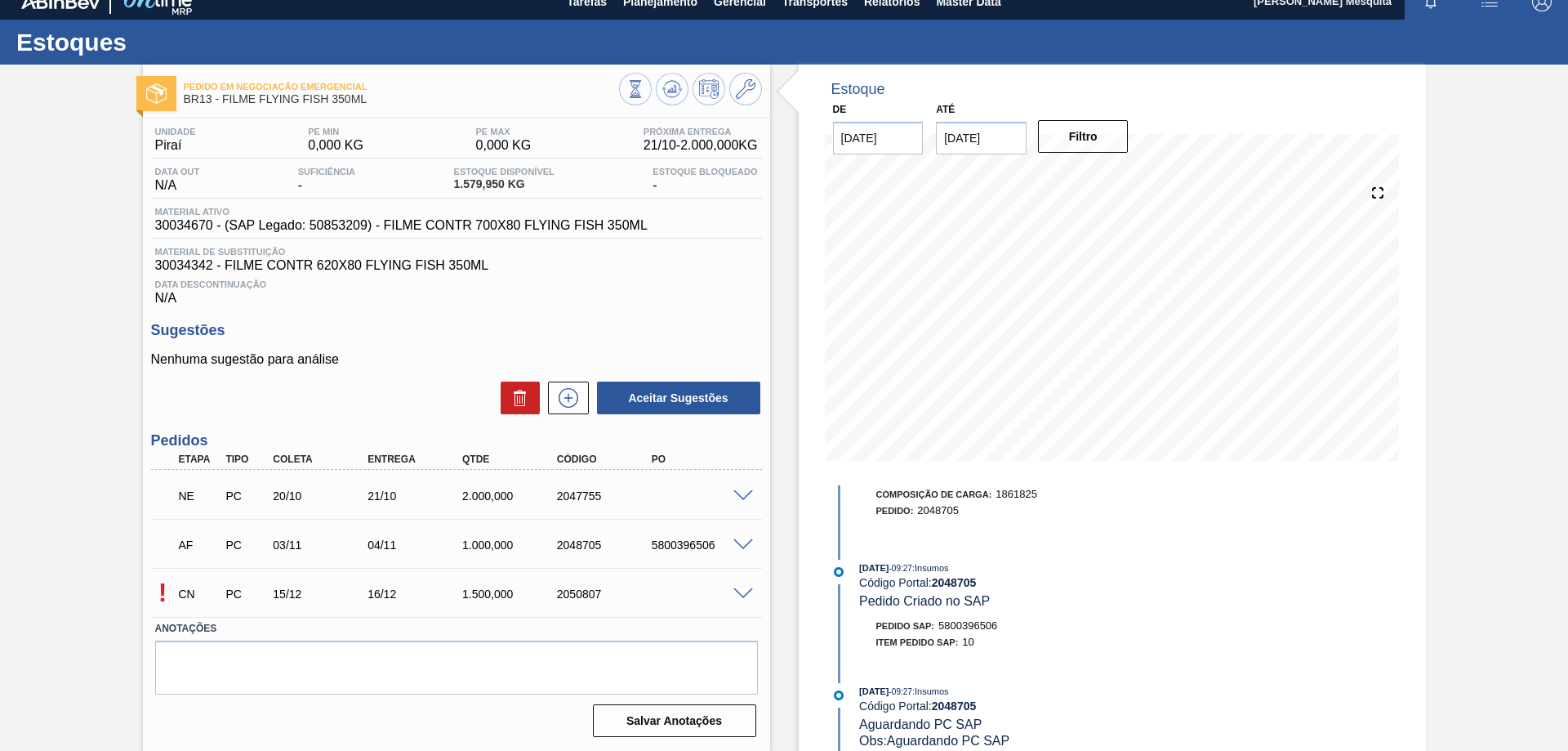
scroll to position [17, 0]
click at [736, 490] on span at bounding box center [744, 497] width 20 height 13
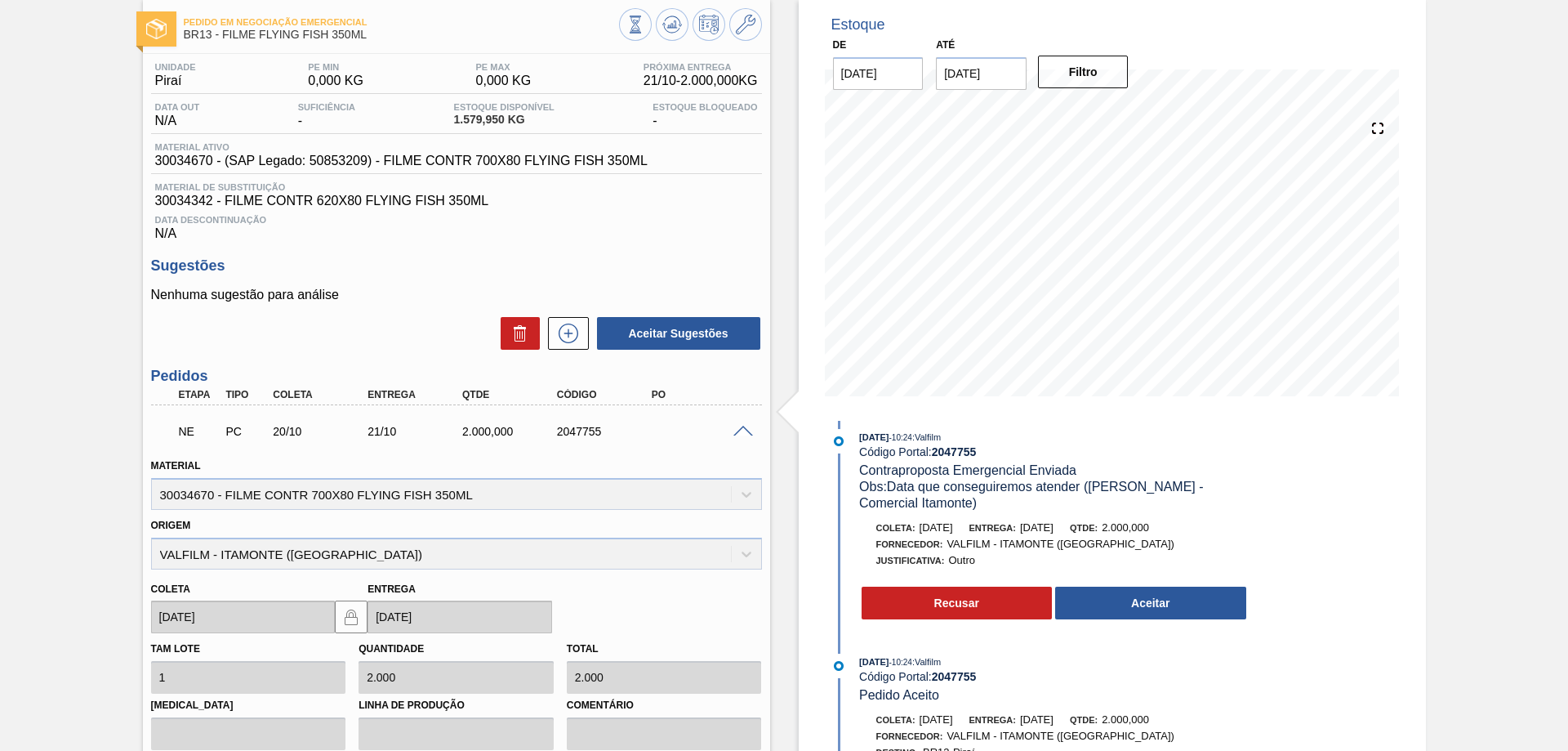
scroll to position [0, 0]
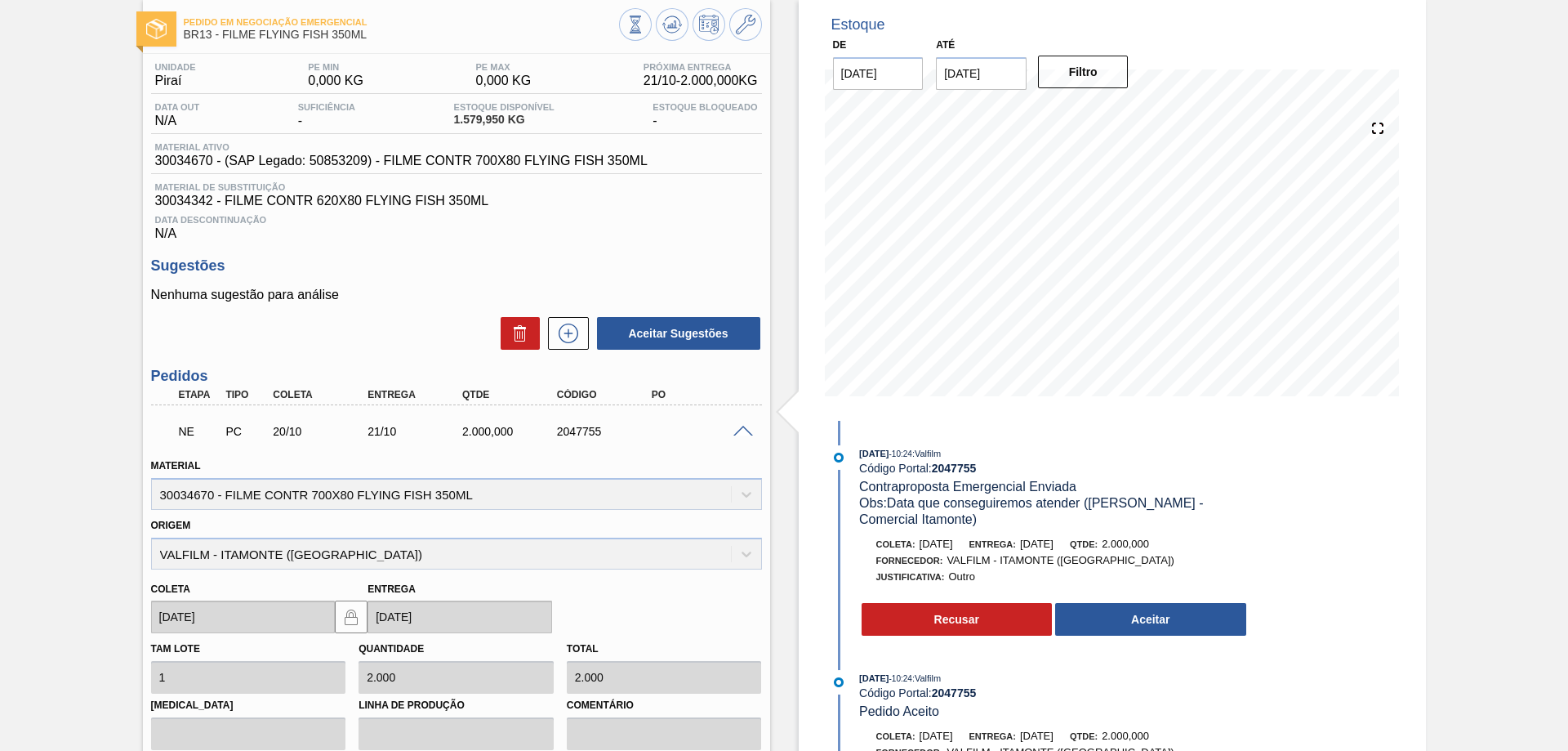
click at [743, 432] on span at bounding box center [744, 432] width 20 height 13
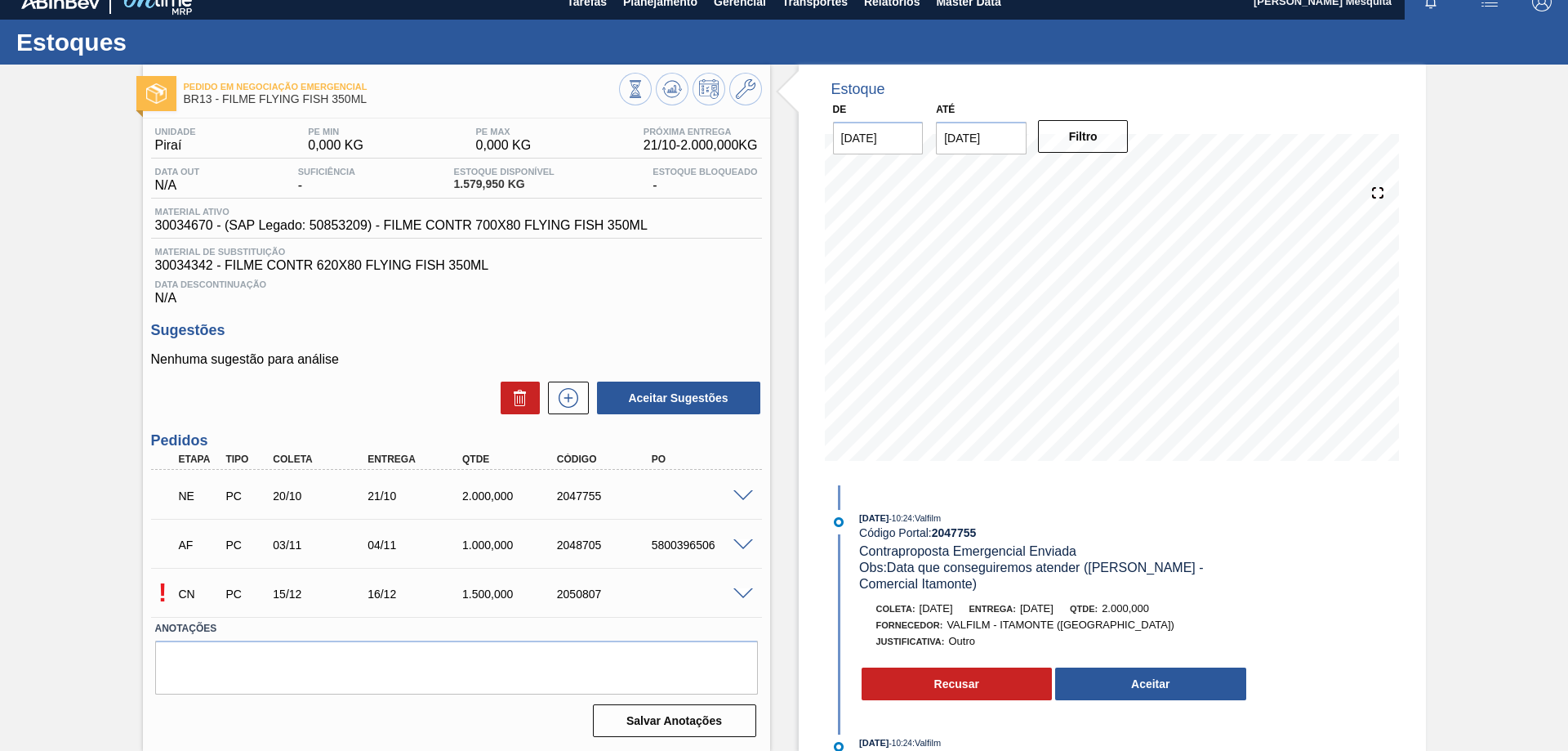
click at [742, 492] on span at bounding box center [744, 497] width 20 height 13
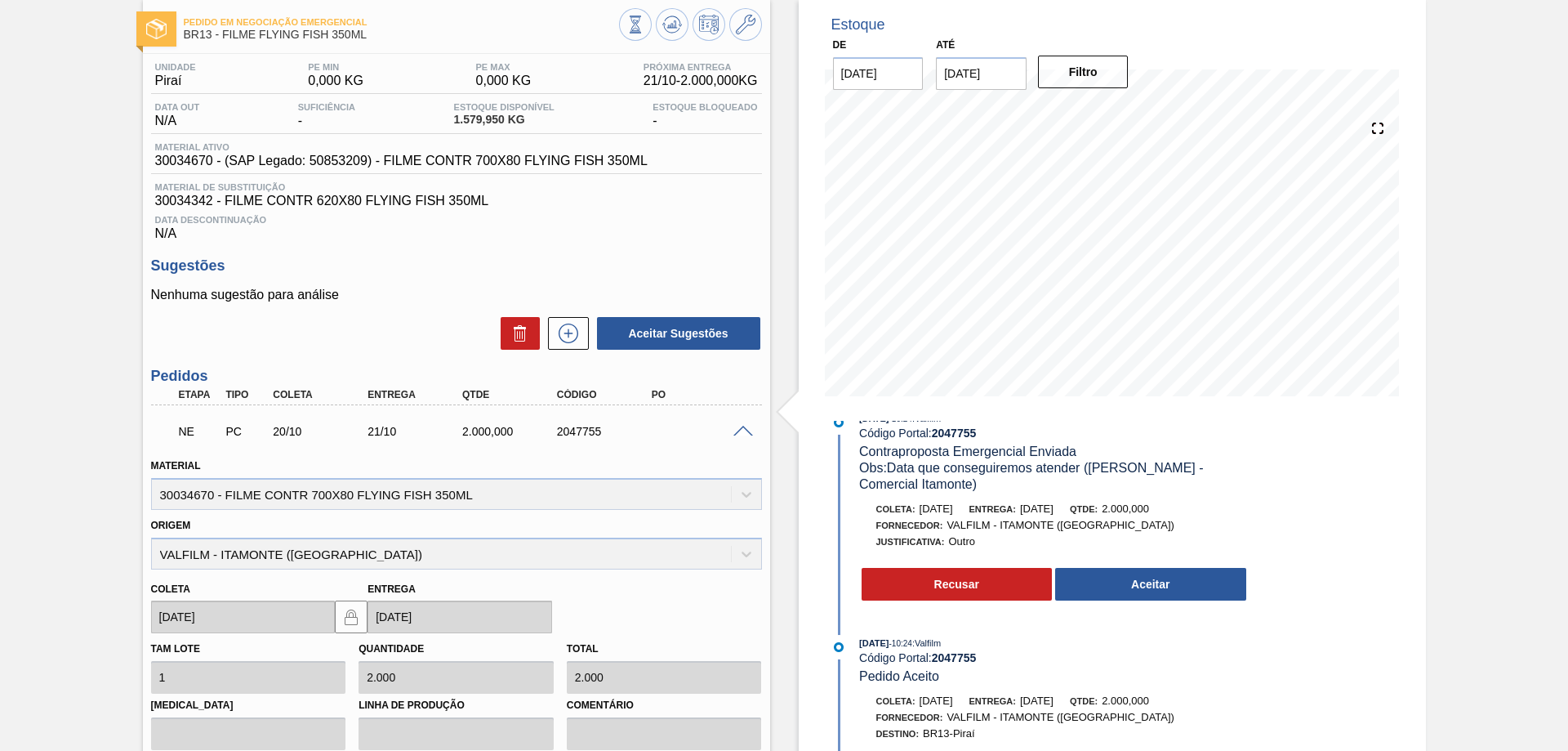
scroll to position [0, 0]
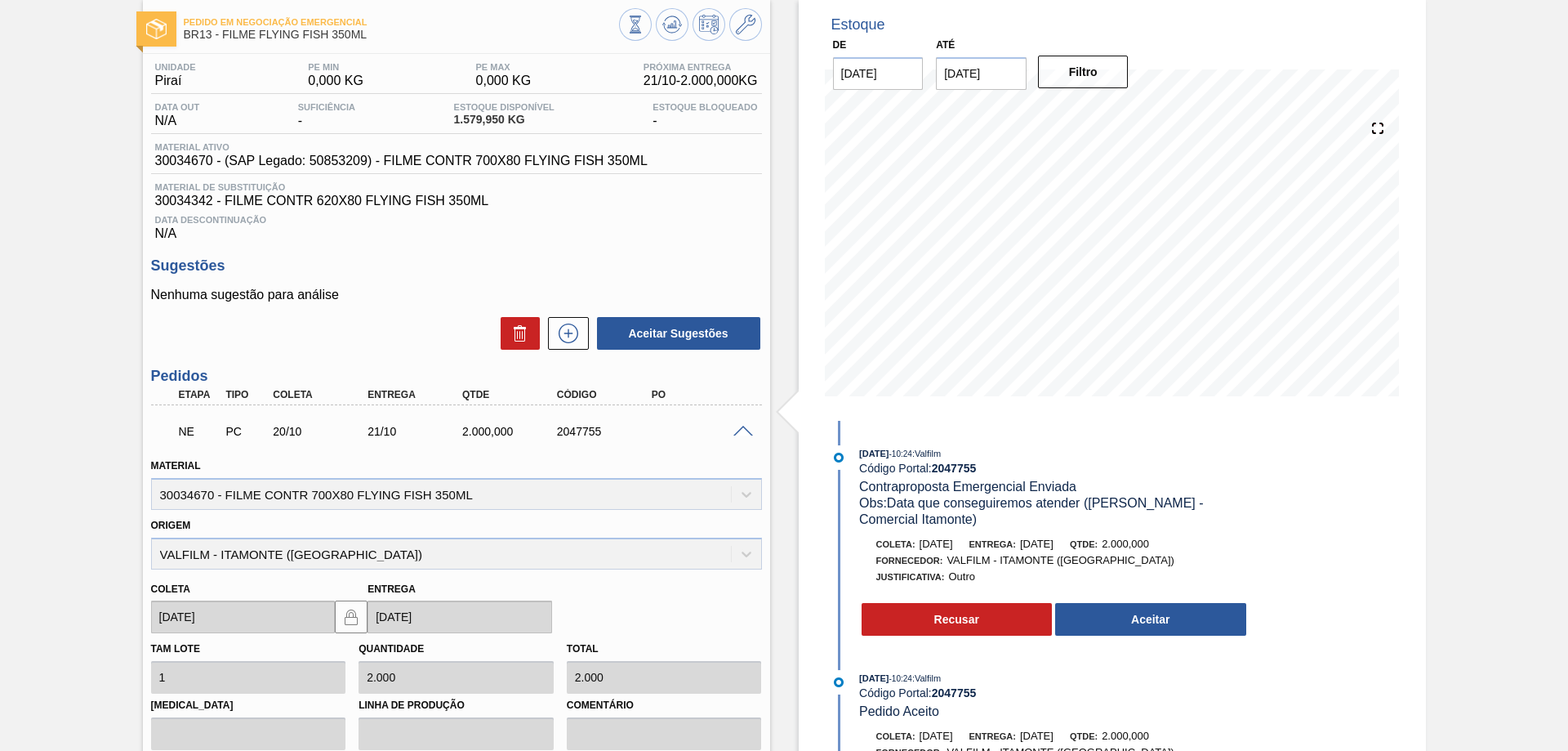
click at [738, 436] on div "NE PC 20/10 21/10 2.000,000 2047755" at bounding box center [456, 429] width 611 height 41
click at [737, 426] on span at bounding box center [744, 432] width 20 height 13
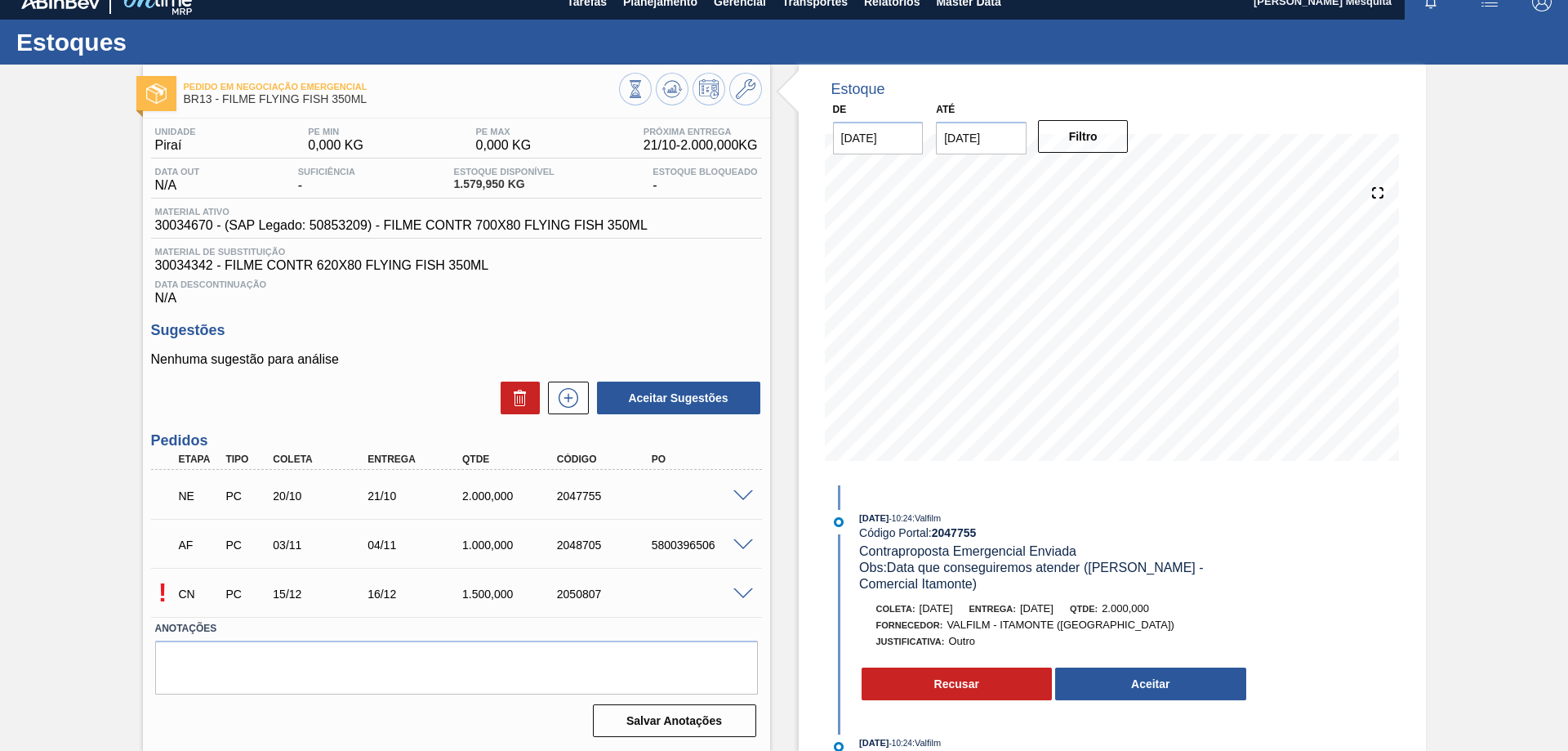
scroll to position [17, 0]
